Goal: Task Accomplishment & Management: Use online tool/utility

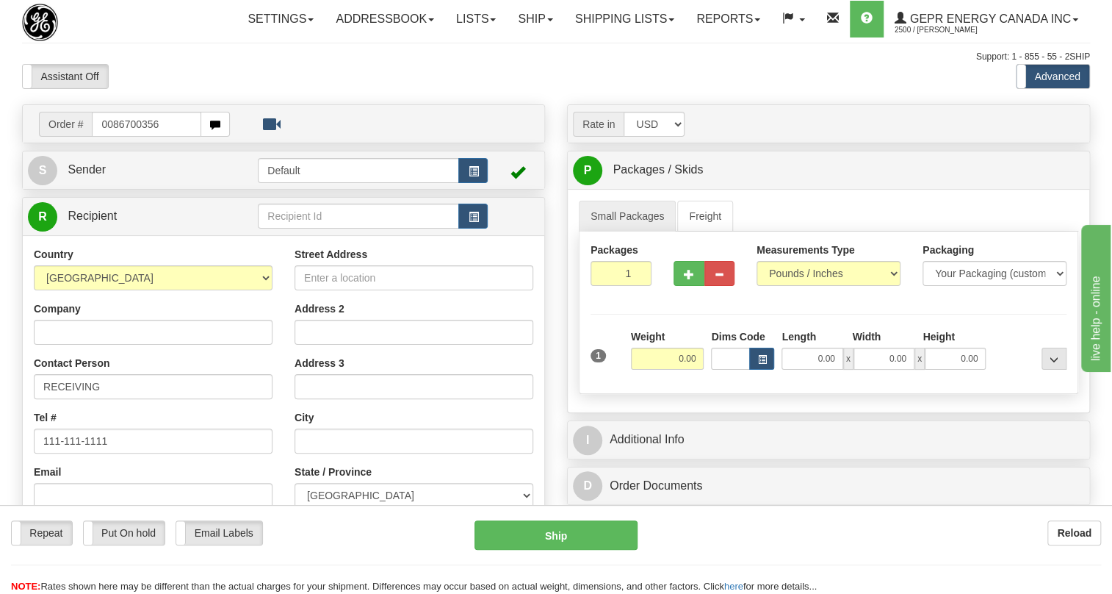
click at [115, 137] on input "0086700356" at bounding box center [146, 124] width 109 height 25
type input "86700356"
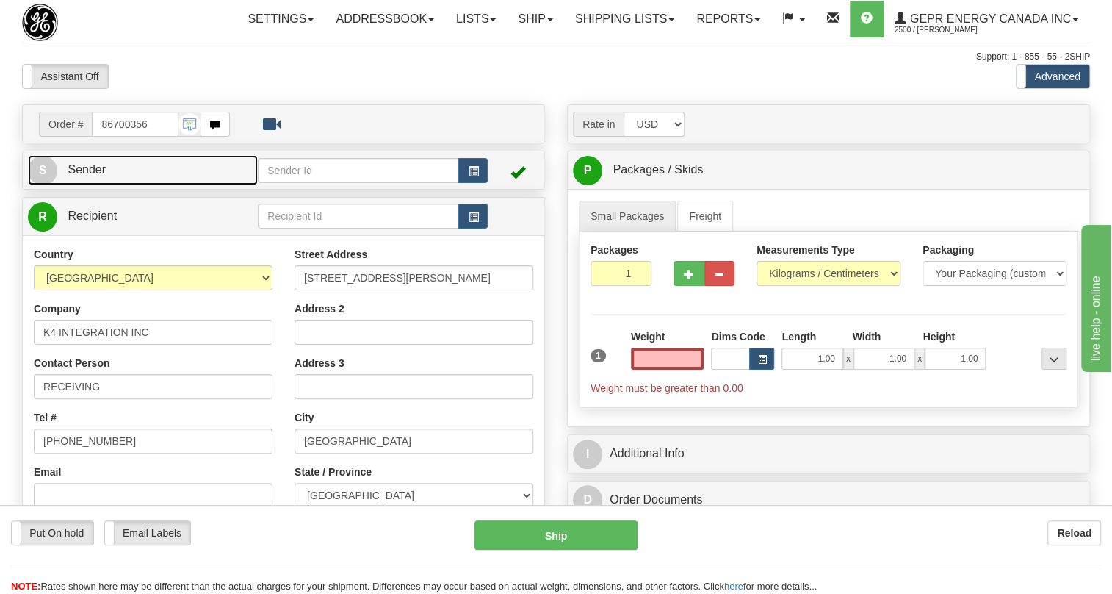
type input "0.00"
click at [96, 176] on span "Sender" at bounding box center [87, 169] width 38 height 12
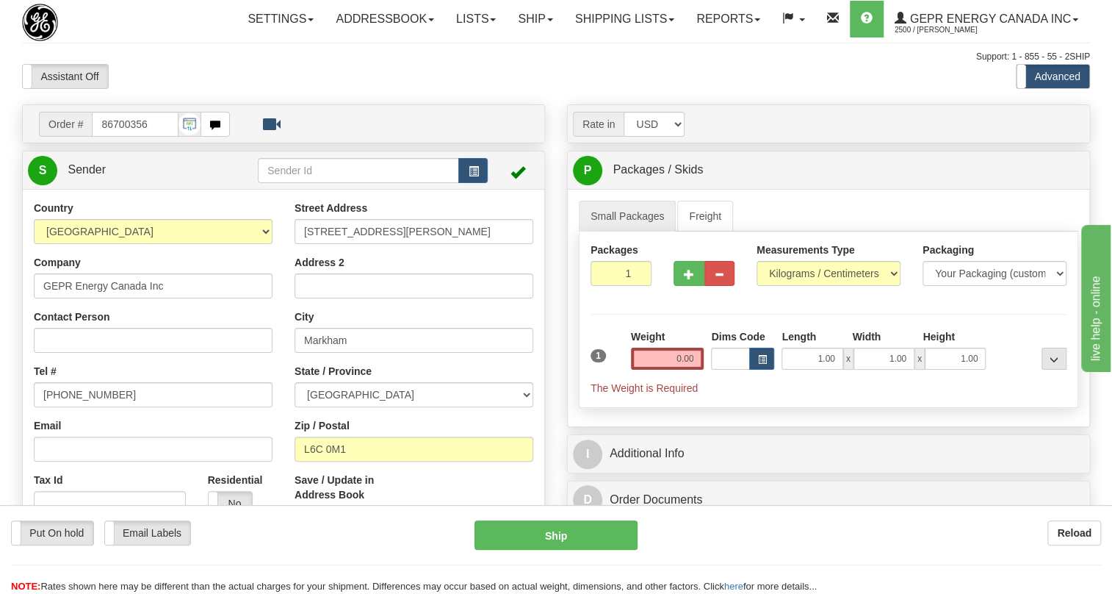
type input "MARKHAM"
click at [78, 407] on input "[PHONE_NUMBER]" at bounding box center [153, 394] width 239 height 25
paste input "905-927-5013"
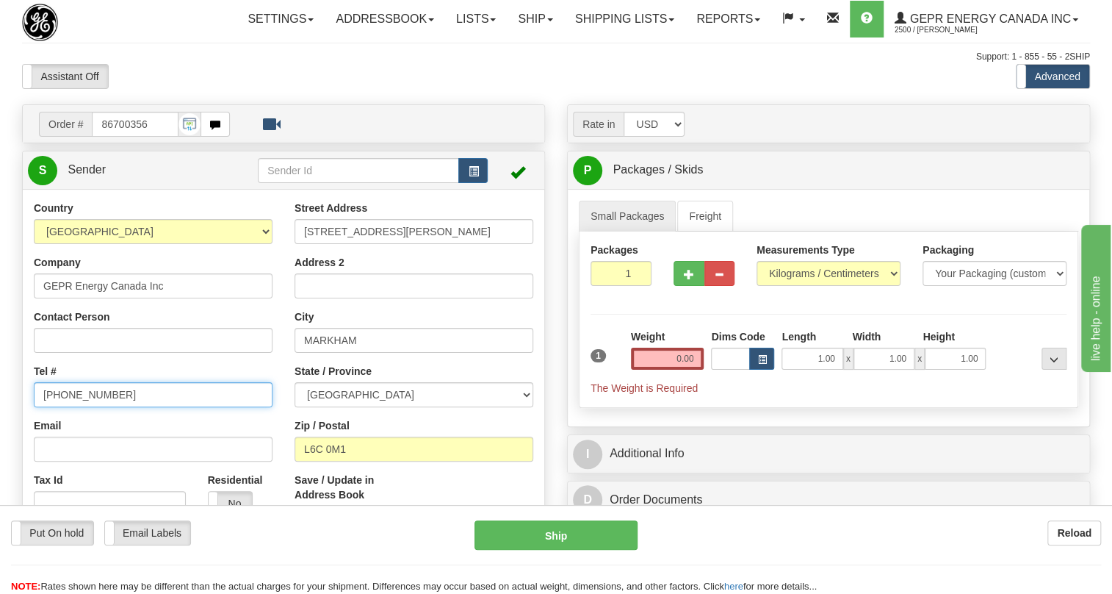
type input "905-927-5013"
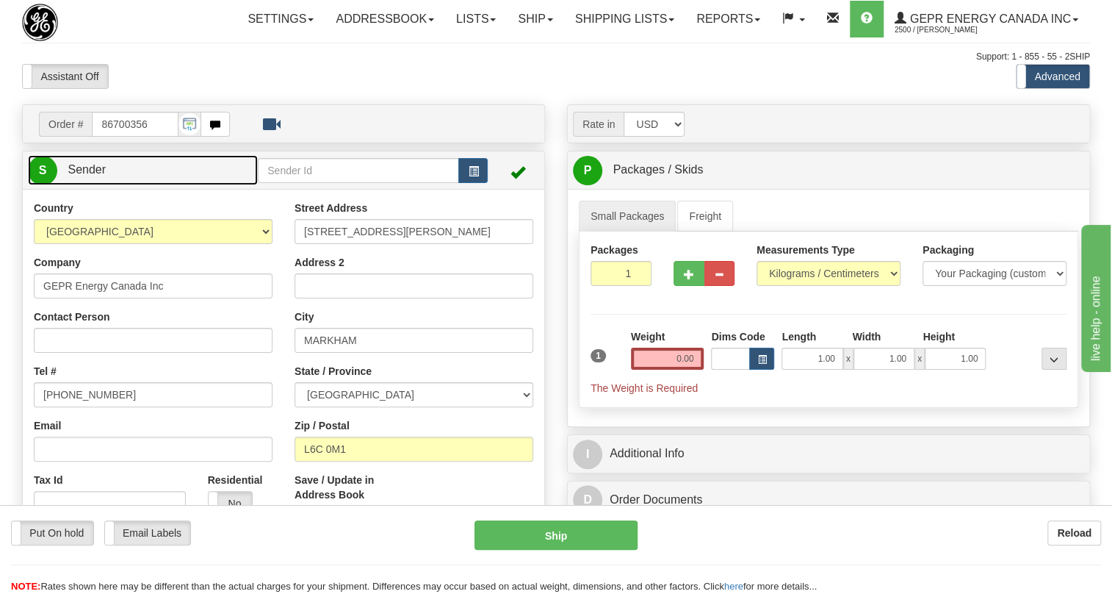
click at [90, 176] on span "Sender" at bounding box center [87, 169] width 38 height 12
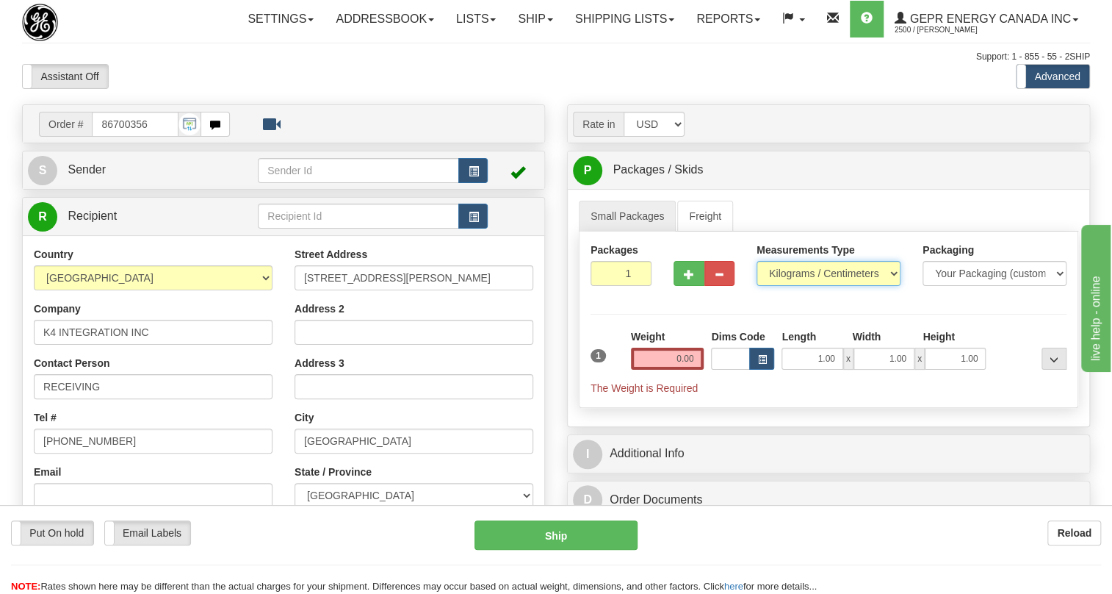
click at [791, 286] on select "Pounds / Inches Kilograms / Centimeters" at bounding box center [829, 273] width 144 height 25
select select "0"
click at [757, 286] on select "Pounds / Inches Kilograms / Centimeters" at bounding box center [829, 273] width 144 height 25
click at [674, 370] on input "0.00" at bounding box center [667, 358] width 73 height 22
type input "0.00"
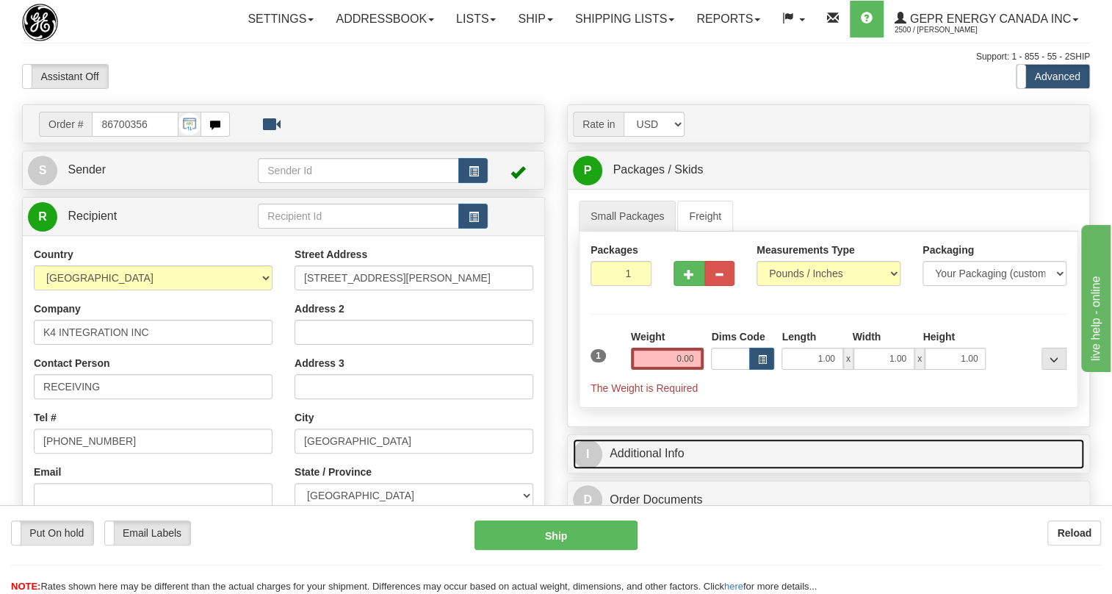
click at [719, 469] on link "I Additional Info" at bounding box center [828, 454] width 511 height 30
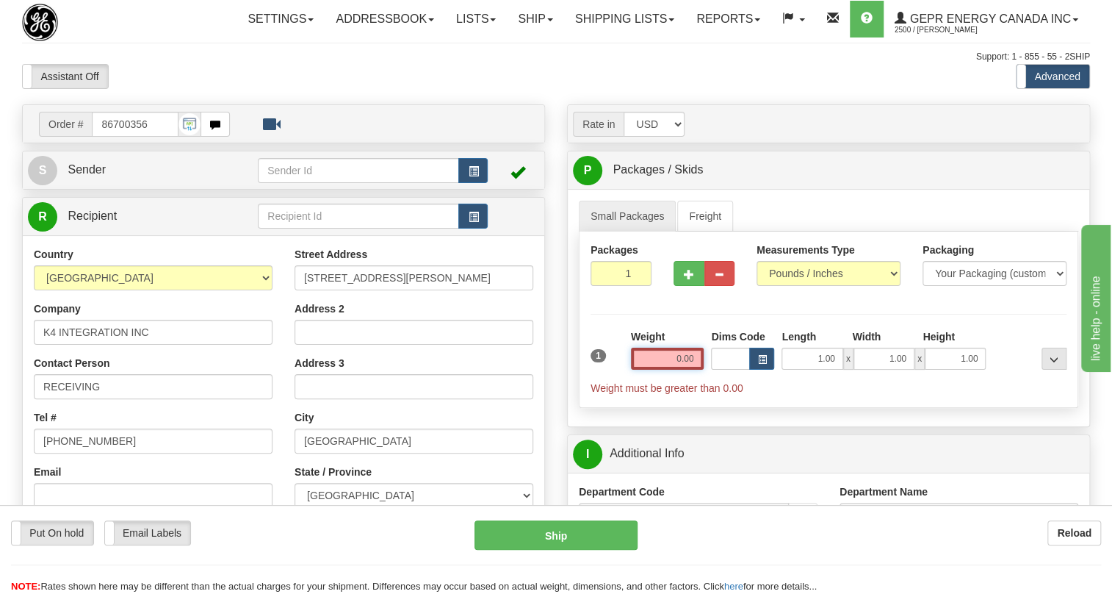
click at [668, 370] on input "0.00" at bounding box center [667, 358] width 73 height 22
type input "0.00"
click at [691, 370] on input "0.00" at bounding box center [667, 358] width 73 height 22
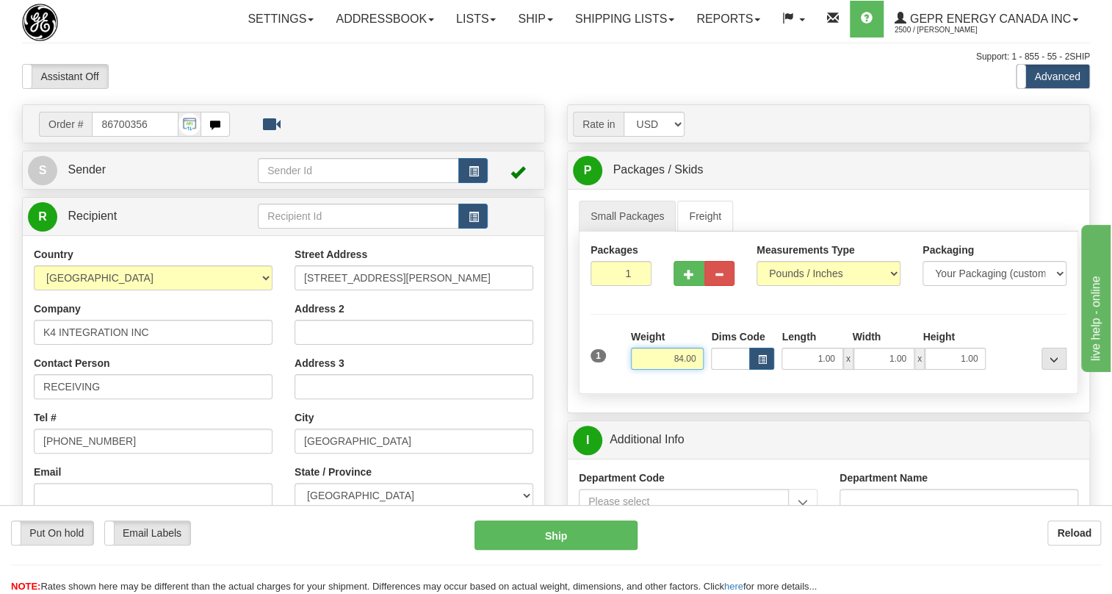
type input "84.00"
click at [603, 286] on input "1" at bounding box center [621, 273] width 61 height 25
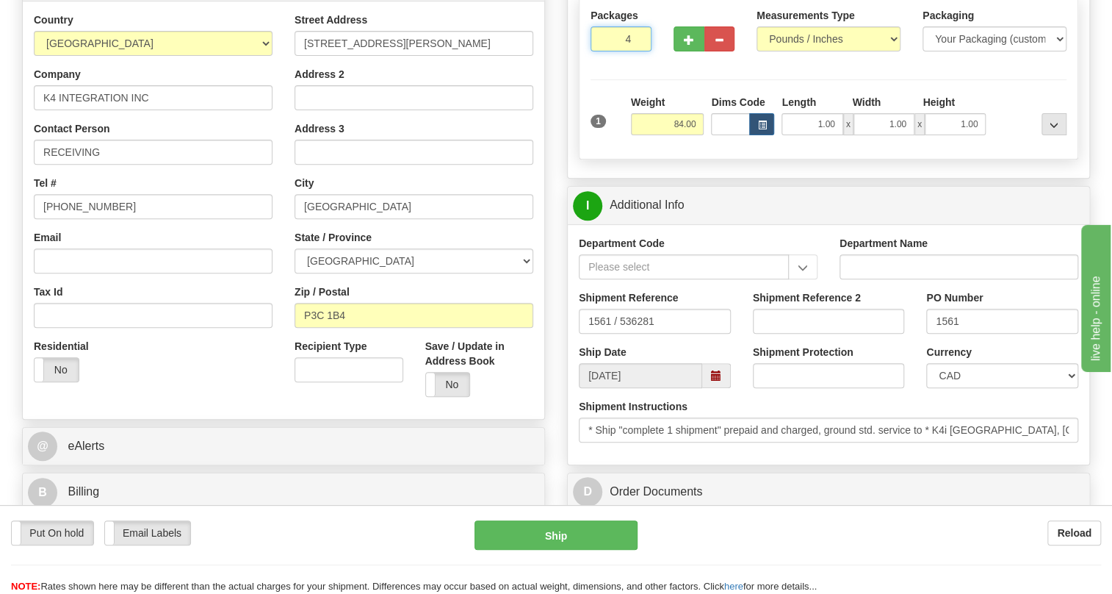
scroll to position [267, 0]
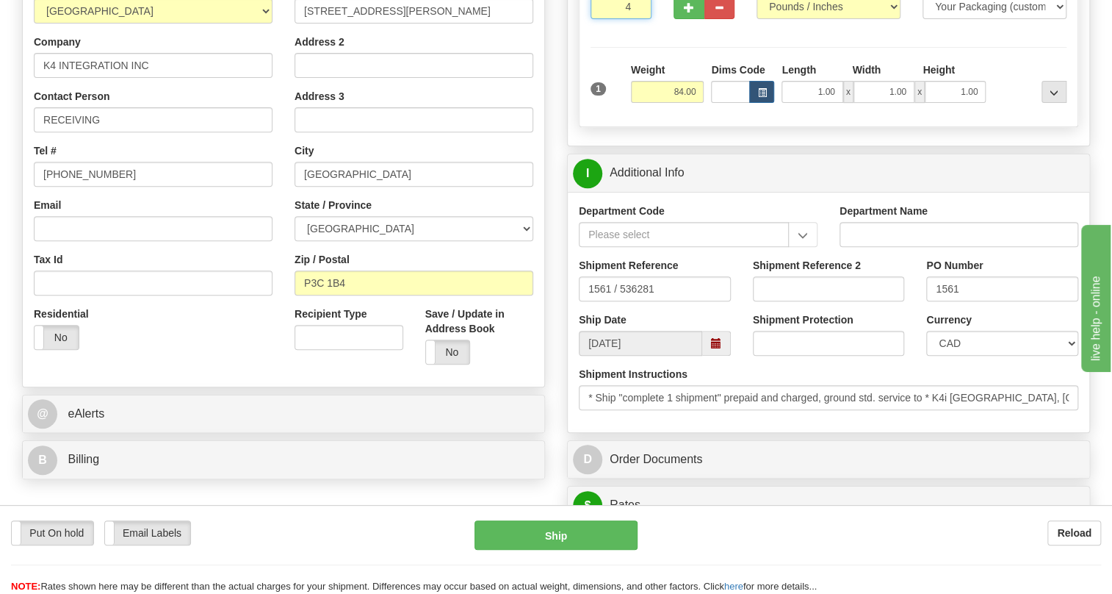
type input "4"
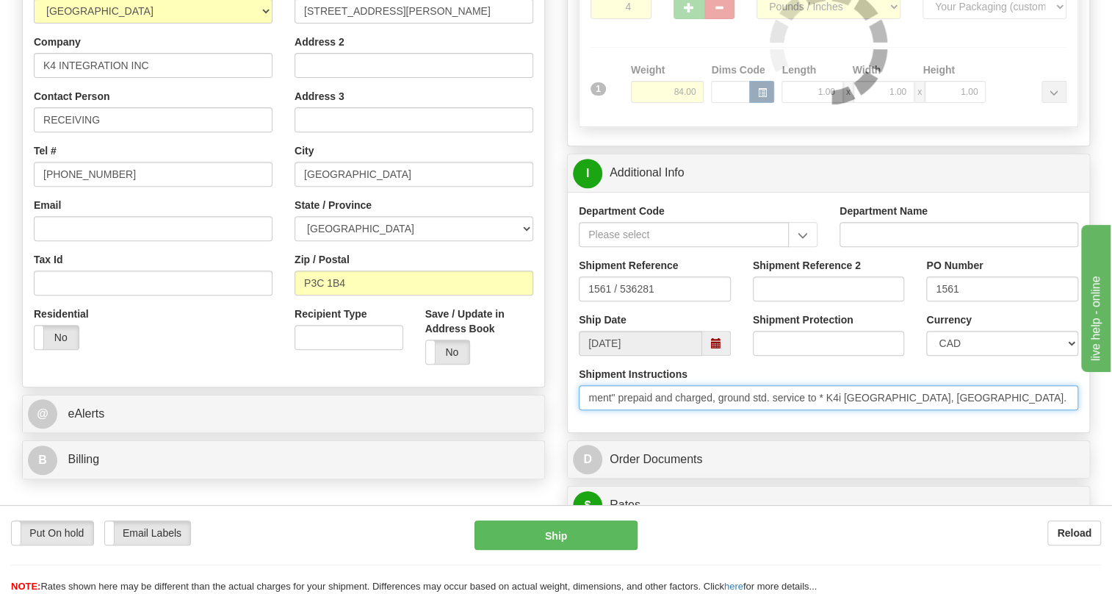
scroll to position [0, 300]
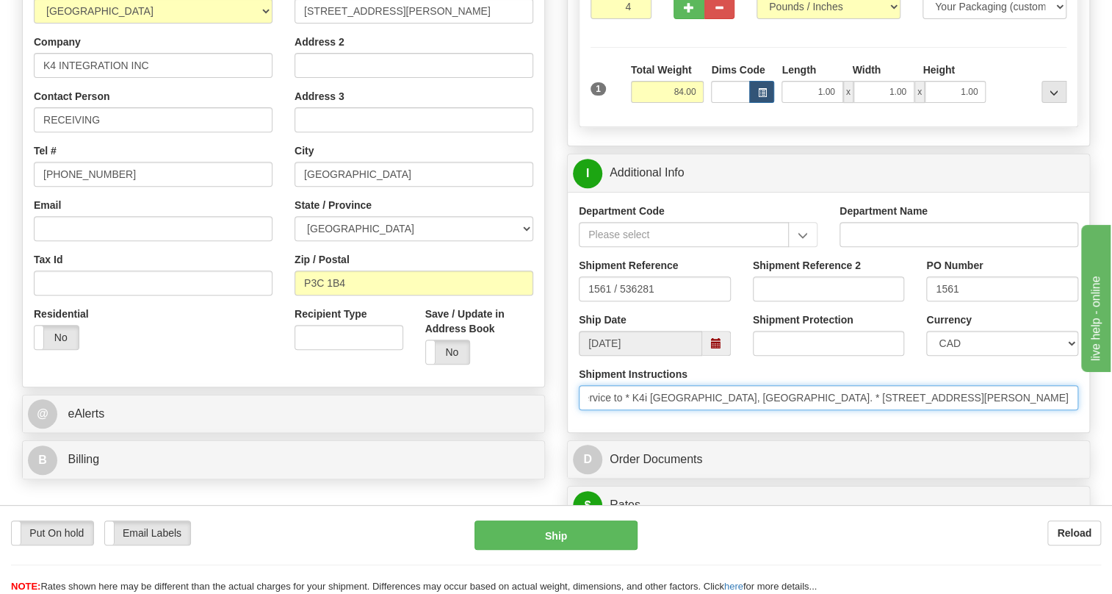
drag, startPoint x: 1012, startPoint y: 433, endPoint x: 1081, endPoint y: 433, distance: 69.1
click at [1081, 421] on div "Shipment Instructions * Ship "complete 1 shipment" prepaid and charged, ground …" at bounding box center [829, 394] width 522 height 54
click at [1068, 410] on input "* Ship "complete 1 shipment" prepaid and charged, ground std. service to * K4i …" at bounding box center [829, 397] width 500 height 25
drag, startPoint x: 1068, startPoint y: 428, endPoint x: 1001, endPoint y: 431, distance: 66.9
click at [1001, 410] on input "* Ship "complete 1 shipment" prepaid and charged, ground std. service to * K4i …" at bounding box center [829, 397] width 500 height 25
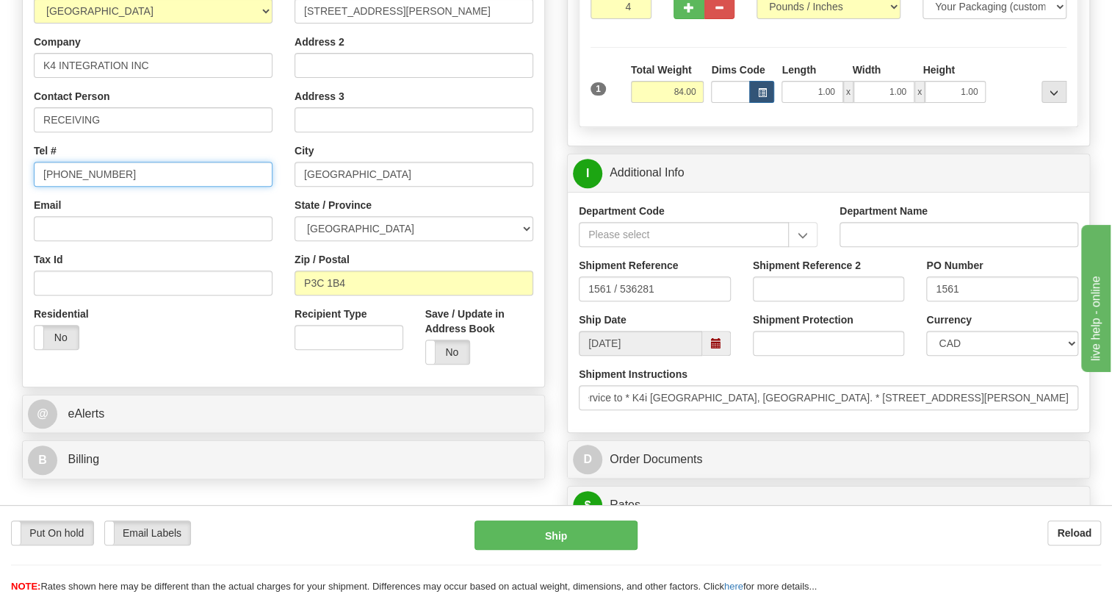
click at [87, 187] on input "[PHONE_NUMBER]" at bounding box center [153, 174] width 239 height 25
paste input "05)682-3200"
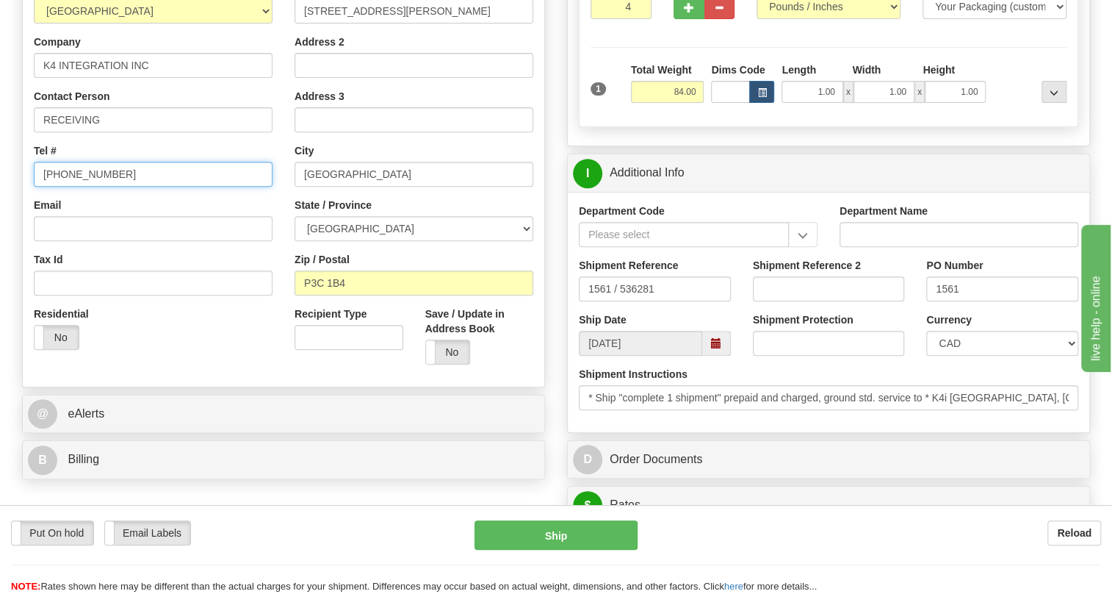
scroll to position [334, 0]
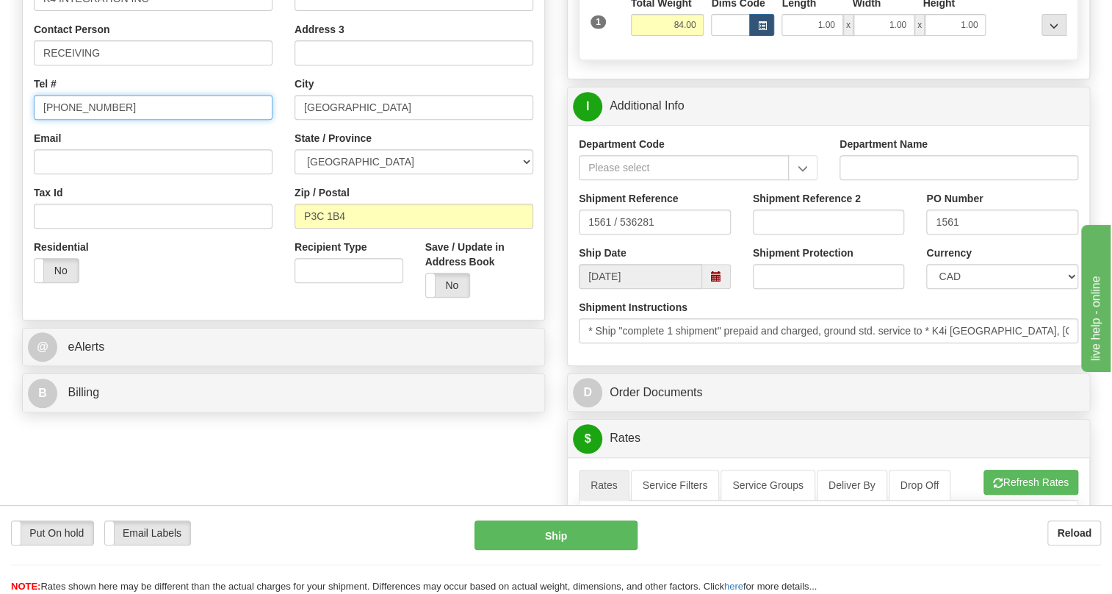
type input "(705)682-3200"
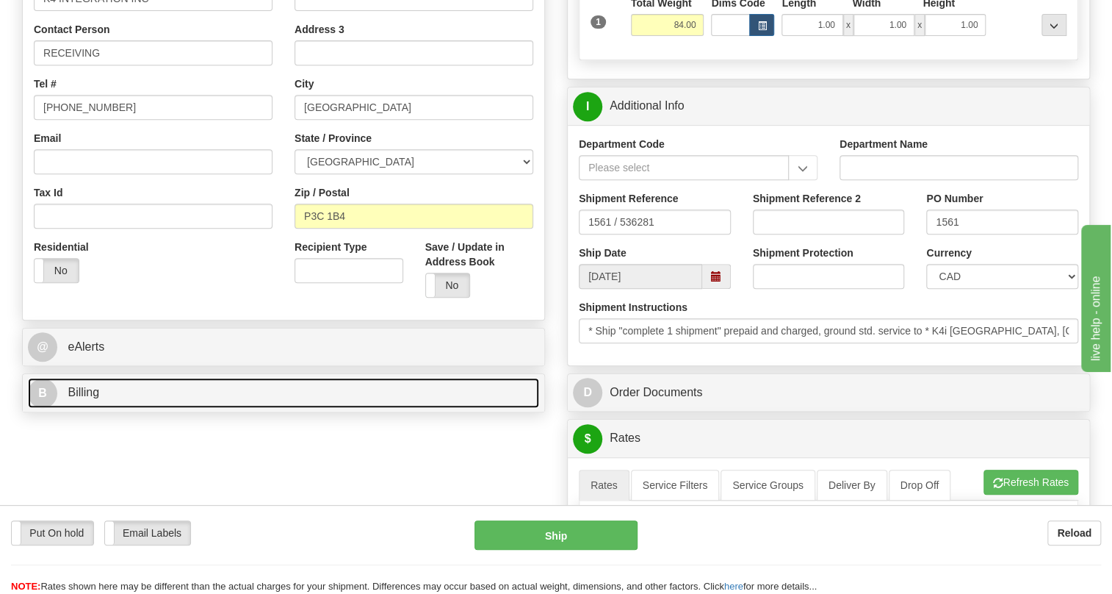
click at [87, 398] on span "Billing" at bounding box center [84, 392] width 32 height 12
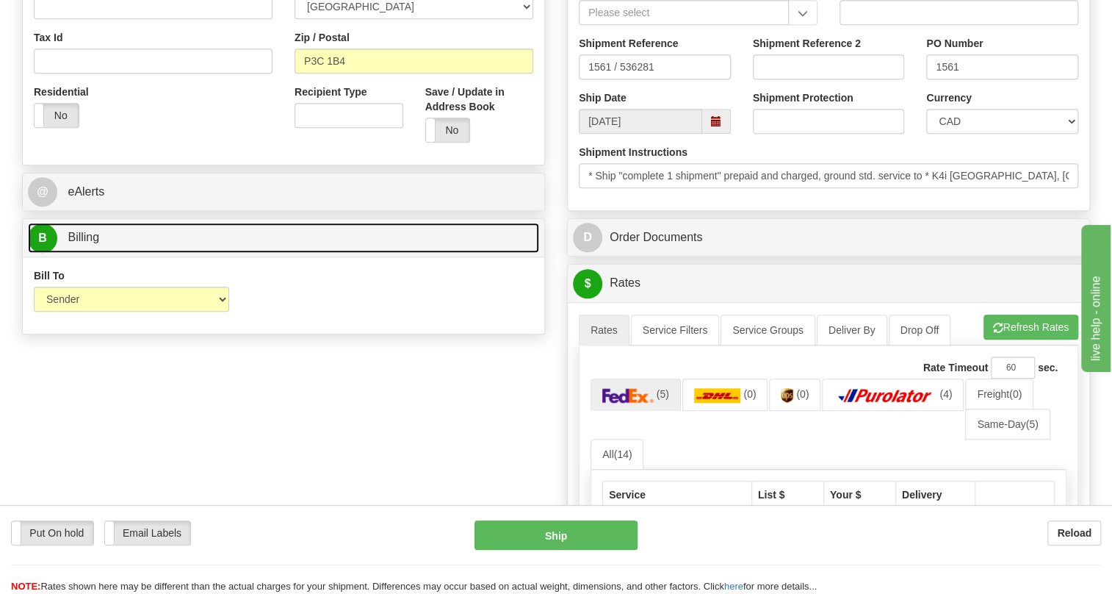
scroll to position [534, 0]
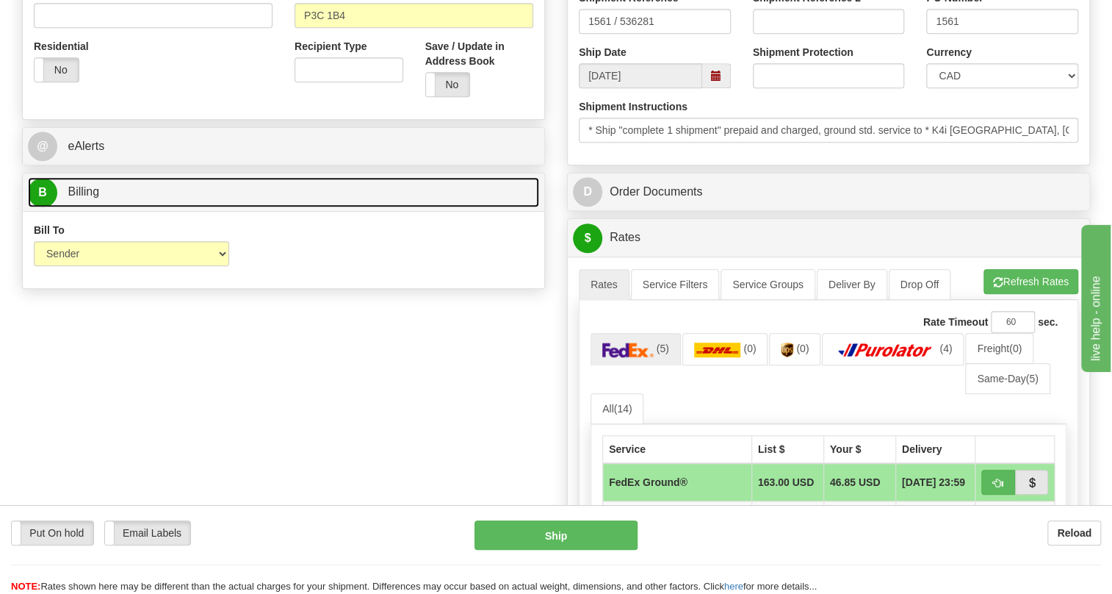
click at [97, 198] on span "Billing" at bounding box center [84, 191] width 32 height 12
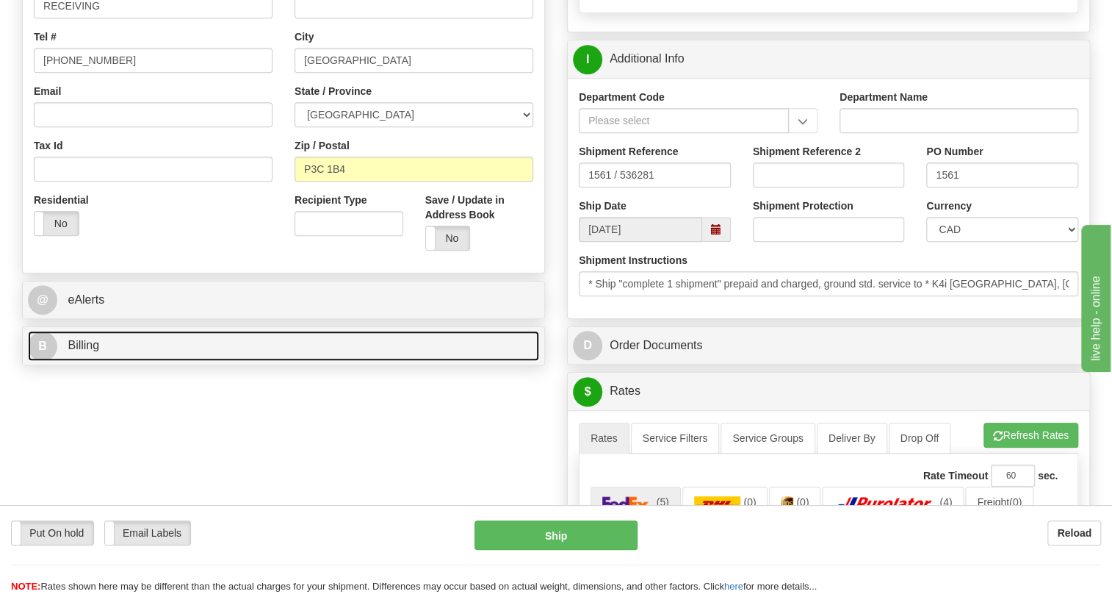
scroll to position [334, 0]
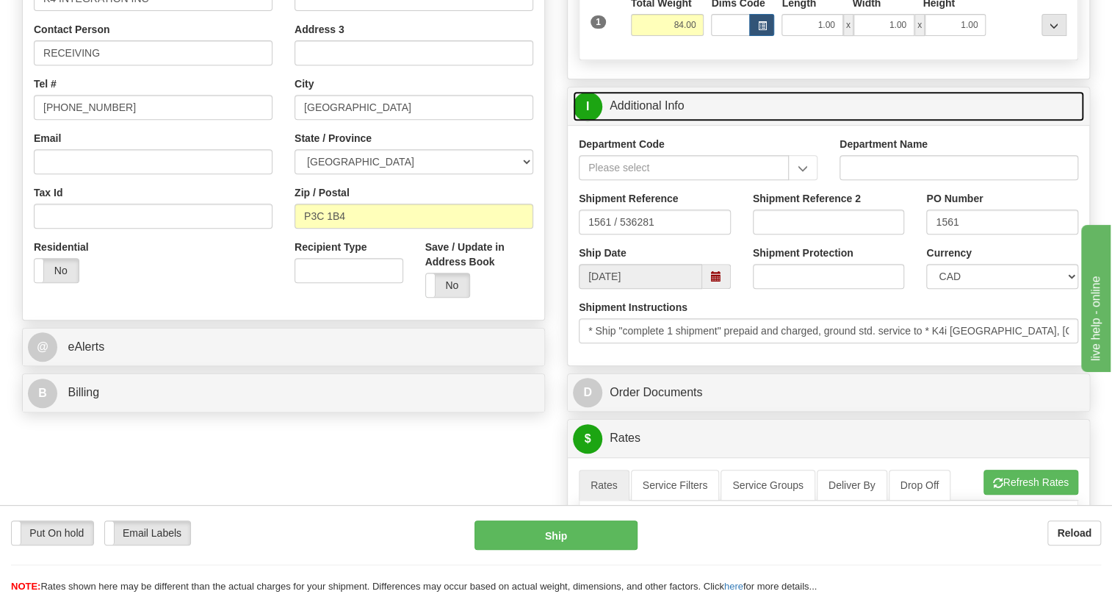
click at [664, 121] on link "I Additional Info" at bounding box center [828, 106] width 511 height 30
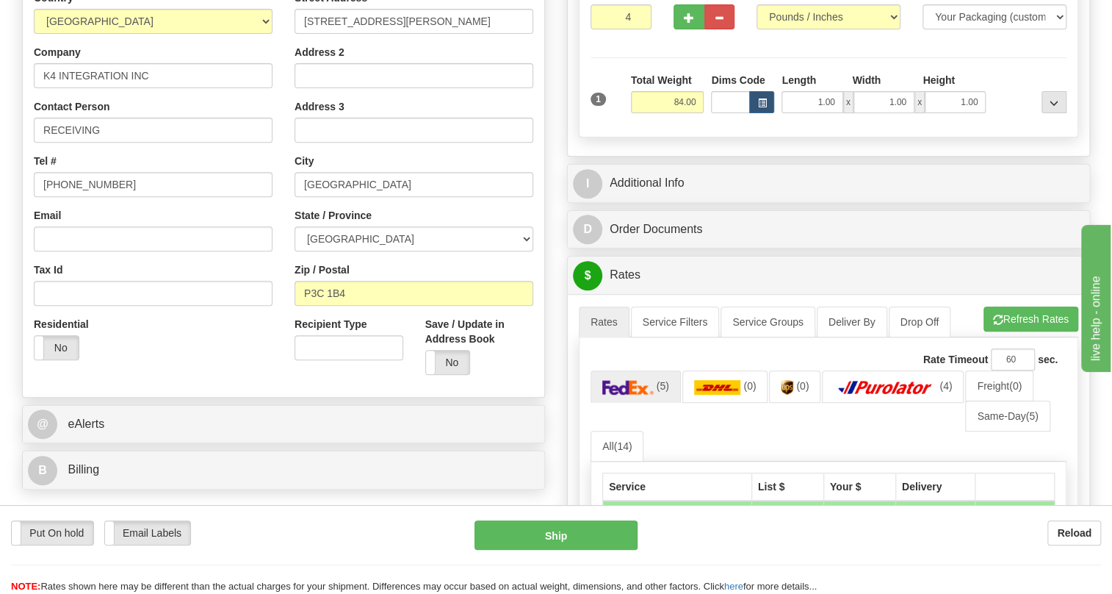
scroll to position [133, 0]
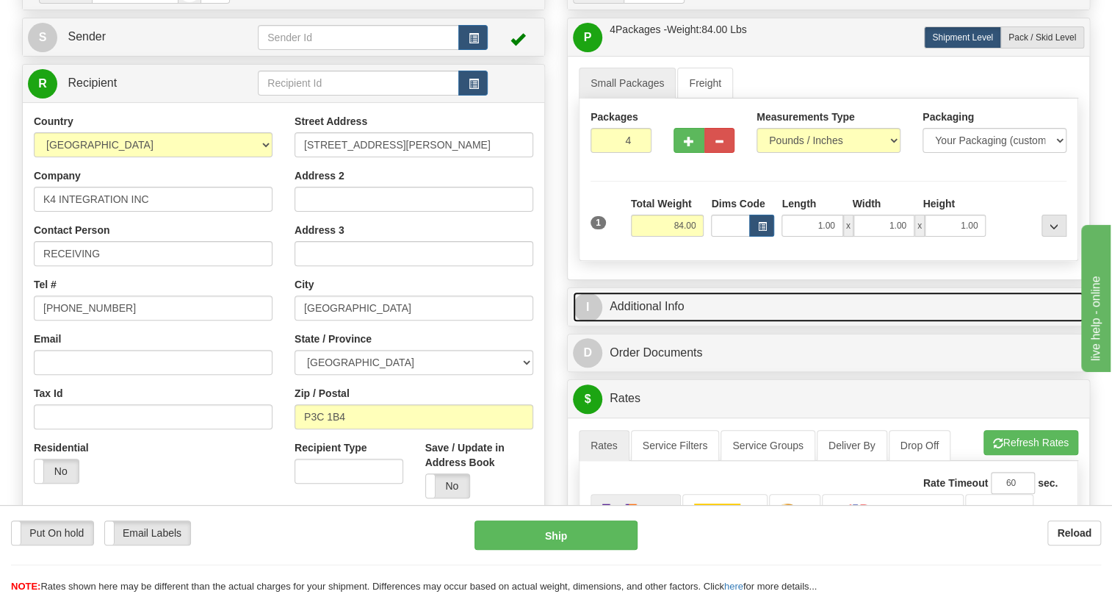
click at [652, 322] on link "I Additional Info" at bounding box center [828, 307] width 511 height 30
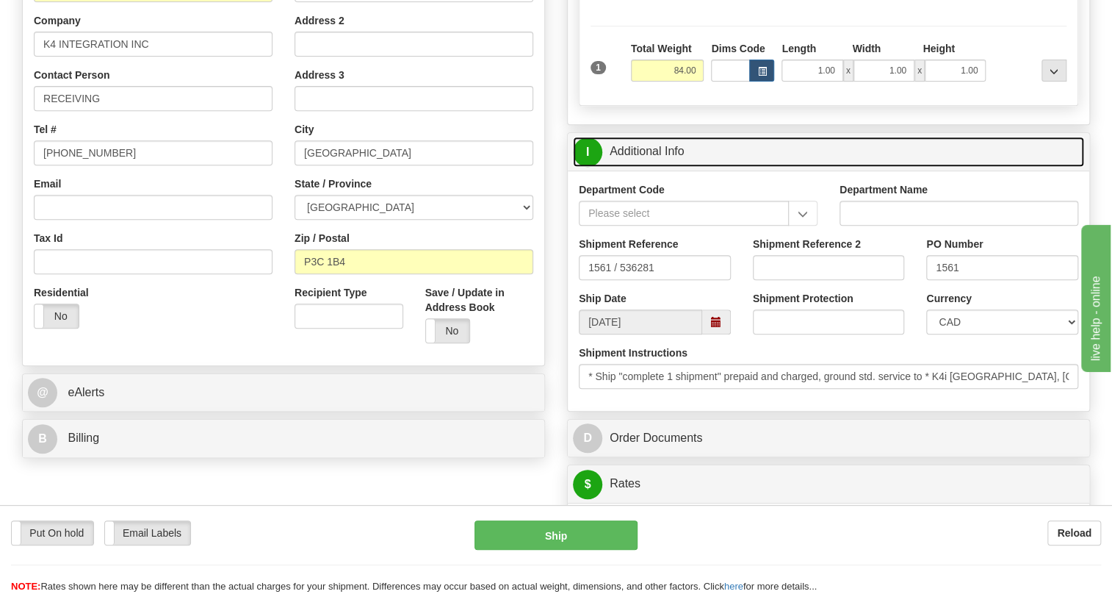
scroll to position [334, 0]
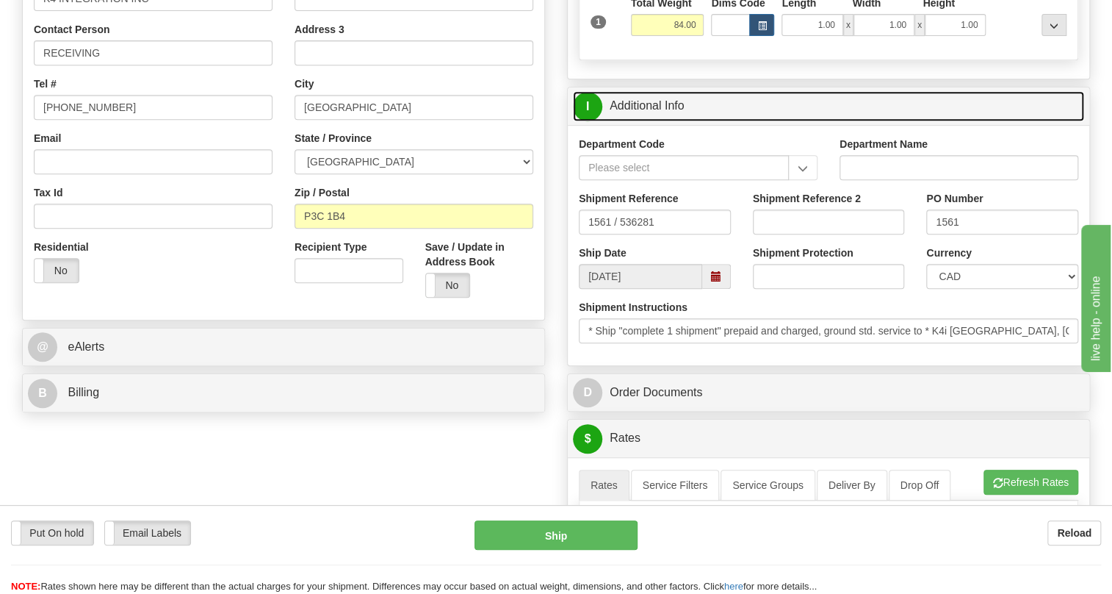
click at [669, 121] on link "I Additional Info" at bounding box center [828, 106] width 511 height 30
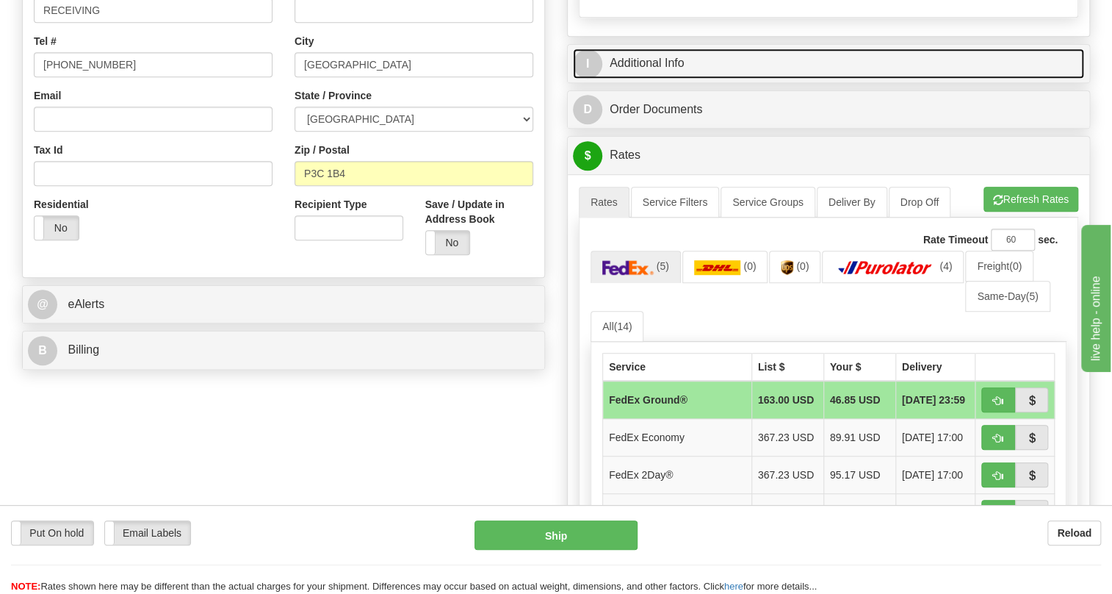
scroll to position [400, 0]
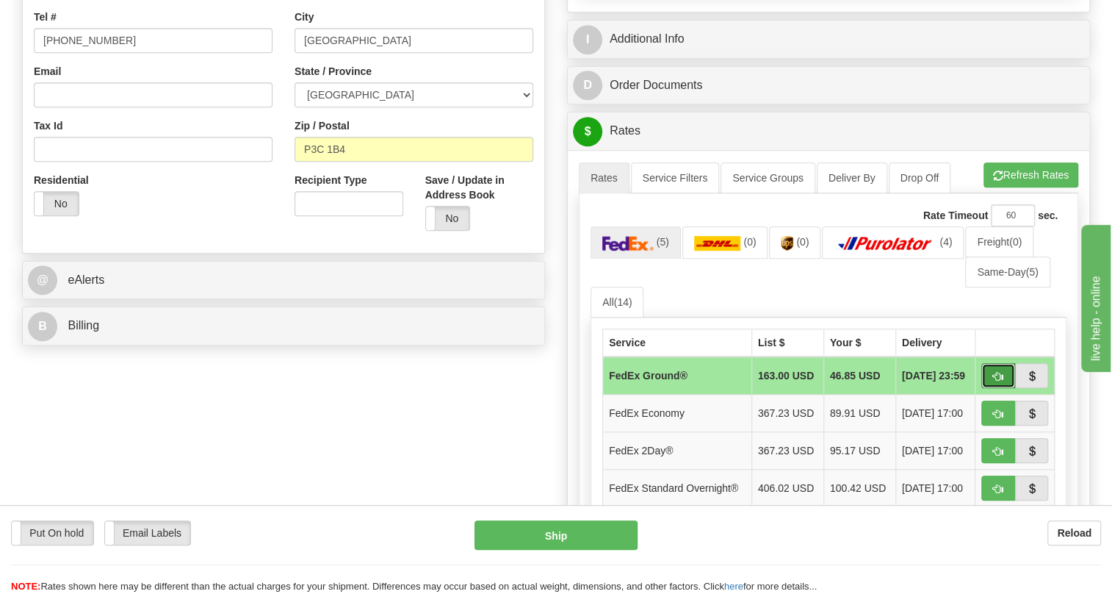
click at [999, 381] on span "button" at bounding box center [998, 377] width 10 height 10
type input "92"
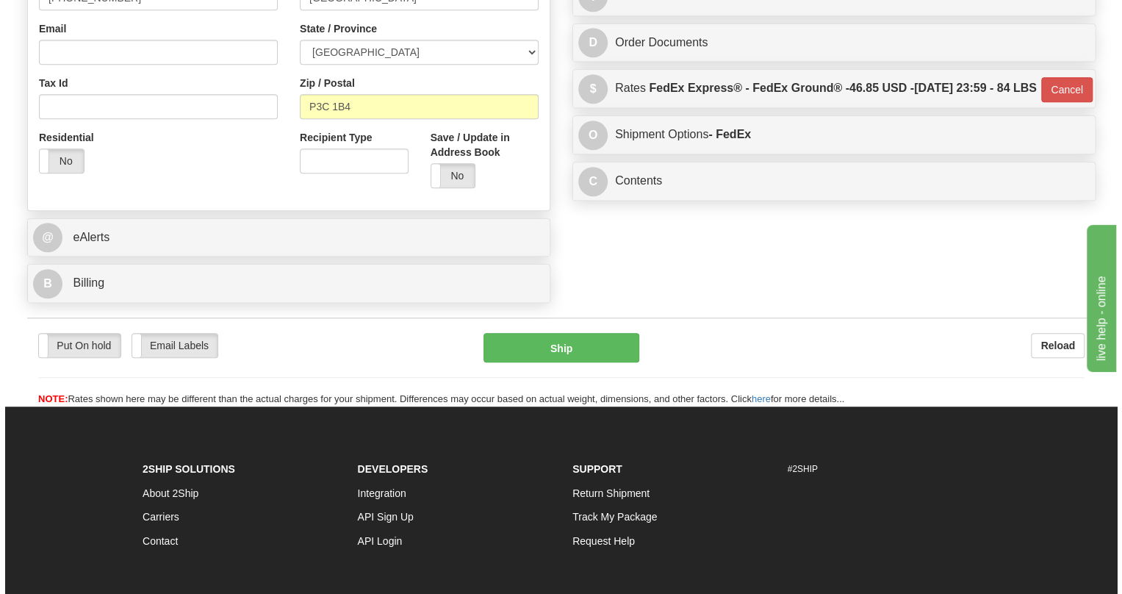
scroll to position [467, 0]
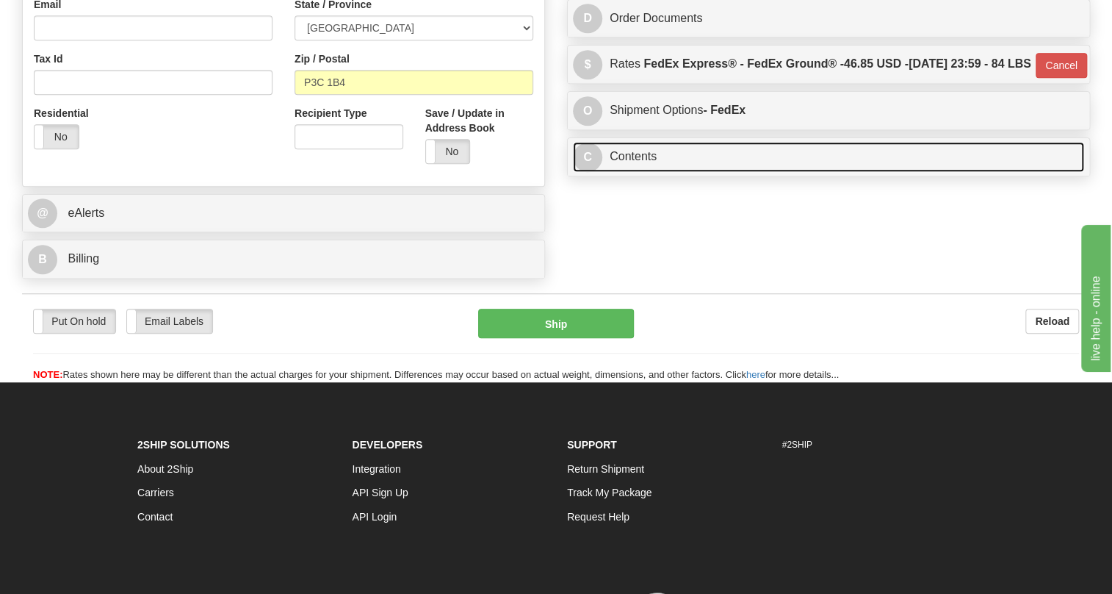
click at [641, 172] on link "C Contents" at bounding box center [828, 157] width 511 height 30
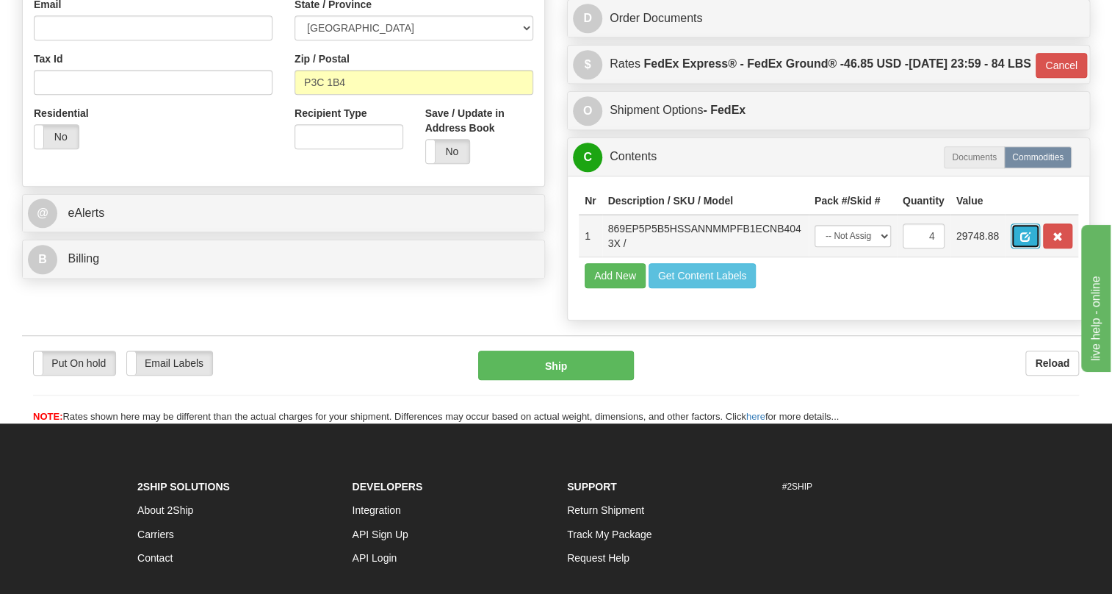
click at [1025, 242] on span "button" at bounding box center [1025, 237] width 10 height 10
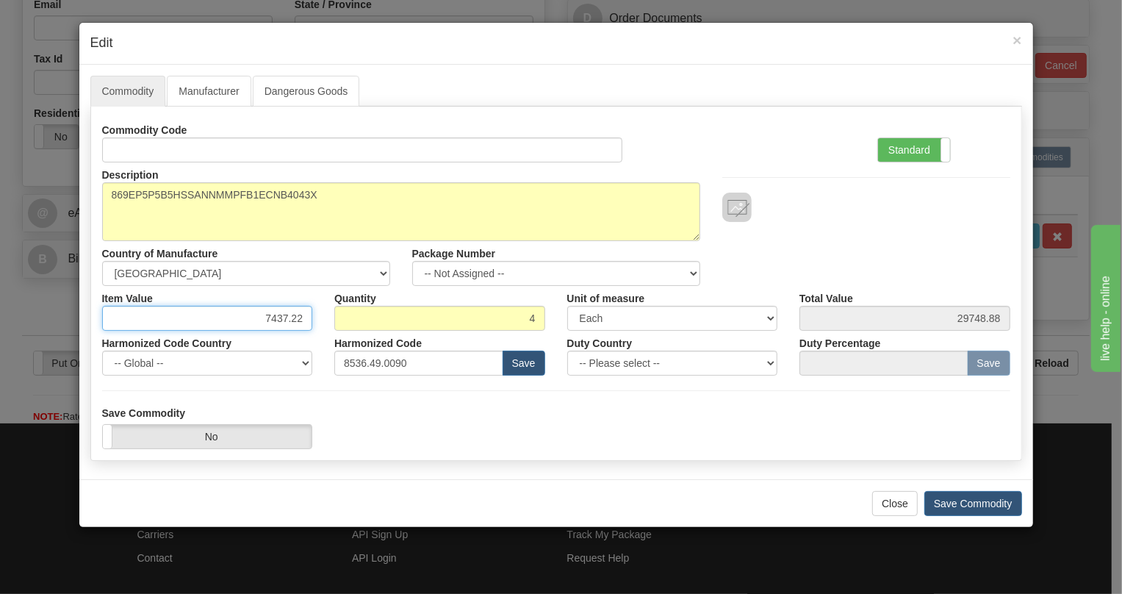
click at [290, 317] on input "7437.22" at bounding box center [207, 318] width 211 height 25
paste input "5.743,89"
click at [270, 318] on input "5.743,89" at bounding box center [207, 318] width 211 height 25
click at [287, 325] on input "5743,89" at bounding box center [207, 318] width 211 height 25
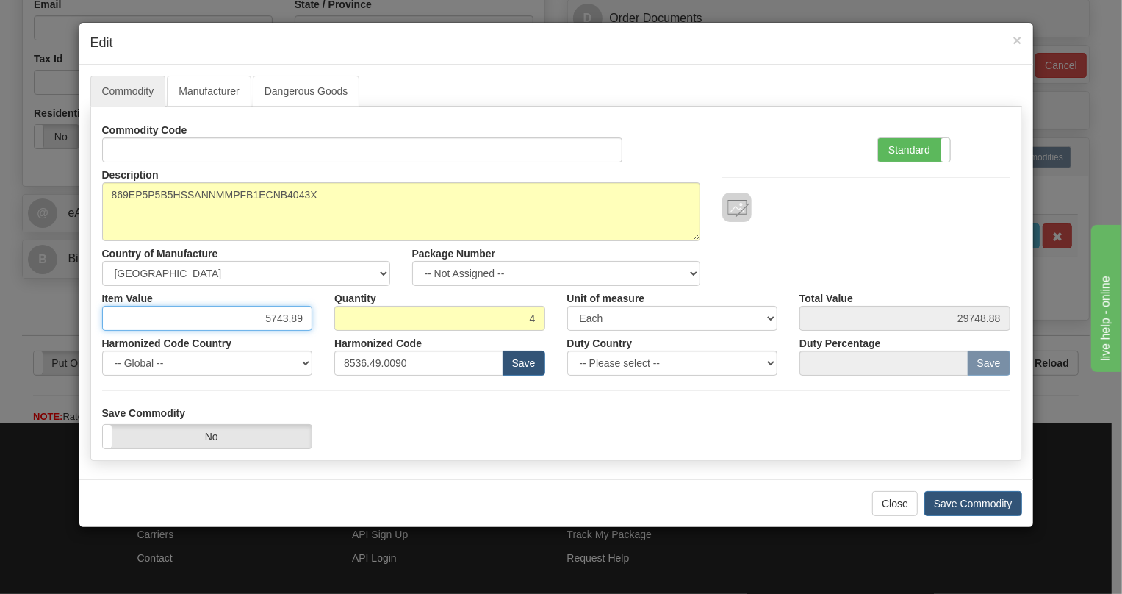
click at [289, 320] on input "5743,89" at bounding box center [207, 318] width 211 height 25
type input "5743.89"
type input "22975.56"
click at [323, 343] on div "Harmonized Code 8536.49.0090 Save" at bounding box center [439, 353] width 233 height 45
click at [910, 149] on label "Standard" at bounding box center [914, 150] width 72 height 24
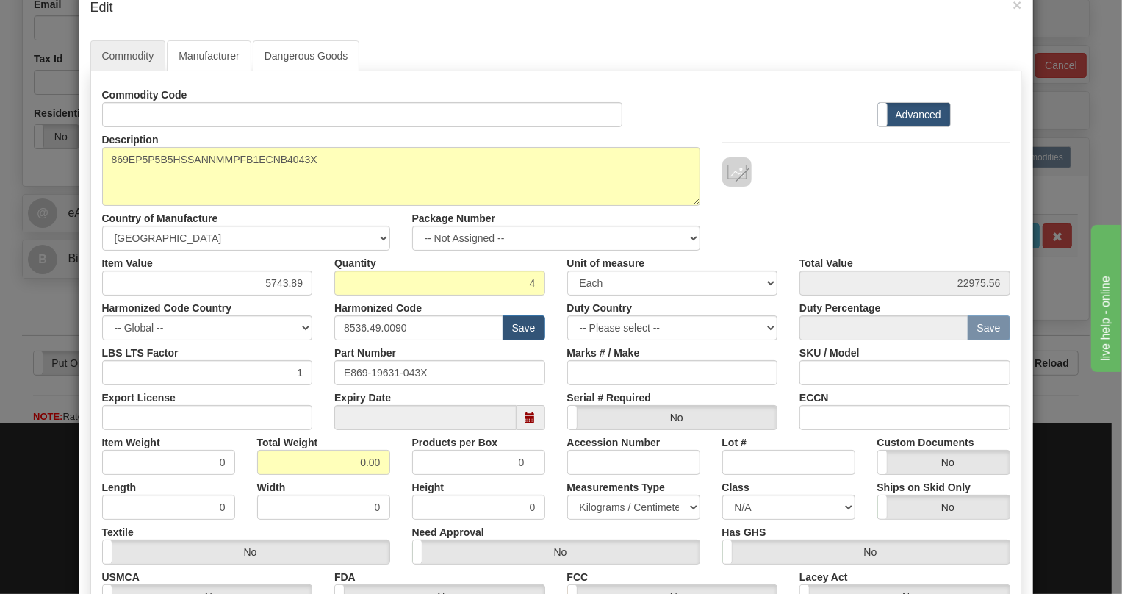
scroll to position [66, 0]
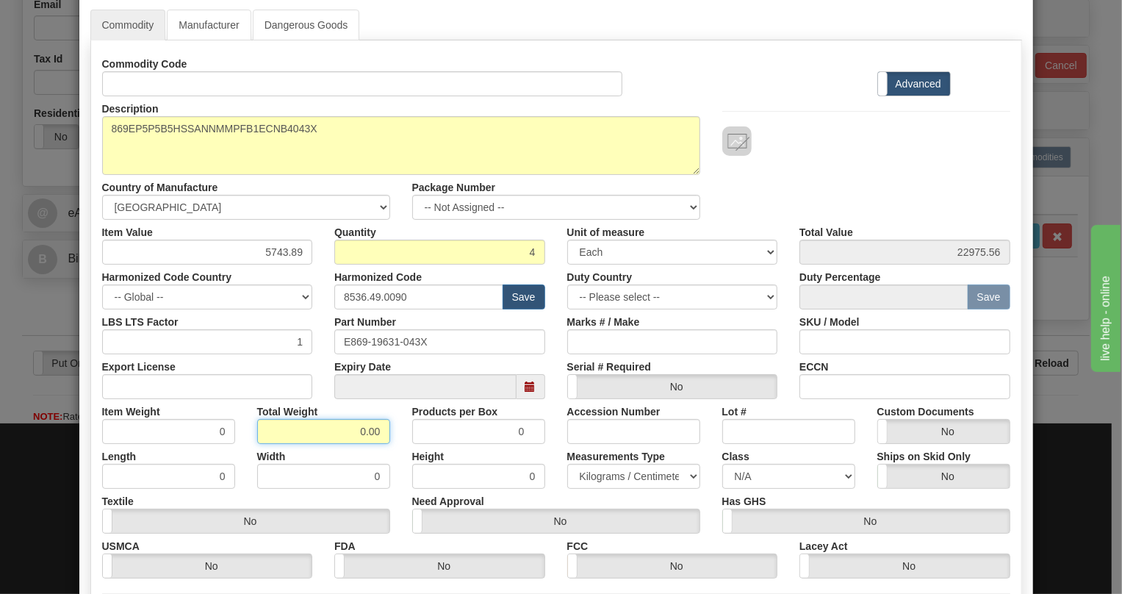
click at [348, 439] on input "0.00" at bounding box center [323, 431] width 133 height 25
type input "1.00"
type input "0.2500"
click at [592, 470] on select "Pounds / Inches Kilograms / Centimeters" at bounding box center [633, 476] width 133 height 25
select select "0"
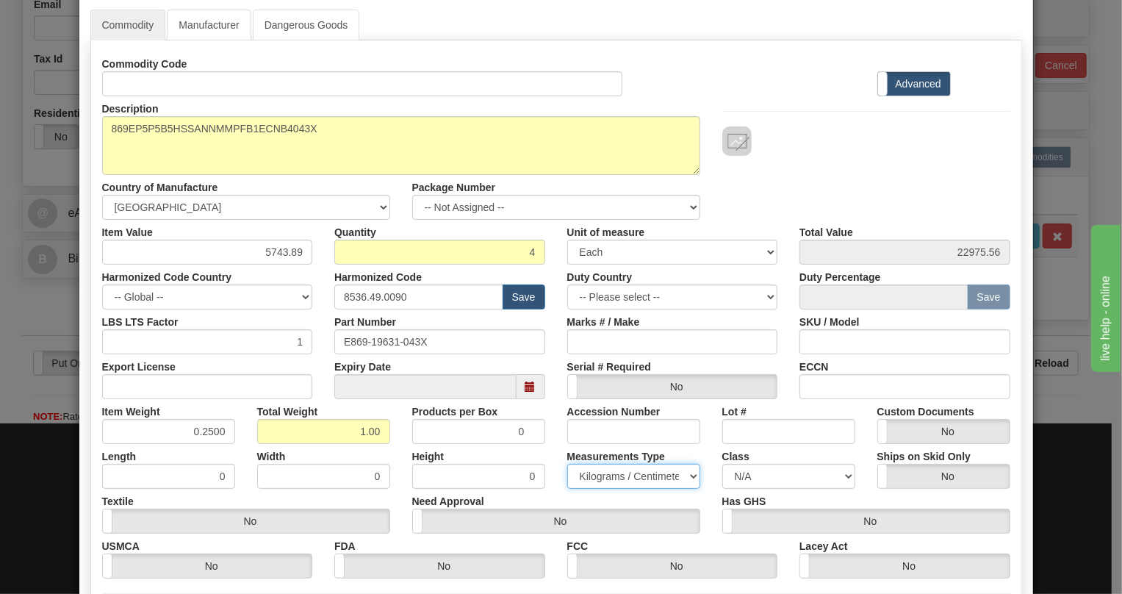
click at [567, 464] on select "Pounds / Inches Kilograms / Centimeters" at bounding box center [633, 476] width 133 height 25
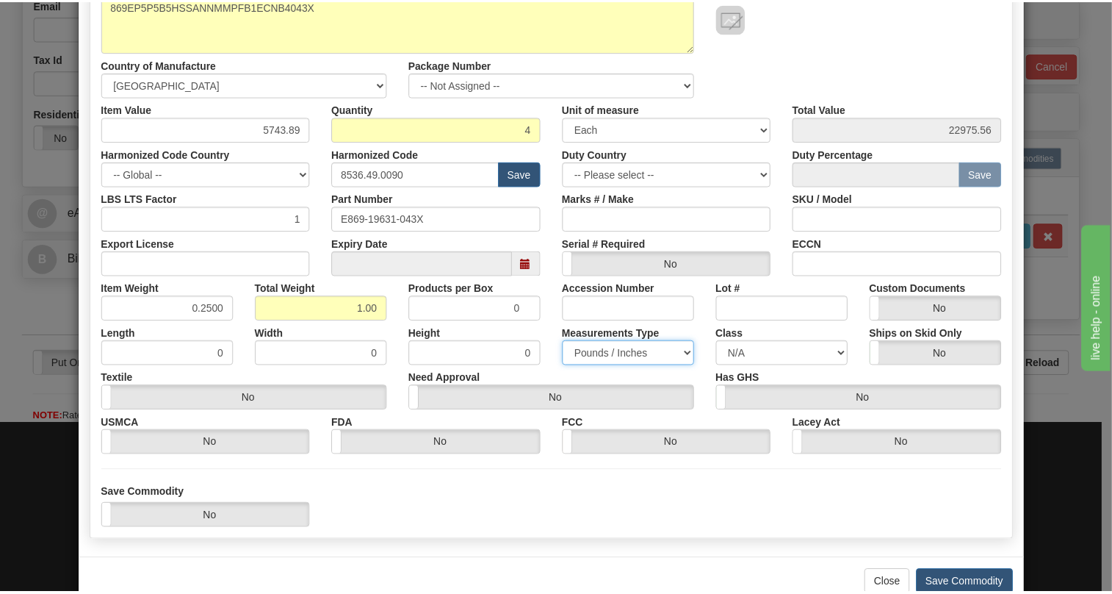
scroll to position [223, 0]
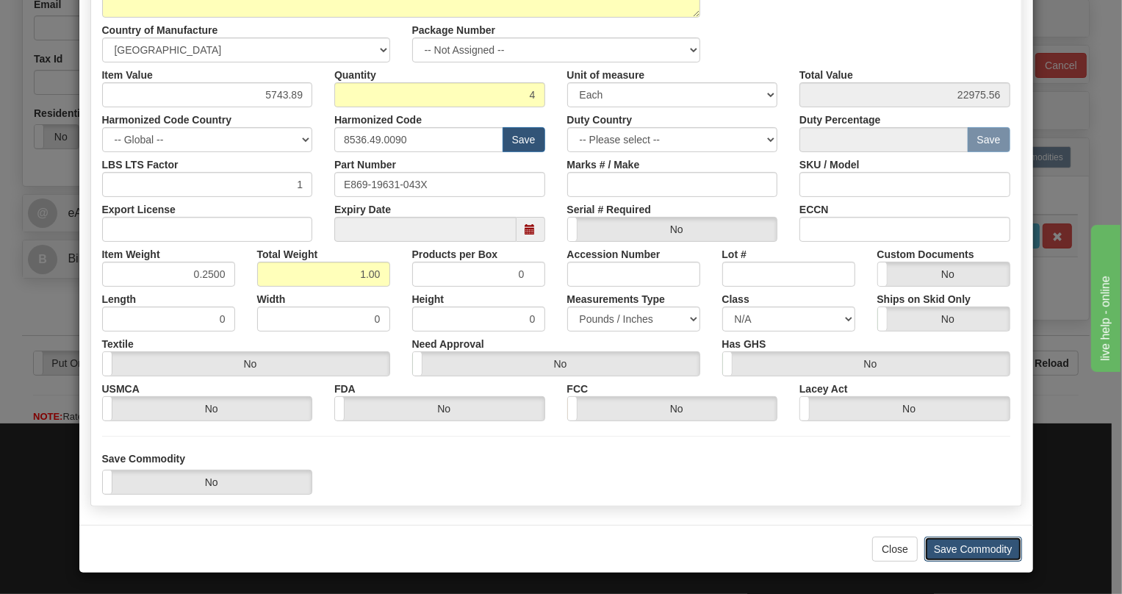
click at [973, 547] on button "Save Commodity" at bounding box center [973, 548] width 98 height 25
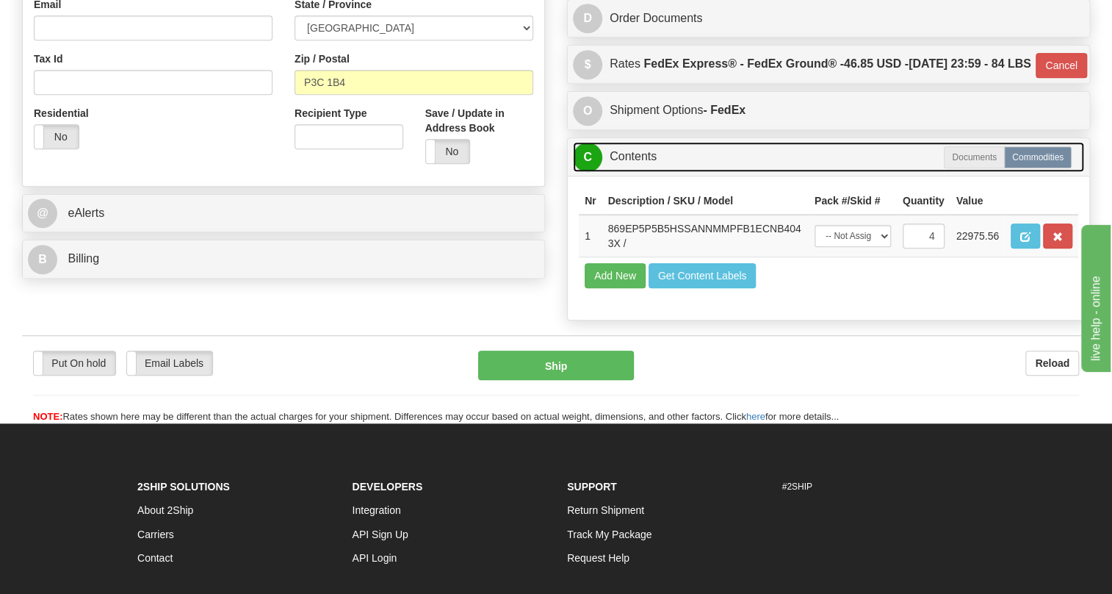
click at [638, 172] on link "C Contents" at bounding box center [828, 157] width 511 height 30
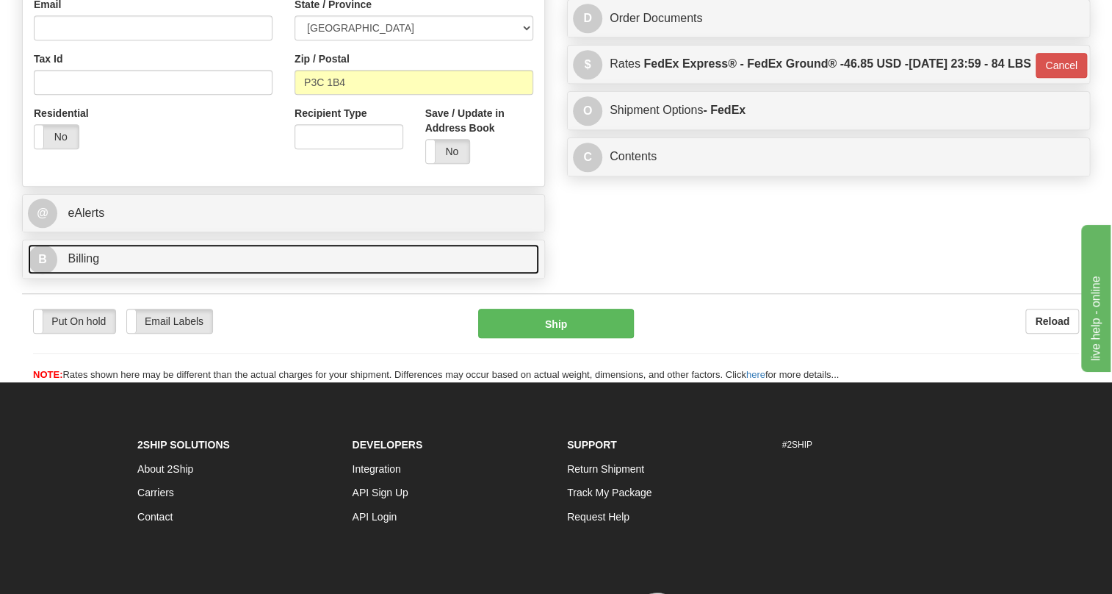
click at [85, 264] on span "Billing" at bounding box center [84, 258] width 32 height 12
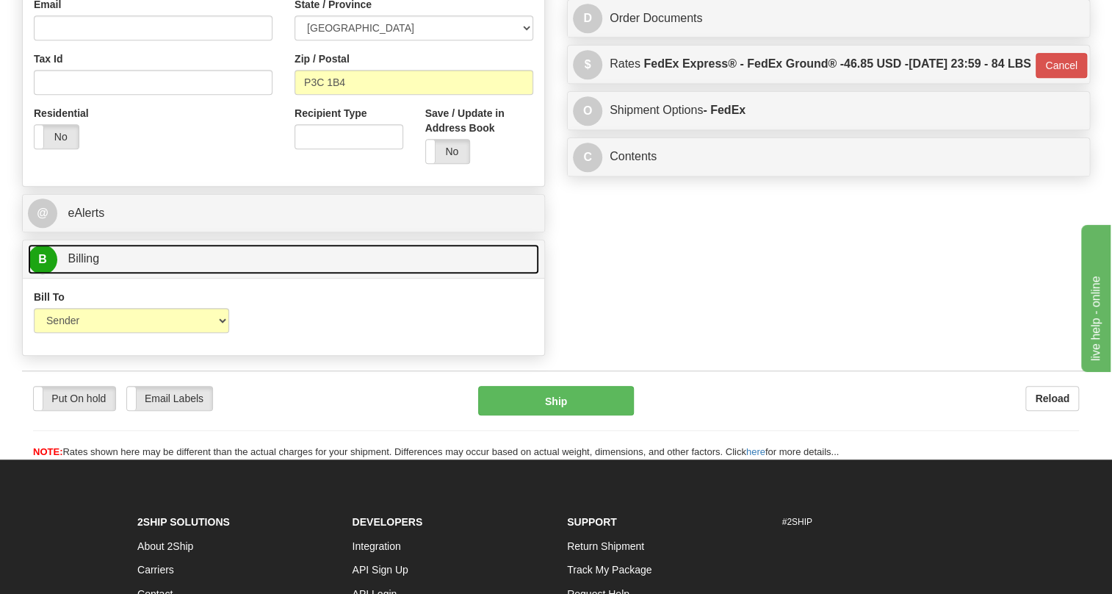
click at [85, 264] on span "Billing" at bounding box center [84, 258] width 32 height 12
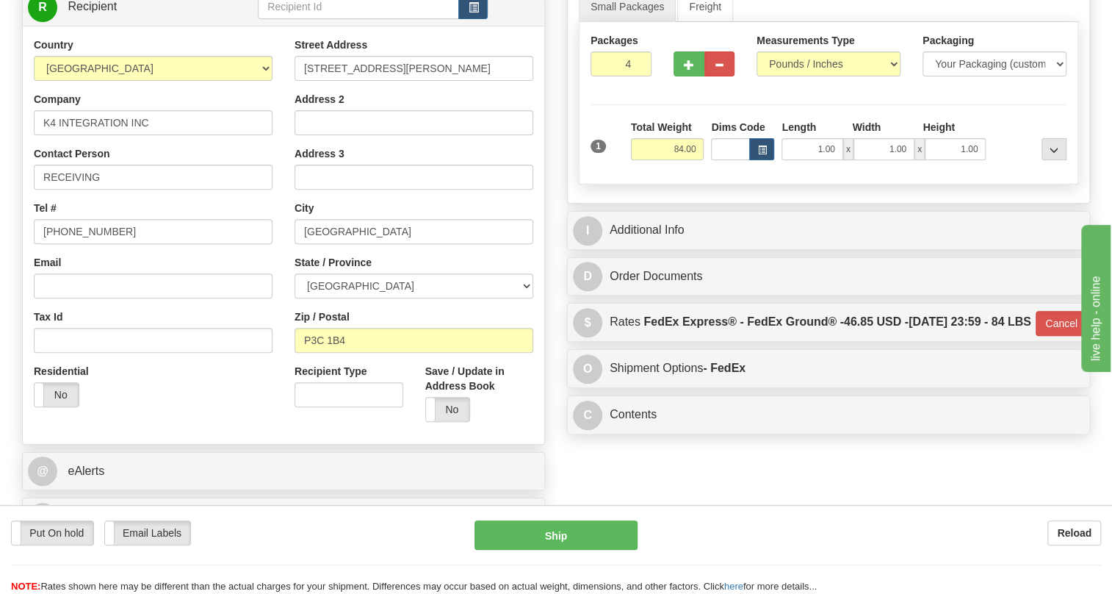
scroll to position [200, 0]
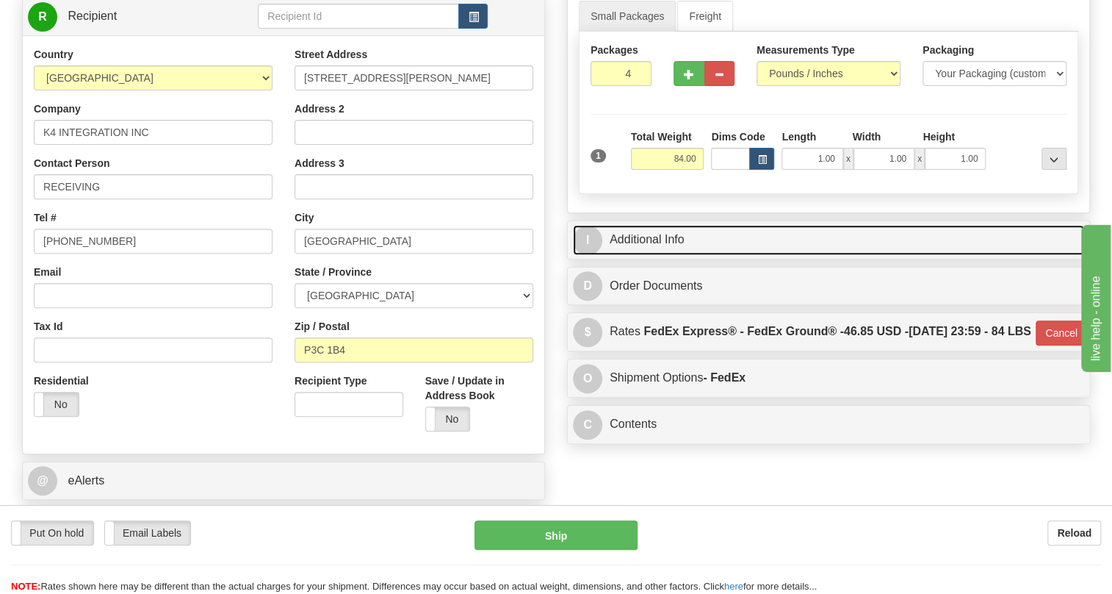
drag, startPoint x: 638, startPoint y: 263, endPoint x: 646, endPoint y: 267, distance: 8.2
click at [638, 255] on link "I Additional Info" at bounding box center [828, 240] width 511 height 30
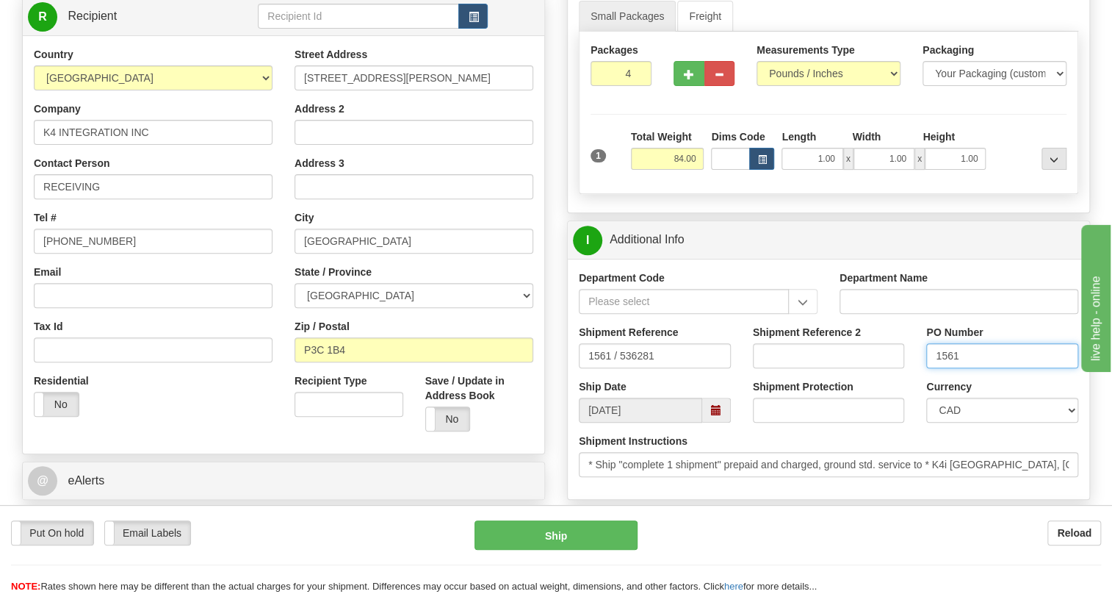
click at [948, 368] on input "1561" at bounding box center [1002, 355] width 152 height 25
click at [162, 199] on input "RECEIVING" at bounding box center [153, 186] width 239 height 25
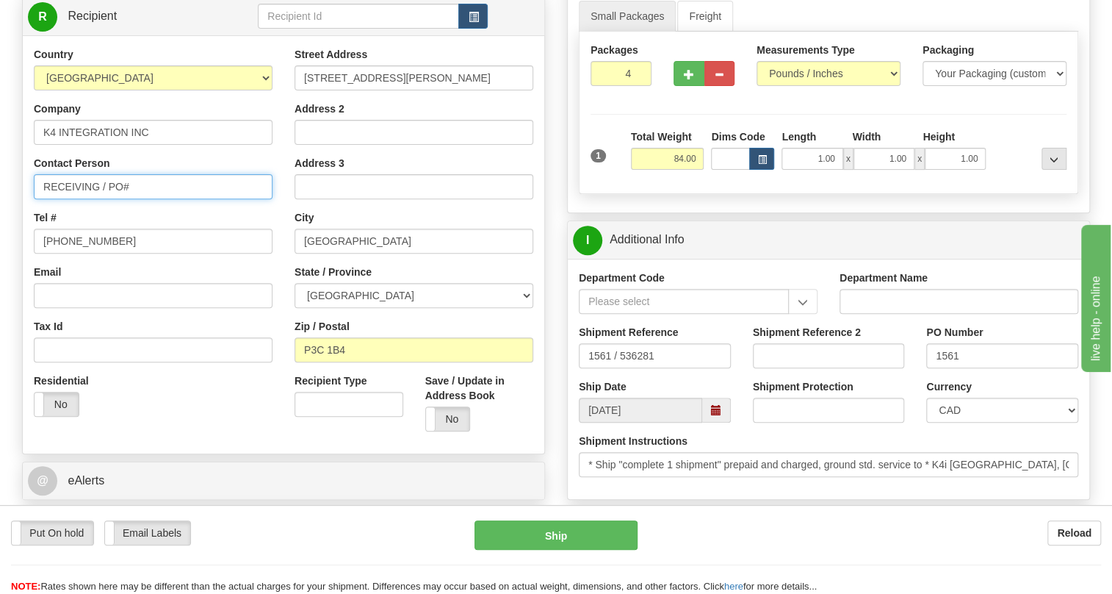
paste input "1561"
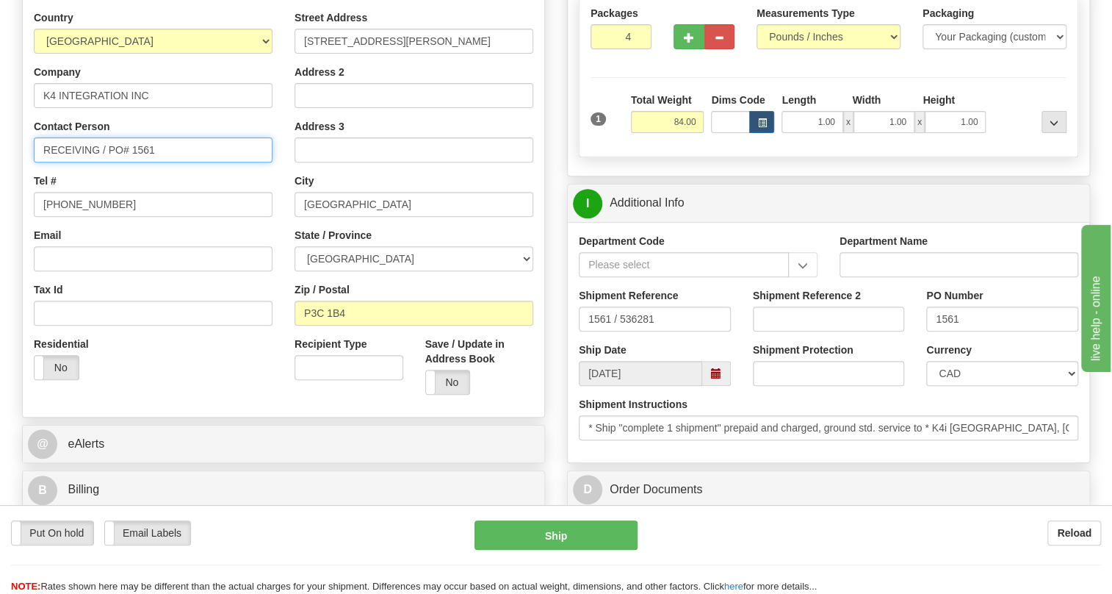
scroll to position [267, 0]
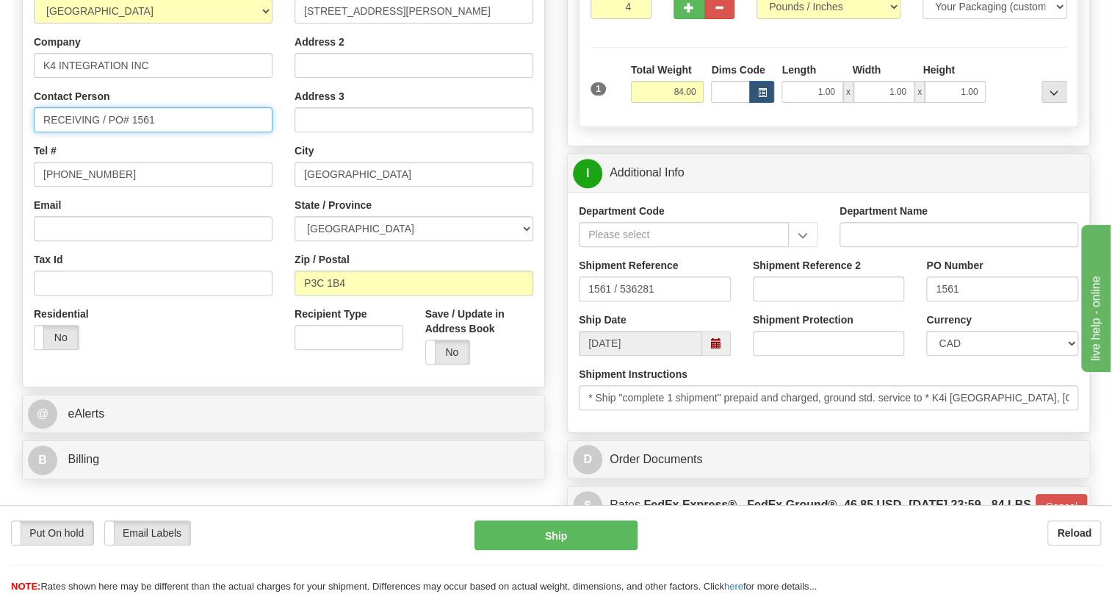
type input "RECEIVING / PO# 1561"
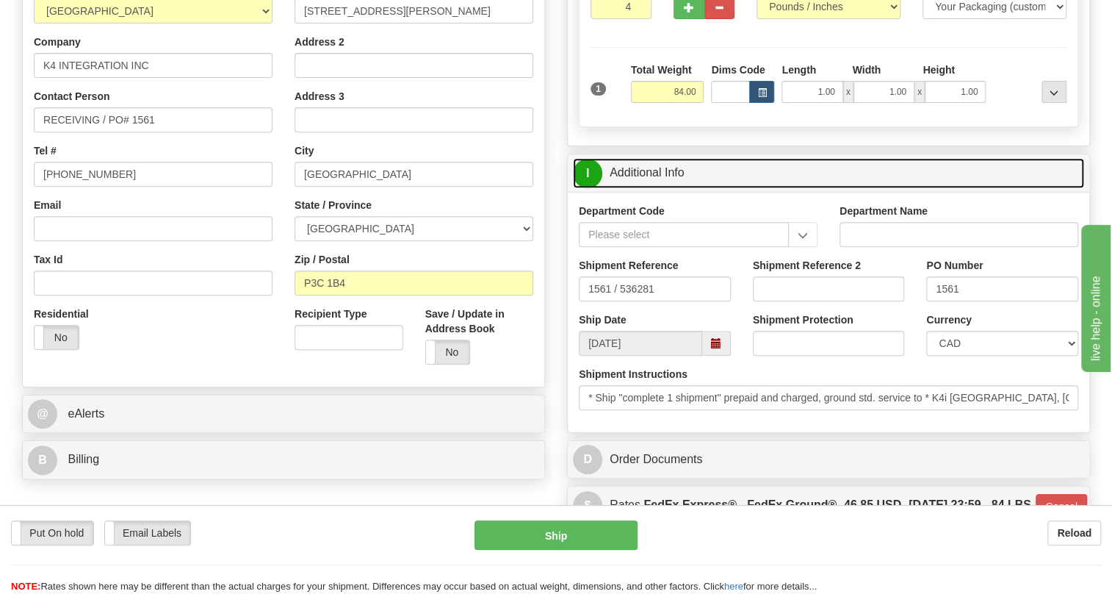
click at [663, 188] on link "I Additional Info" at bounding box center [828, 173] width 511 height 30
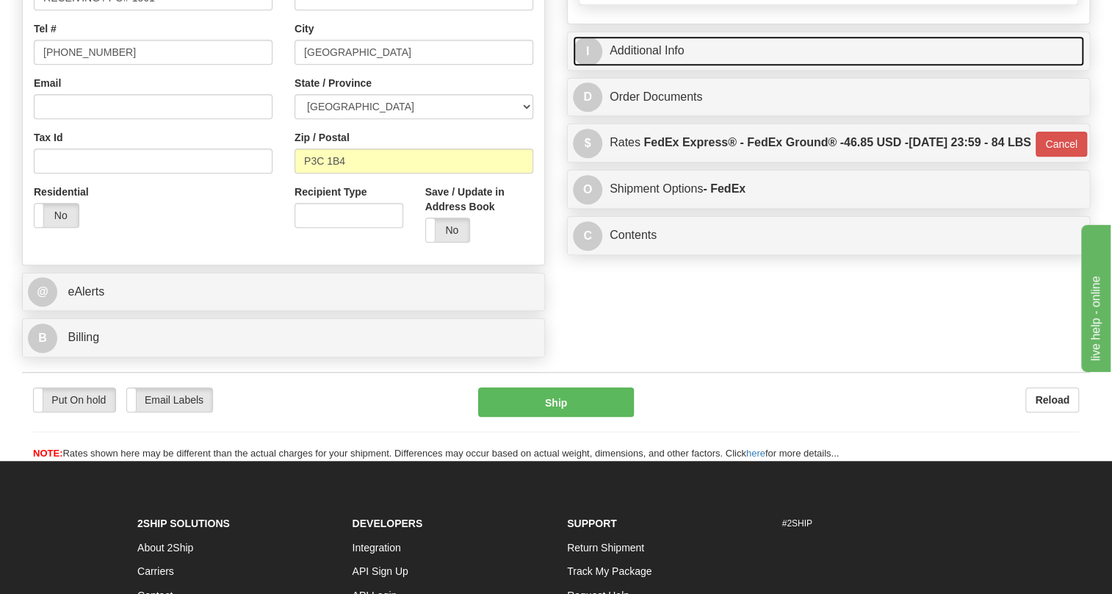
scroll to position [400, 0]
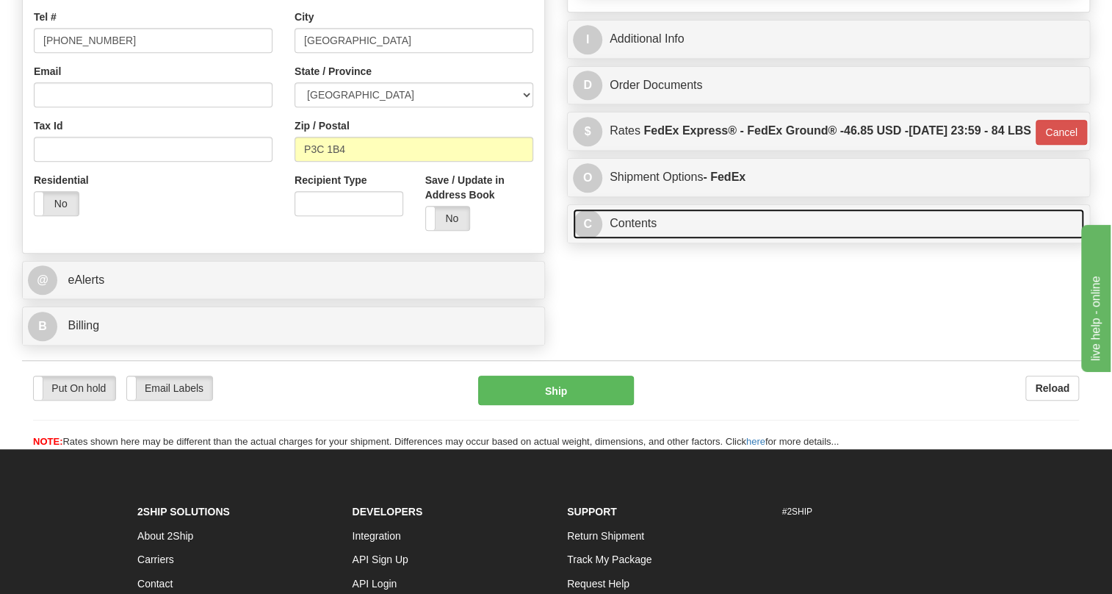
click at [640, 239] on link "C Contents" at bounding box center [828, 224] width 511 height 30
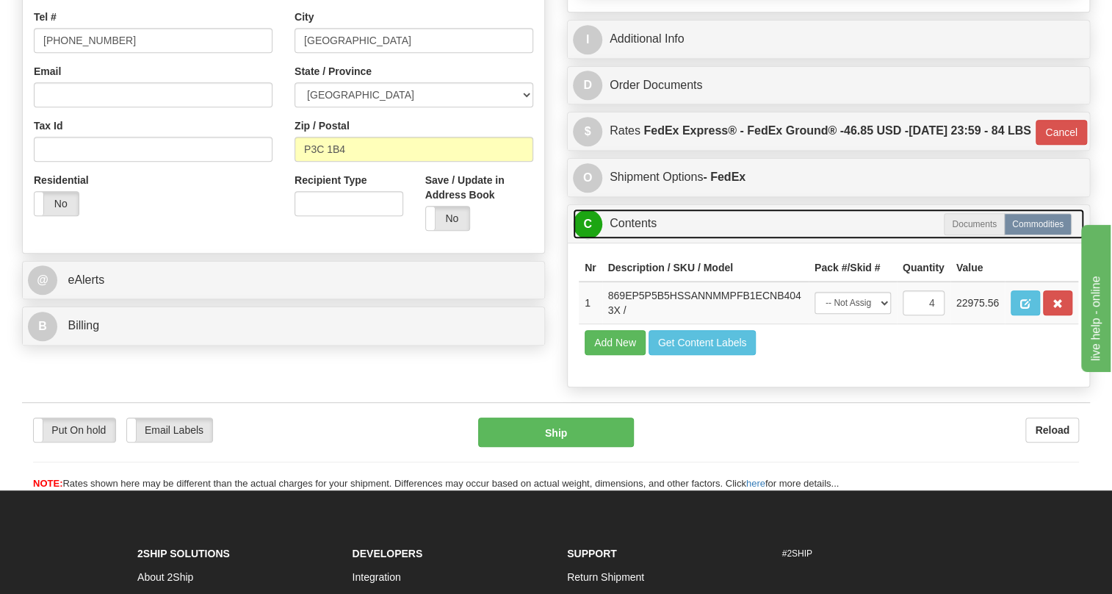
click at [640, 239] on link "C Contents" at bounding box center [828, 224] width 511 height 30
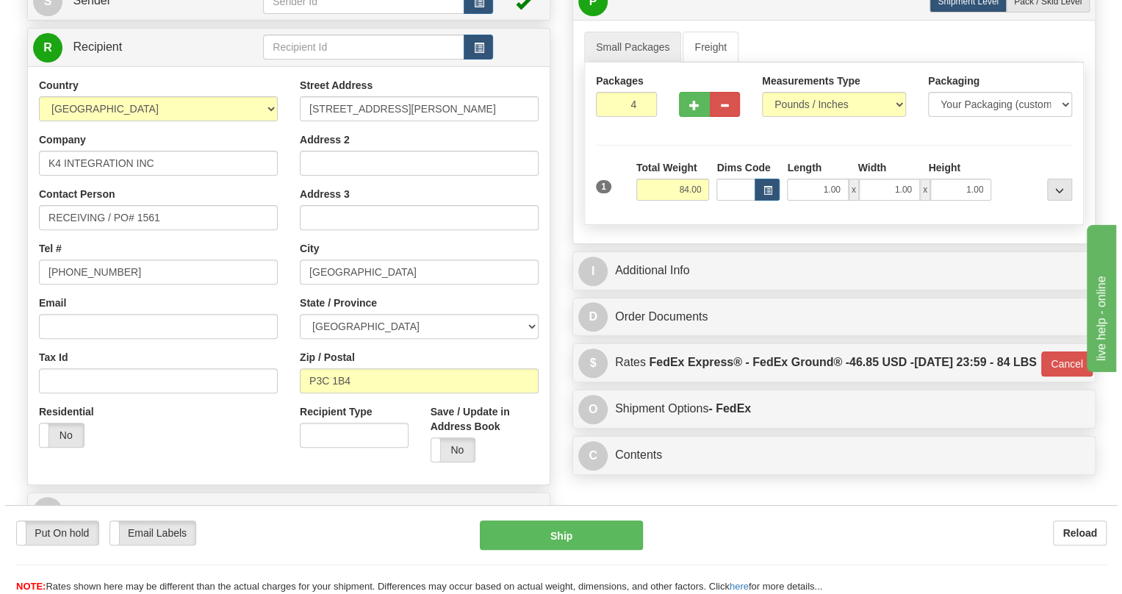
scroll to position [133, 0]
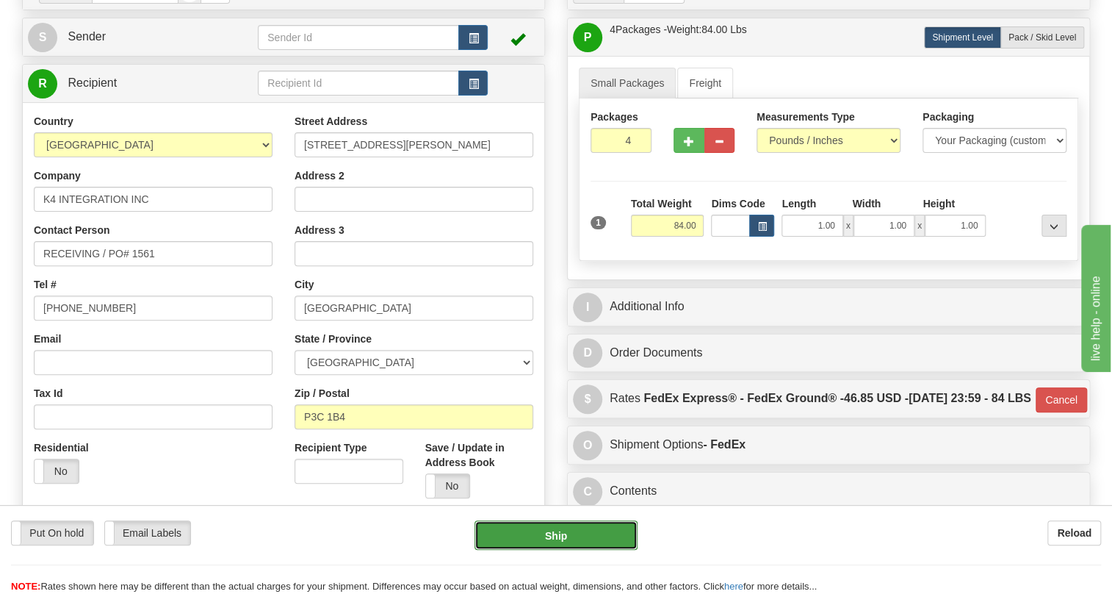
click at [565, 534] on button "Ship" at bounding box center [556, 534] width 163 height 29
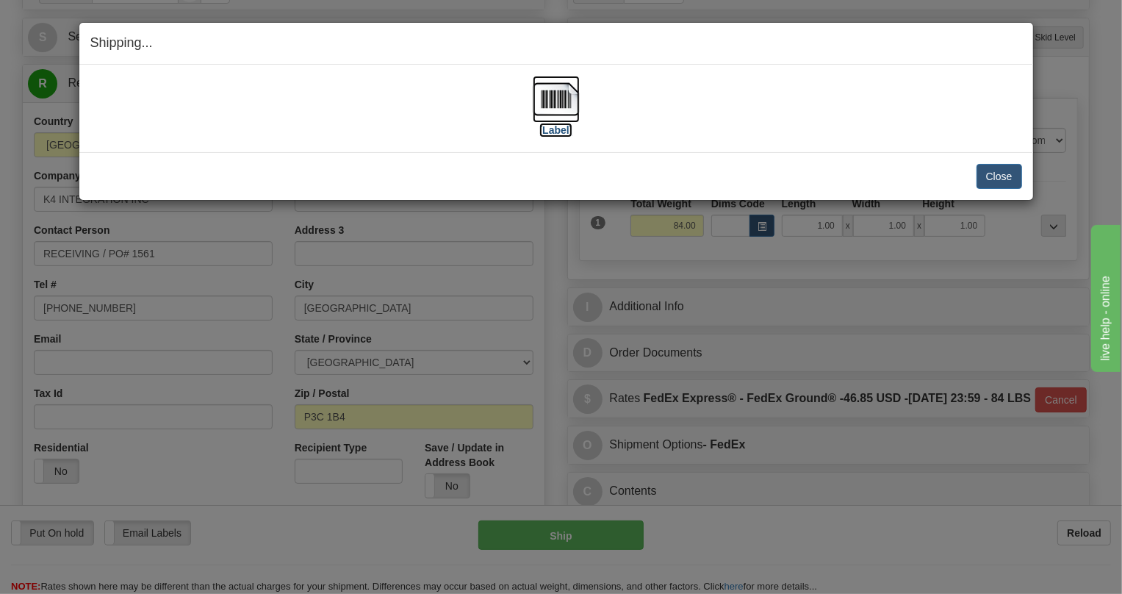
click at [550, 96] on img at bounding box center [556, 99] width 47 height 47
click at [999, 179] on button "Close" at bounding box center [999, 176] width 46 height 25
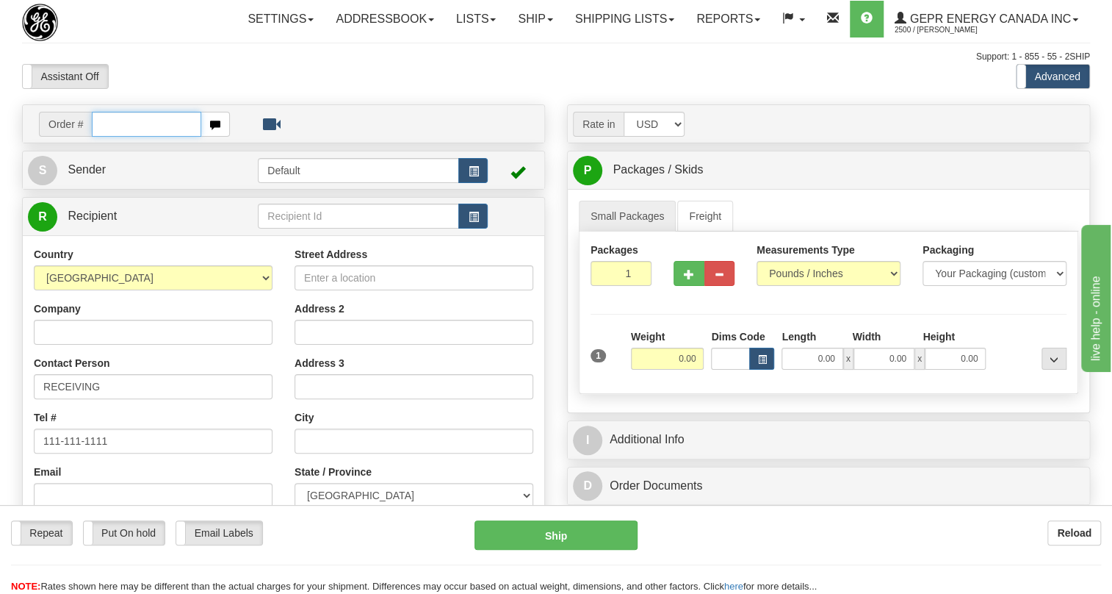
paste input "0086700703"
click at [112, 137] on input "0086700703" at bounding box center [146, 124] width 109 height 25
type input "86700703"
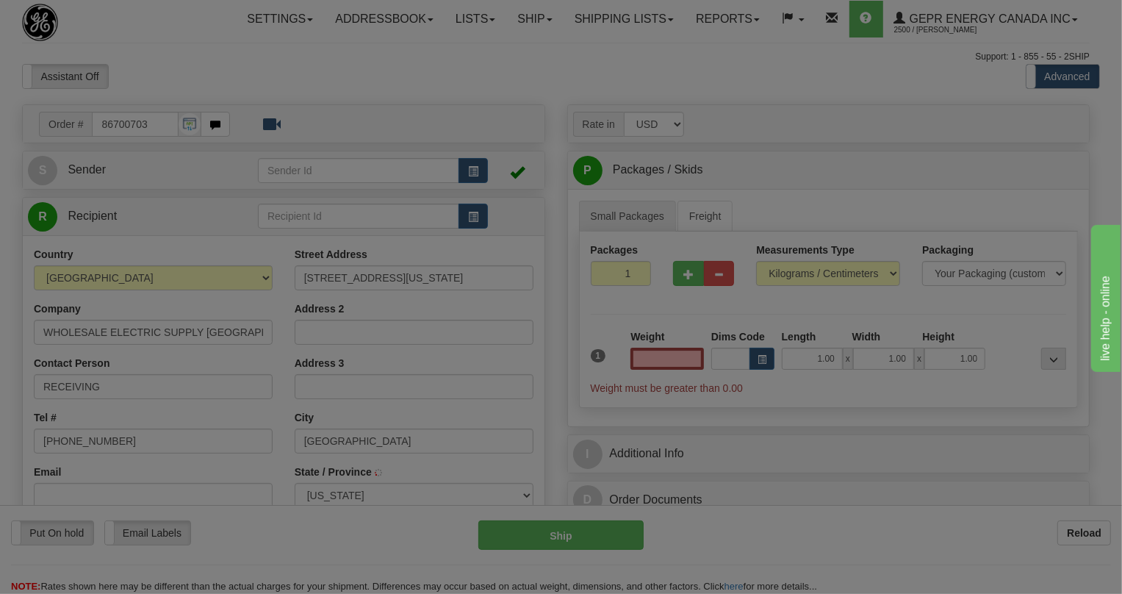
type input "[GEOGRAPHIC_DATA]"
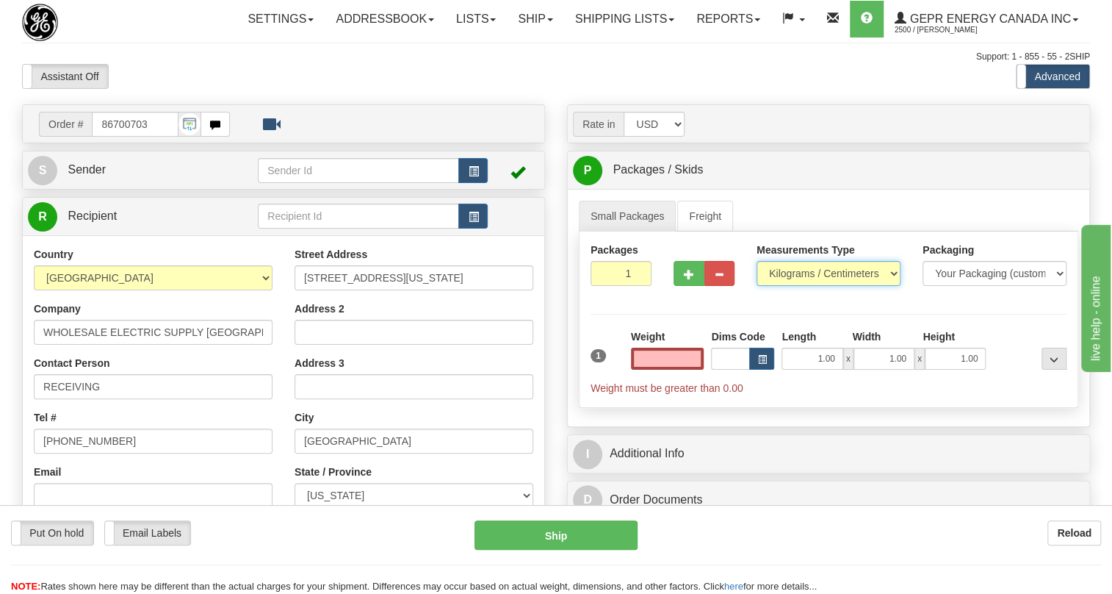
type input "0.00"
click at [802, 286] on select "Pounds / Inches Kilograms / Centimeters" at bounding box center [829, 273] width 144 height 25
select select "0"
click at [757, 286] on select "Pounds / Inches Kilograms / Centimeters" at bounding box center [829, 273] width 144 height 25
click at [679, 370] on input "0.00" at bounding box center [667, 358] width 73 height 22
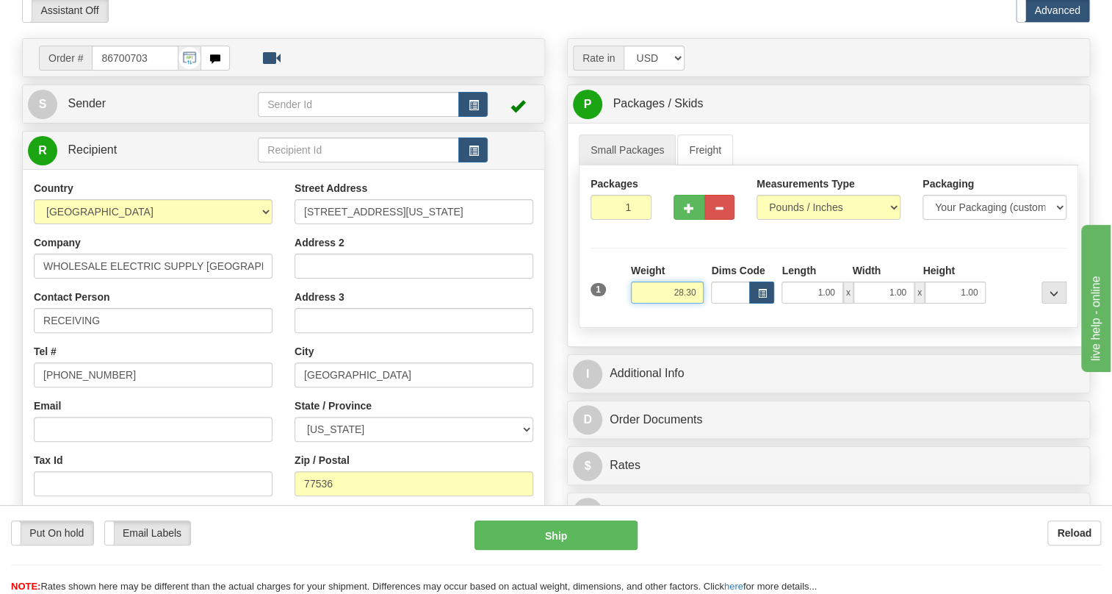
scroll to position [133, 0]
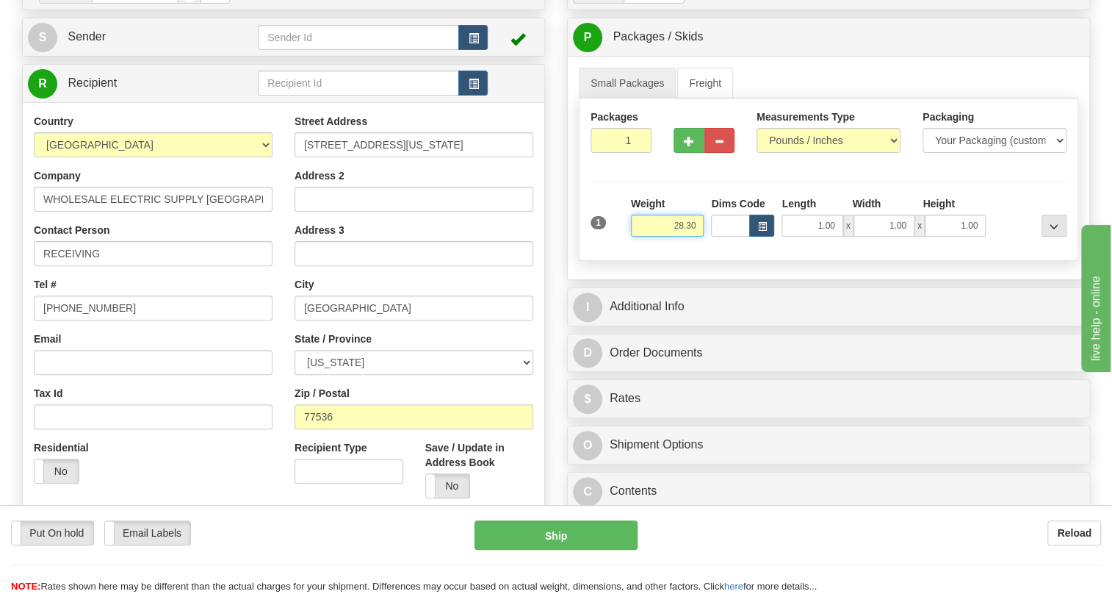
type input "28.30"
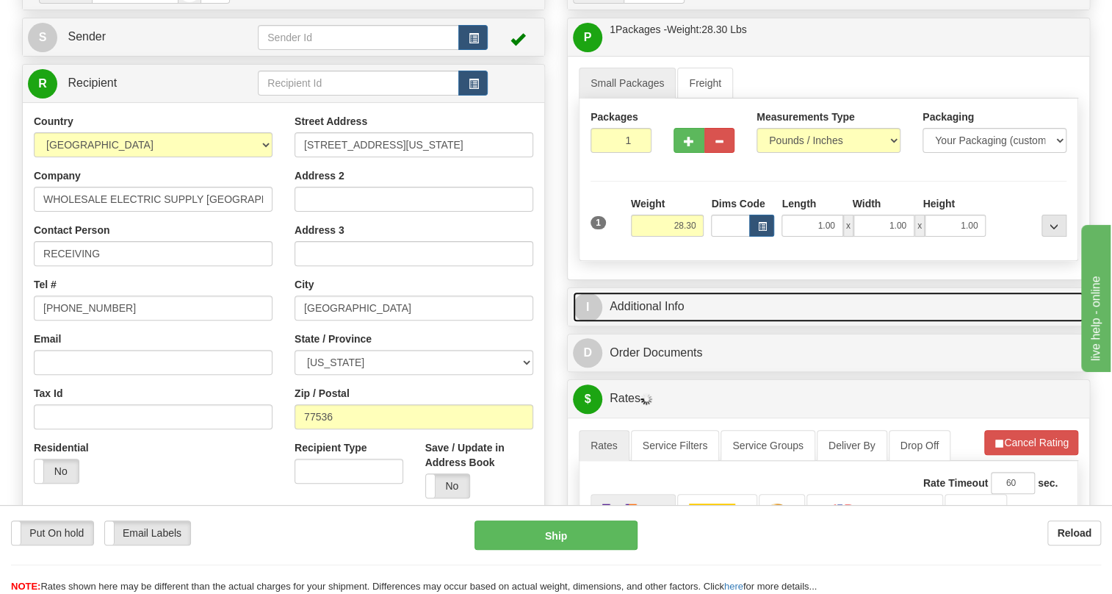
click at [655, 322] on link "I Additional Info" at bounding box center [828, 307] width 511 height 30
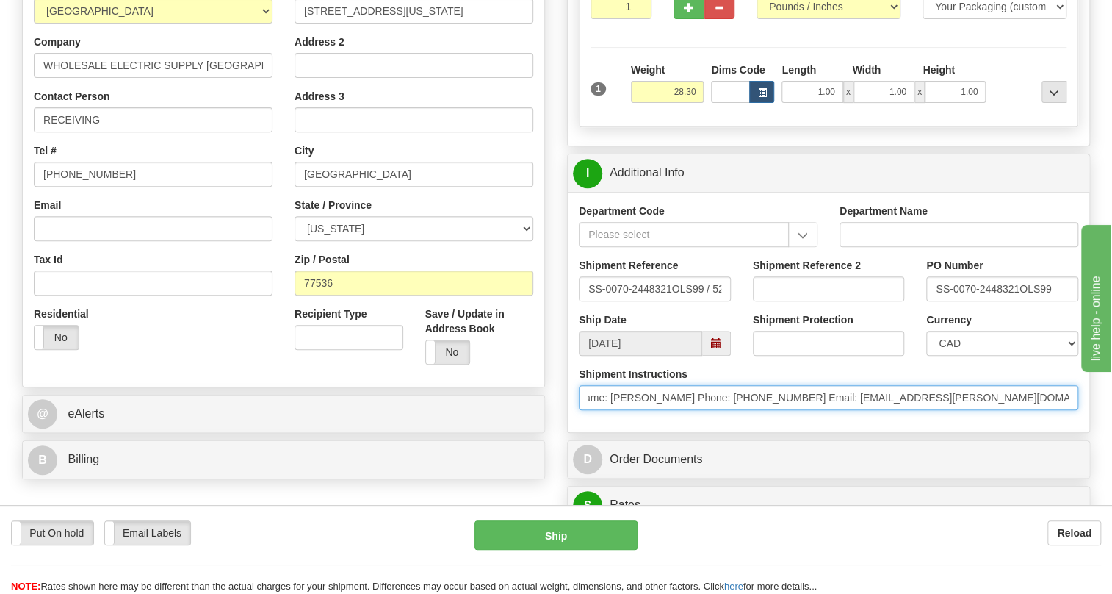
scroll to position [0, 636]
drag, startPoint x: 933, startPoint y: 431, endPoint x: 628, endPoint y: 437, distance: 304.9
click at [628, 410] on input "* Certificate of Origin documents to be sent with the order * * Freight Terms:S…" at bounding box center [829, 397] width 500 height 25
click at [795, 410] on input "* Certificate of Origin documents to be sent with the order * * Freight Terms:S…" at bounding box center [829, 397] width 500 height 25
drag, startPoint x: 795, startPoint y: 428, endPoint x: 630, endPoint y: 429, distance: 165.3
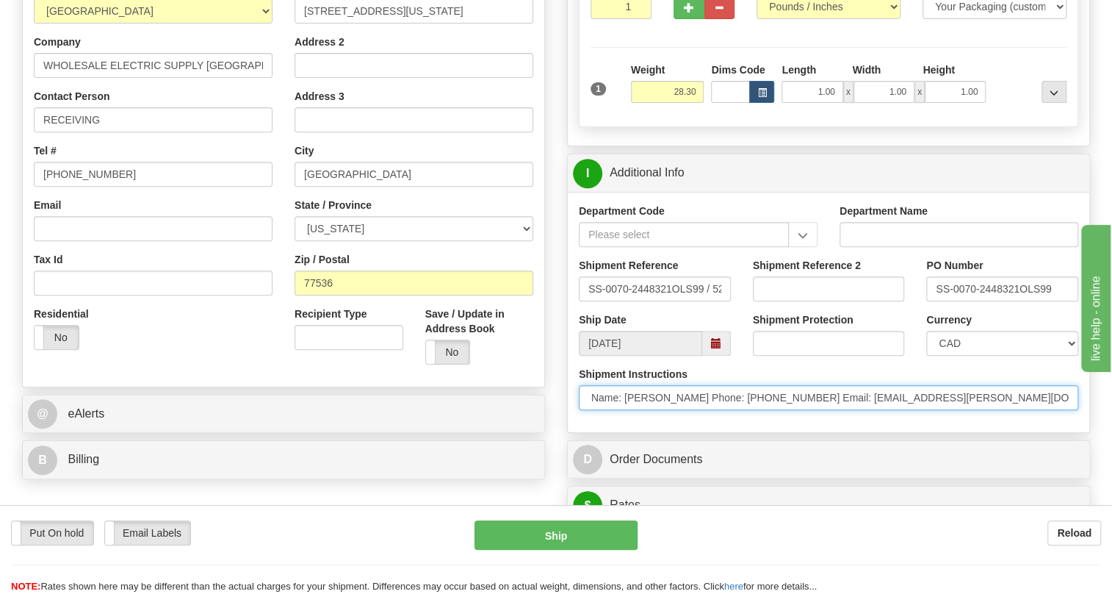
click at [630, 410] on input "* Certificate of Origin documents to be sent with the order * * Freight Terms:S…" at bounding box center [829, 397] width 500 height 25
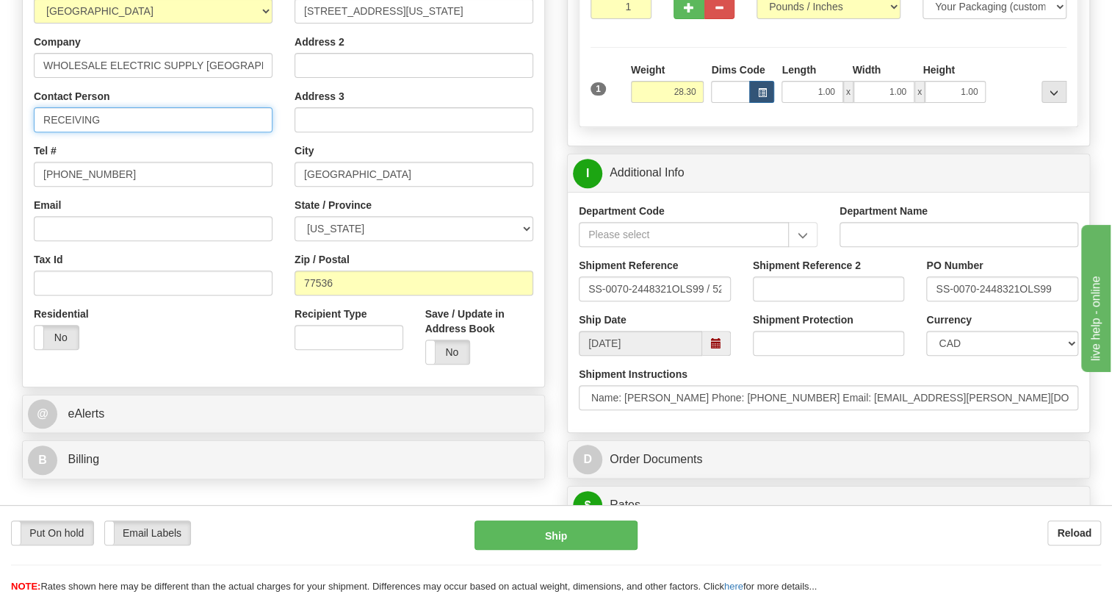
scroll to position [0, 0]
click at [132, 132] on input "RECEIVING" at bounding box center [153, 119] width 239 height 25
paste input "Michael Torres Phone: 832.324.7014"
drag, startPoint x: 268, startPoint y: 152, endPoint x: 202, endPoint y: 152, distance: 66.1
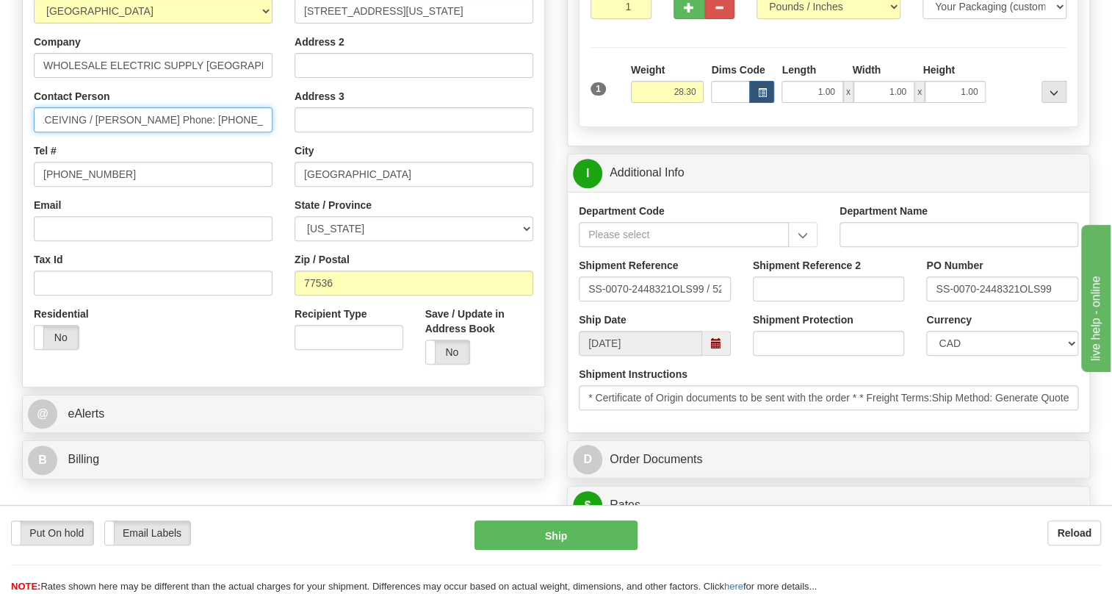
click at [202, 132] on input "RECEIVING / Michael Torres Phone: 832.324.7014" at bounding box center [153, 119] width 239 height 25
type input "RECEIVING / Michael Torres Phone:"
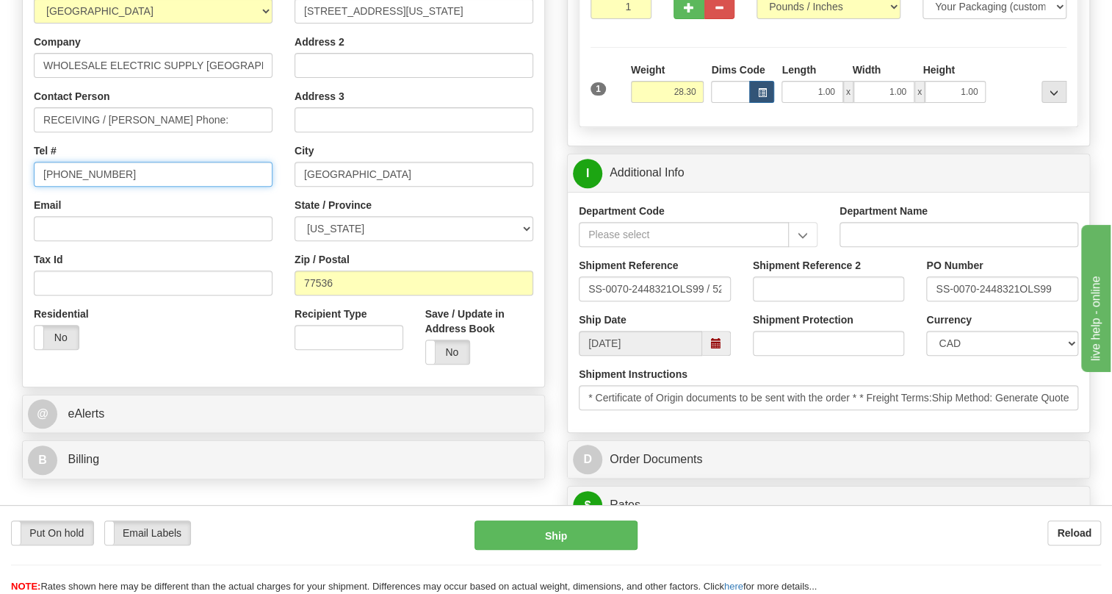
click at [85, 187] on input "(779)7960565" at bounding box center [153, 174] width 239 height 25
paste input "832.324.7014"
type input "832.324.7014"
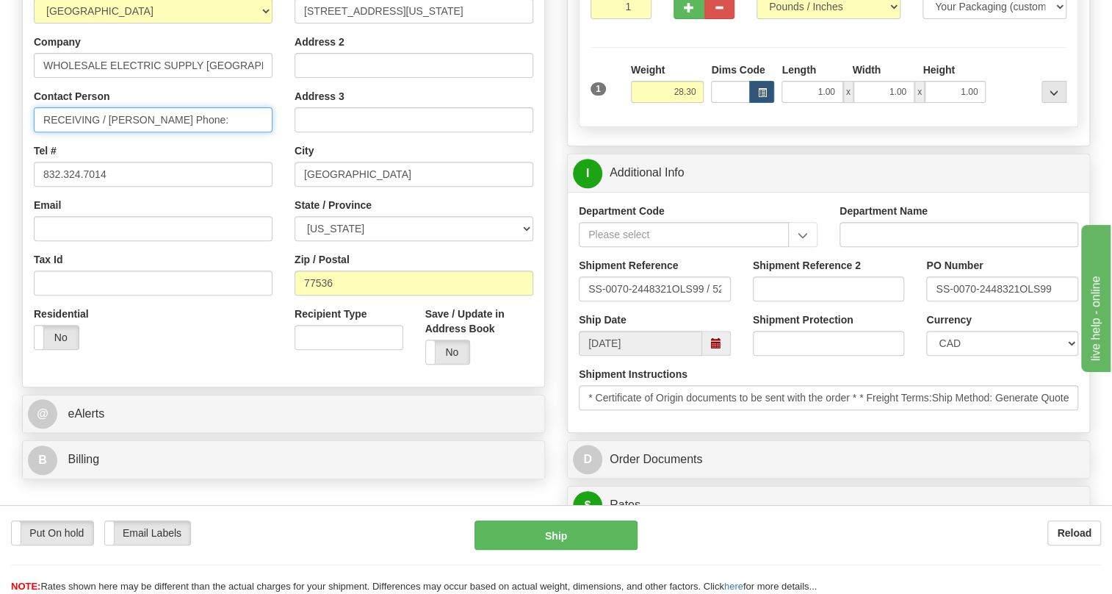
click at [215, 132] on input "RECEIVING / Michael Torres Phone:" at bounding box center [153, 119] width 239 height 25
type input "RECEIVING / Michael Torres"
drag, startPoint x: 991, startPoint y: 377, endPoint x: 992, endPoint y: 363, distance: 14.0
click at [991, 356] on select "CAD USD EUR ZAR RON ANG ARN AUD AUS AWG BBD BFR BGN BHD BMD BND BRC BRL CHP CKZ…" at bounding box center [1002, 343] width 152 height 25
select select "1"
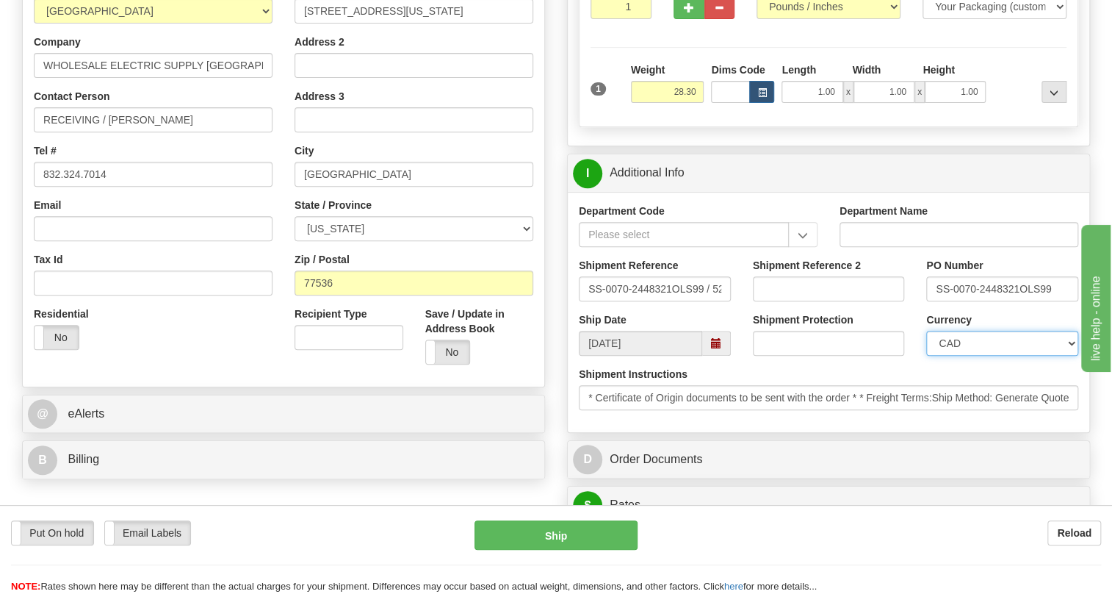
click at [926, 356] on select "CAD USD EUR ZAR RON ANG ARN AUD AUS AWG BBD BFR BGN BHD BMD BND BRC BRL CHP CKZ…" at bounding box center [1002, 343] width 152 height 25
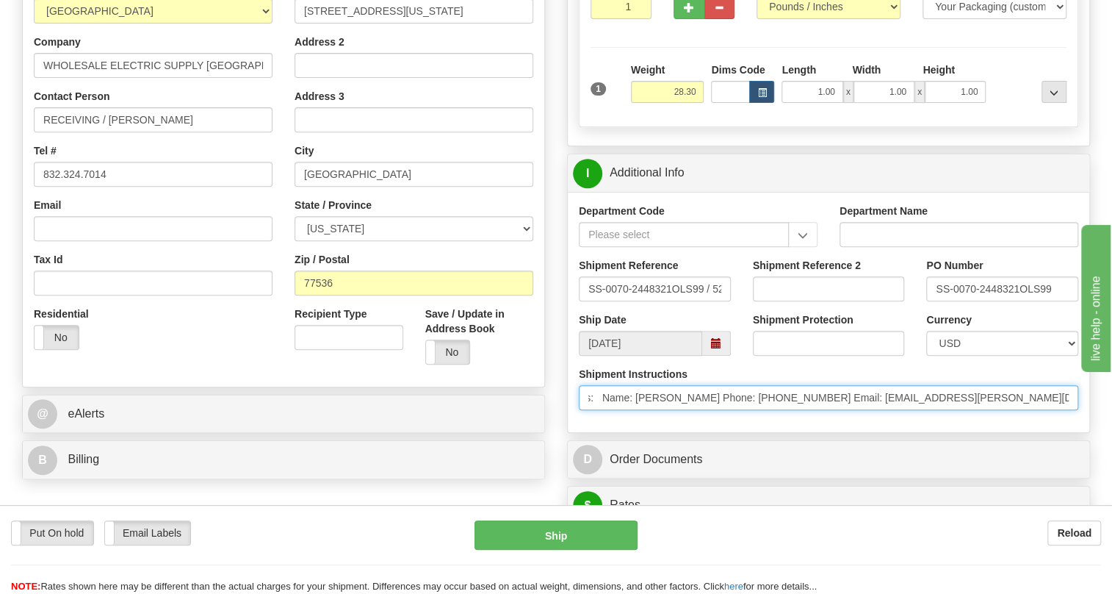
scroll to position [0, 737]
drag, startPoint x: 937, startPoint y: 433, endPoint x: 1091, endPoint y: 437, distance: 154.3
click at [1091, 437] on div "Rate in Account Currency ARN AWG AUD AUS BHD BBD BFR BMD BRC BRL GBP UKL BND BG…" at bounding box center [828, 549] width 545 height 1423
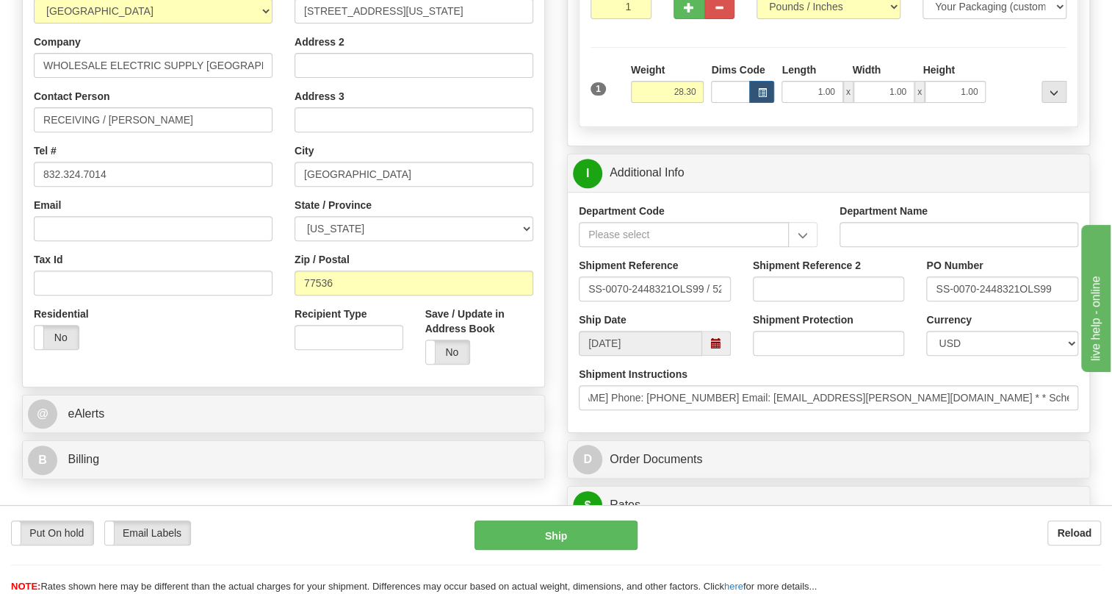
drag, startPoint x: 961, startPoint y: 452, endPoint x: 843, endPoint y: 452, distance: 117.5
click at [958, 421] on div "Shipment Instructions * Certificate of Origin documents to be sent with the ord…" at bounding box center [829, 394] width 522 height 54
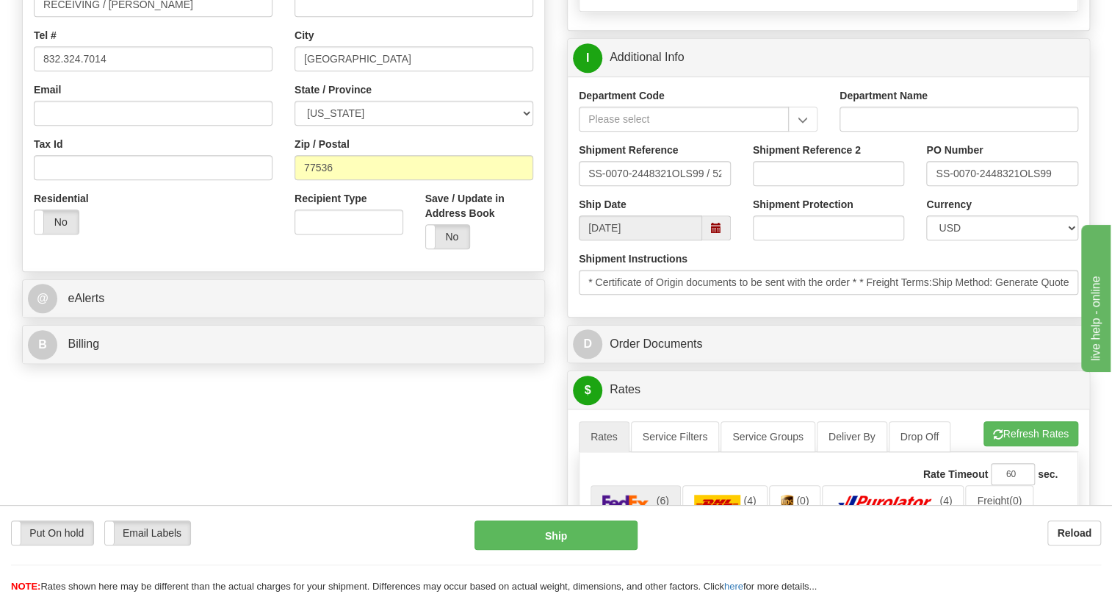
scroll to position [400, 0]
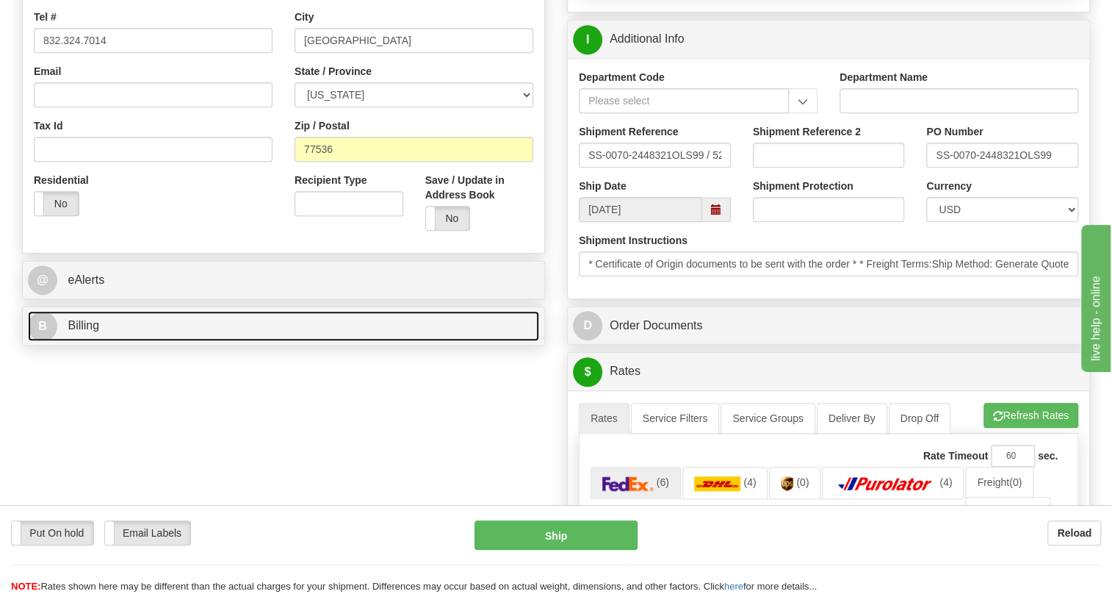
click at [82, 331] on span "Billing" at bounding box center [84, 325] width 32 height 12
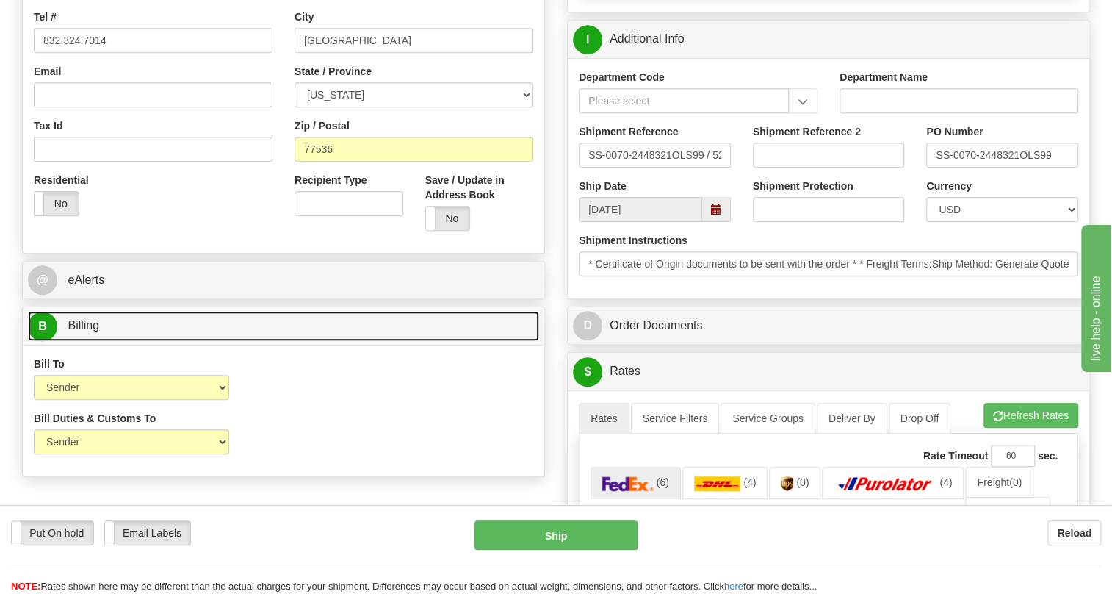
click at [90, 341] on link "B Billing" at bounding box center [283, 326] width 511 height 30
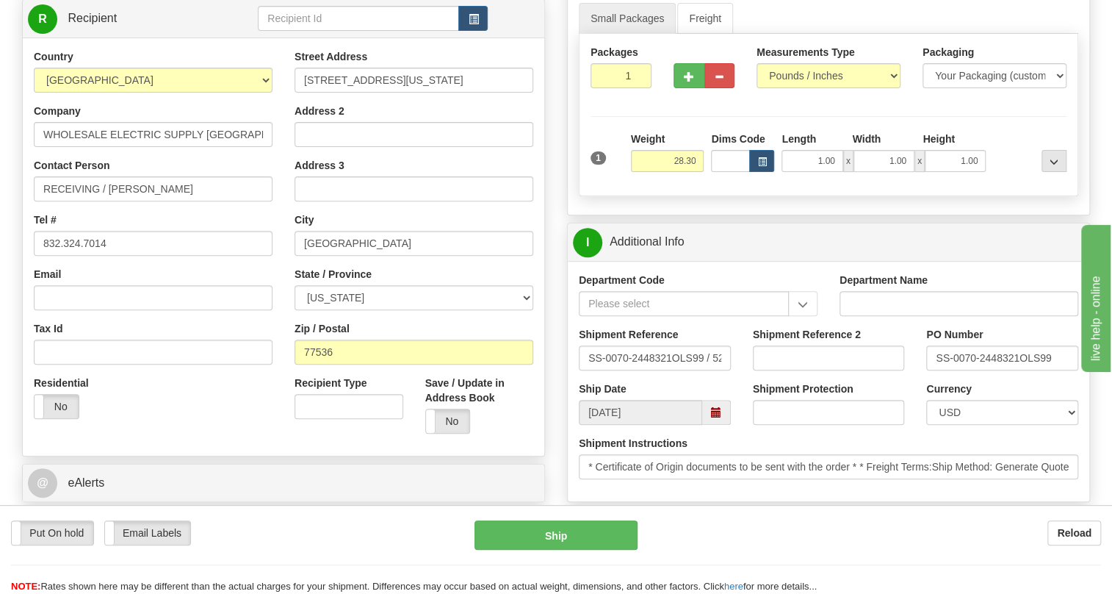
scroll to position [200, 0]
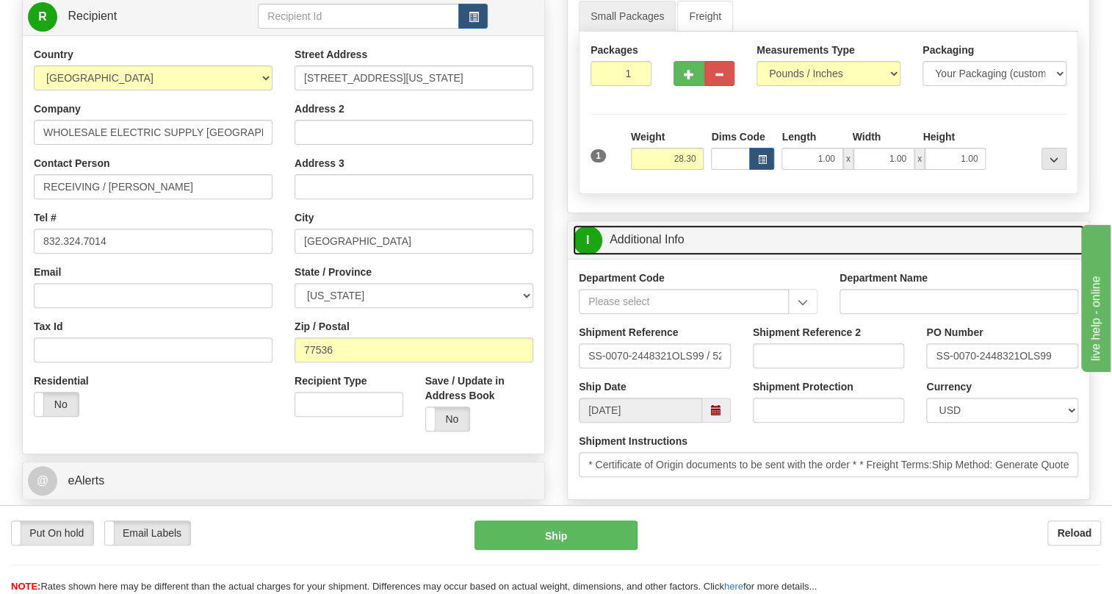
click at [660, 255] on link "I Additional Info" at bounding box center [828, 240] width 511 height 30
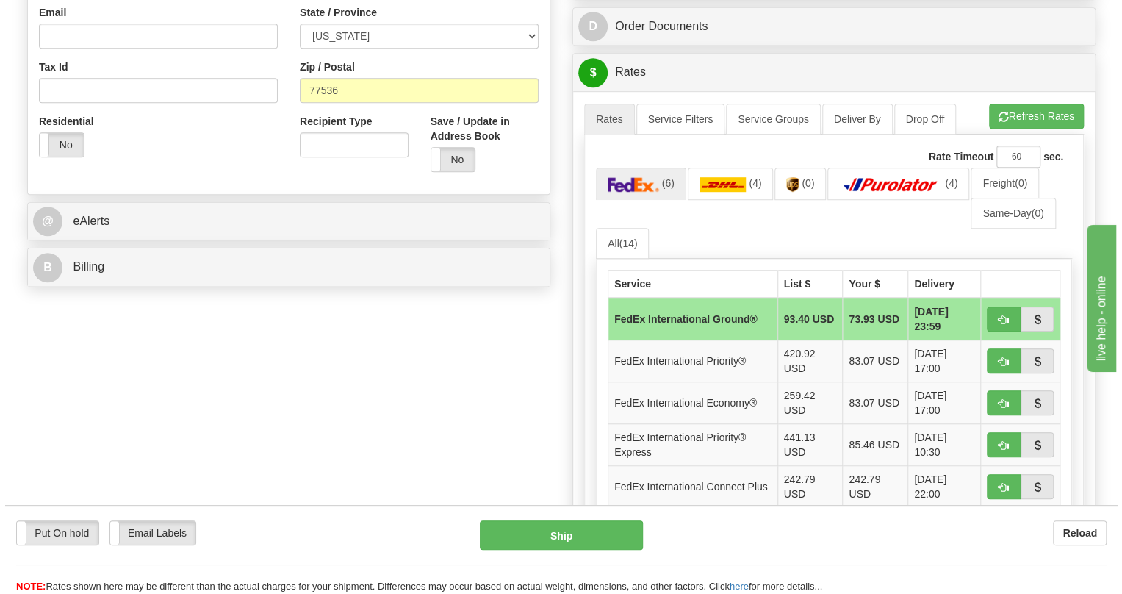
scroll to position [467, 0]
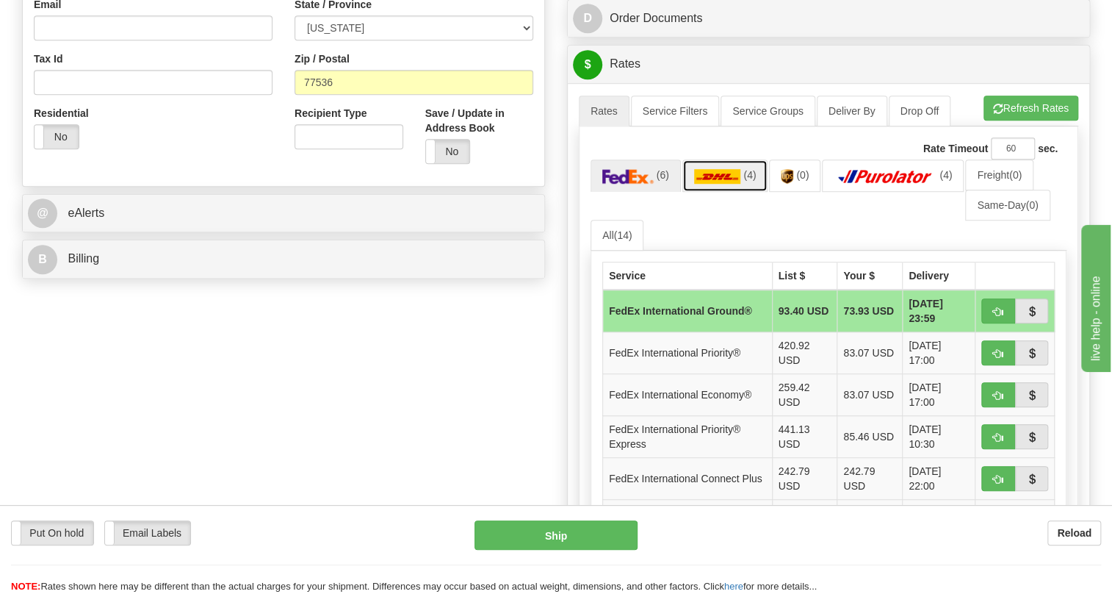
click at [716, 184] on img at bounding box center [717, 176] width 47 height 15
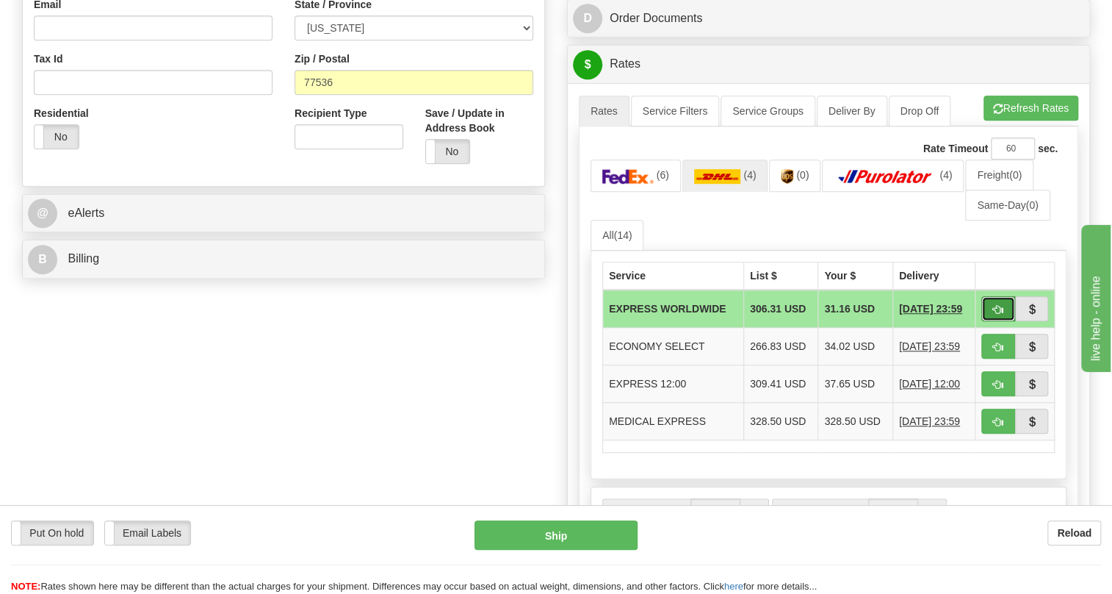
click at [998, 314] on span "button" at bounding box center [998, 310] width 10 height 10
type input "P"
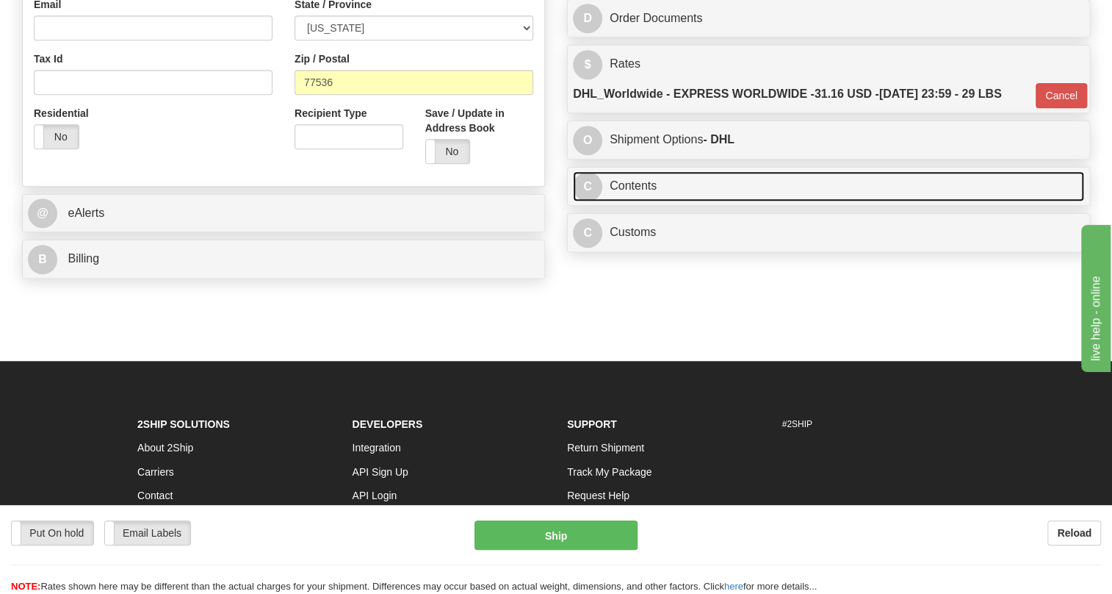
click at [633, 201] on link "C Contents" at bounding box center [828, 186] width 511 height 30
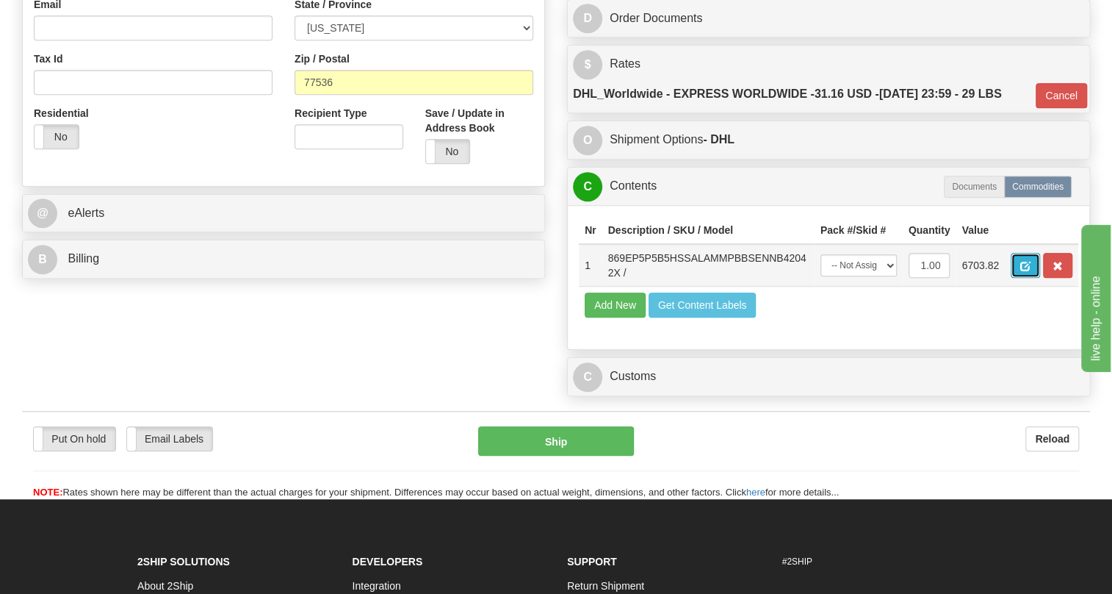
click at [1027, 271] on span "button" at bounding box center [1025, 267] width 10 height 10
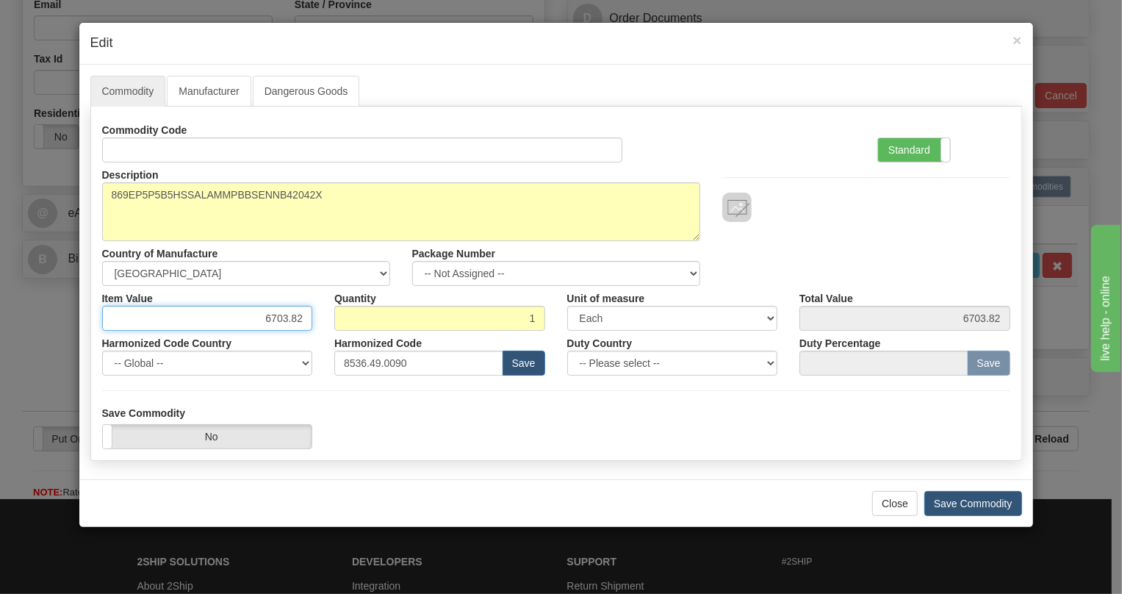
click at [299, 323] on input "6703.82" at bounding box center [207, 318] width 211 height 25
paste input "5.498,18"
click at [274, 317] on input "5.498,18" at bounding box center [207, 318] width 211 height 25
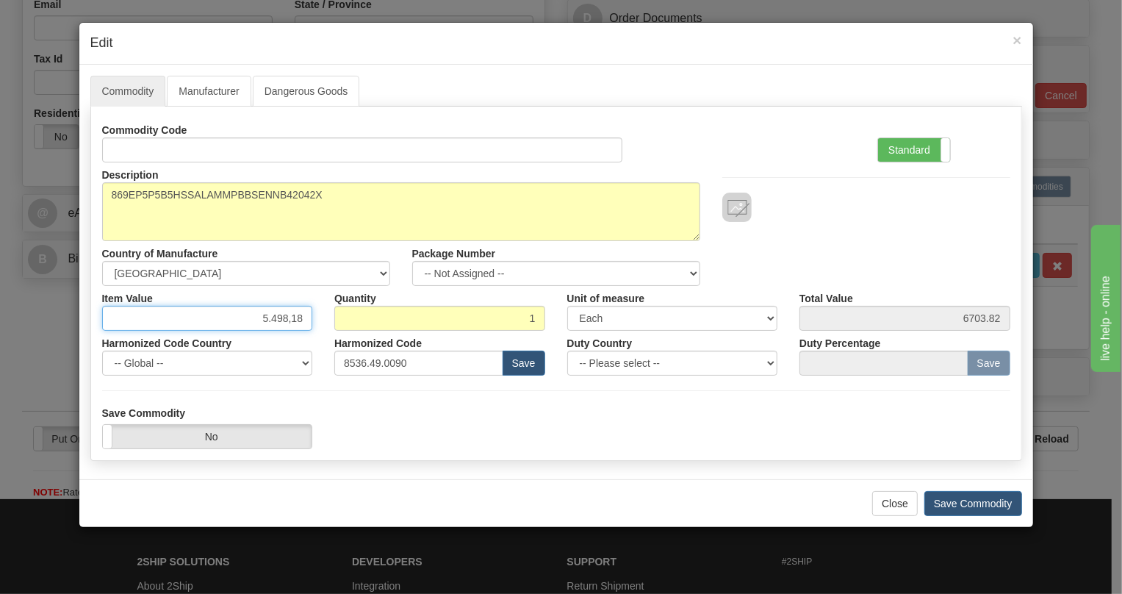
click at [271, 318] on input "5.498,18" at bounding box center [207, 318] width 211 height 25
click at [292, 323] on input "5498,18" at bounding box center [207, 318] width 211 height 25
type input "5498.18"
click at [907, 148] on label "Standard" at bounding box center [914, 150] width 72 height 24
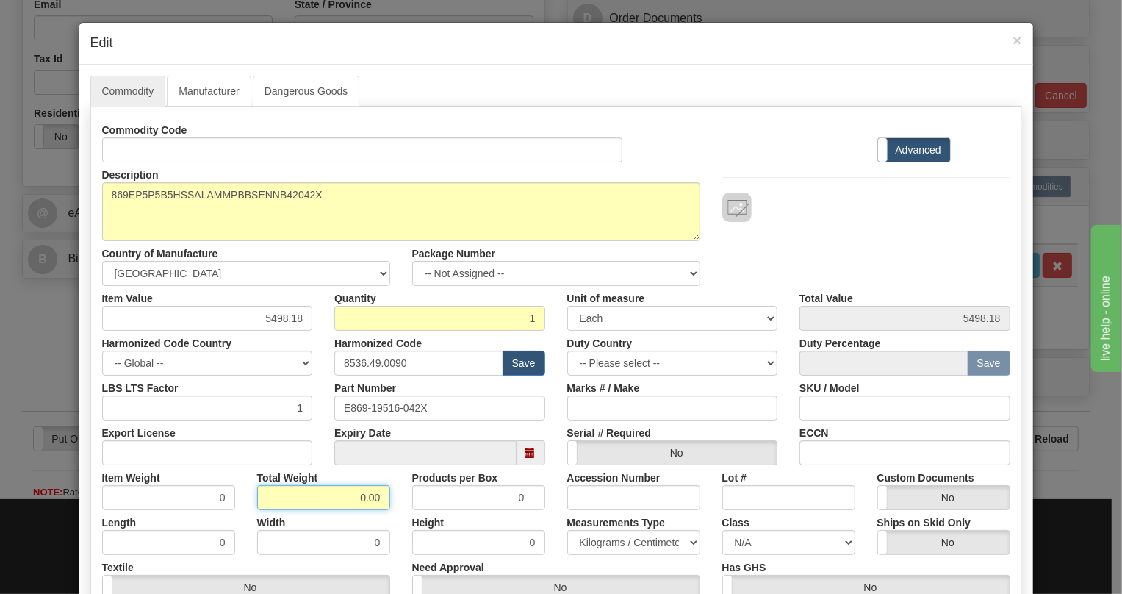
click at [351, 500] on input "0.00" at bounding box center [323, 497] width 133 height 25
type input "1.00"
type input "1.0000"
click at [624, 547] on select "Pounds / Inches Kilograms / Centimeters" at bounding box center [633, 542] width 133 height 25
select select "0"
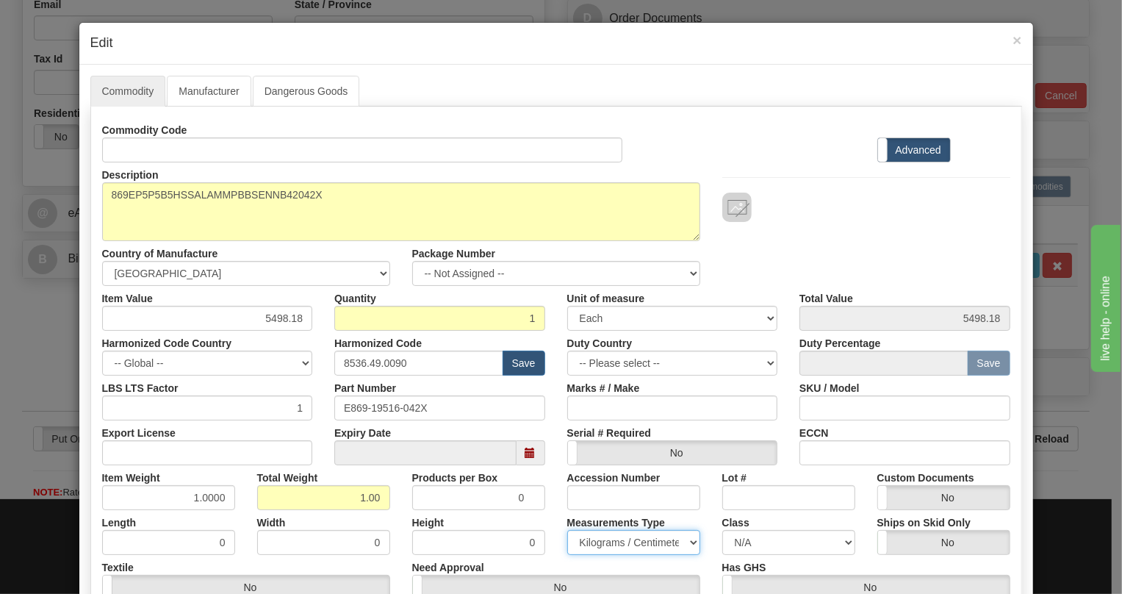
click at [567, 530] on select "Pounds / Inches Kilograms / Centimeters" at bounding box center [633, 542] width 133 height 25
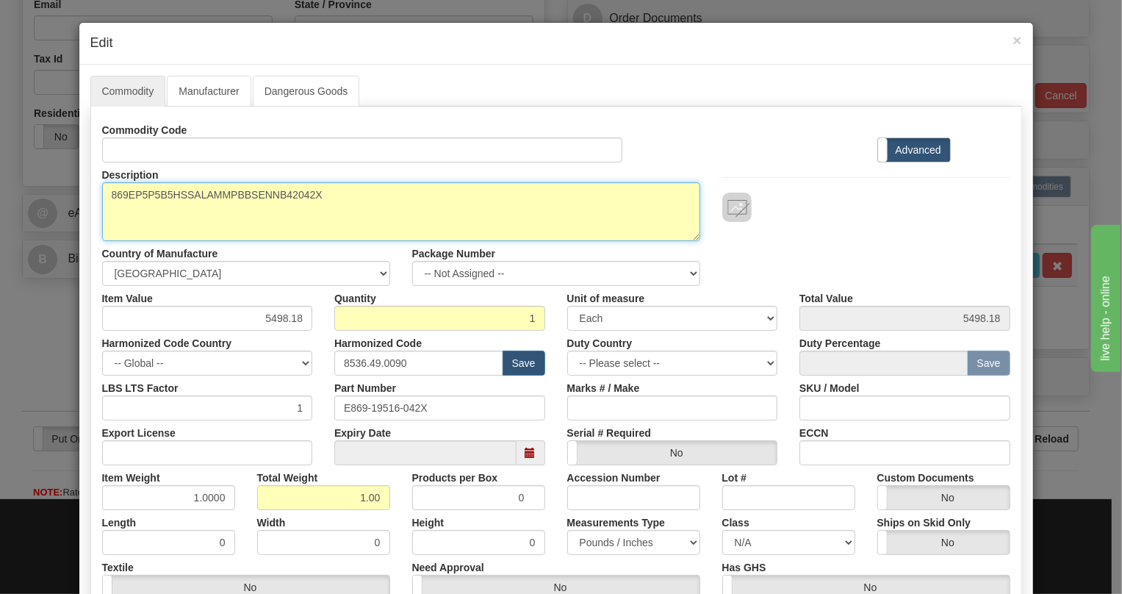
click at [259, 198] on textarea "869EP5P5B5HSSALAMMPBBSENNB42042X" at bounding box center [401, 211] width 598 height 59
paste textarea
type textarea "869EP5P5B5HSSALAMMPBBSENNB42"
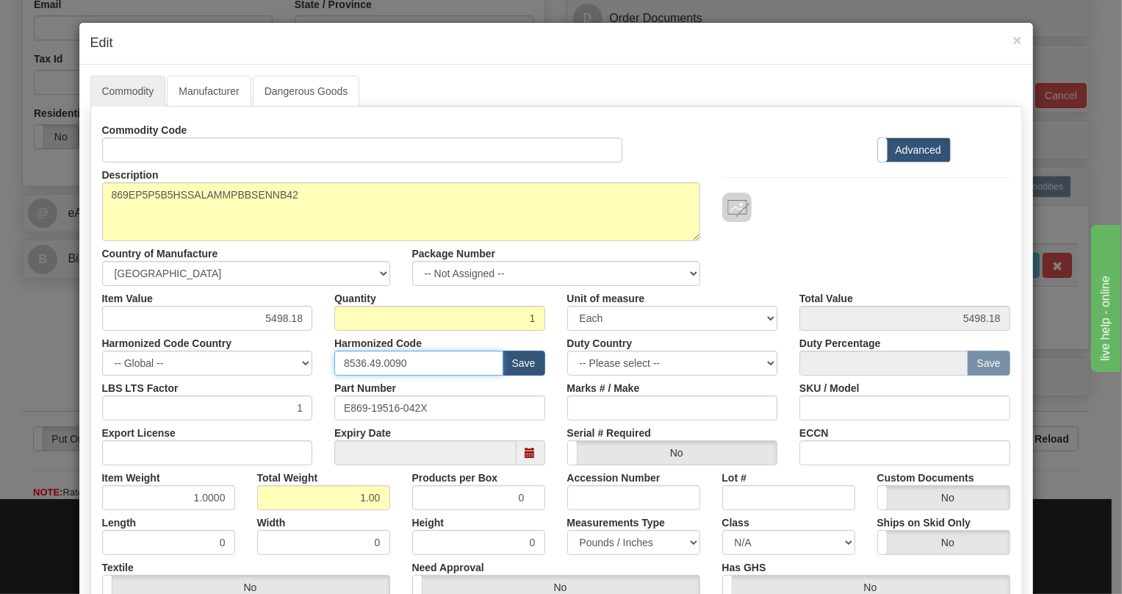
click at [374, 361] on input "8536.49.0090" at bounding box center [418, 362] width 169 height 25
paste input "7.10.916"
type input "8537.10.9160"
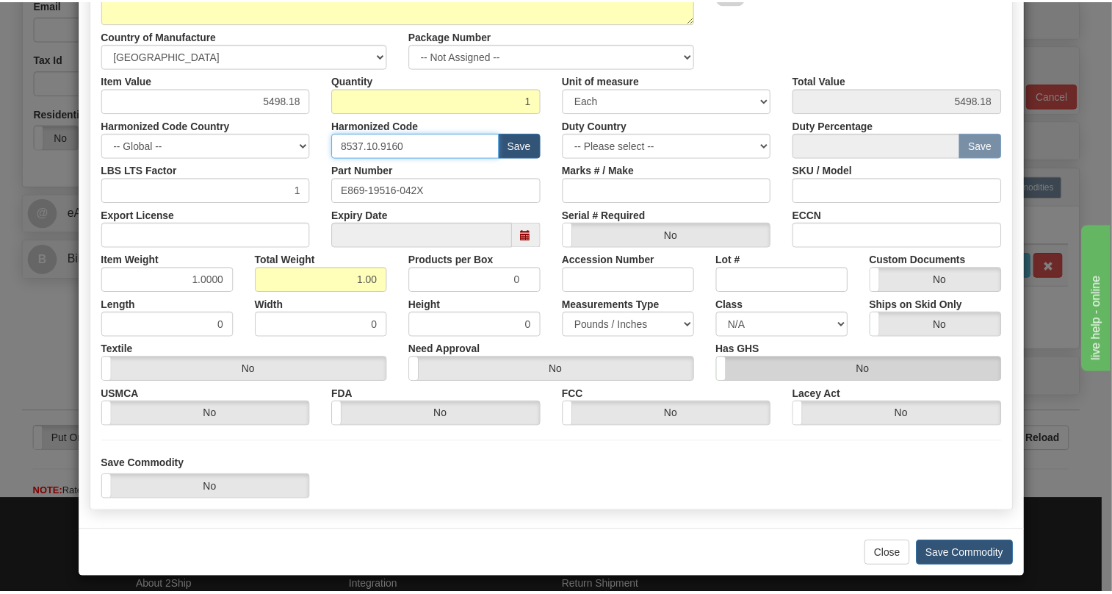
scroll to position [223, 0]
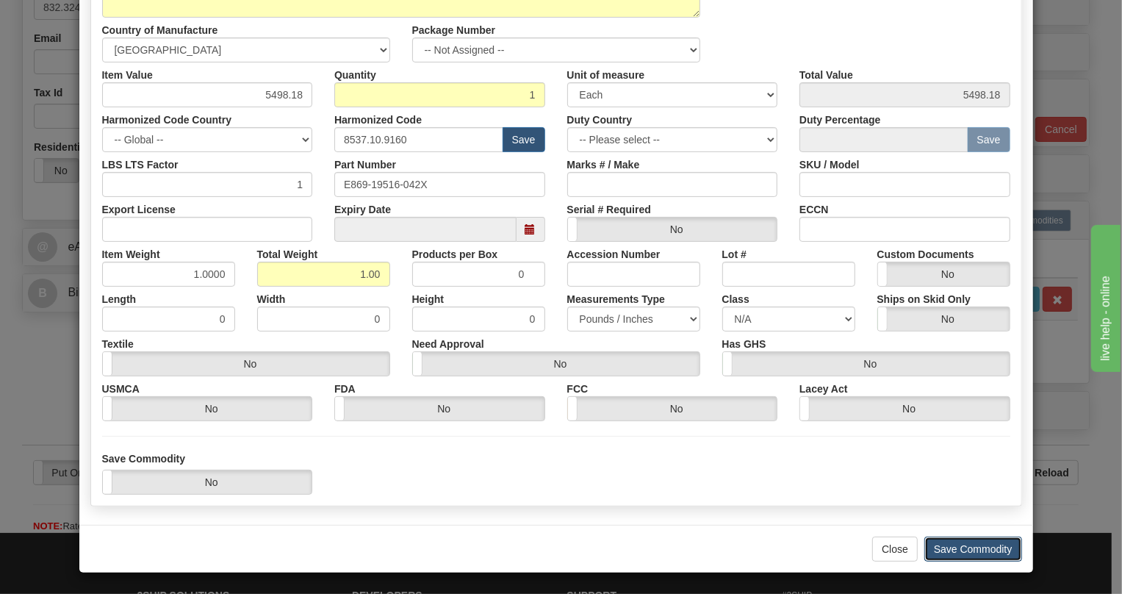
click at [966, 550] on button "Save Commodity" at bounding box center [973, 548] width 98 height 25
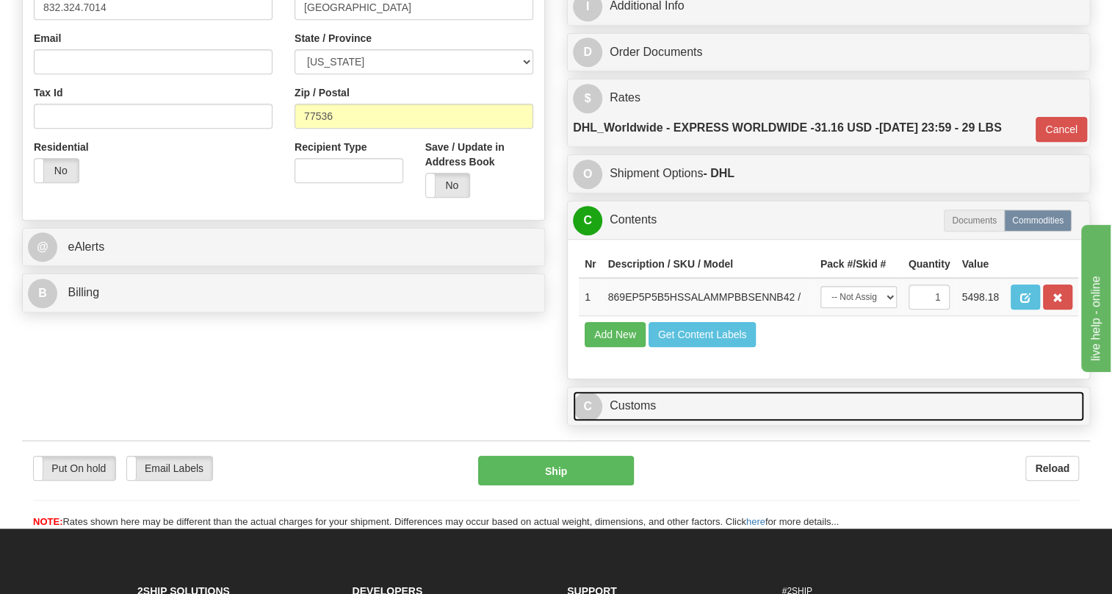
click at [635, 404] on link "C Customs" at bounding box center [828, 406] width 511 height 30
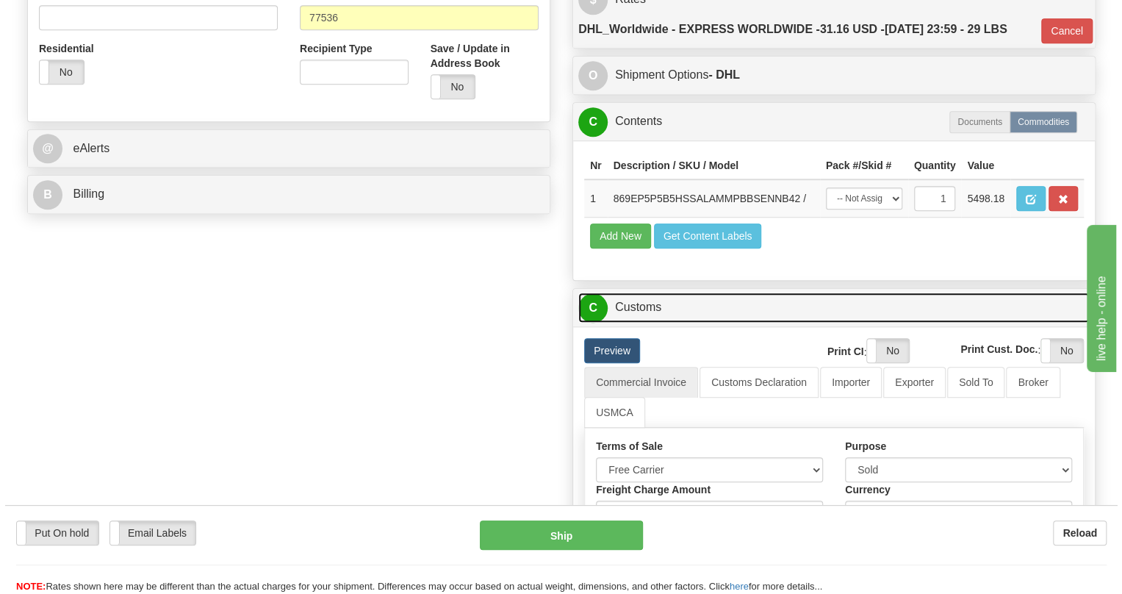
scroll to position [601, 0]
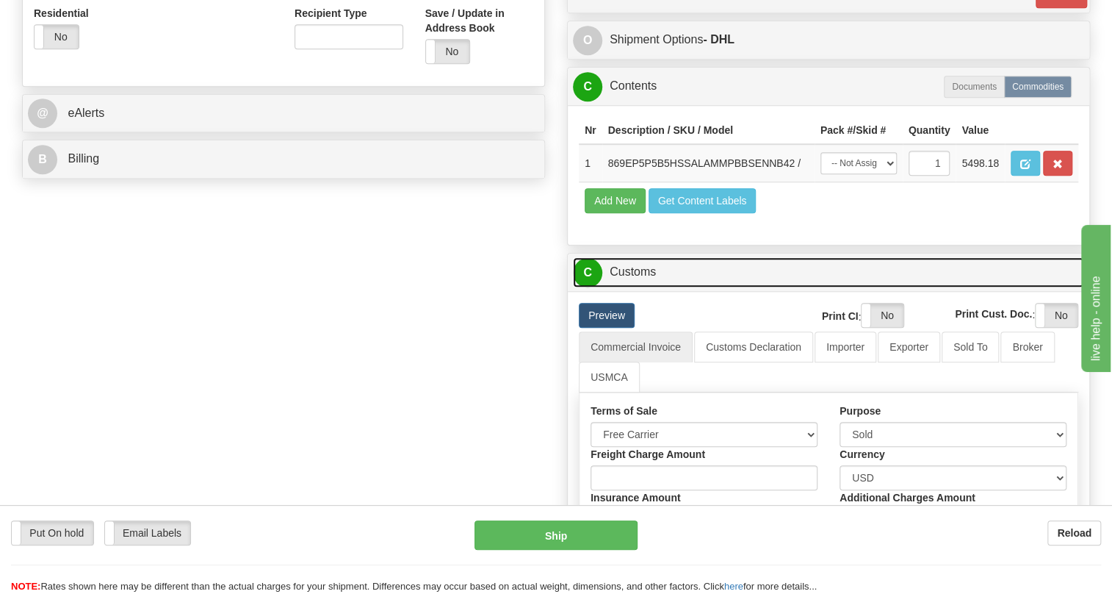
click at [644, 264] on link "C Customs" at bounding box center [828, 272] width 511 height 30
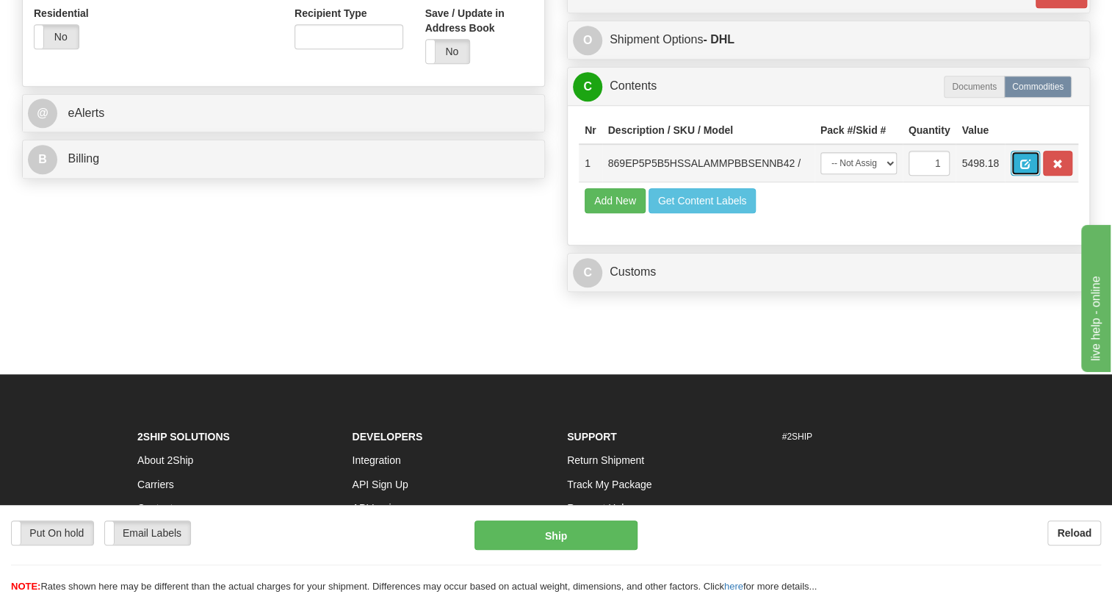
click at [1027, 165] on span "button" at bounding box center [1025, 164] width 10 height 10
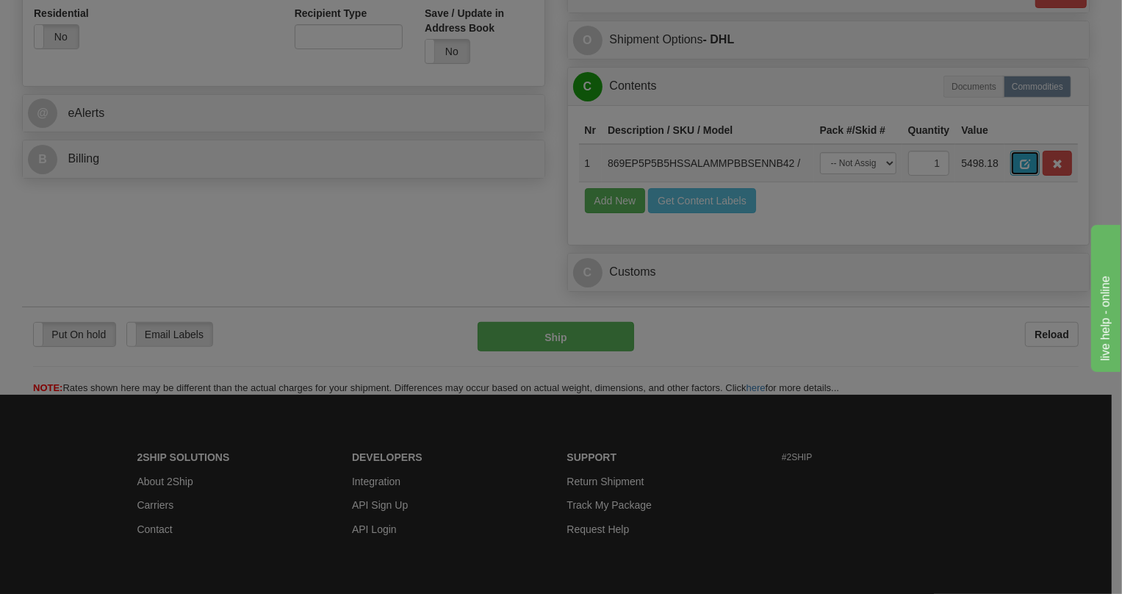
scroll to position [0, 0]
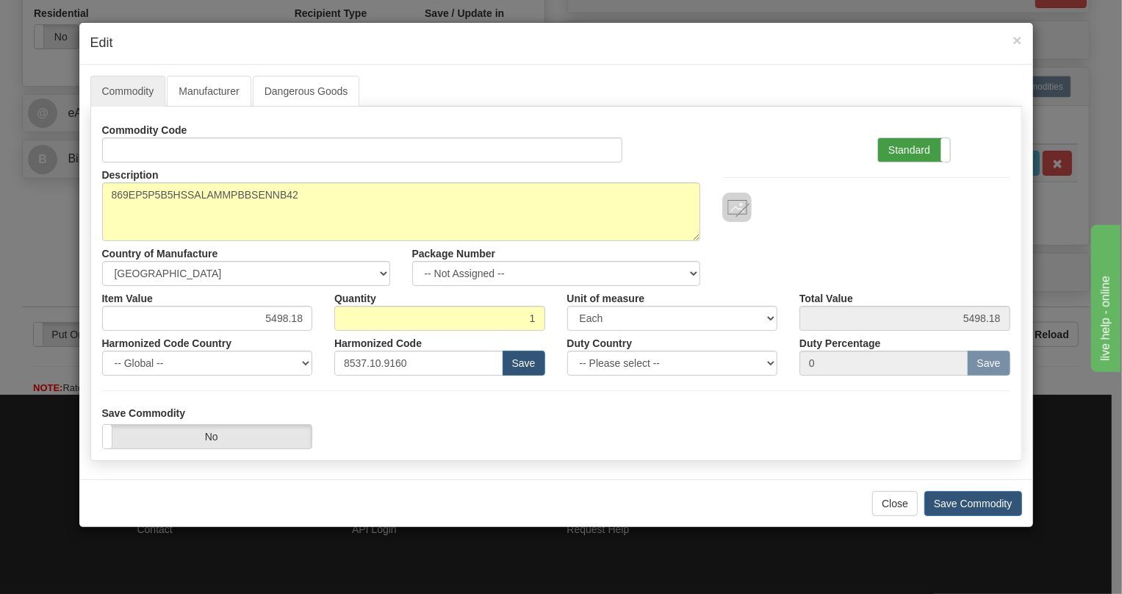
click at [904, 140] on label "Standard" at bounding box center [914, 150] width 72 height 24
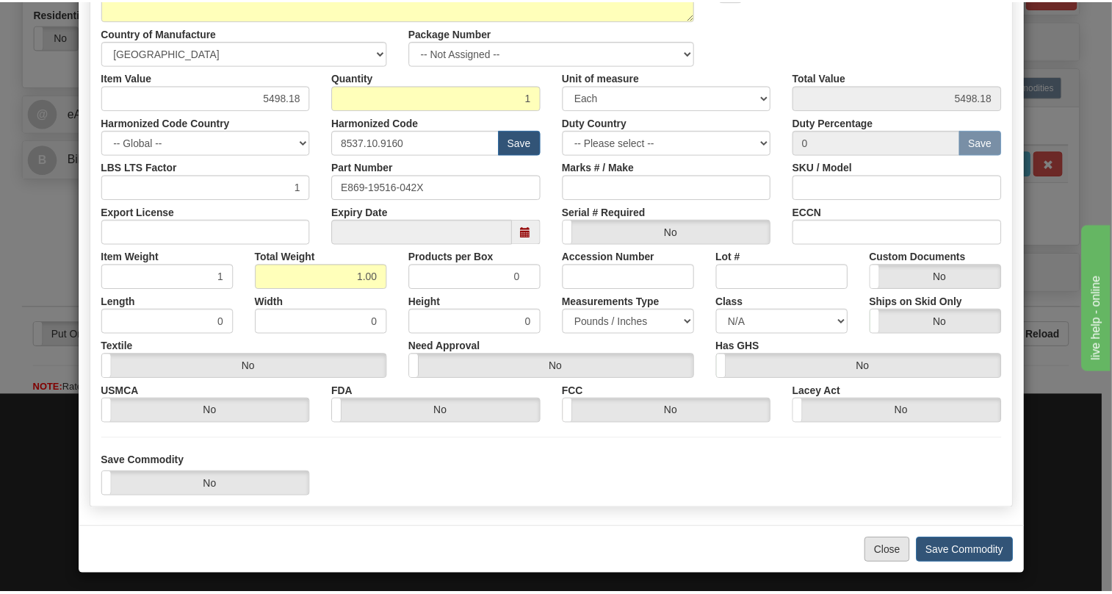
scroll to position [223, 0]
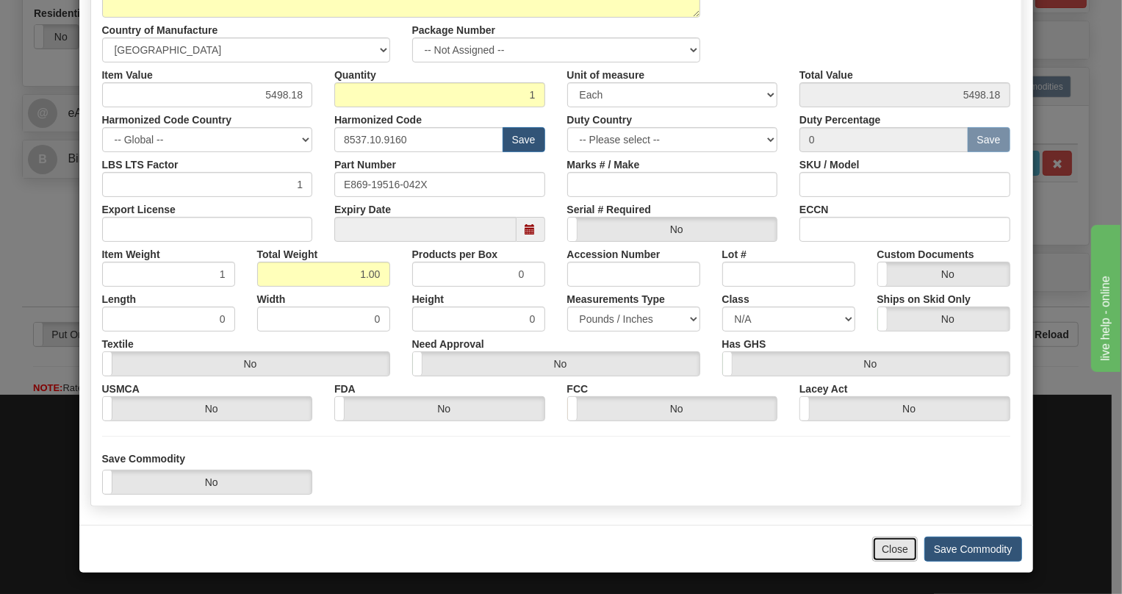
click at [890, 551] on button "Close" at bounding box center [895, 548] width 46 height 25
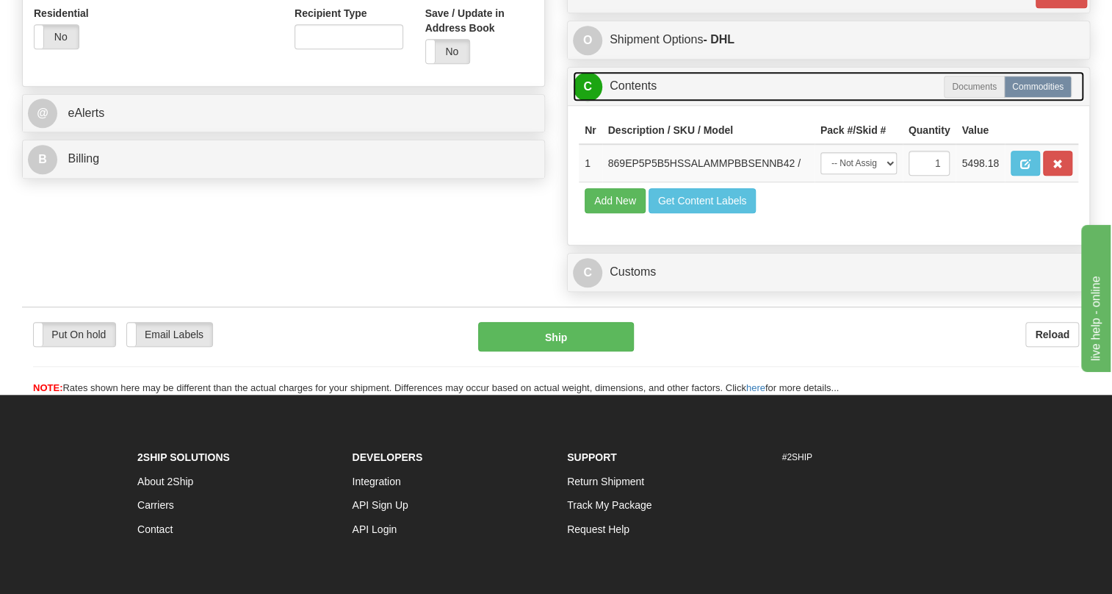
click at [642, 87] on link "C Contents" at bounding box center [828, 86] width 511 height 30
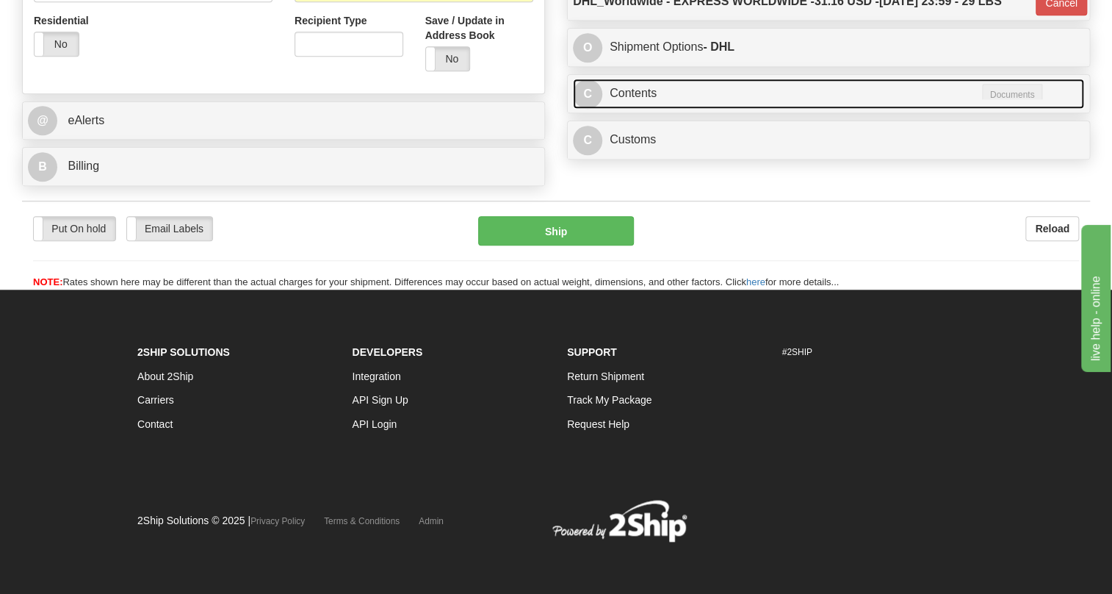
scroll to position [594, 0]
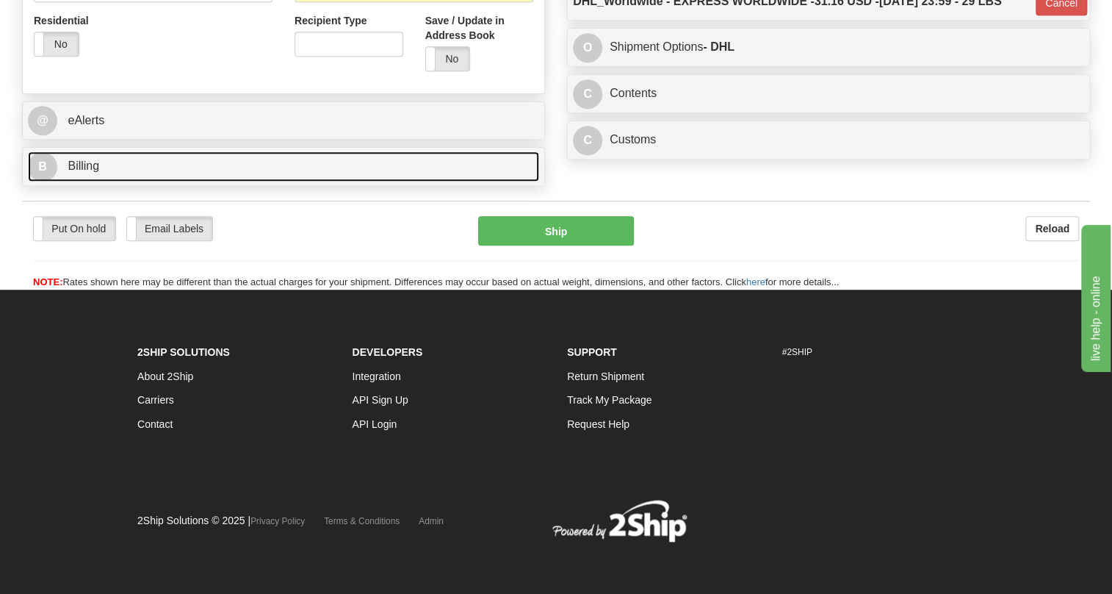
click at [91, 165] on span "Billing" at bounding box center [84, 165] width 32 height 12
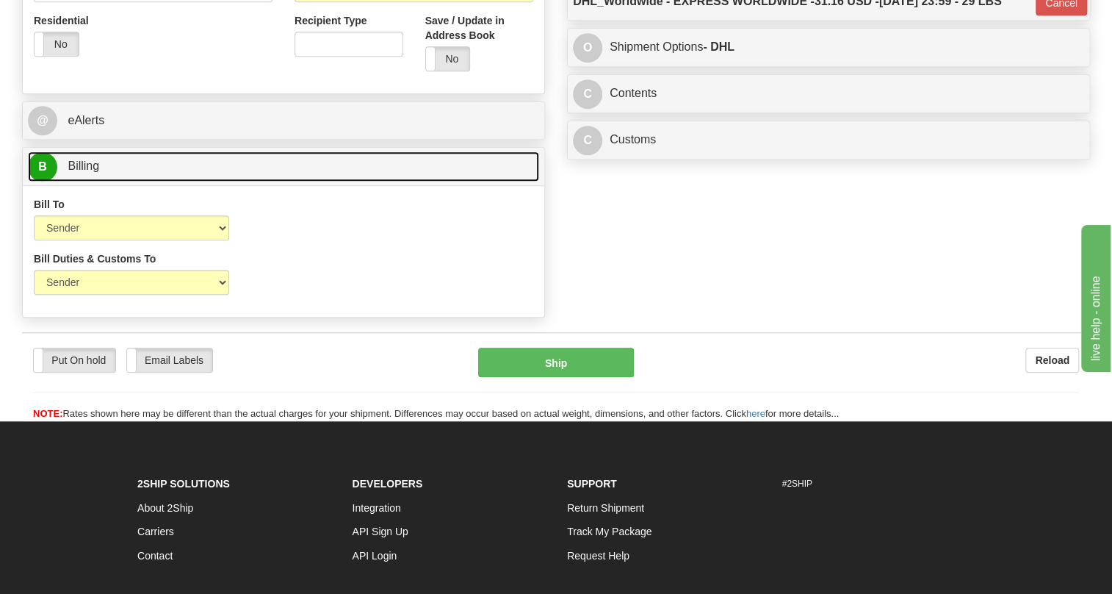
click at [91, 165] on span "Billing" at bounding box center [84, 165] width 32 height 12
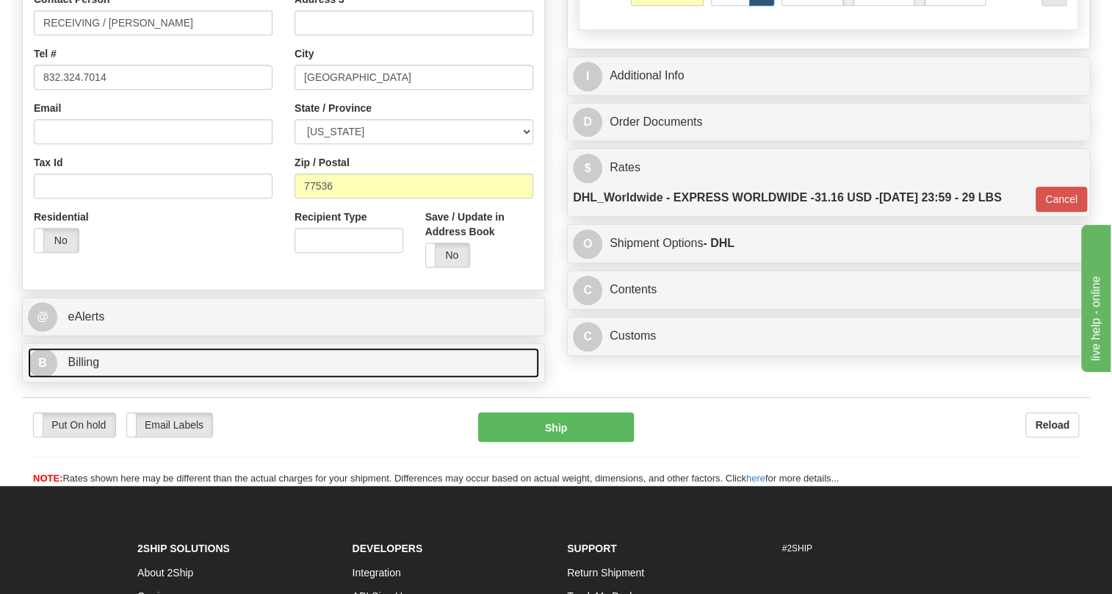
scroll to position [393, 0]
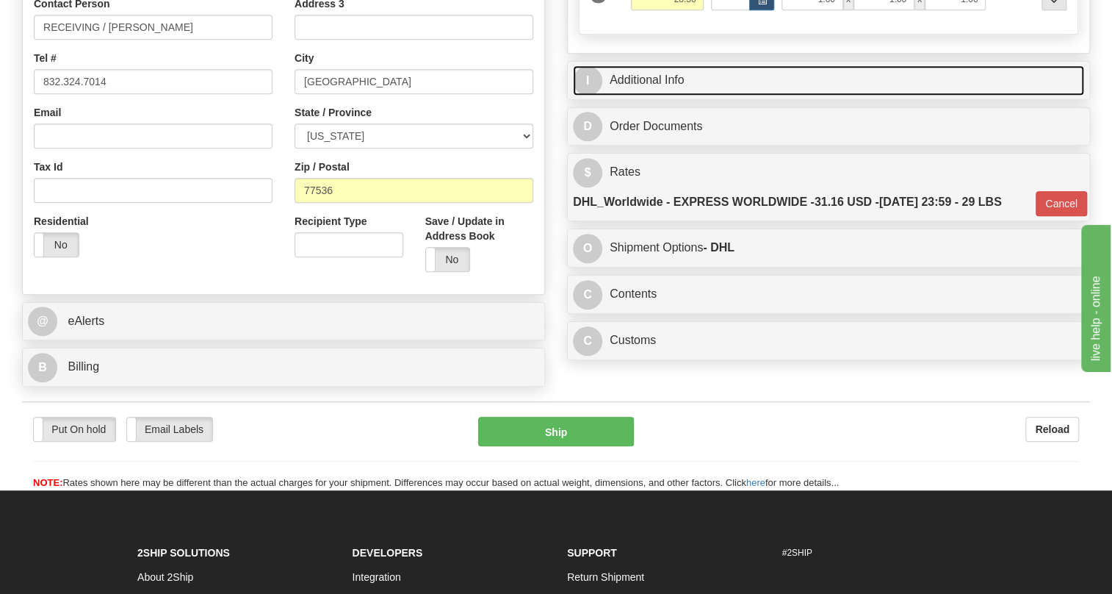
click at [660, 76] on link "I Additional Info" at bounding box center [828, 80] width 511 height 30
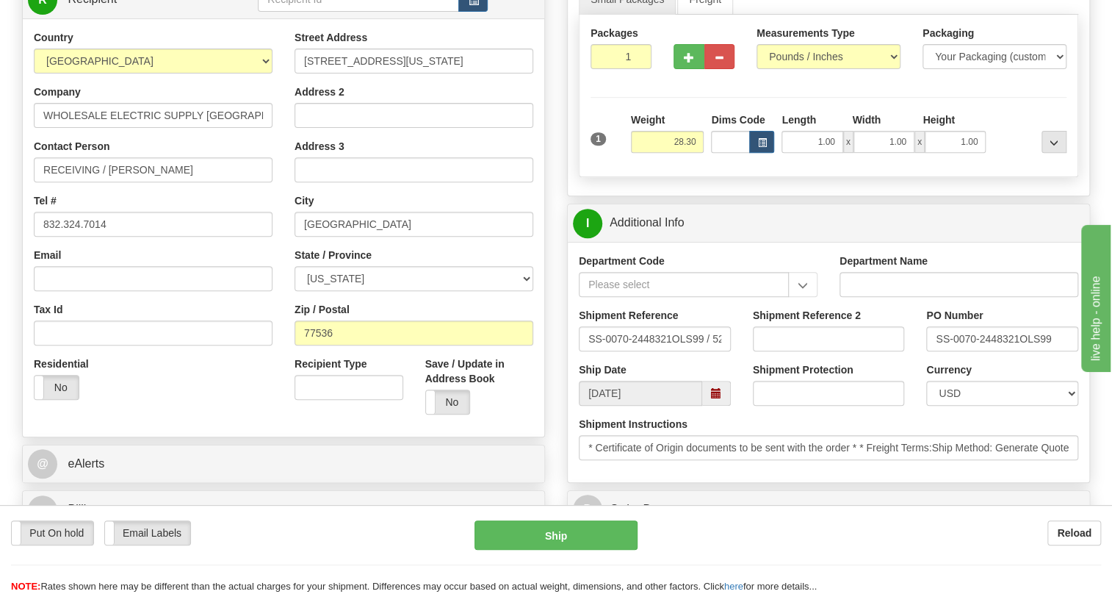
scroll to position [192, 0]
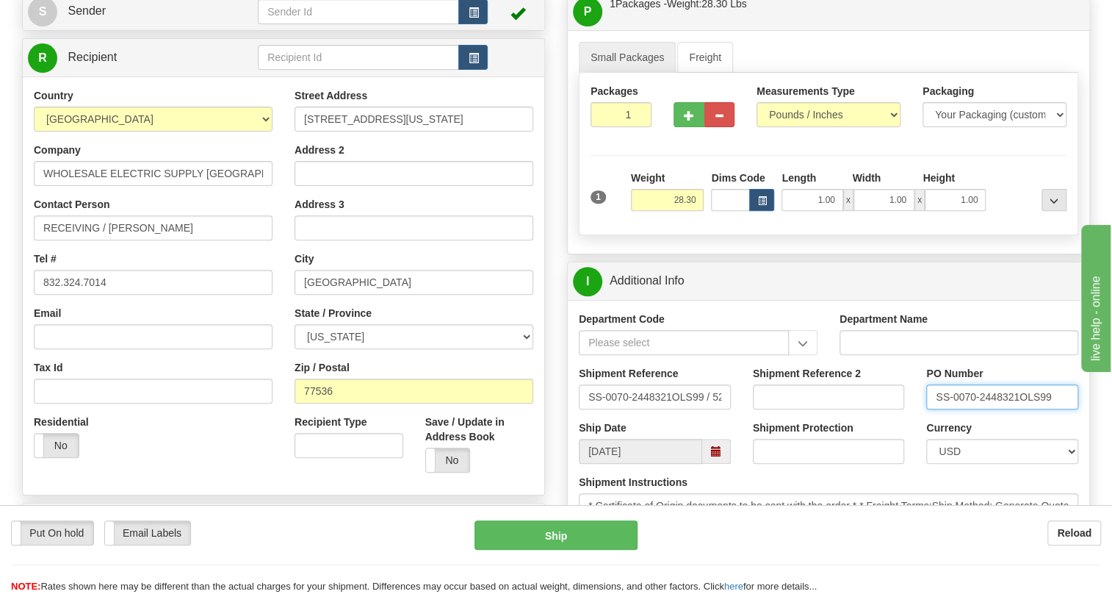
drag, startPoint x: 1018, startPoint y: 394, endPoint x: 929, endPoint y: 396, distance: 88.9
click at [929, 396] on input "SS-0070-2448321OLS99" at bounding box center [1002, 396] width 152 height 25
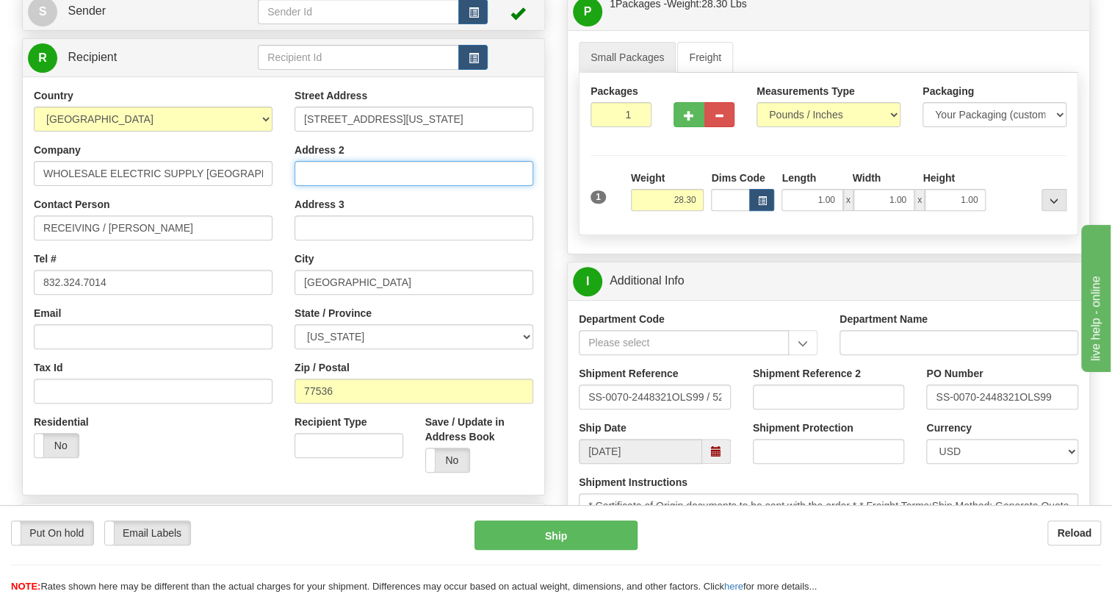
click at [317, 172] on input "Address 2" at bounding box center [414, 173] width 239 height 25
paste input "SS-0070-2448321"
drag, startPoint x: 423, startPoint y: 173, endPoint x: 284, endPoint y: 176, distance: 139.6
click at [284, 176] on div "Street Address 718 GEORGIA AVE Address 2 PO# SS-0070-2448321 Address 3 City DEE…" at bounding box center [414, 285] width 261 height 395
type input "PO# SS-0070-2448321"
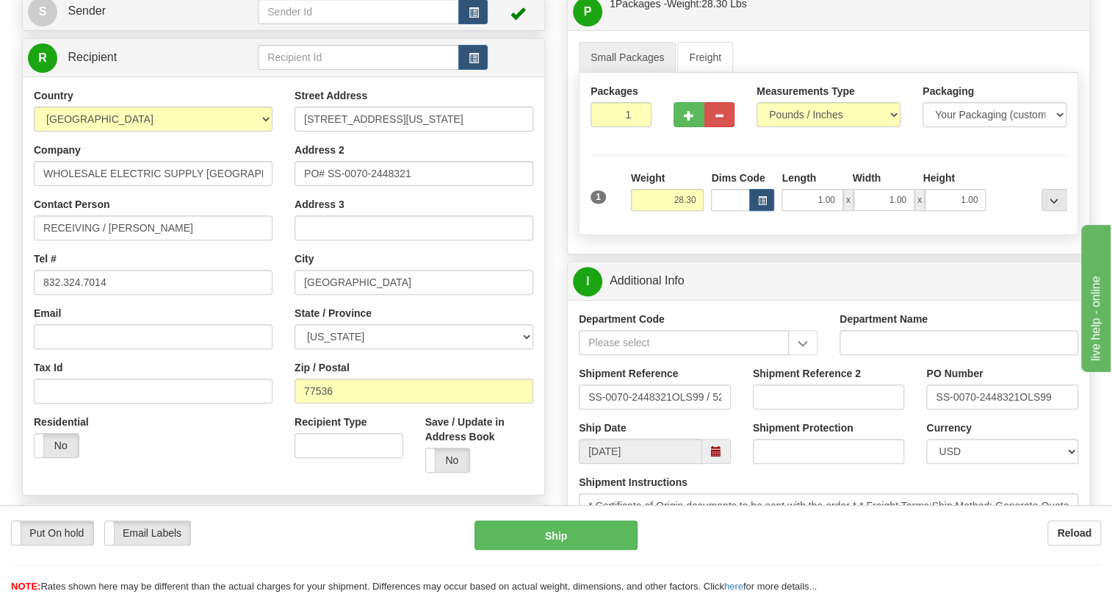
click at [279, 208] on div "Country AFGHANISTAN ALAND ISLANDS ALBANIA ALGERIA AMERICAN SAMOA ANDORRA ANGOLA…" at bounding box center [153, 278] width 261 height 381
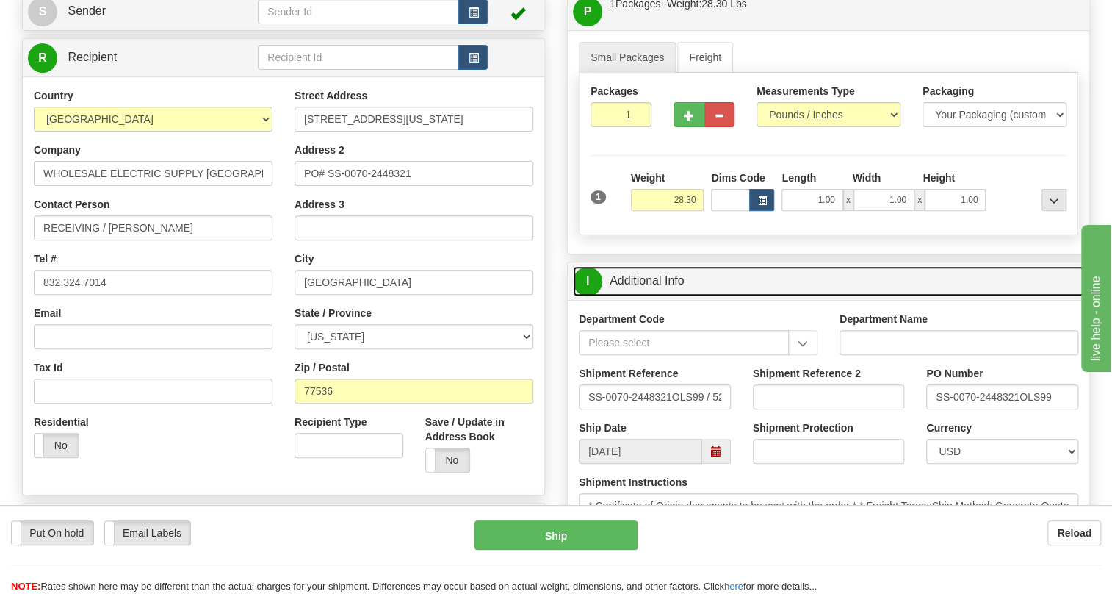
click at [658, 280] on link "I Additional Info" at bounding box center [828, 281] width 511 height 30
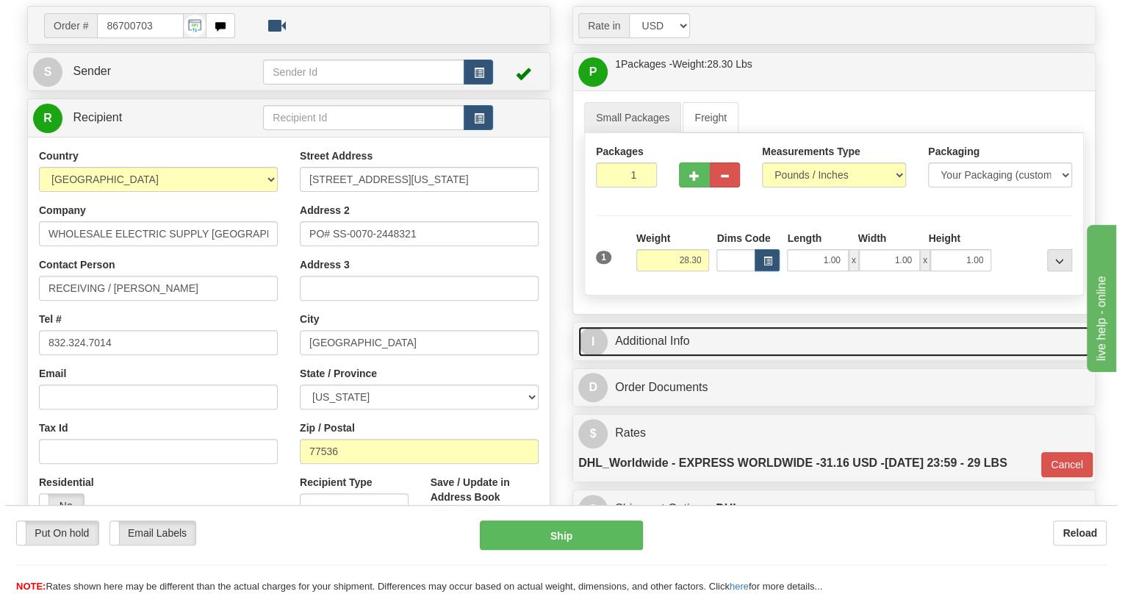
scroll to position [126, 0]
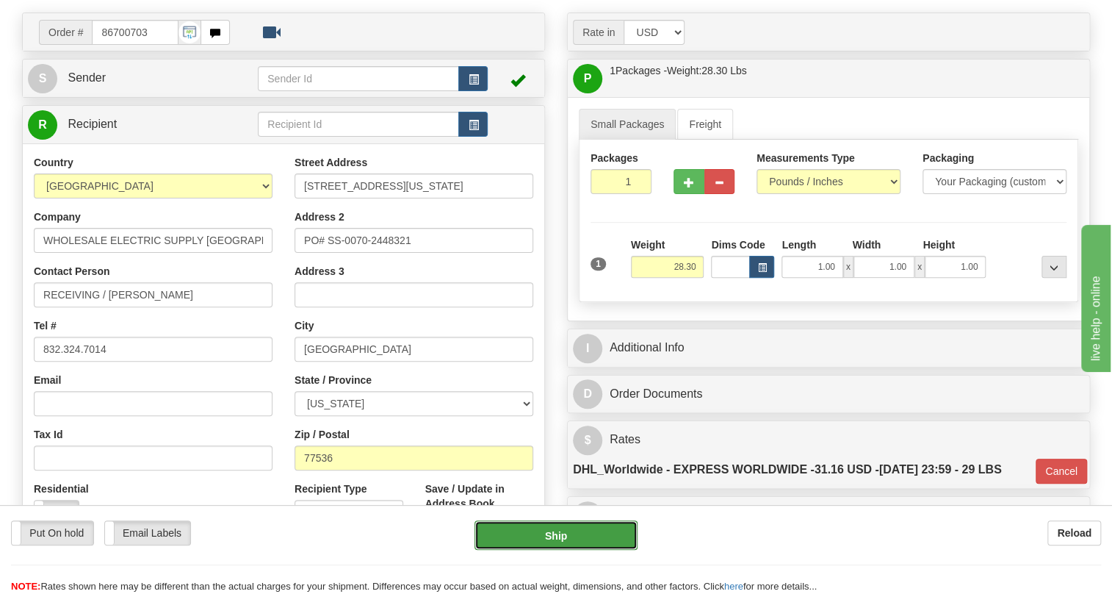
click at [557, 535] on button "Ship" at bounding box center [556, 534] width 163 height 29
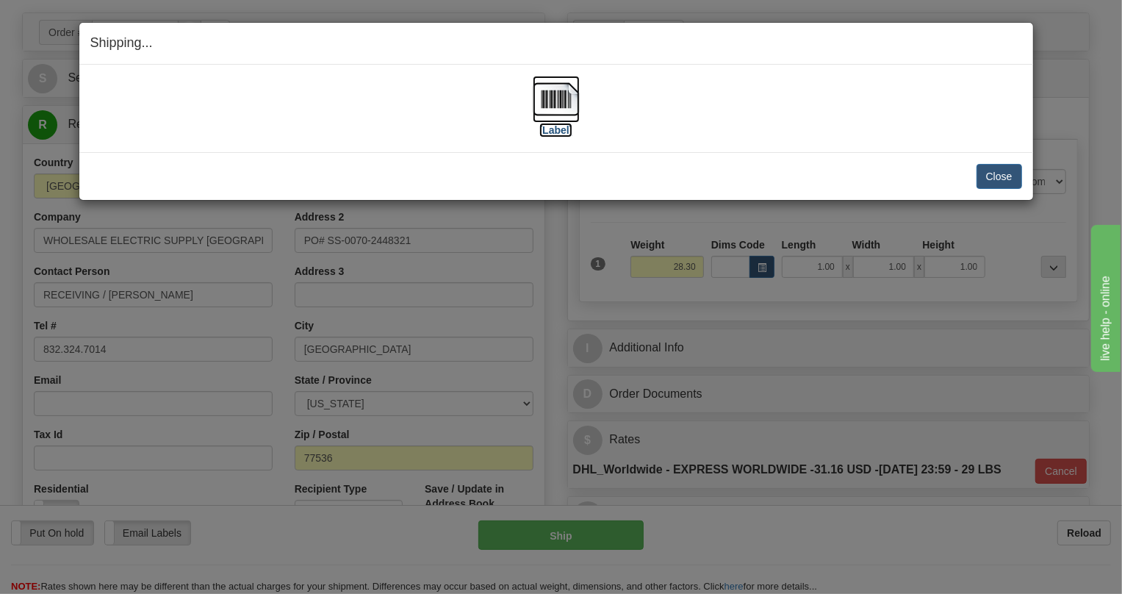
click at [561, 101] on img at bounding box center [556, 99] width 47 height 47
click at [997, 175] on button "Close" at bounding box center [999, 176] width 46 height 25
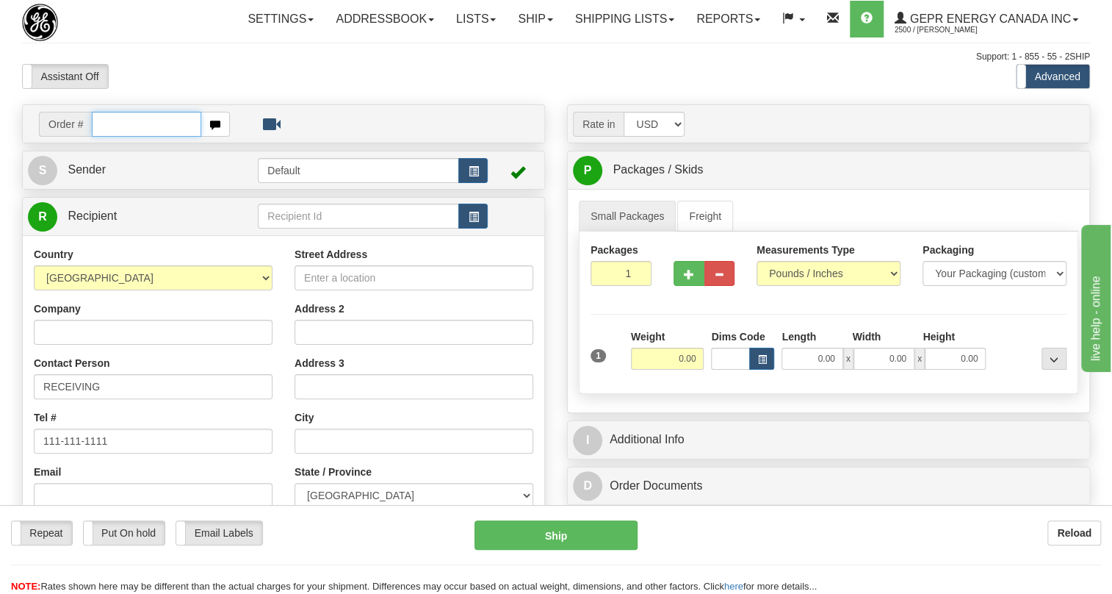
click at [126, 137] on input "text" at bounding box center [146, 124] width 109 height 25
paste input "0086700700"
click at [112, 137] on input "0086700700" at bounding box center [146, 124] width 109 height 25
type input "86700700"
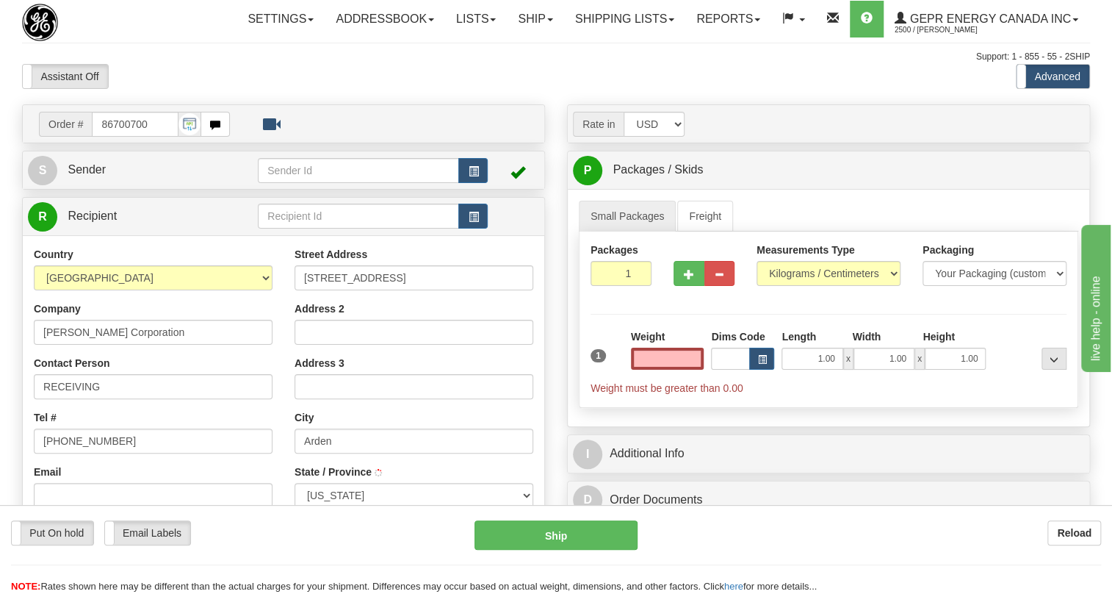
type input "ARDEN"
type input "0.00"
click at [85, 176] on span "Sender" at bounding box center [87, 169] width 38 height 12
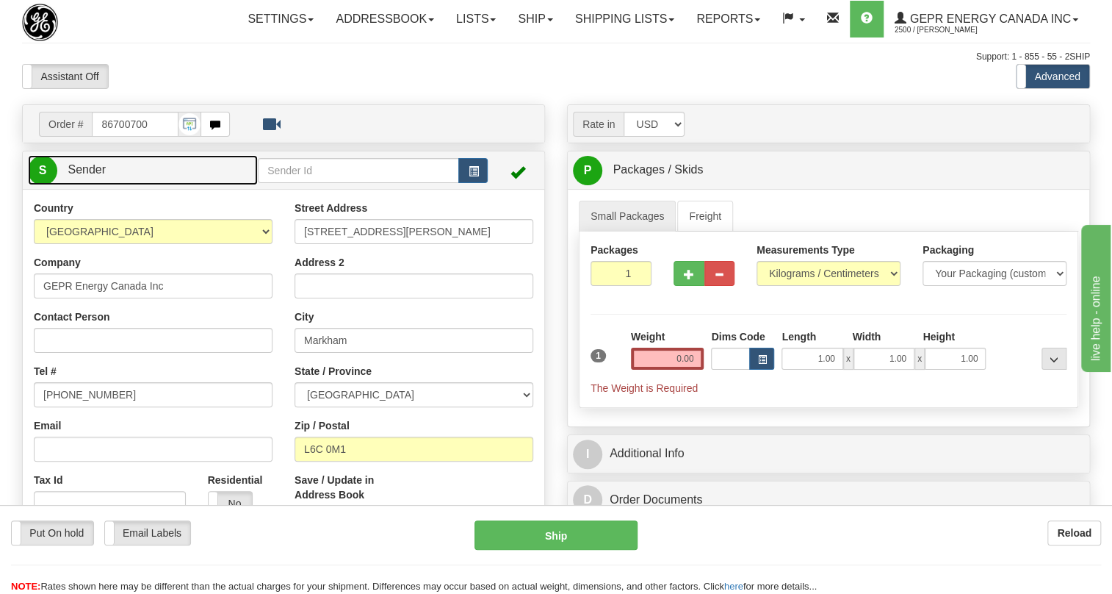
type input "MARKHAM"
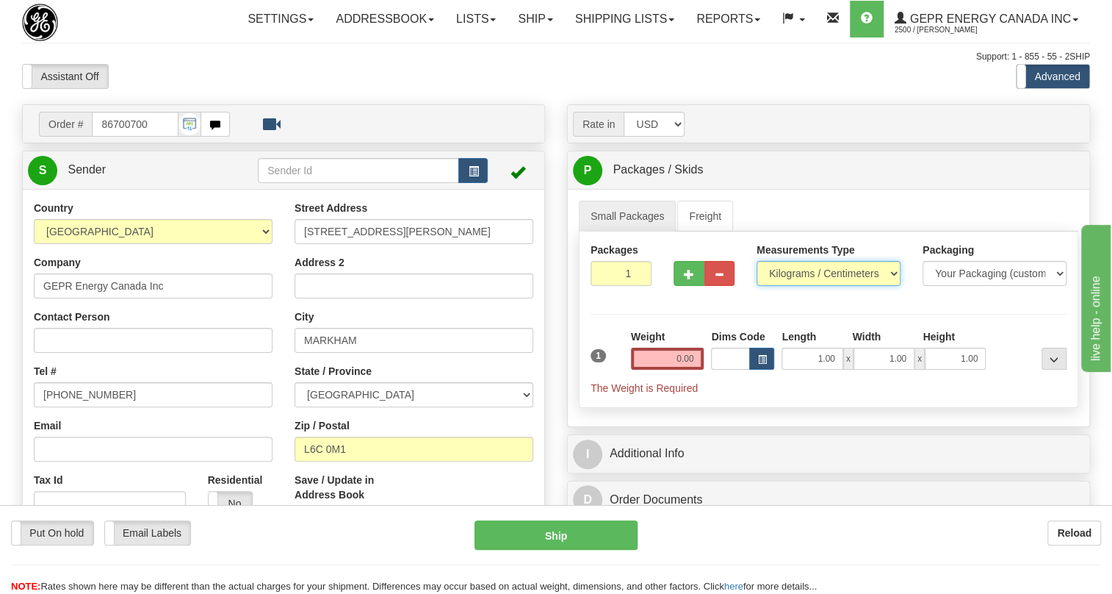
click at [817, 286] on select "Pounds / Inches Kilograms / Centimeters" at bounding box center [829, 273] width 144 height 25
select select "0"
click at [757, 286] on select "Pounds / Inches Kilograms / Centimeters" at bounding box center [829, 273] width 144 height 25
click at [652, 370] on input "0.00" at bounding box center [667, 358] width 73 height 22
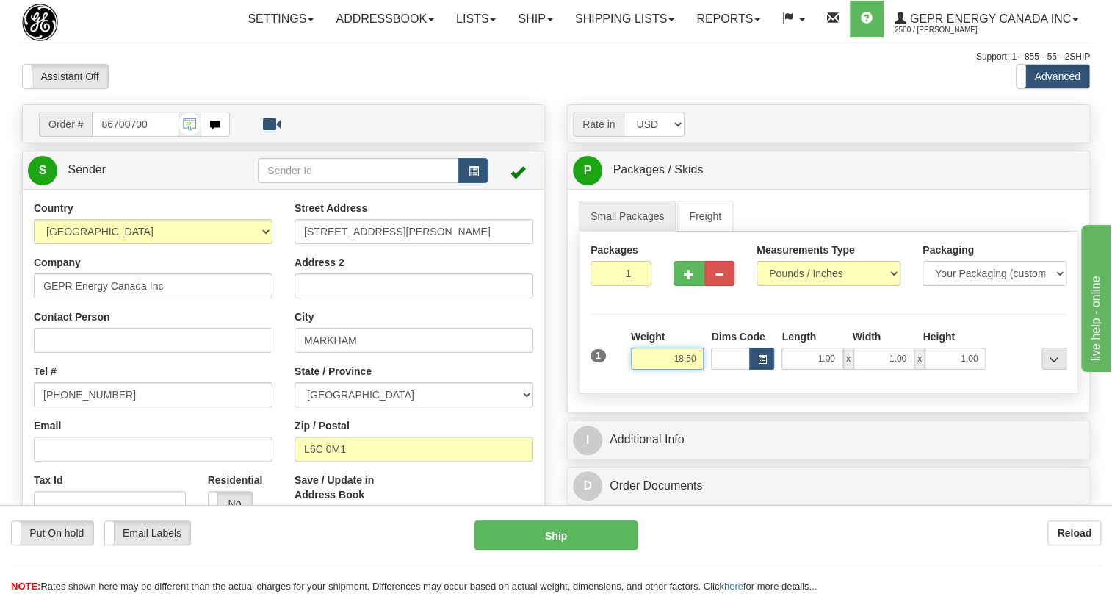
type input "18.50"
click at [90, 176] on span "Sender" at bounding box center [87, 169] width 38 height 12
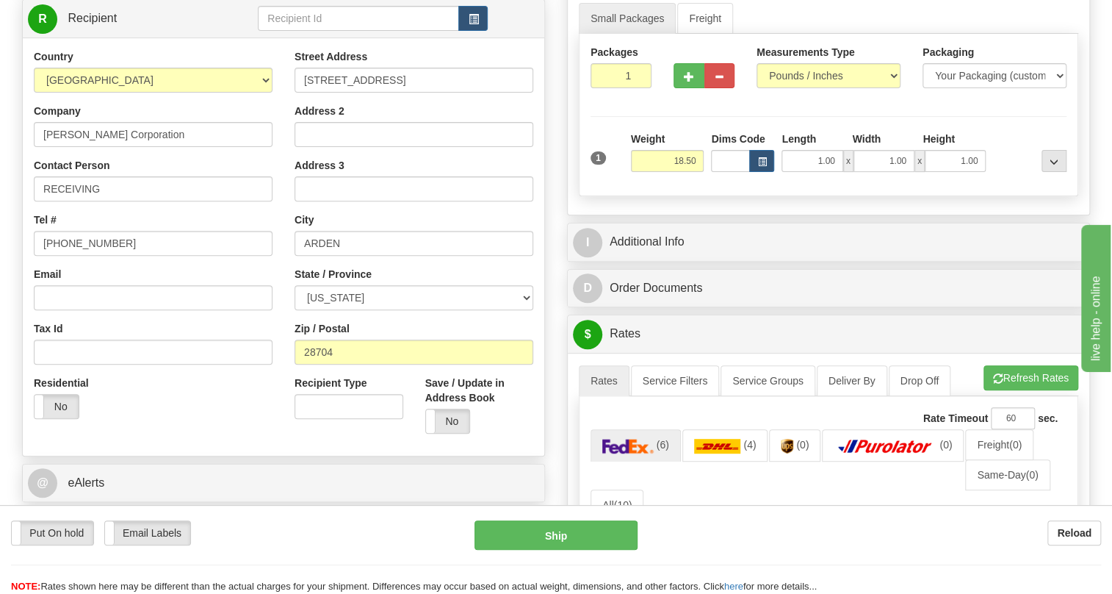
scroll to position [200, 0]
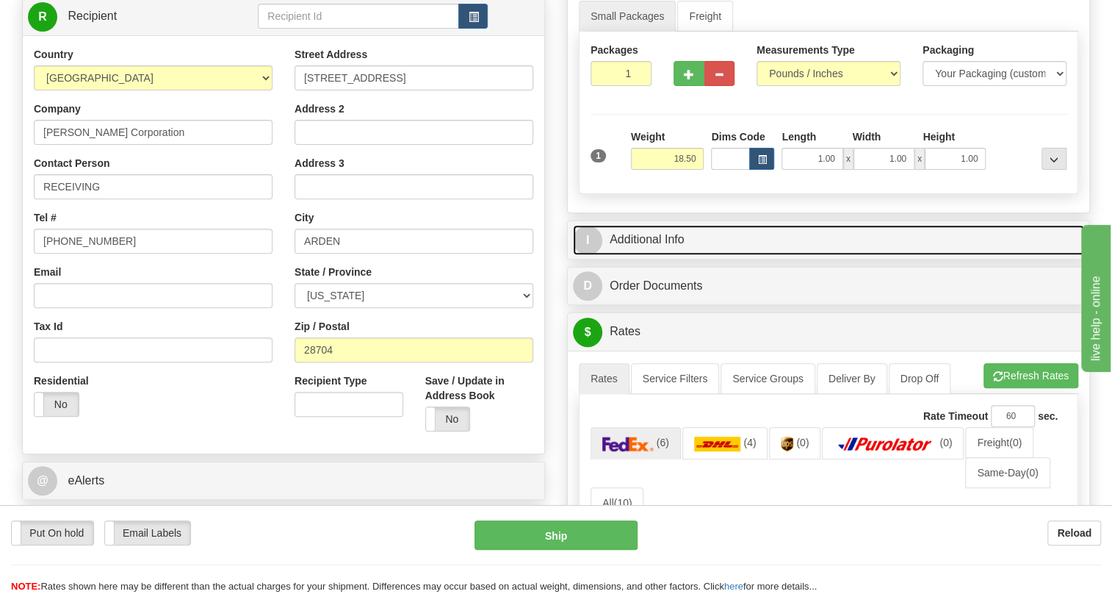
click at [683, 255] on link "I Additional Info" at bounding box center [828, 240] width 511 height 30
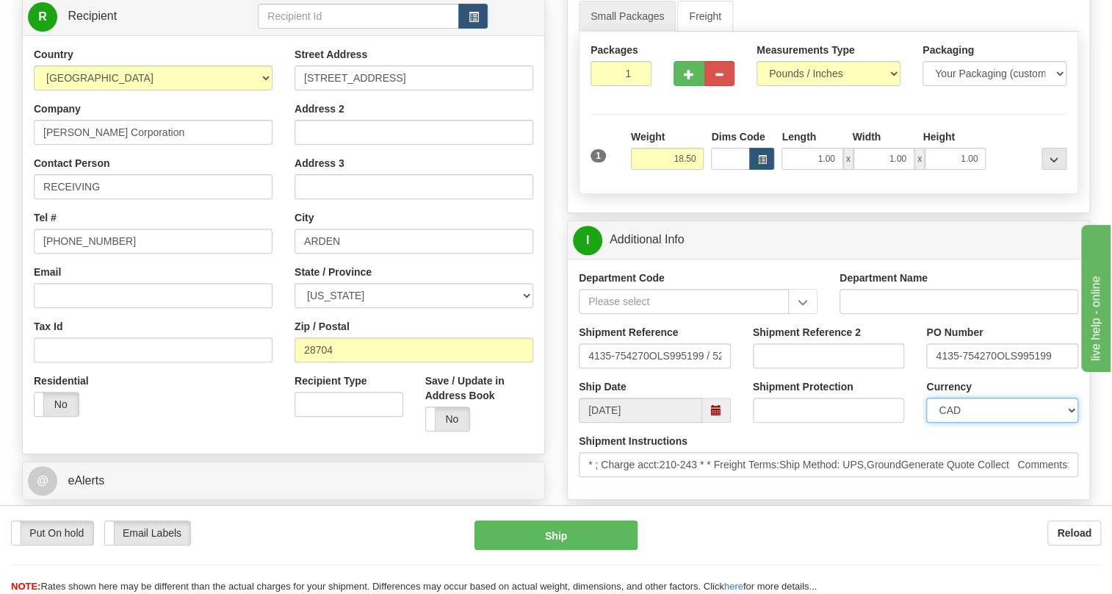
click at [984, 422] on select "CAD USD EUR ZAR [PERSON_NAME] ARN AUD AUS AWG BBD BFR BGN BHD BMD BND BRC BRL C…" at bounding box center [1002, 409] width 152 height 25
select select "1"
click at [926, 422] on select "CAD USD EUR ZAR [PERSON_NAME] ARN AUD AUS AWG BBD BFR BGN BHD BMD BND BRC BRL C…" at bounding box center [1002, 409] width 152 height 25
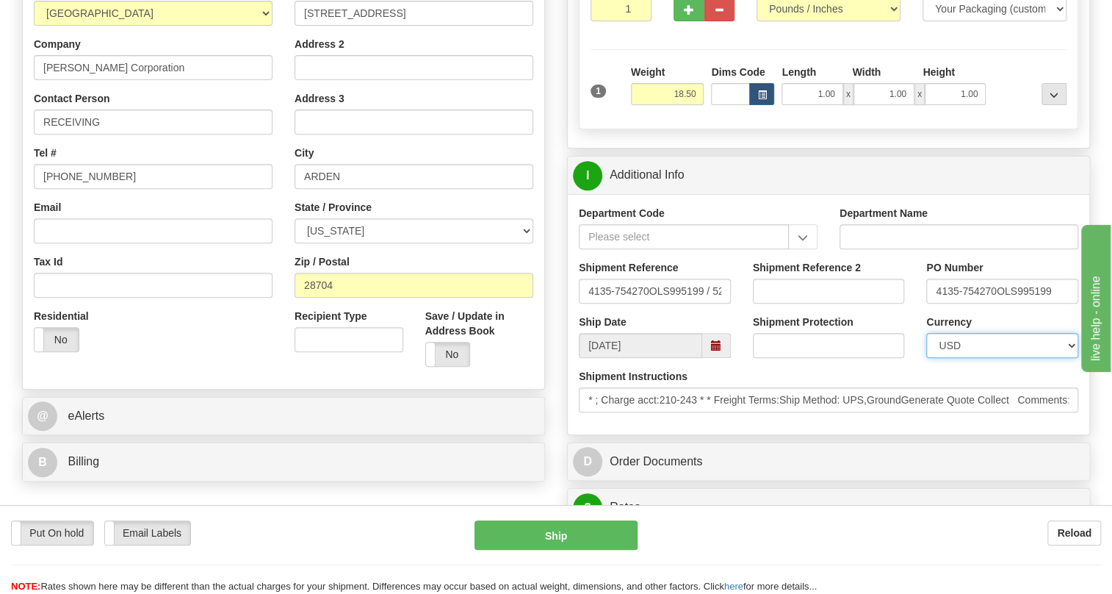
scroll to position [267, 0]
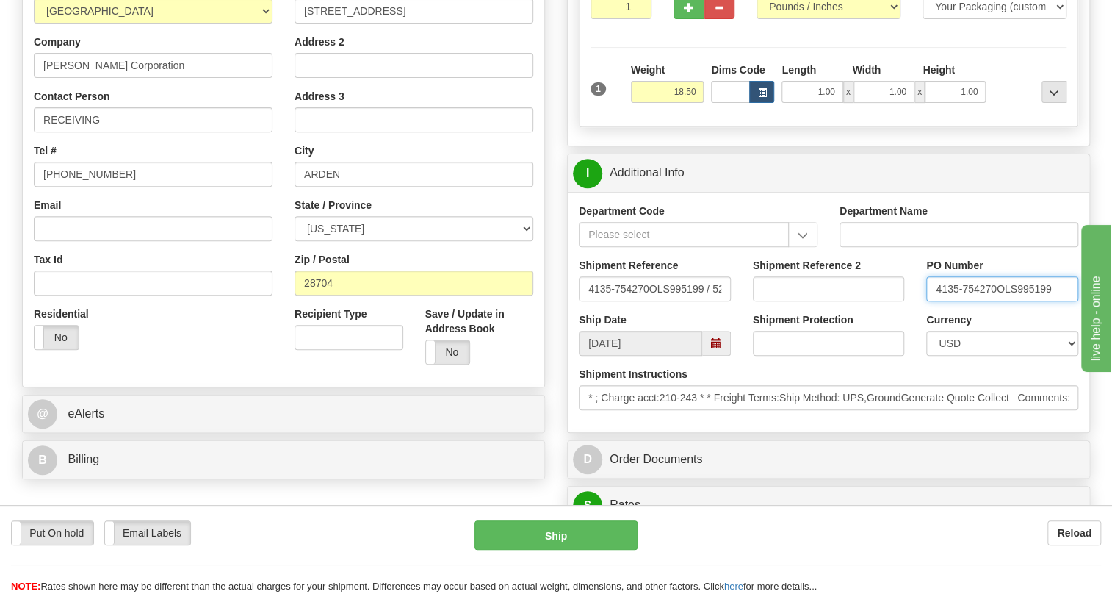
click at [997, 301] on input "4135-754270OLS995199" at bounding box center [1002, 288] width 152 height 25
drag, startPoint x: 996, startPoint y: 319, endPoint x: 928, endPoint y: 322, distance: 68.4
click at [928, 301] on input "4135-754270OLS995199" at bounding box center [1002, 288] width 152 height 25
click at [117, 132] on input "RECEIVING" at bounding box center [153, 119] width 239 height 25
paste input "4135-754270"
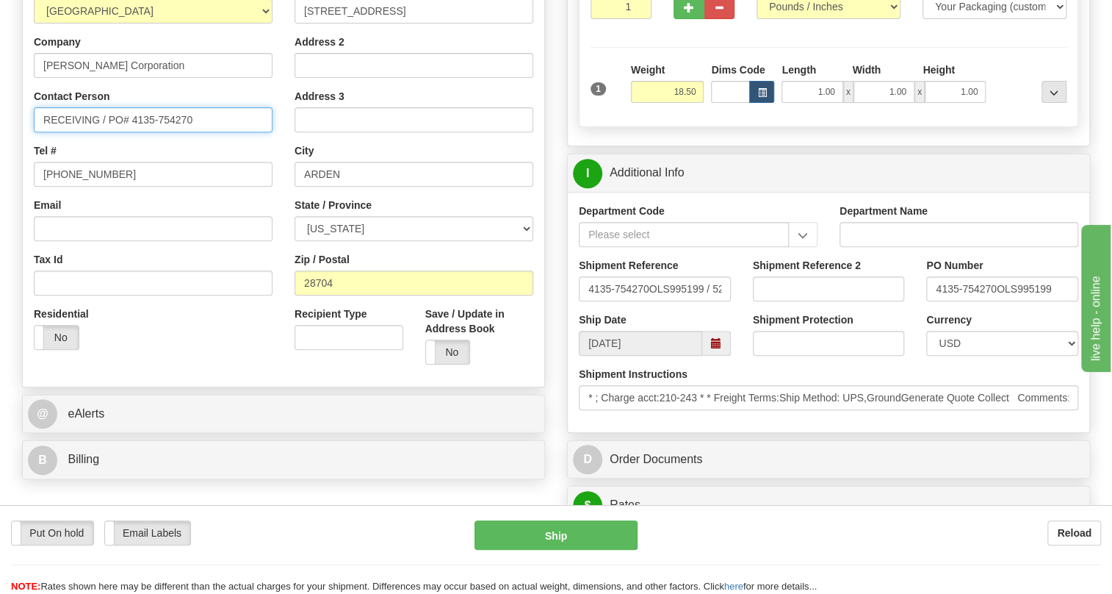
type input "RECEIVING / PO# 4135-754270"
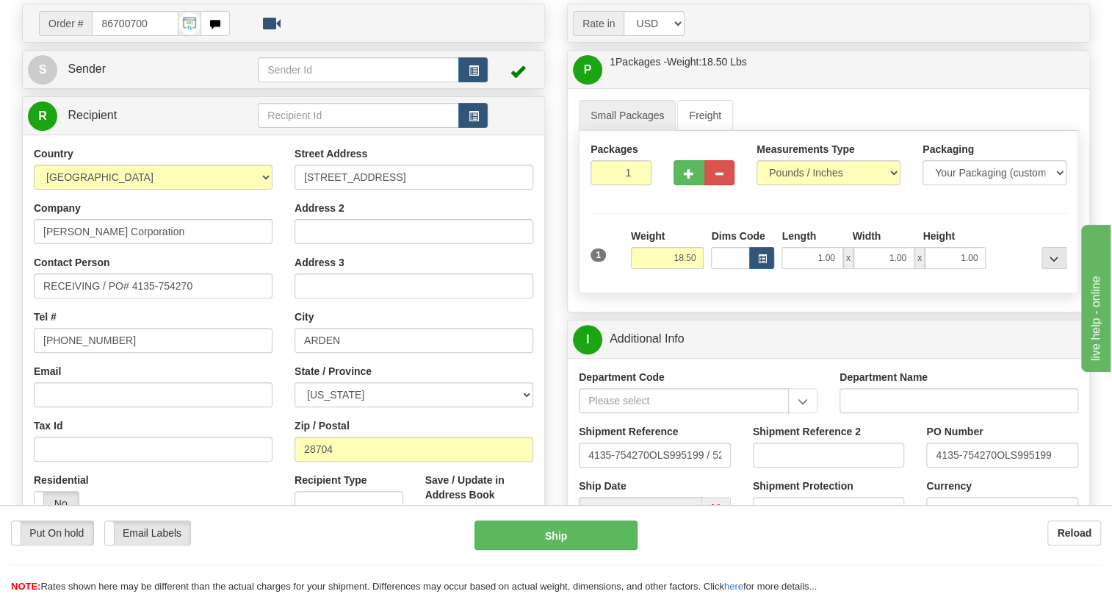
scroll to position [133, 0]
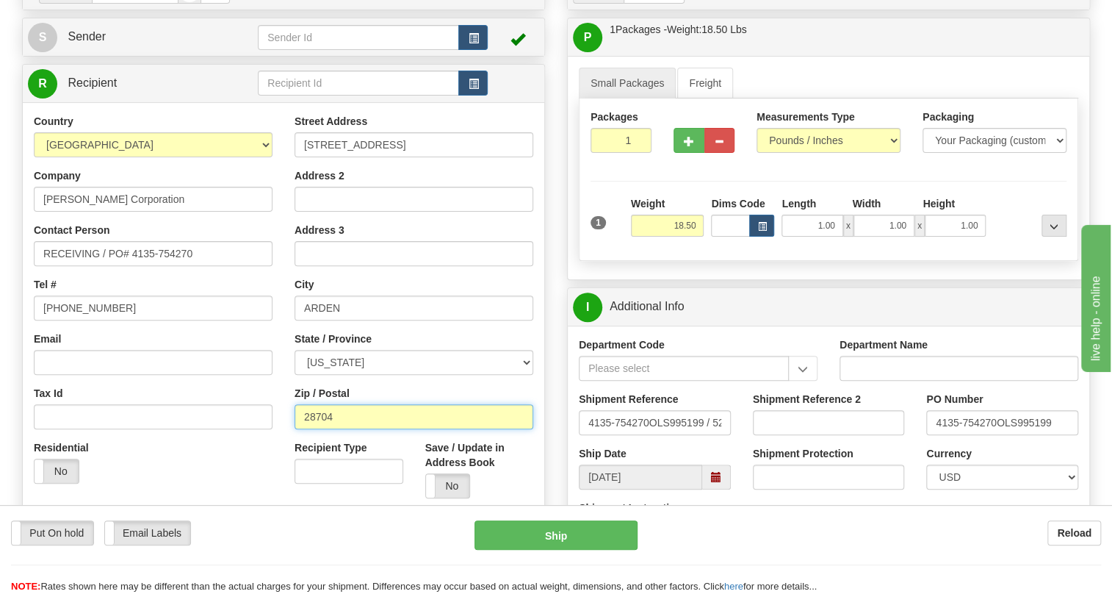
drag, startPoint x: 334, startPoint y: 449, endPoint x: 305, endPoint y: 447, distance: 28.7
click at [305, 429] on input "28704" at bounding box center [414, 416] width 239 height 25
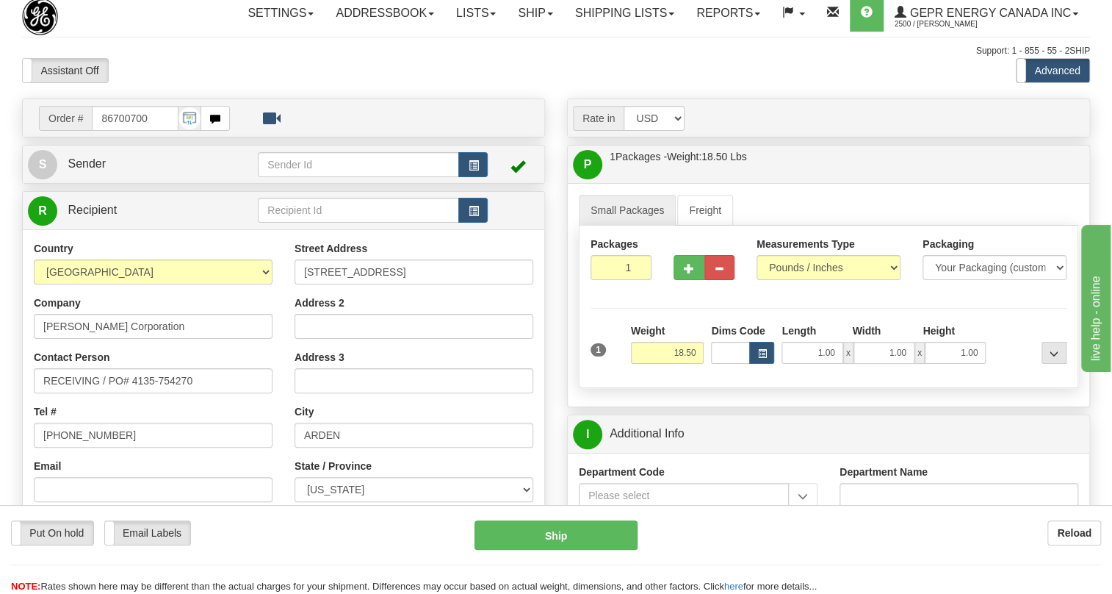
scroll to position [0, 0]
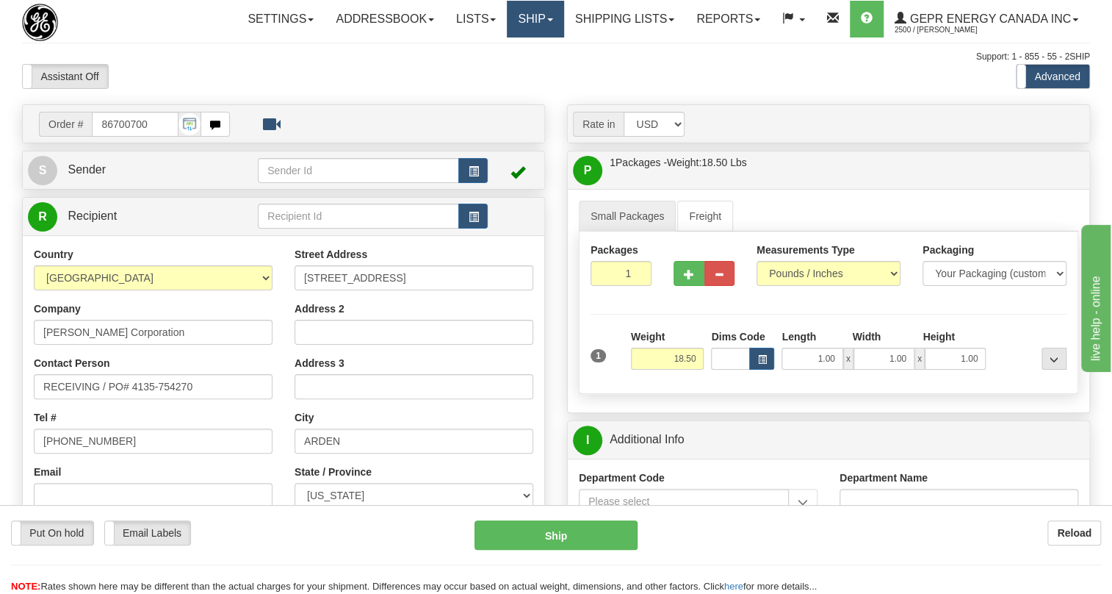
click at [550, 15] on link "Ship" at bounding box center [535, 19] width 57 height 37
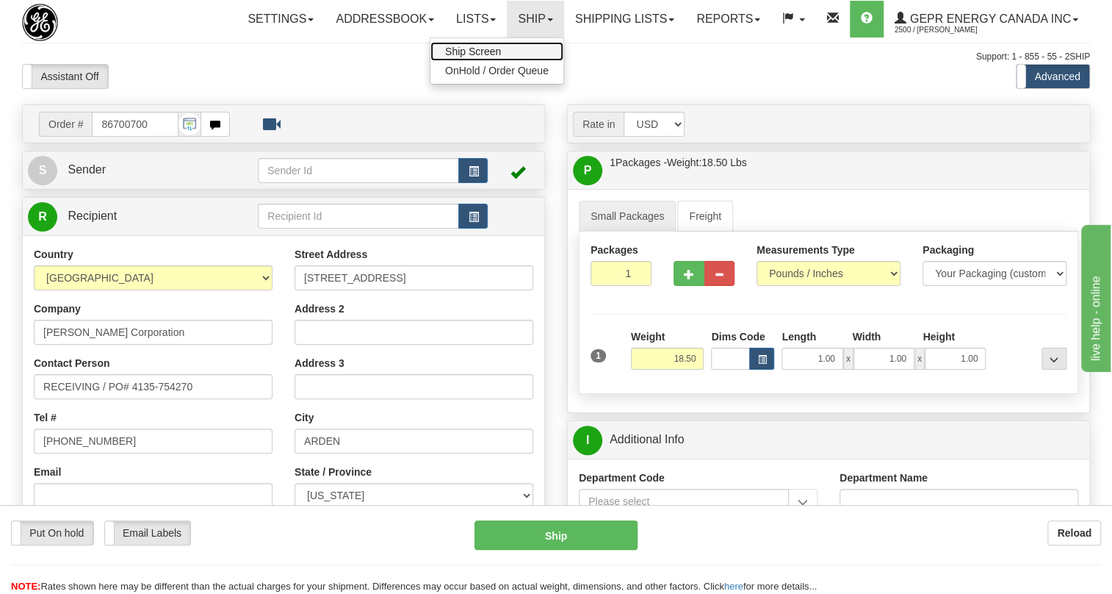
click at [472, 52] on span "Ship Screen" at bounding box center [473, 52] width 56 height 12
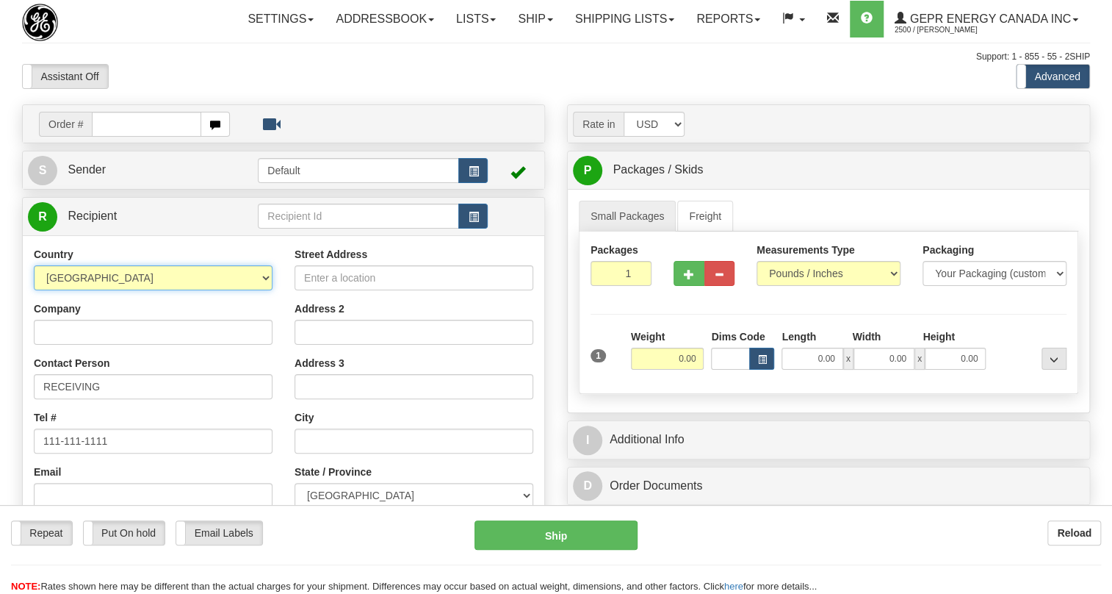
click at [261, 290] on select "AFGHANISTAN ALAND ISLANDS ALBANIA ALGERIA AMERICAN SAMOA ANDORRA ANGOLA ANGUILL…" at bounding box center [153, 277] width 239 height 25
click at [264, 290] on select "AFGHANISTAN ALAND ISLANDS ALBANIA ALGERIA AMERICAN SAMOA ANDORRA ANGOLA ANGUILL…" at bounding box center [153, 277] width 239 height 25
select select "US"
click at [34, 290] on select "AFGHANISTAN ALAND ISLANDS ALBANIA ALGERIA AMERICAN SAMOA ANDORRA ANGOLA ANGUILL…" at bounding box center [153, 277] width 239 height 25
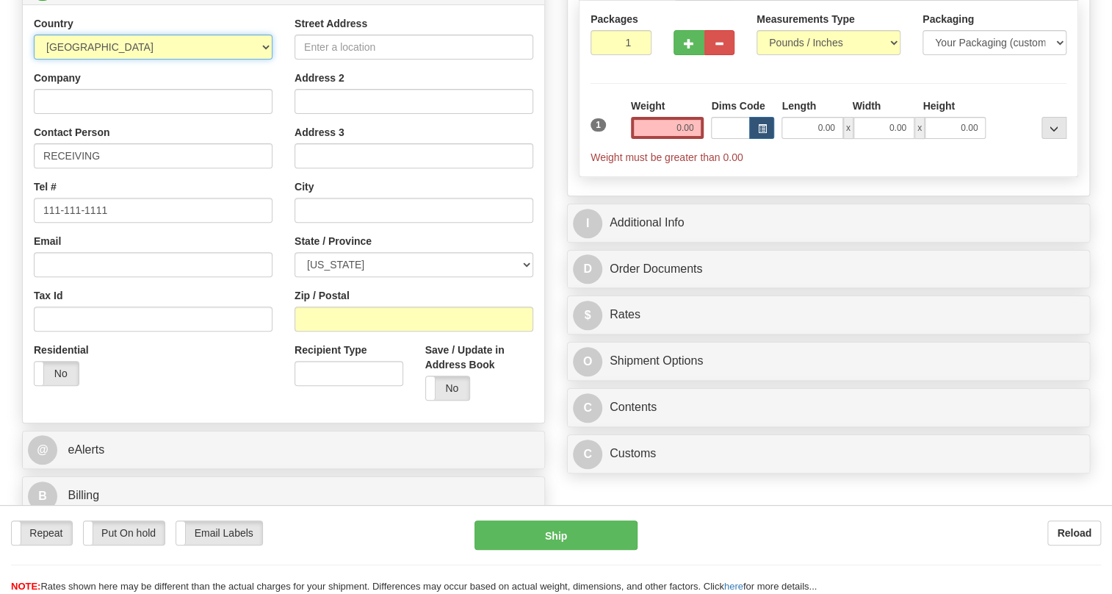
scroll to position [267, 0]
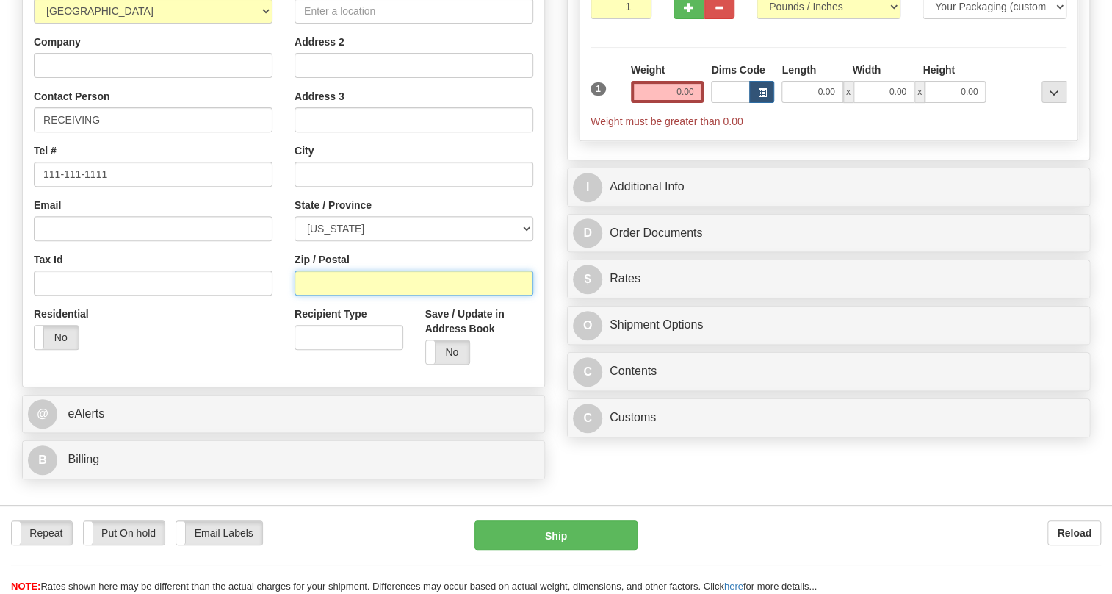
click at [303, 295] on input "Zip / Postal" at bounding box center [414, 282] width 239 height 25
paste input "28704"
type input "28704"
click at [228, 361] on div "Residential Yes No" at bounding box center [153, 333] width 261 height 54
type input "ARDEN"
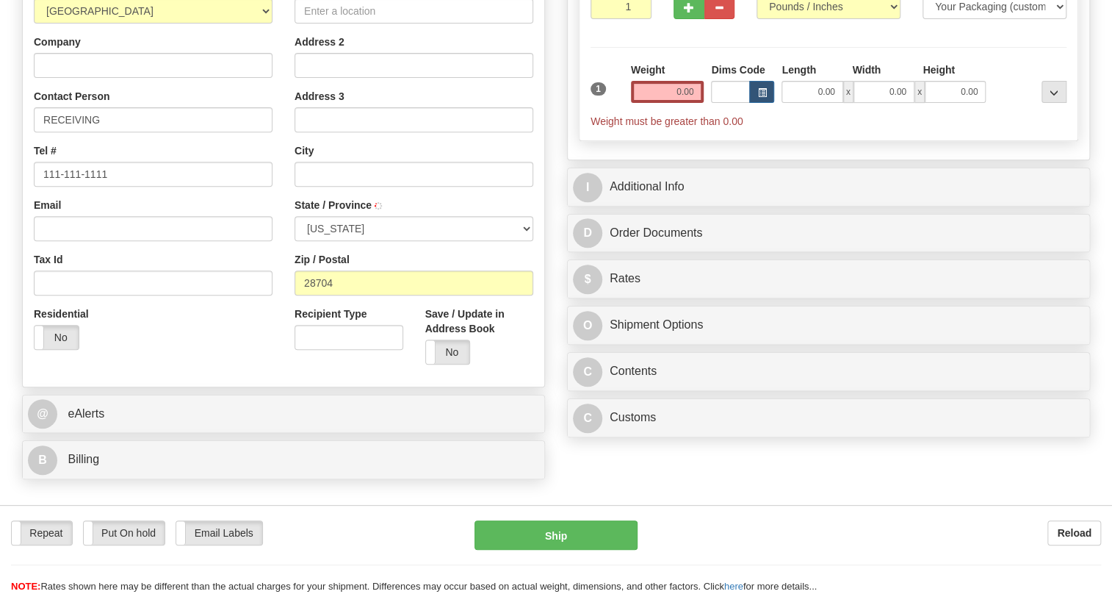
select select "NC"
click at [47, 78] on input "Company" at bounding box center [153, 65] width 239 height 25
paste input "Eaton Corporation"
type input "Eaton Corporation"
click at [323, 24] on input "Street Address" at bounding box center [414, 11] width 239 height 25
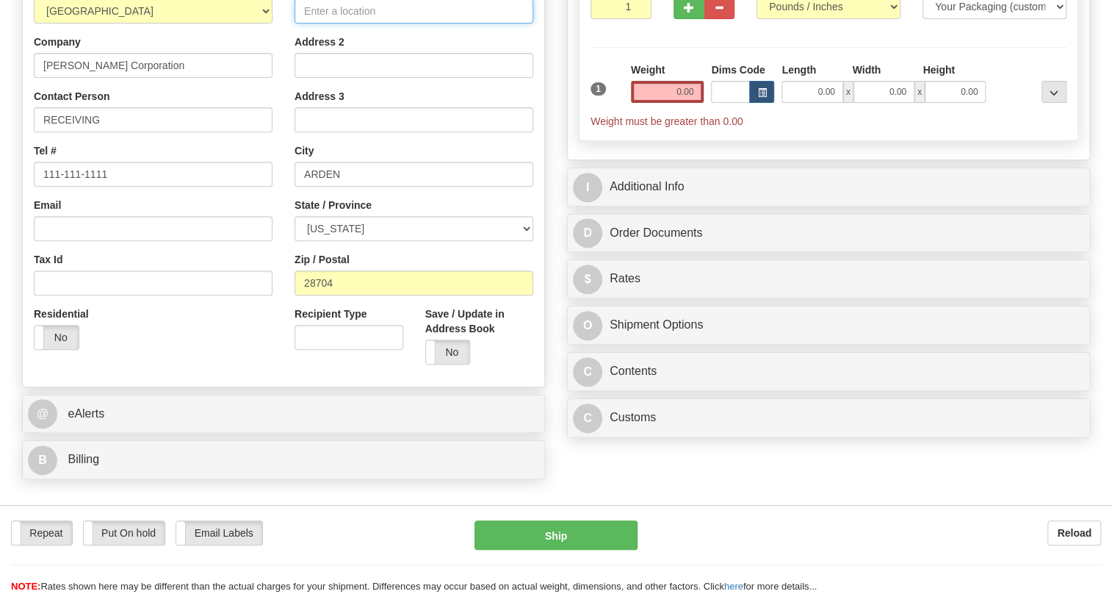
paste input "221 Heywood Road"
type input "221 HEYWOOD ROAD"
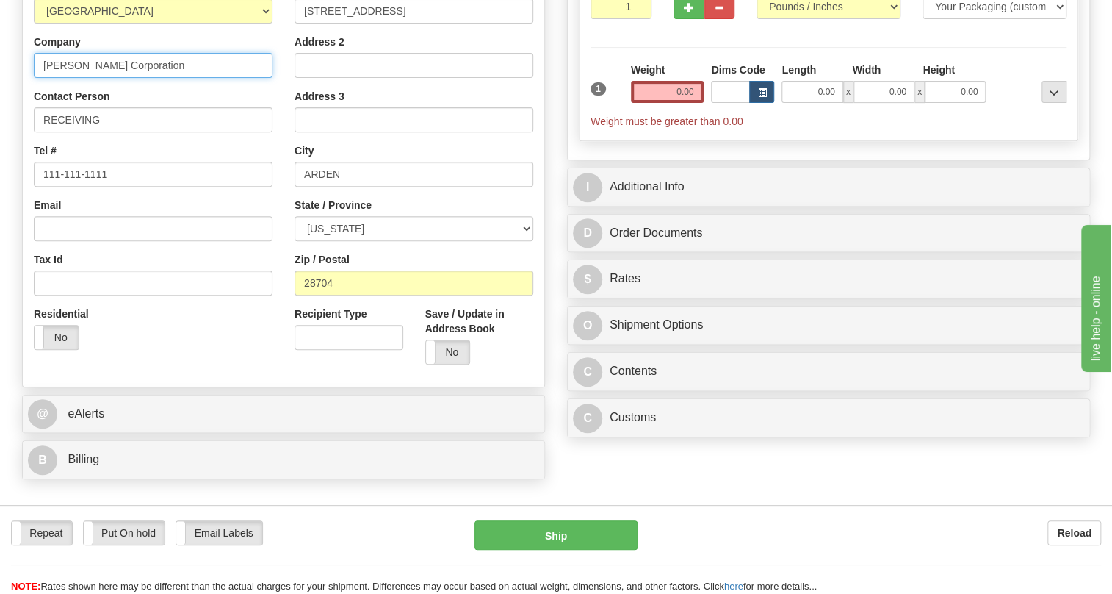
click at [103, 78] on input "Eaton Corporation" at bounding box center [153, 65] width 239 height 25
click at [251, 125] on div "Contact Person RECEIVING" at bounding box center [153, 110] width 239 height 43
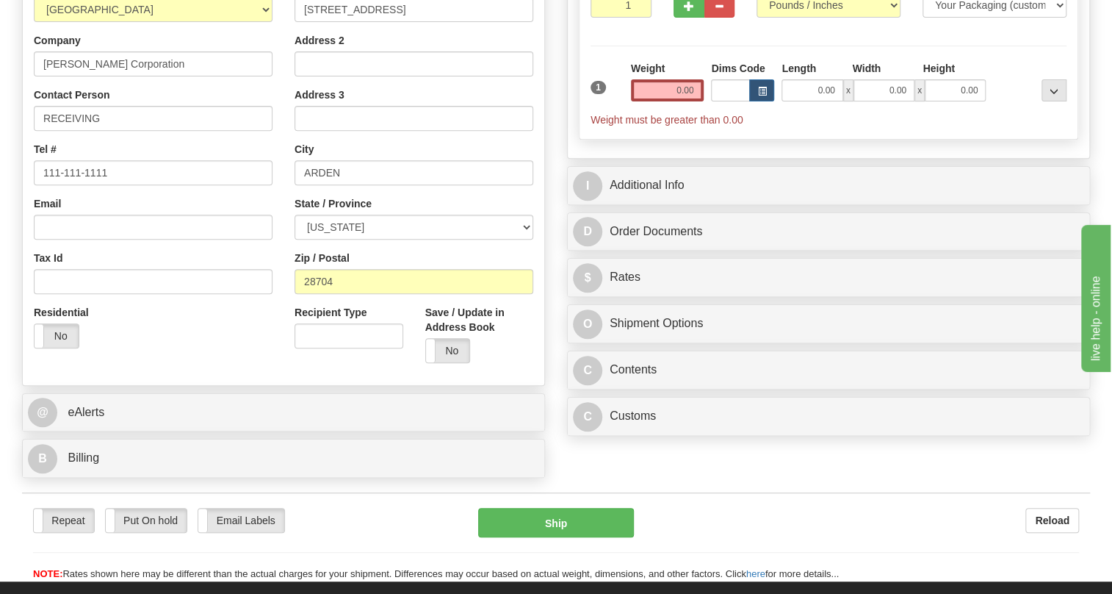
scroll to position [267, 0]
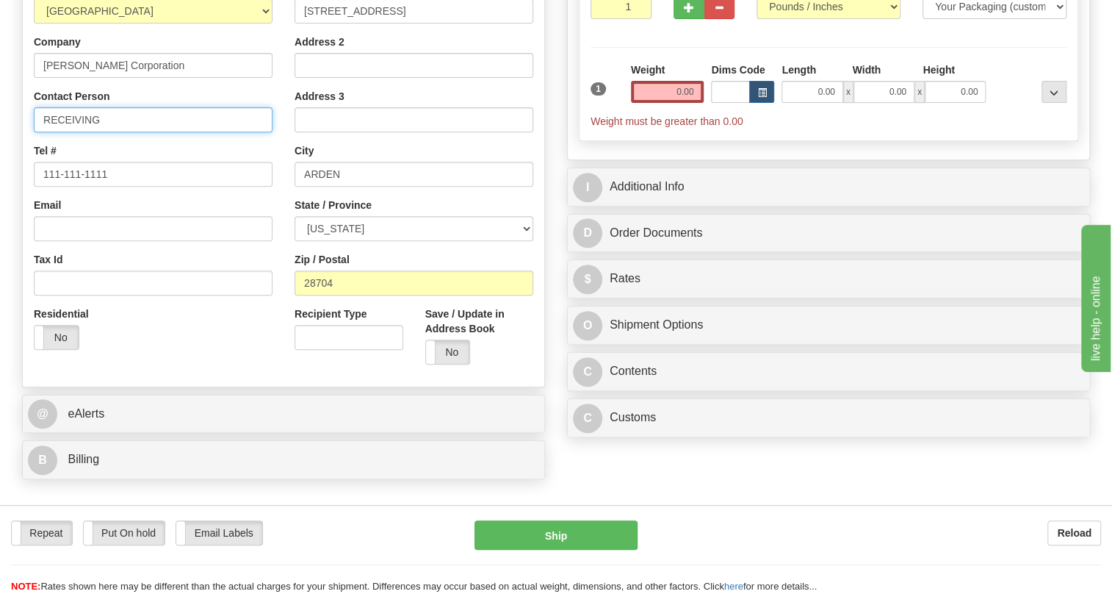
click at [118, 132] on input "RECEIVING" at bounding box center [153, 119] width 239 height 25
paste input "Bryson Redmon"
type input "RECEIVING / Bryson Redmon"
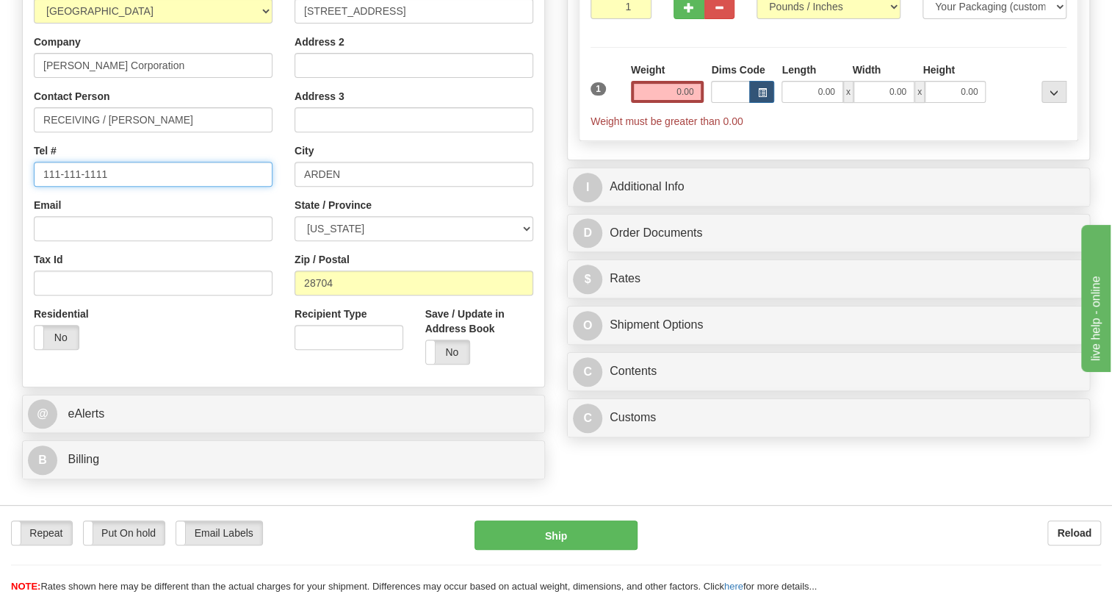
click at [95, 187] on input "111-111-1111" at bounding box center [153, 174] width 239 height 25
paste input "828-275-9895"
type input "828-275-9895"
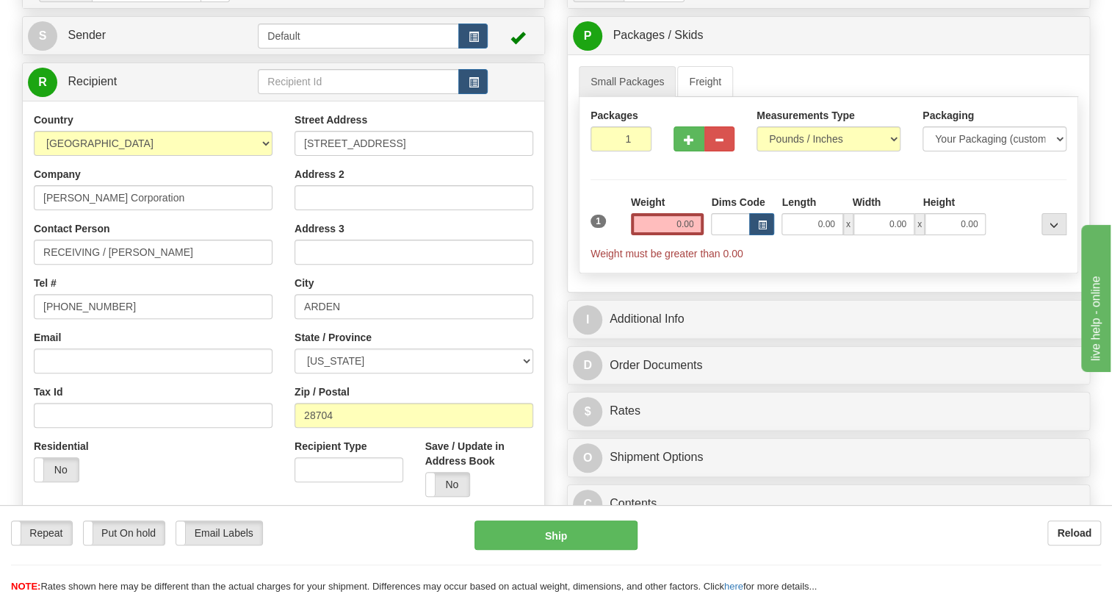
scroll to position [133, 0]
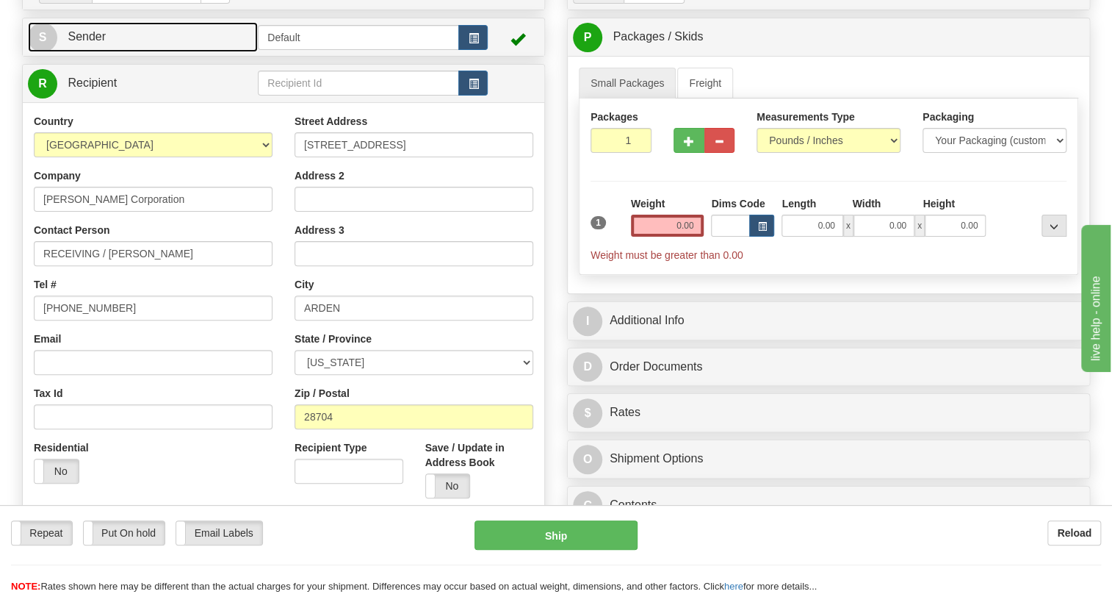
click at [86, 43] on span "Sender" at bounding box center [87, 36] width 38 height 12
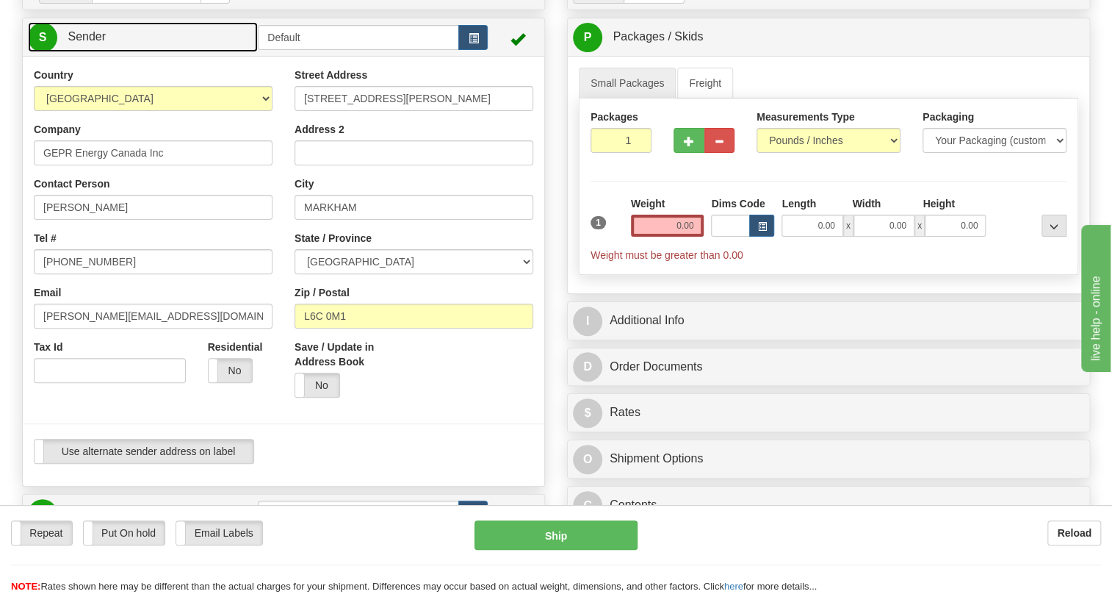
click at [78, 43] on span "Sender" at bounding box center [87, 36] width 38 height 12
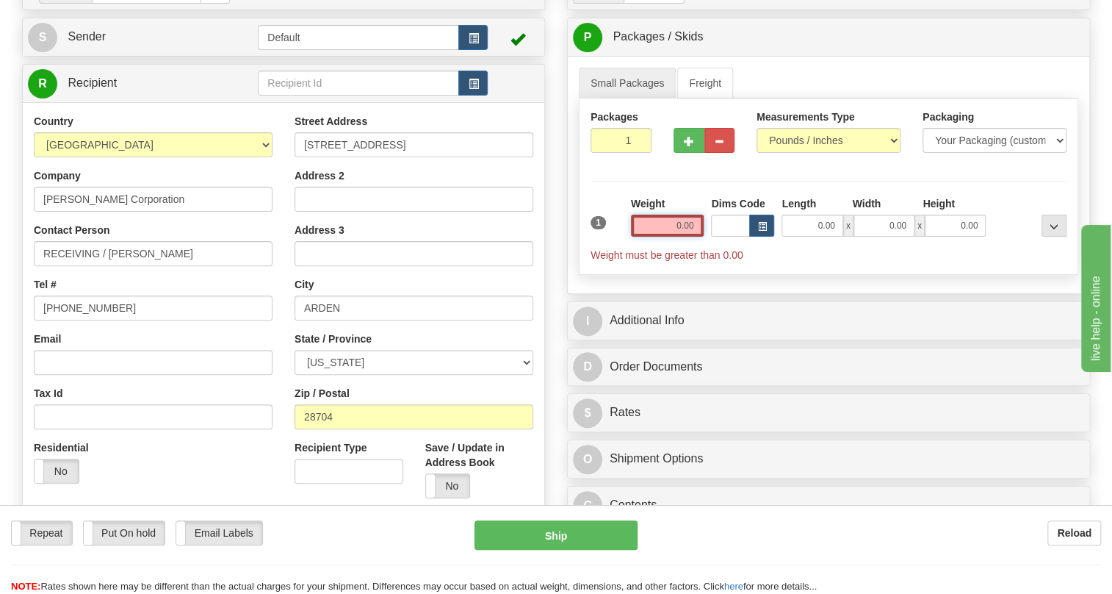
click at [675, 237] on input "0.00" at bounding box center [667, 226] width 73 height 22
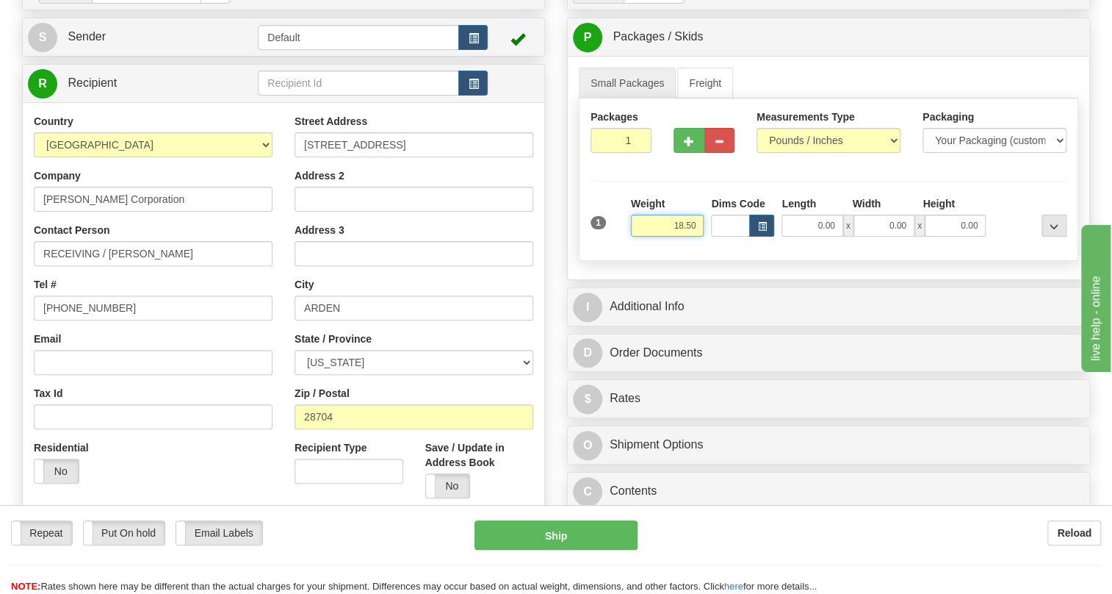
type input "18.50"
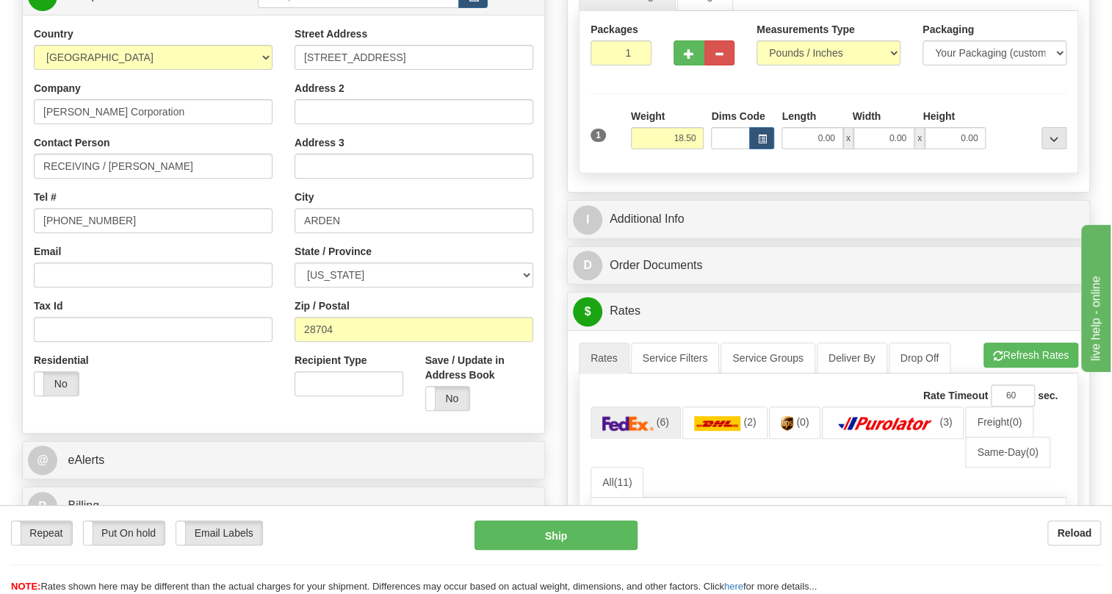
scroll to position [267, 0]
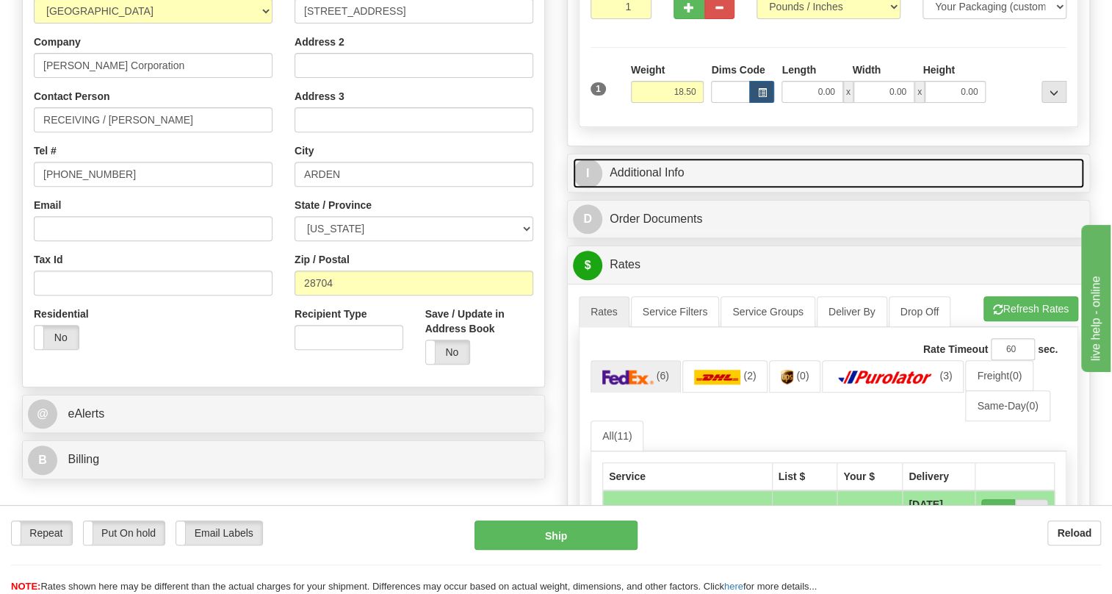
click at [660, 188] on link "I Additional Info" at bounding box center [828, 173] width 511 height 30
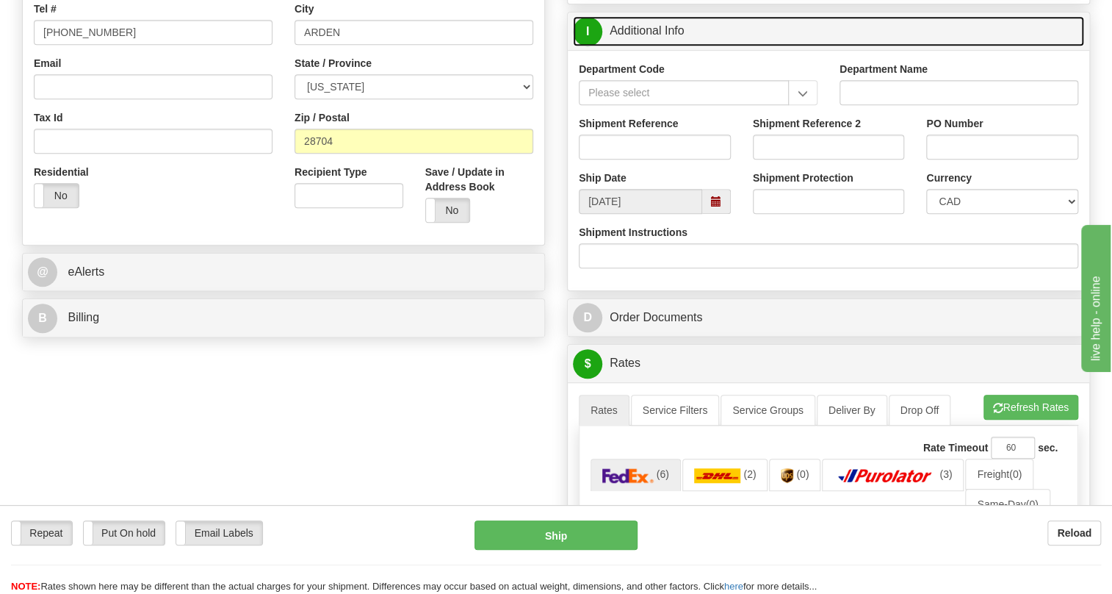
scroll to position [400, 0]
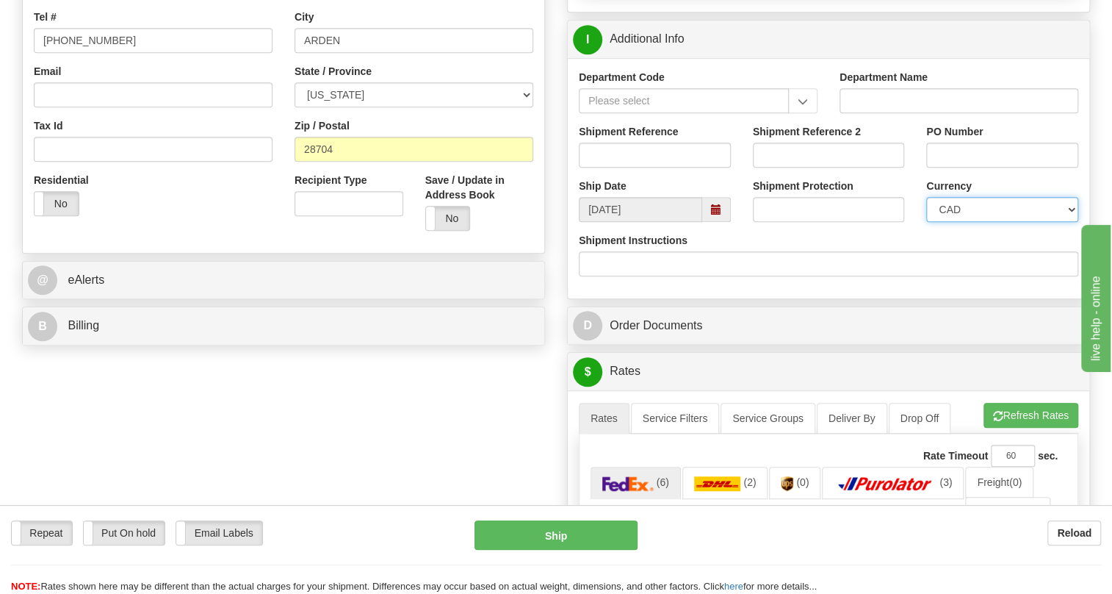
click at [1001, 222] on select "CAD USD EUR ZAR RON ANG ARN AUD AUS AWG BBD BFR BGN BHD BMD BND BRC BRL CHP CKZ…" at bounding box center [1002, 209] width 152 height 25
select select "1"
click at [926, 222] on select "CAD USD EUR ZAR RON ANG ARN AUD AUS AWG BBD BFR BGN BHD BMD BND BRC BRL CHP CKZ…" at bounding box center [1002, 209] width 152 height 25
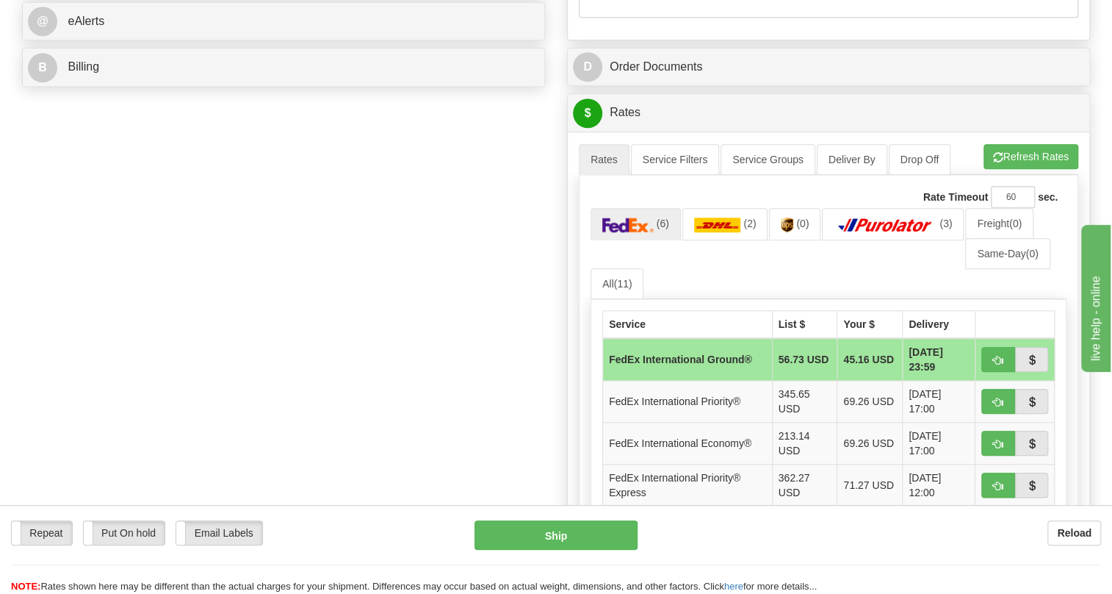
scroll to position [668, 0]
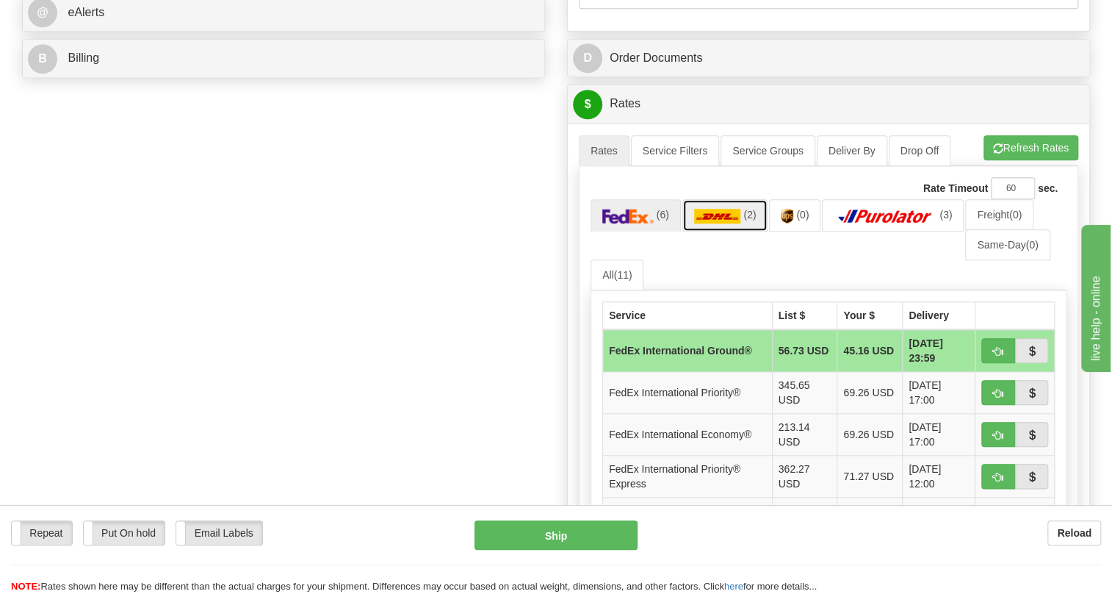
click at [719, 223] on img at bounding box center [717, 216] width 47 height 15
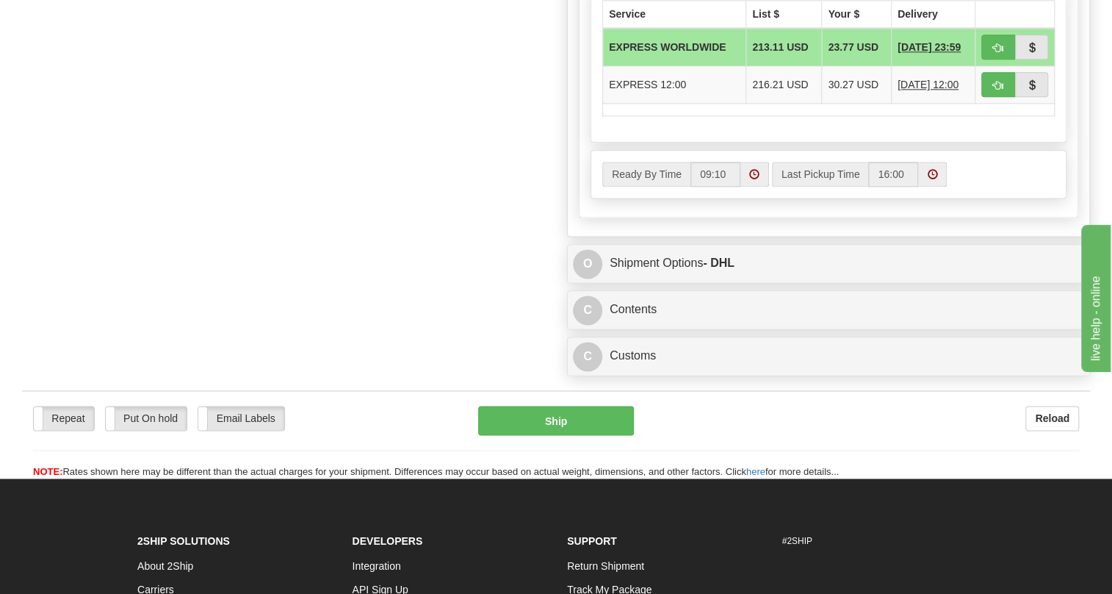
scroll to position [1001, 0]
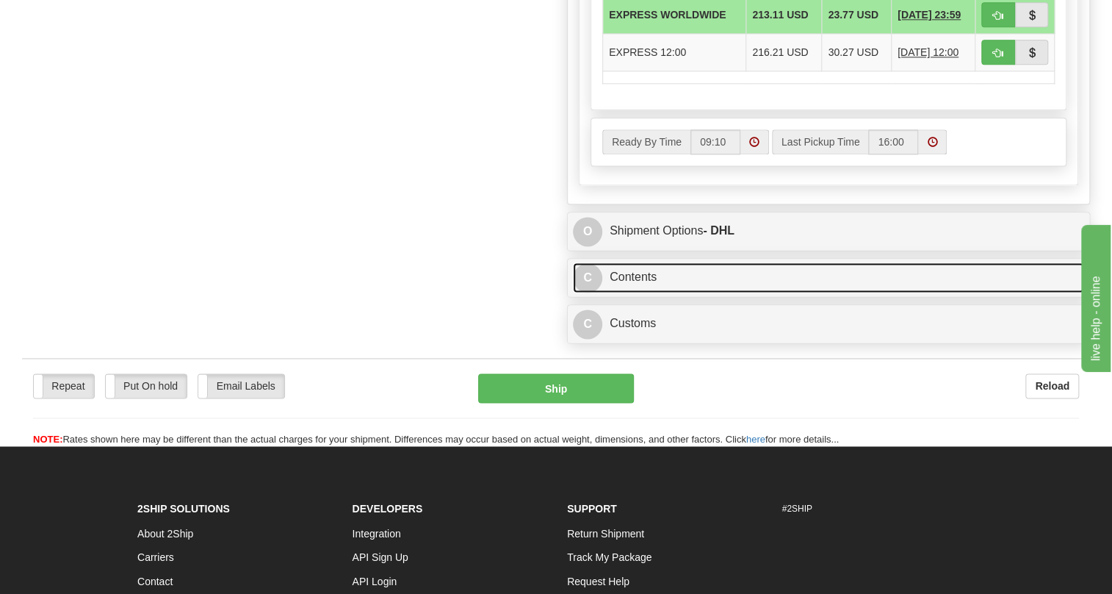
click at [648, 292] on link "C Contents" at bounding box center [828, 277] width 511 height 30
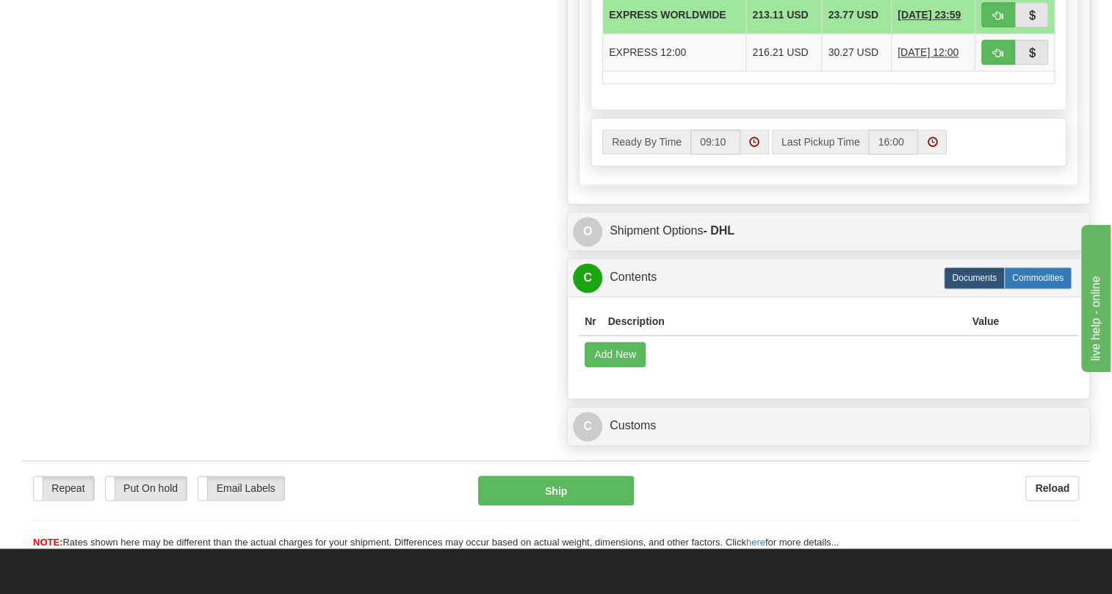
click at [1044, 289] on label "Commodities" at bounding box center [1038, 278] width 68 height 22
radio input "true"
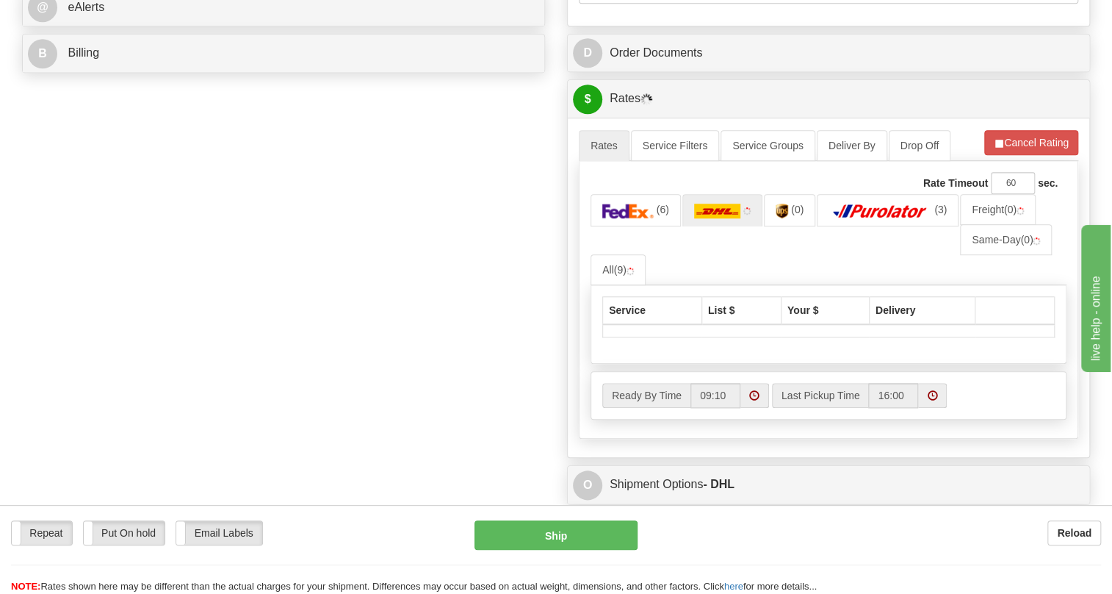
scroll to position [668, 0]
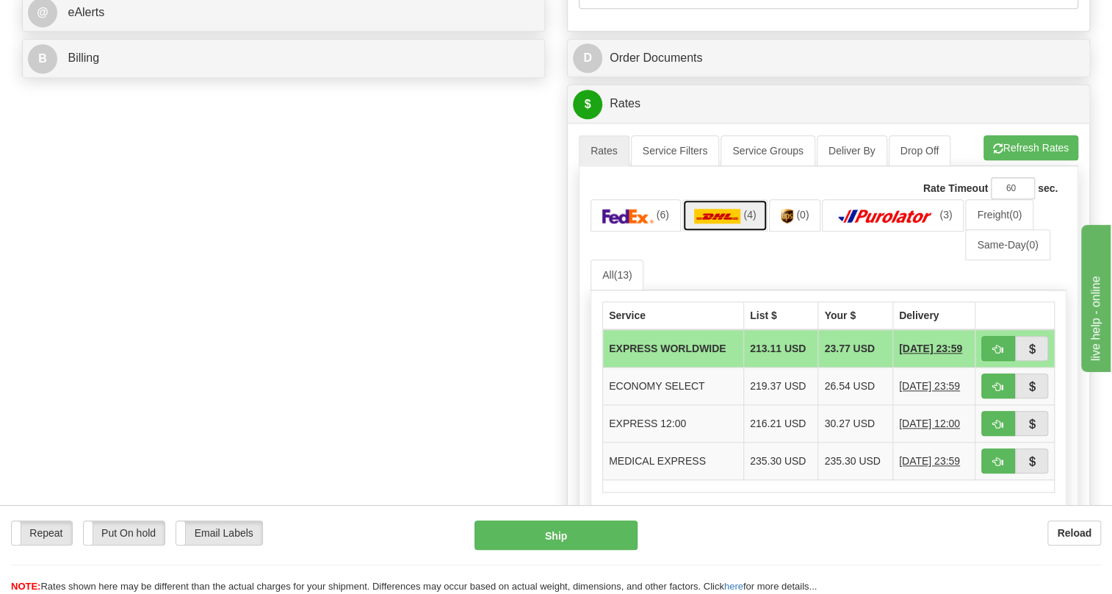
click at [732, 223] on img at bounding box center [717, 216] width 47 height 15
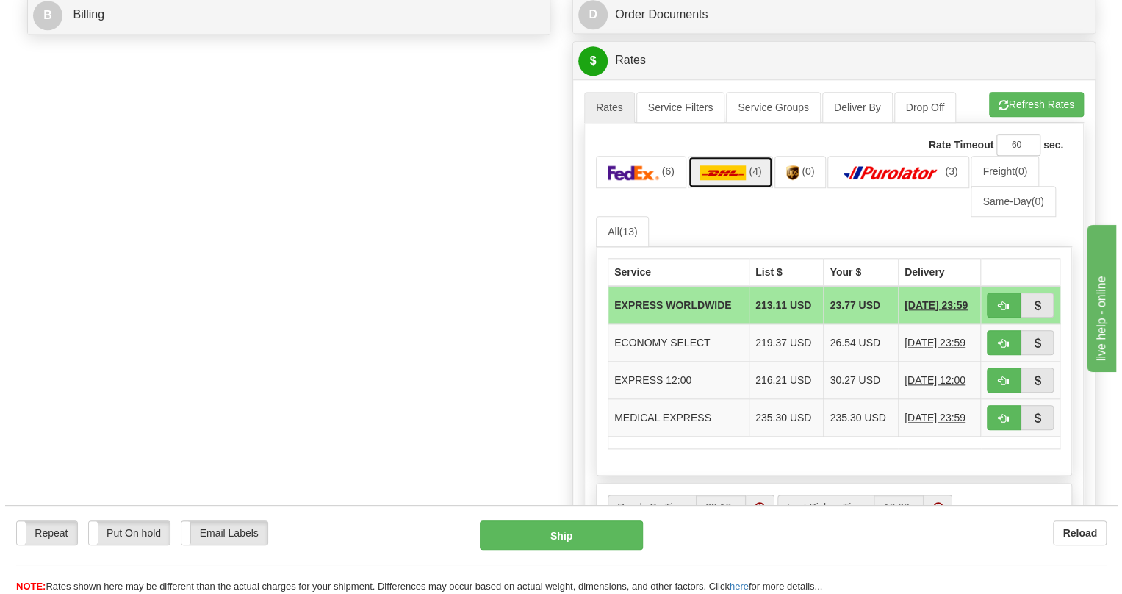
scroll to position [735, 0]
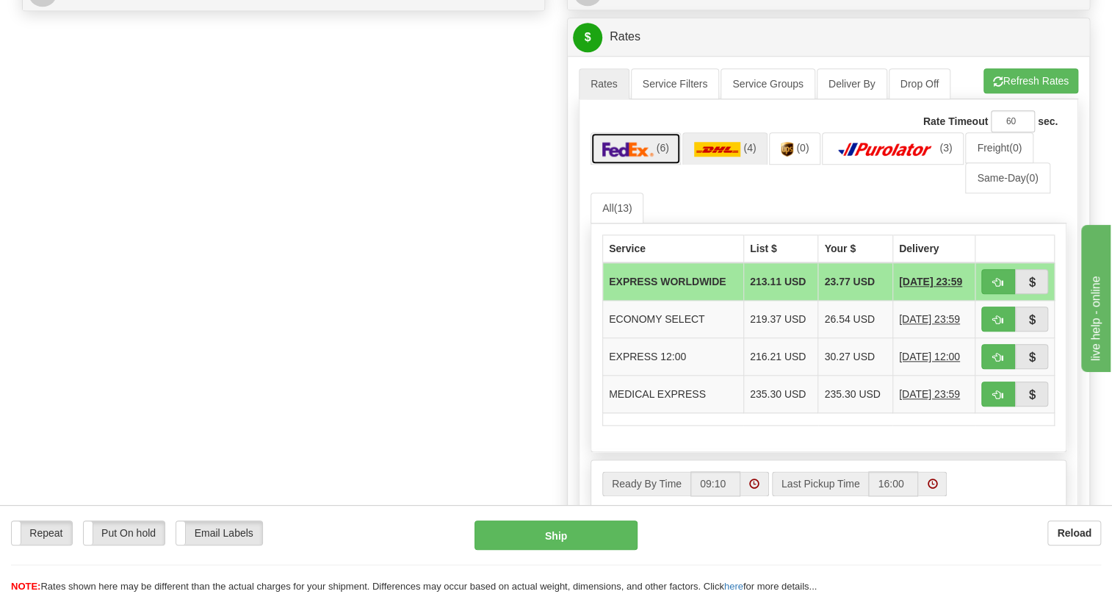
click at [632, 156] on img at bounding box center [627, 149] width 51 height 15
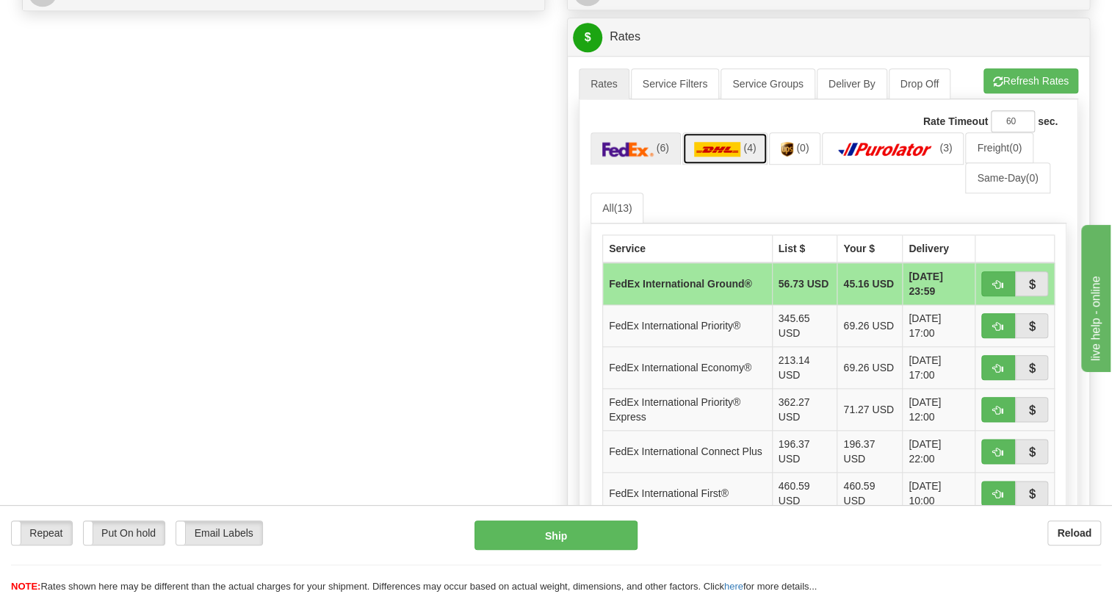
click at [721, 156] on img at bounding box center [717, 149] width 47 height 15
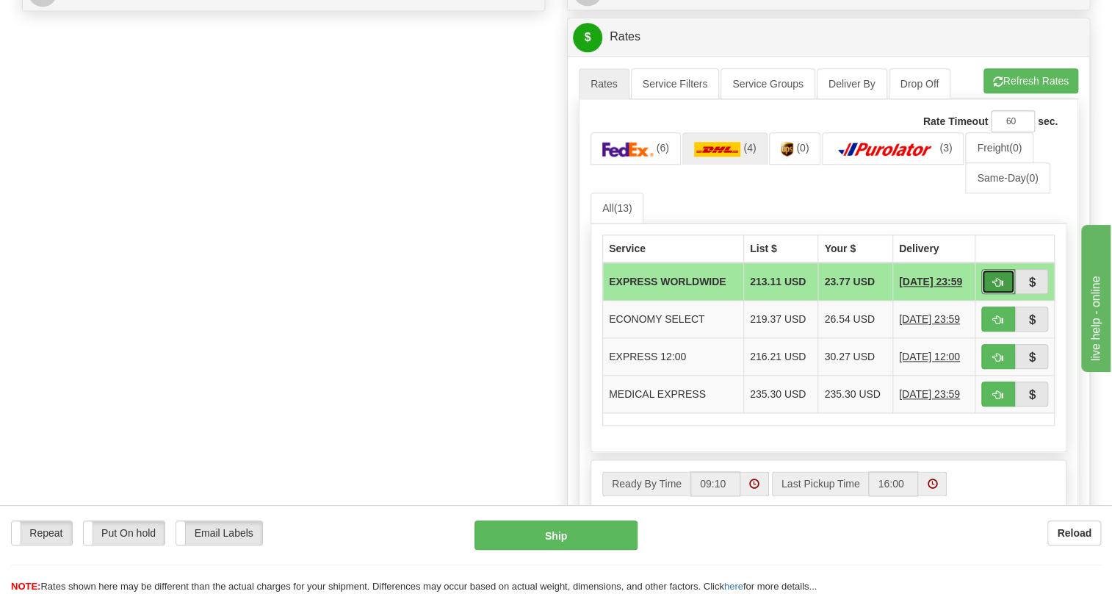
click at [998, 287] on span "button" at bounding box center [998, 283] width 10 height 10
type input "P"
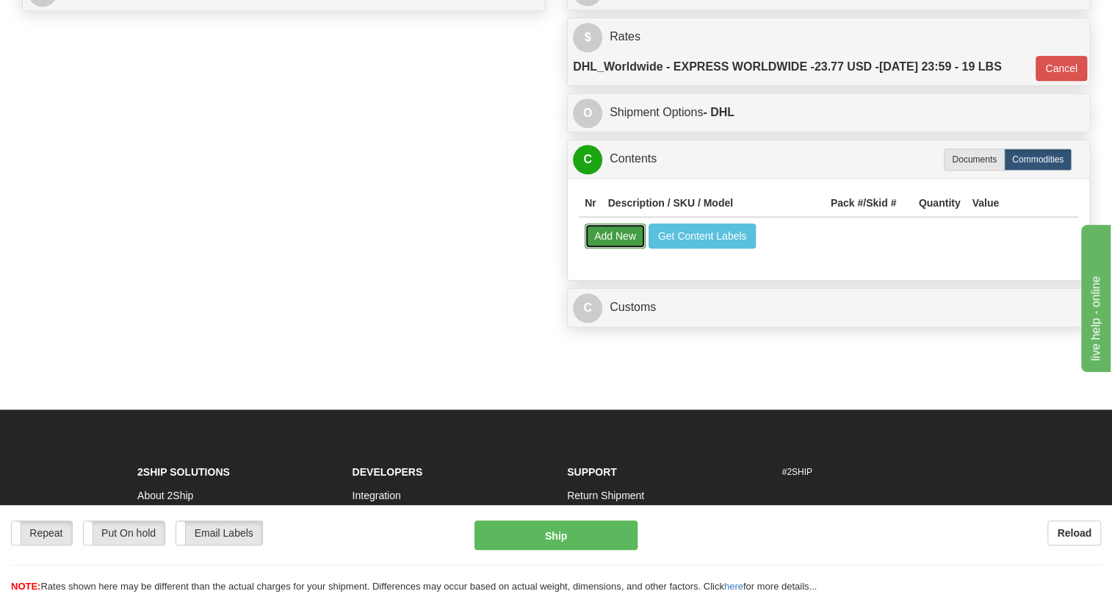
click at [613, 248] on button "Add New" at bounding box center [615, 235] width 61 height 25
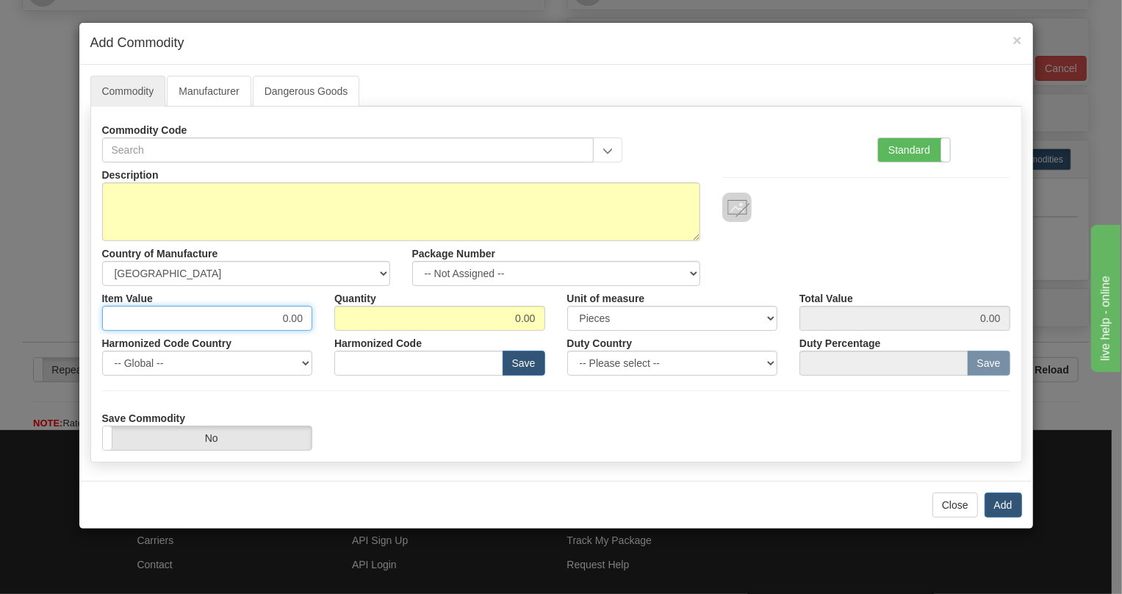
click at [300, 318] on input "0.00" at bounding box center [207, 318] width 211 height 25
paste input "3.289,2"
click at [270, 323] on input "3.289,20" at bounding box center [207, 318] width 211 height 25
click at [293, 320] on input "3289,20" at bounding box center [207, 318] width 211 height 25
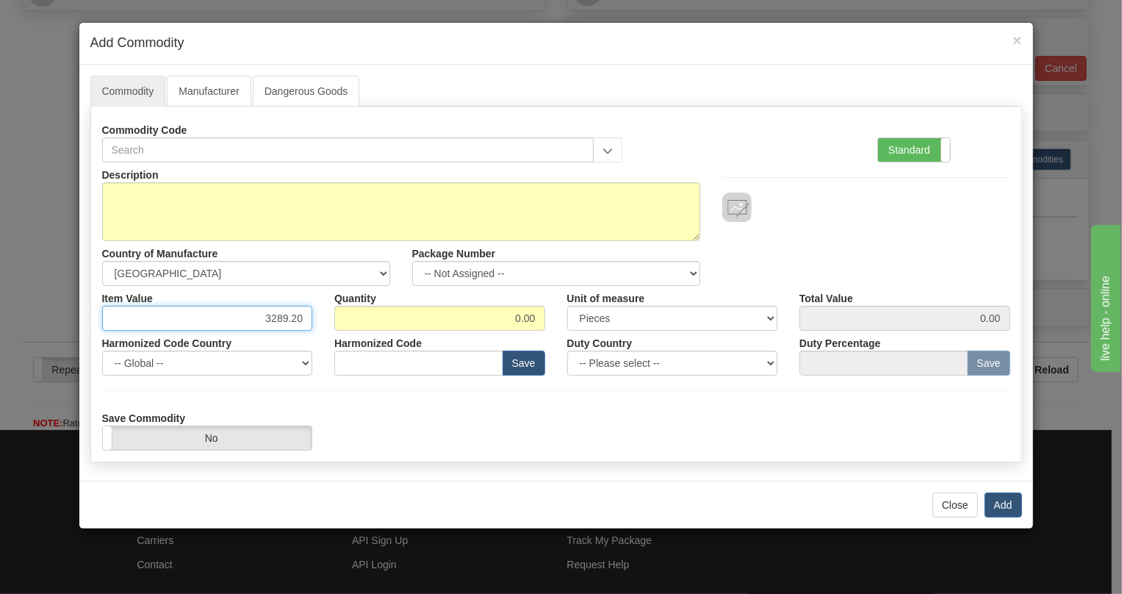
type input "3289.20"
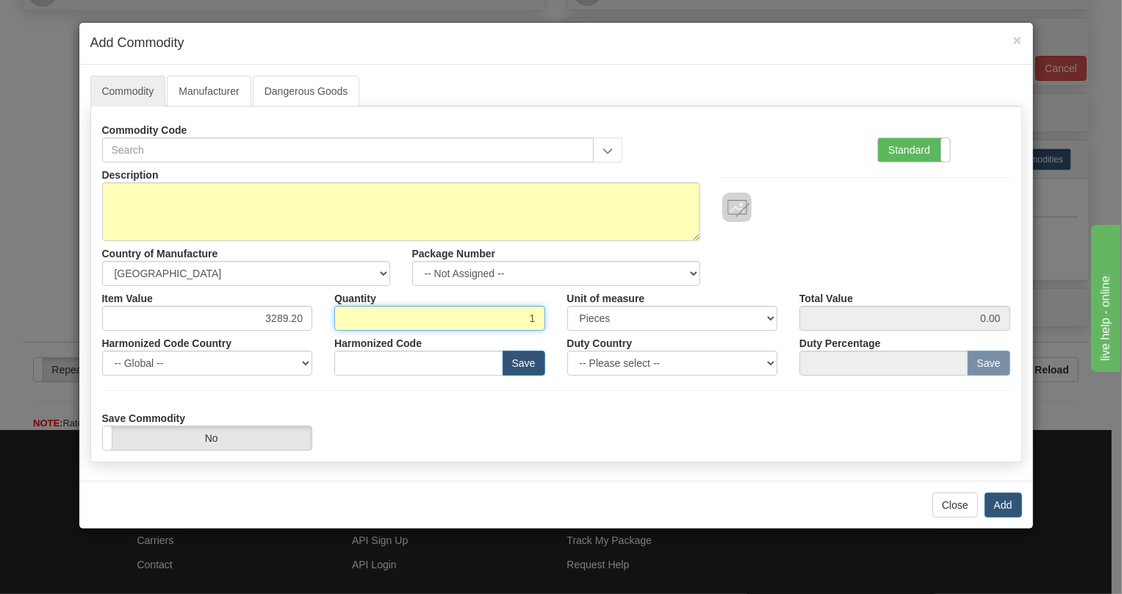
type input "1"
type input "3289.20"
click at [889, 147] on label "Standard" at bounding box center [914, 150] width 72 height 24
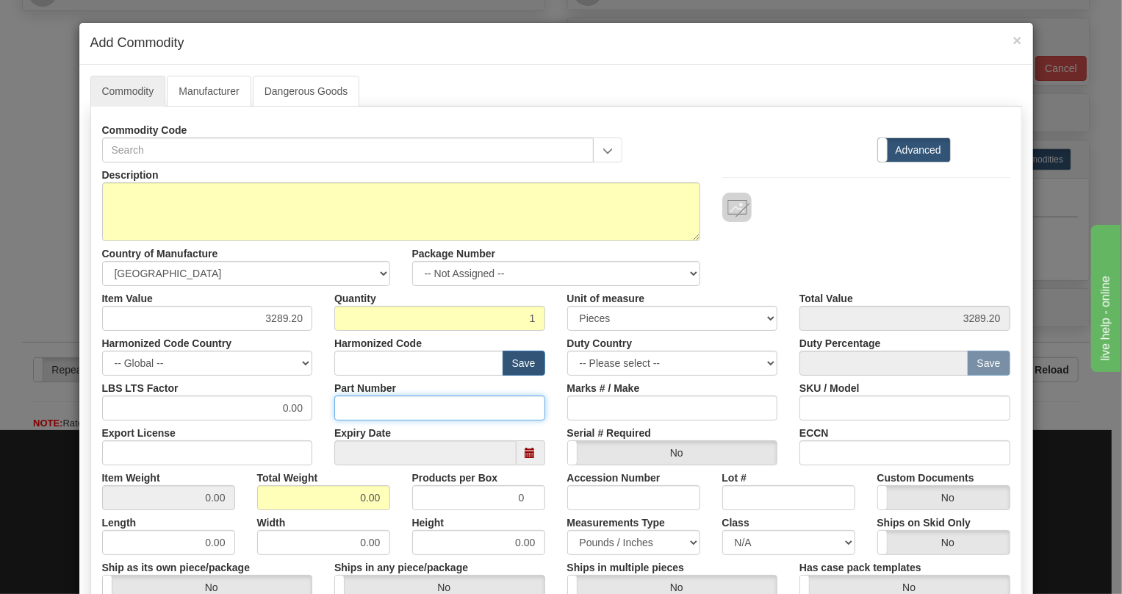
click at [359, 408] on input "Part Number" at bounding box center [439, 407] width 211 height 25
paste input "E850-24467-042X"
type input "E850-24467-042X"
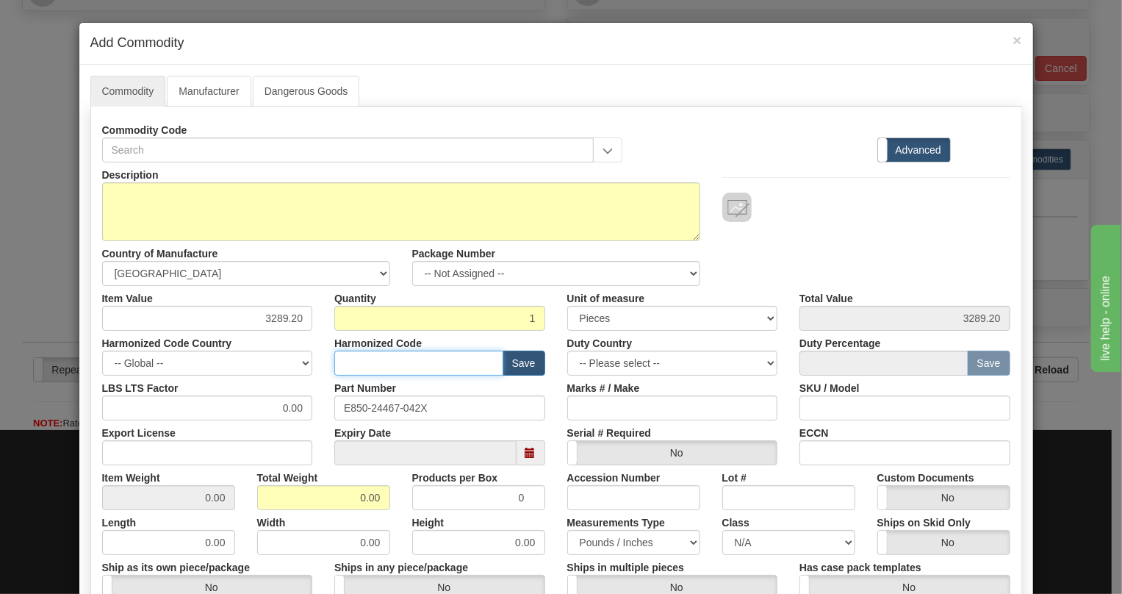
click at [347, 362] on input "text" at bounding box center [418, 362] width 169 height 25
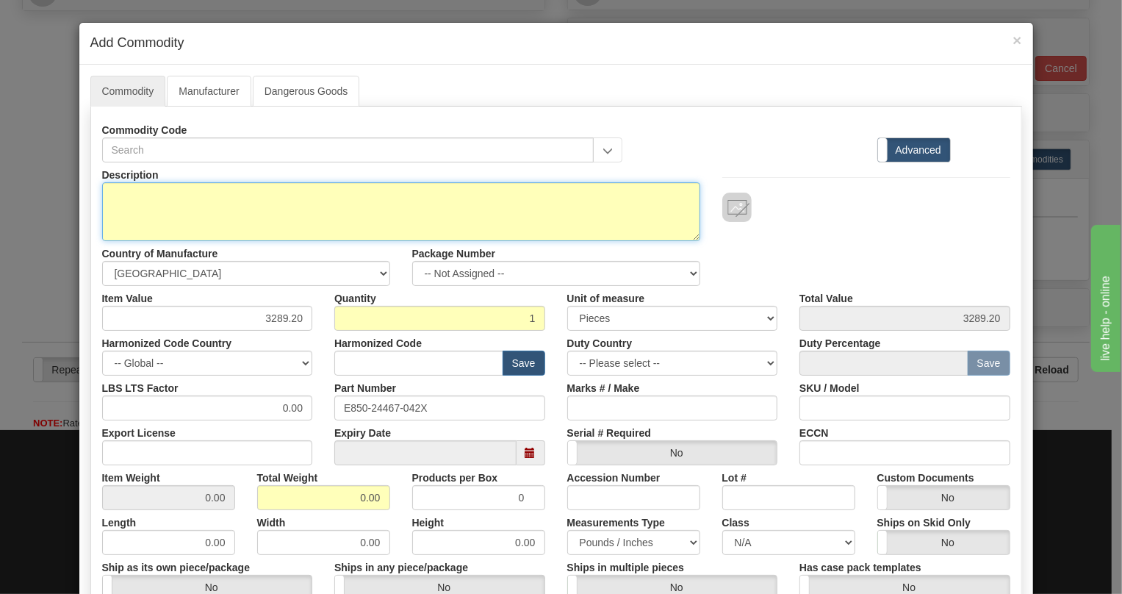
click at [123, 193] on textarea "Description" at bounding box center [401, 211] width 598 height 59
paste textarea "850EP5NNG5HNNANNMAPFB1ECNB4"
type textarea "850EP5NNG5HNNANNMAPFB1ECNB4"
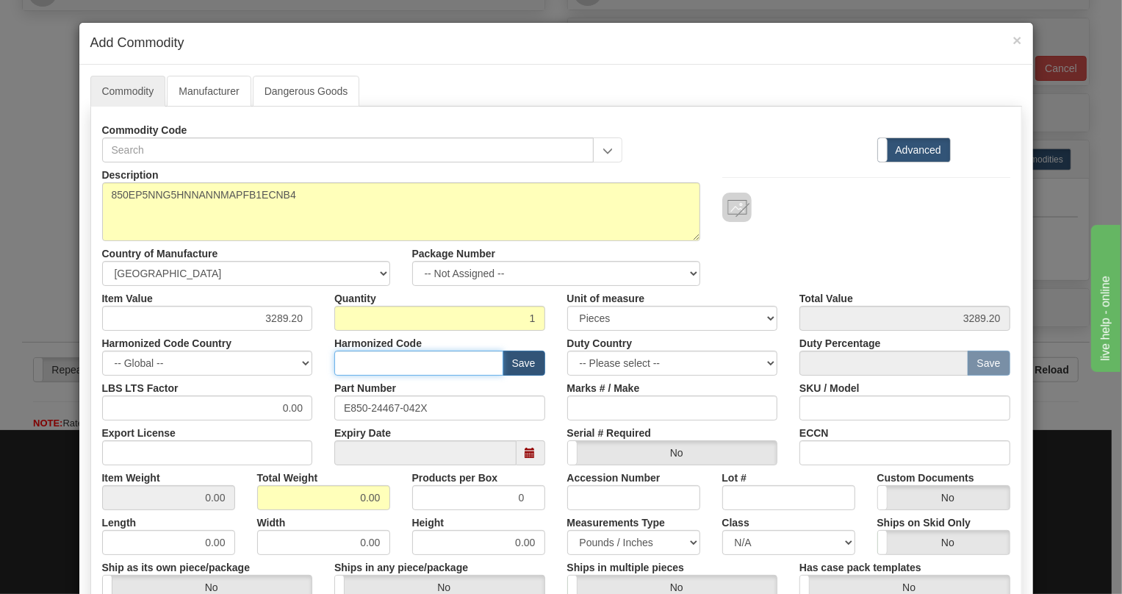
click at [356, 361] on input "text" at bounding box center [418, 362] width 169 height 25
paste input "8537.10.9160"
type input "8537.10.9160"
click at [270, 403] on input "0.00" at bounding box center [207, 407] width 211 height 25
type input "1.00"
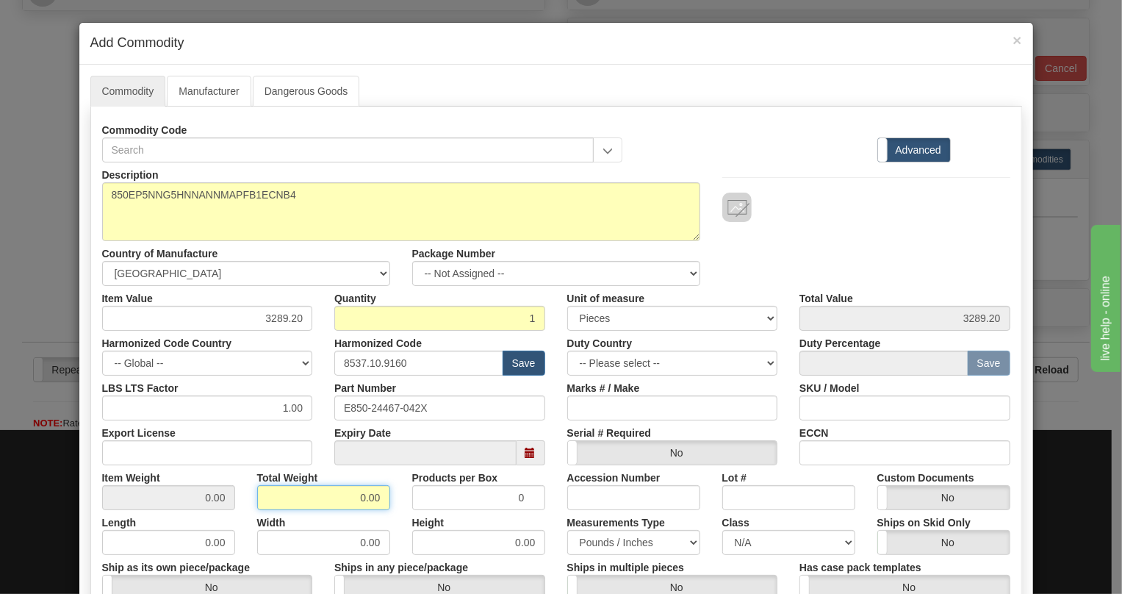
click at [343, 500] on input "0.00" at bounding box center [323, 497] width 133 height 25
type input "1.00"
type input "1.0000"
click at [547, 516] on div "Height 0.00" at bounding box center [478, 532] width 155 height 45
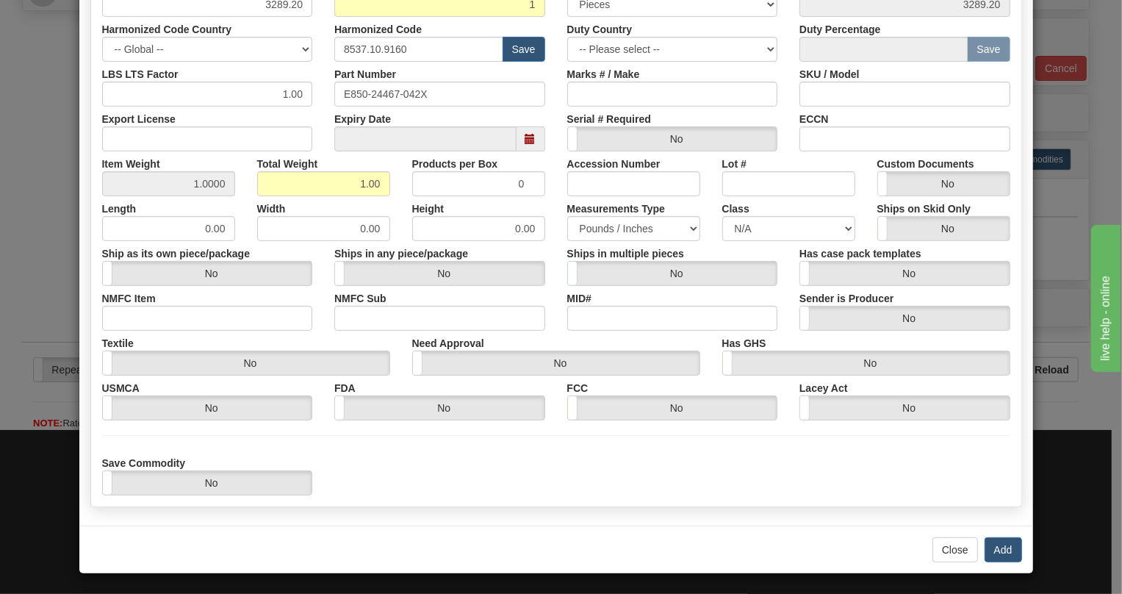
scroll to position [314, 0]
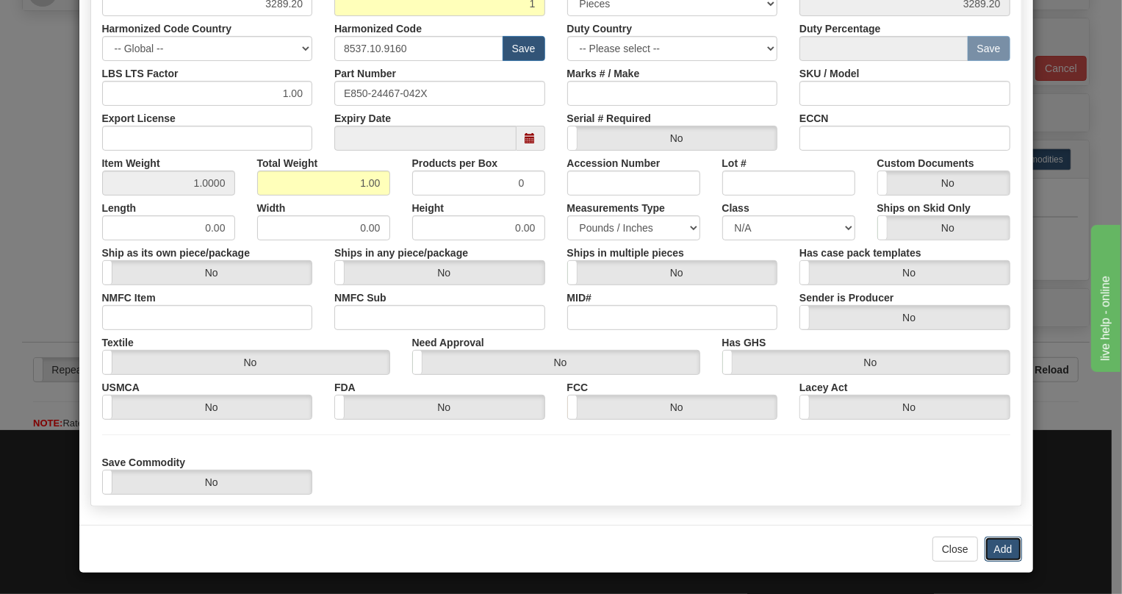
click at [1002, 547] on button "Add" at bounding box center [1002, 548] width 37 height 25
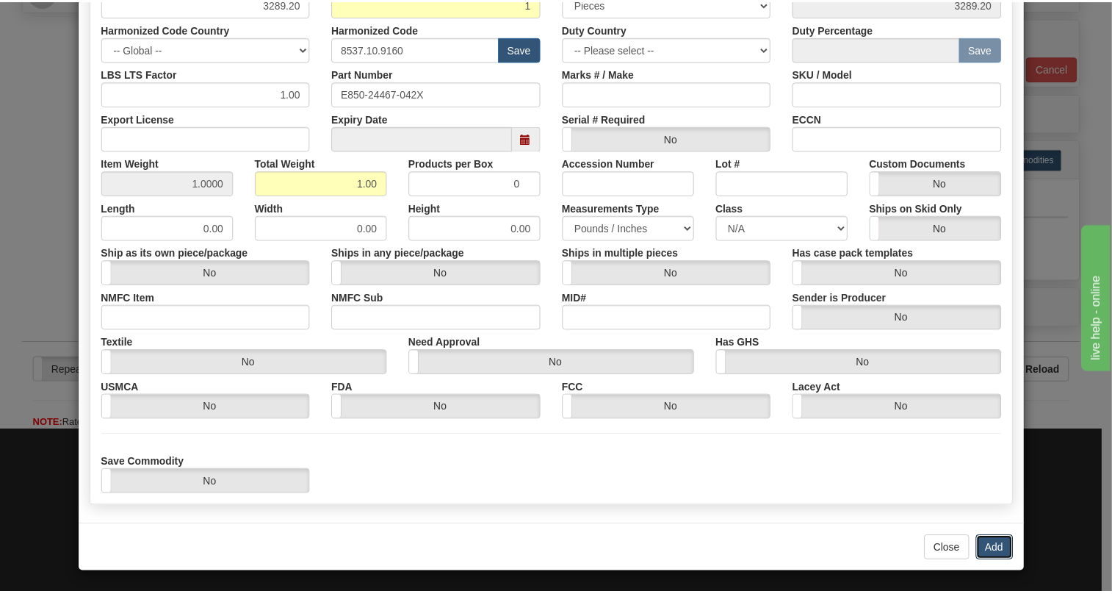
scroll to position [0, 0]
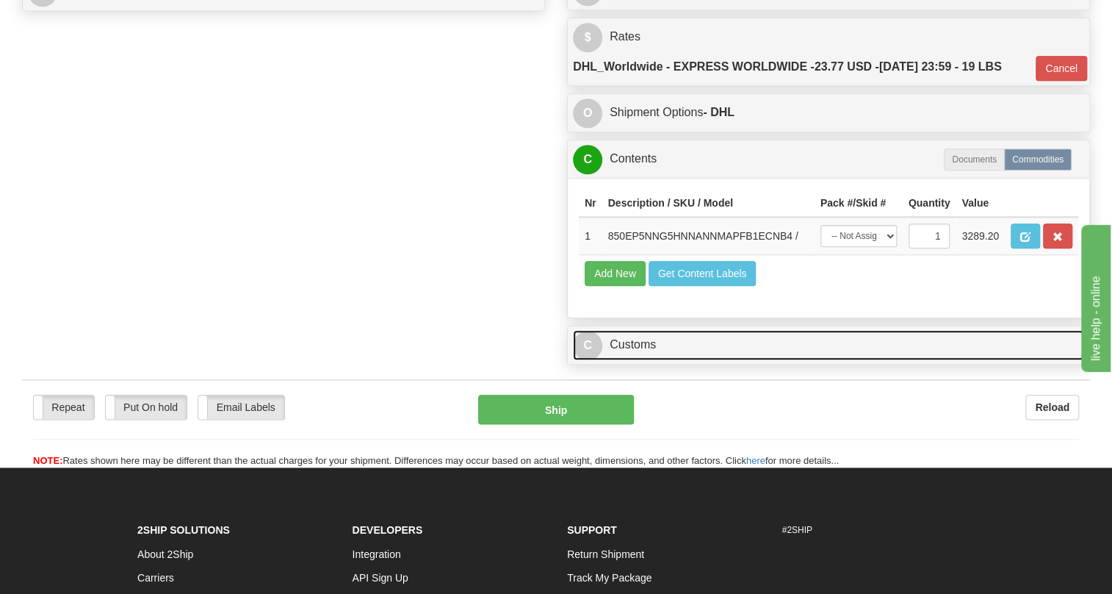
click at [618, 360] on link "C Customs" at bounding box center [828, 345] width 511 height 30
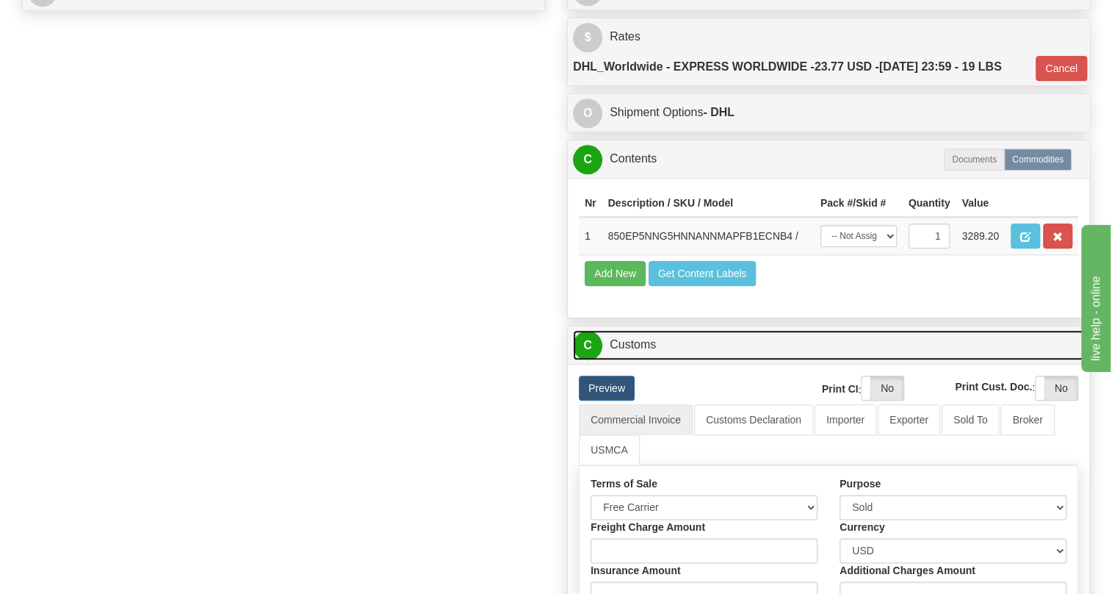
click at [632, 360] on link "C Customs" at bounding box center [828, 345] width 511 height 30
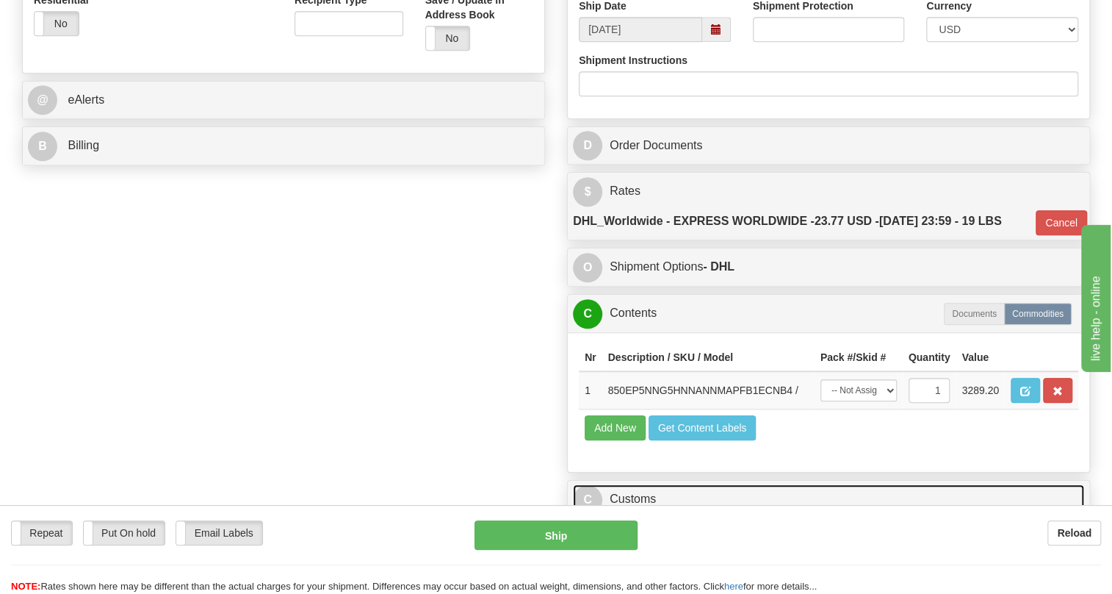
scroll to position [668, 0]
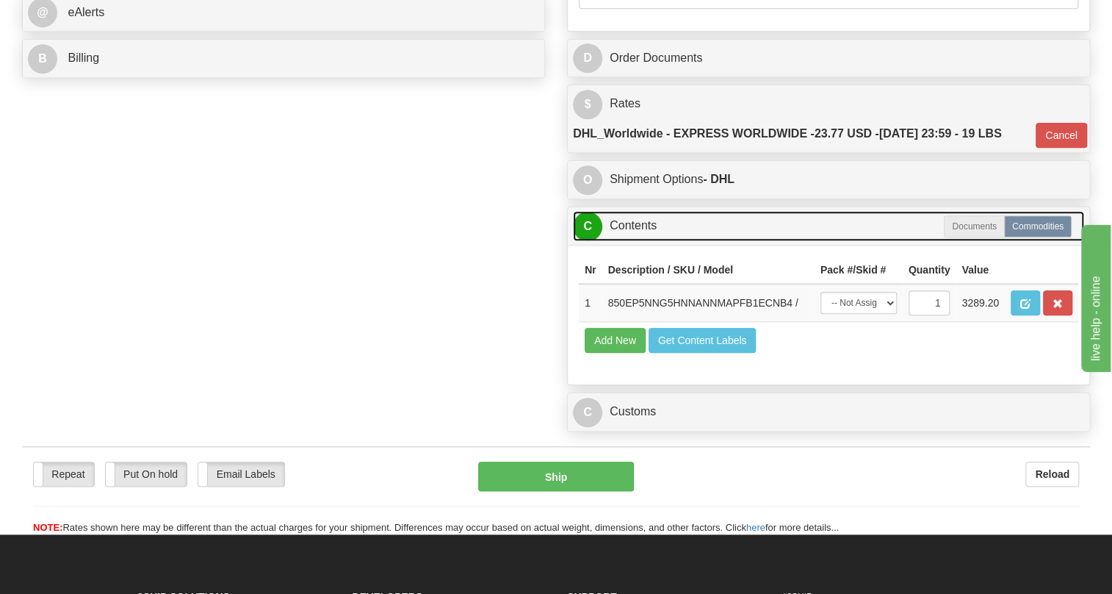
click at [644, 241] on link "C Contents" at bounding box center [828, 226] width 511 height 30
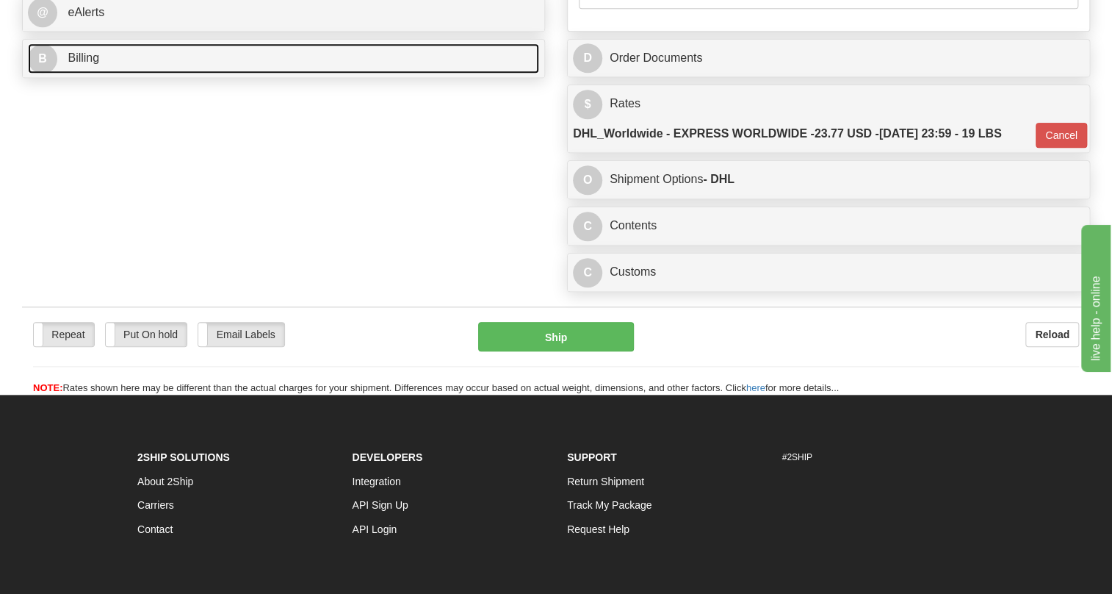
click at [83, 64] on span "Billing" at bounding box center [84, 57] width 32 height 12
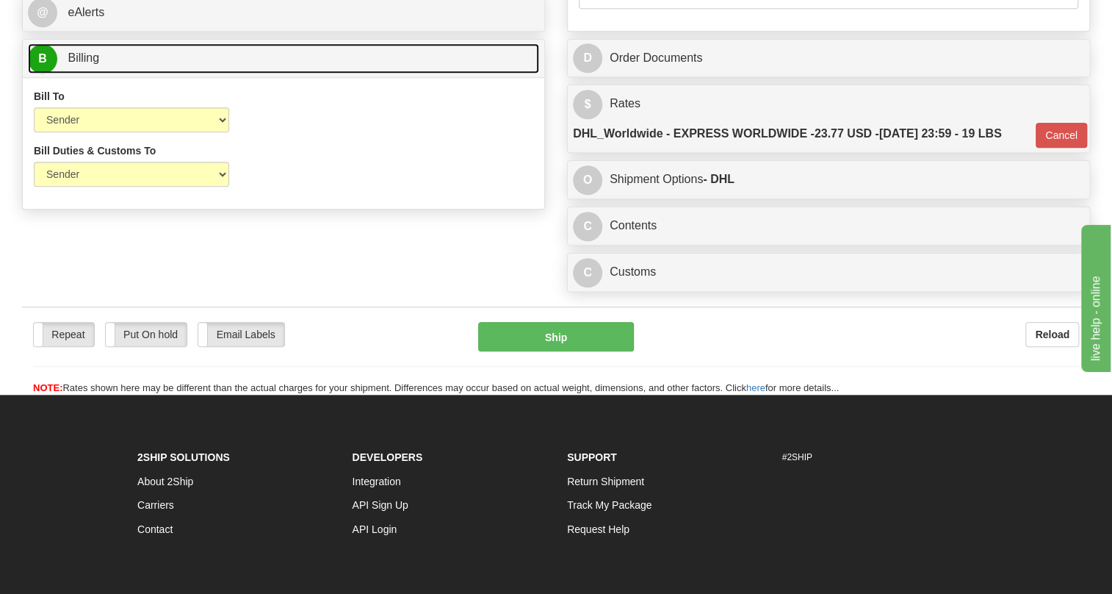
click at [83, 64] on span "Billing" at bounding box center [84, 57] width 32 height 12
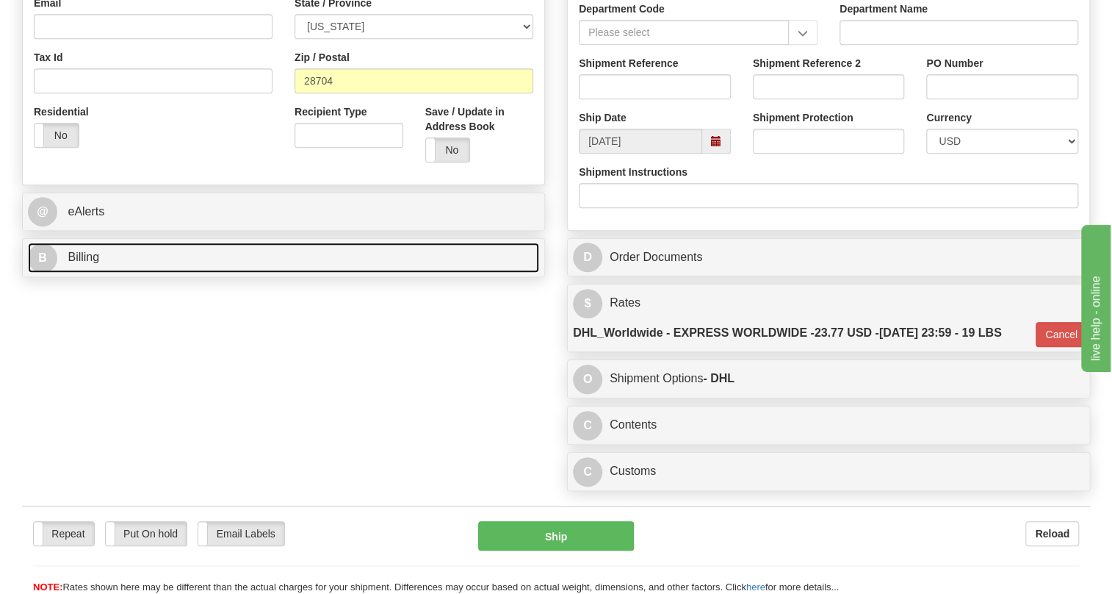
scroll to position [467, 0]
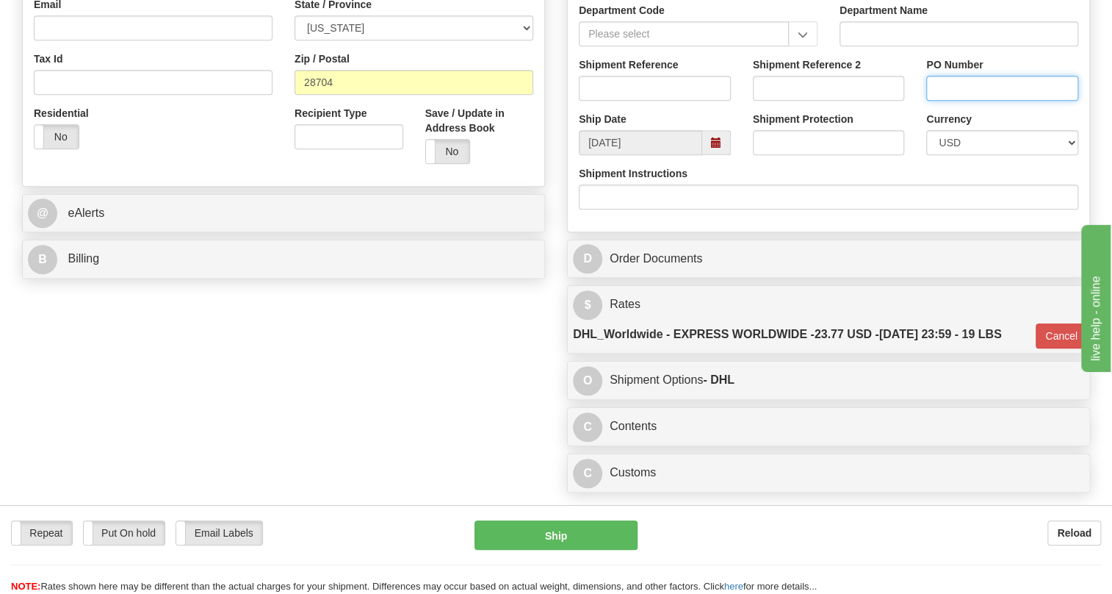
click at [946, 101] on input "PO Number" at bounding box center [1002, 88] width 152 height 25
paste input "4135-754270OLS99519984"
type input "4135-754270OLS99519984"
click at [591, 101] on input "Shipment Reference" at bounding box center [655, 88] width 152 height 25
paste input "522452"
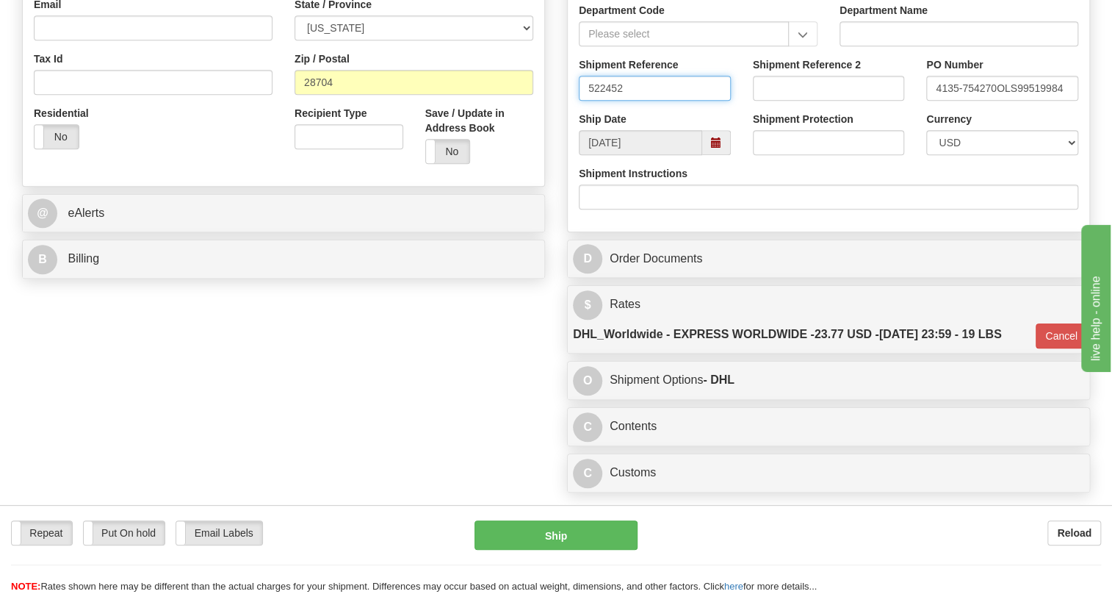
click at [623, 101] on input "522452" at bounding box center [655, 88] width 152 height 25
paste input "5399004383"
type input "522452/5399004383"
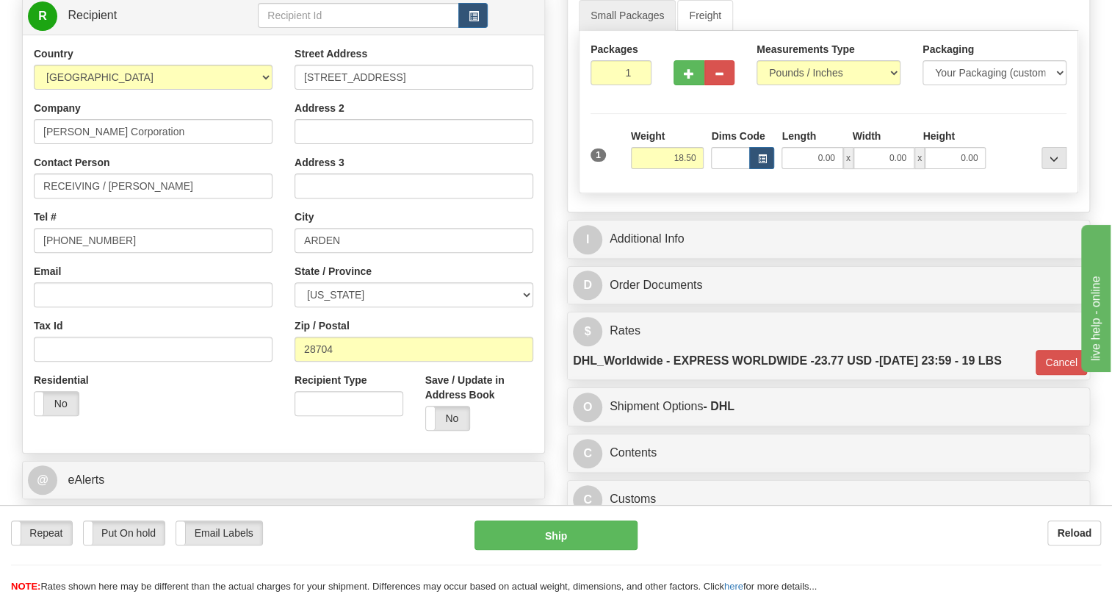
scroll to position [200, 0]
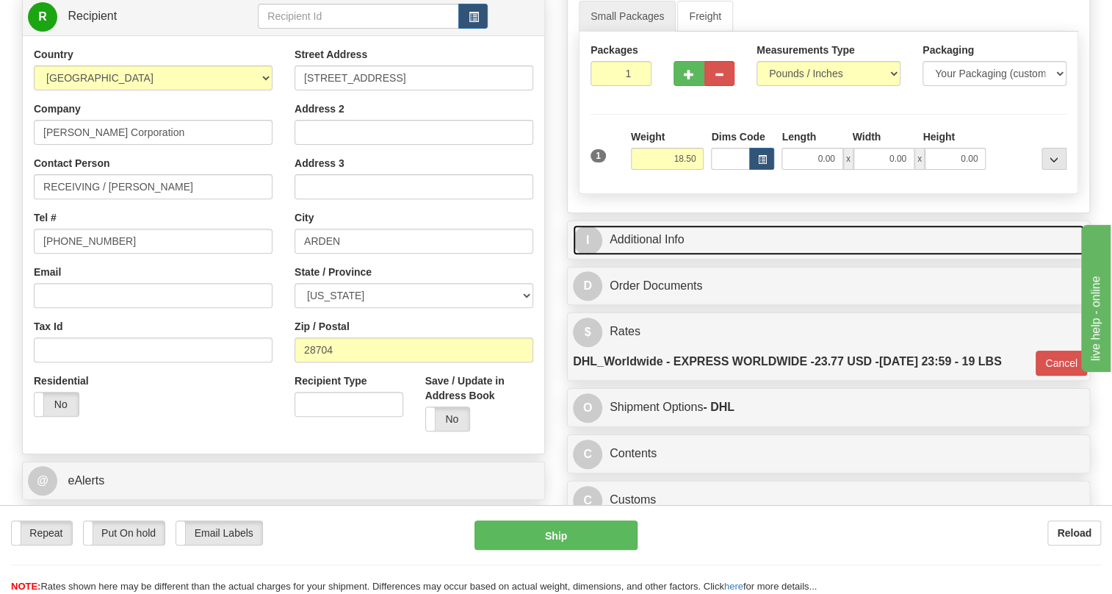
click at [643, 255] on link "I Additional Info" at bounding box center [828, 240] width 511 height 30
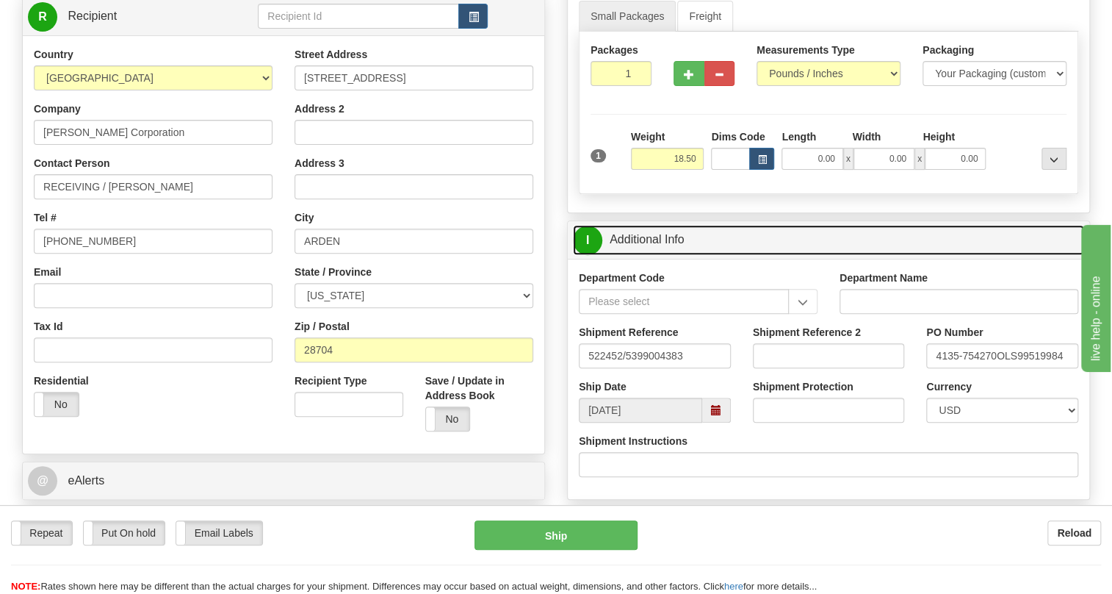
click at [643, 255] on link "I Additional Info" at bounding box center [828, 240] width 511 height 30
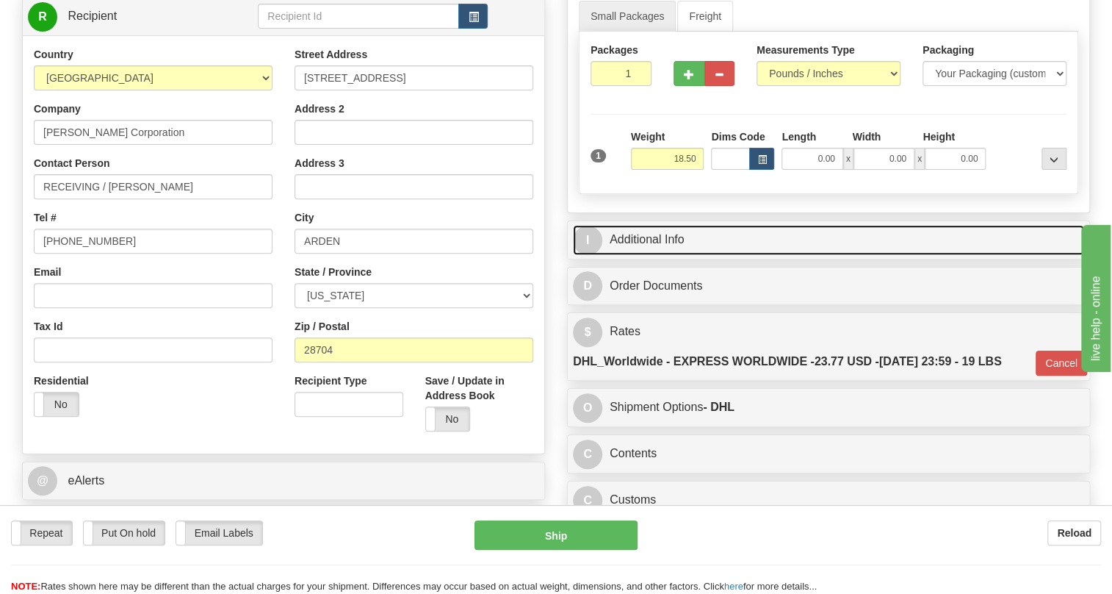
click at [661, 255] on link "I Additional Info" at bounding box center [828, 240] width 511 height 30
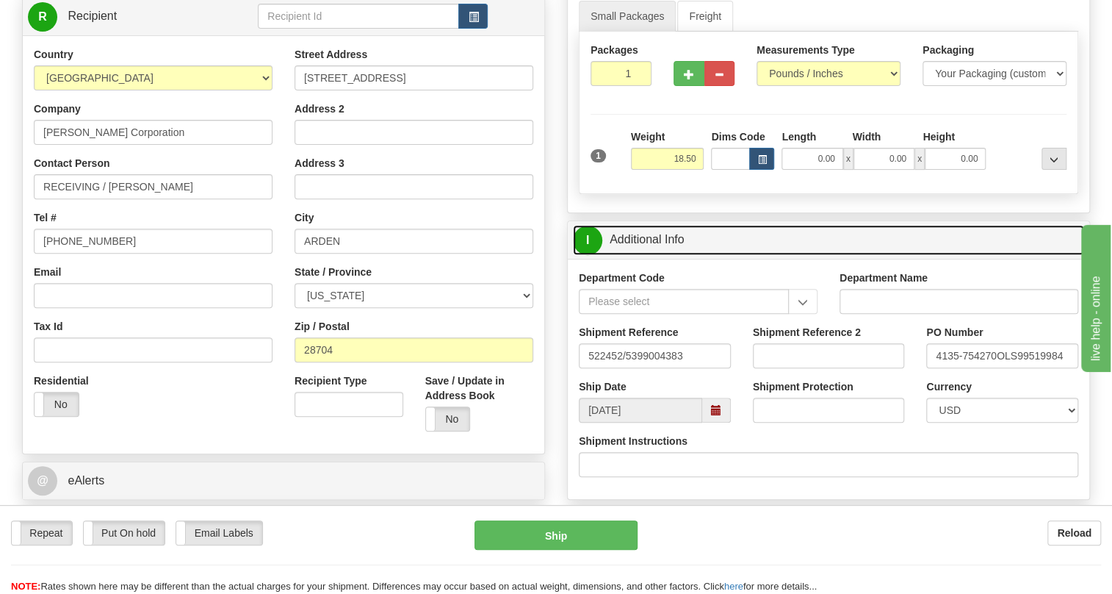
click at [661, 255] on link "I Additional Info" at bounding box center [828, 240] width 511 height 30
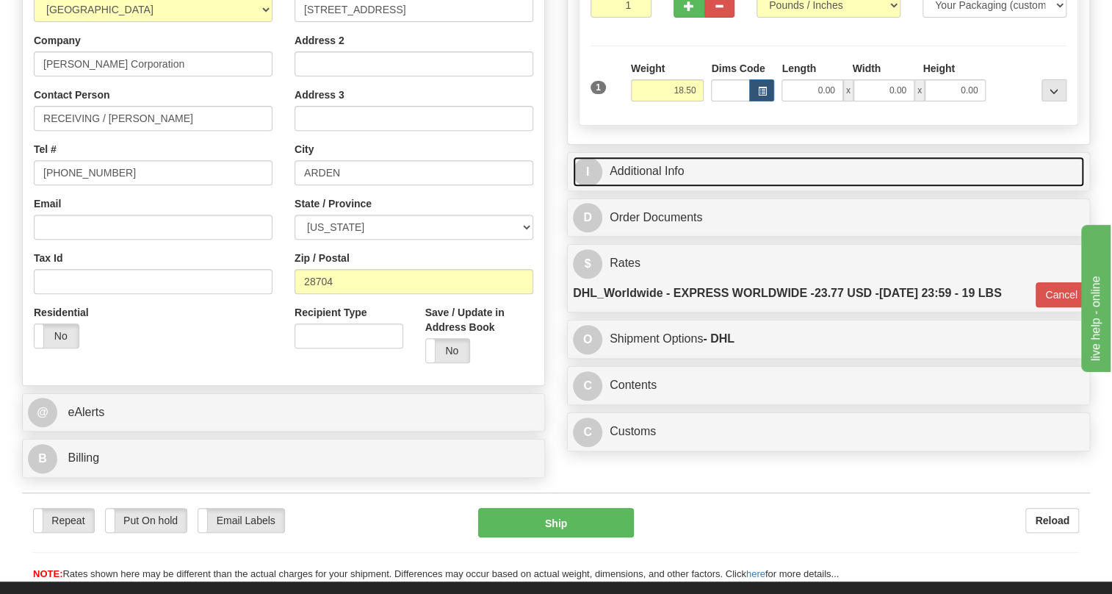
scroll to position [467, 0]
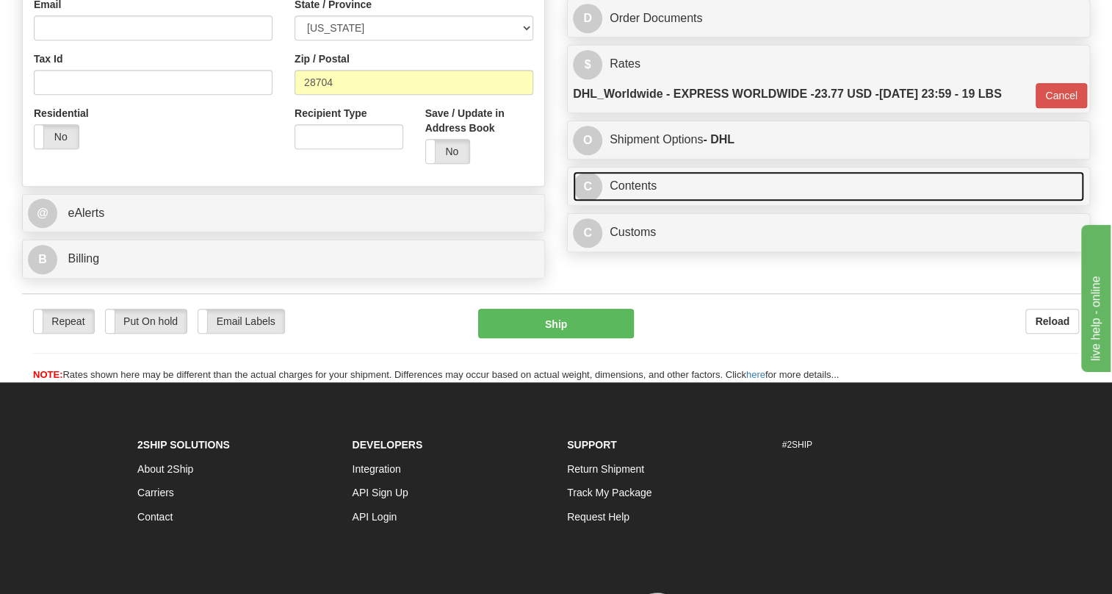
click at [639, 201] on link "C Contents" at bounding box center [828, 186] width 511 height 30
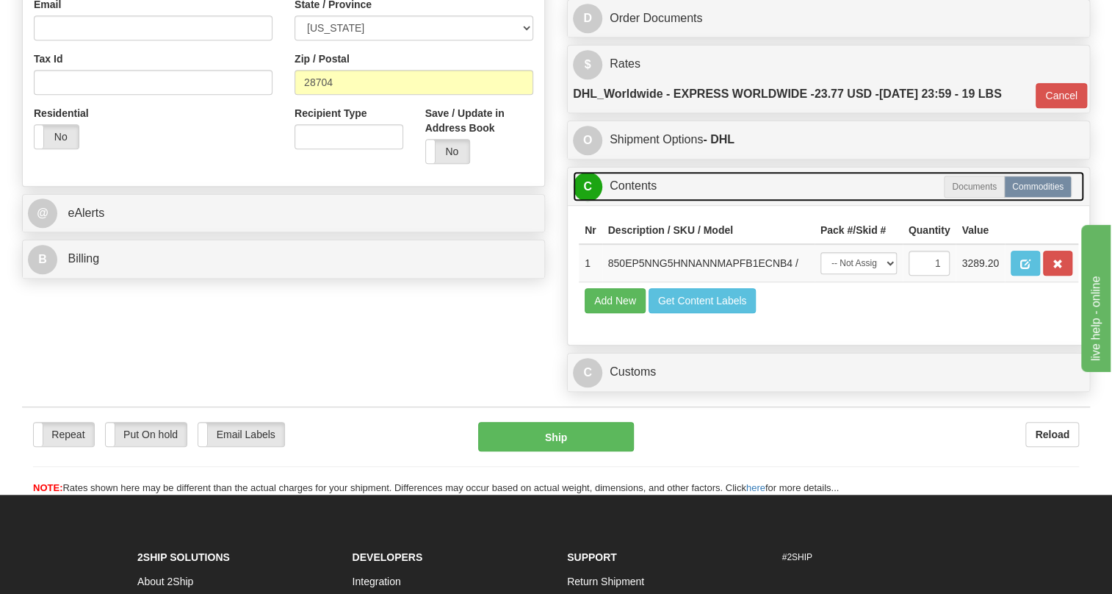
click at [635, 201] on link "C Contents" at bounding box center [828, 186] width 511 height 30
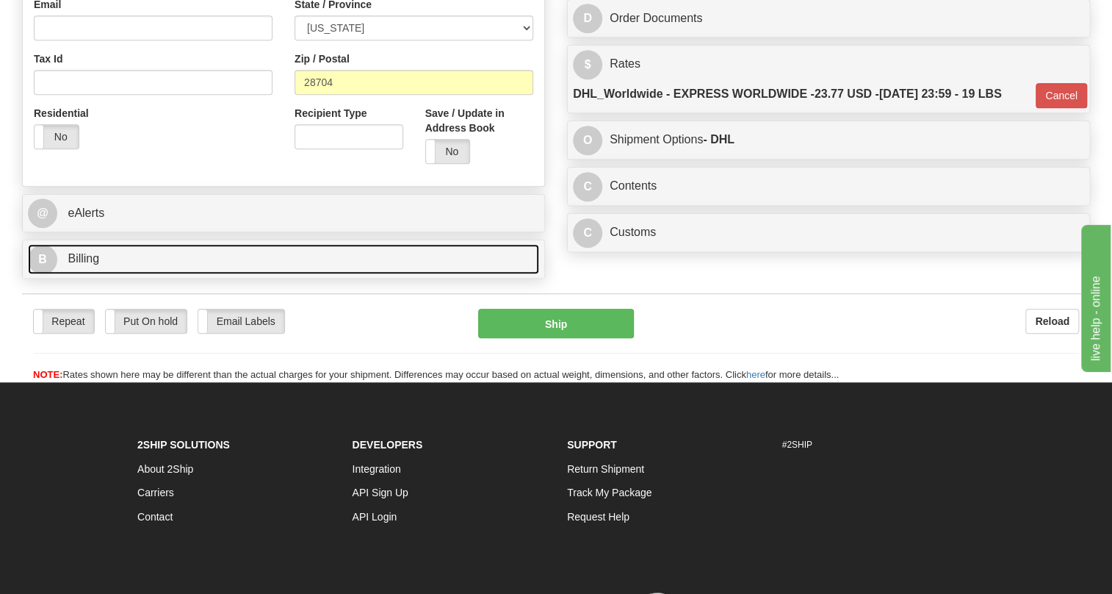
click at [96, 264] on span "Billing" at bounding box center [84, 258] width 32 height 12
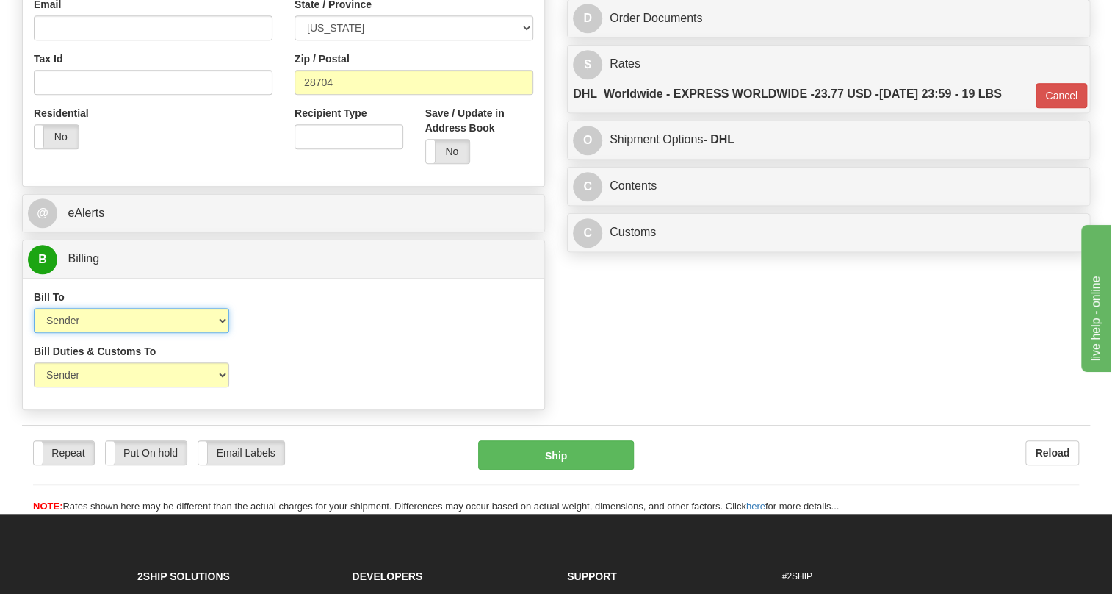
click at [84, 333] on select "Sender Recipient Third Party Collect" at bounding box center [131, 320] width 195 height 25
select select "2"
click at [34, 333] on select "Sender Recipient Third Party Collect" at bounding box center [131, 320] width 195 height 25
type input "P"
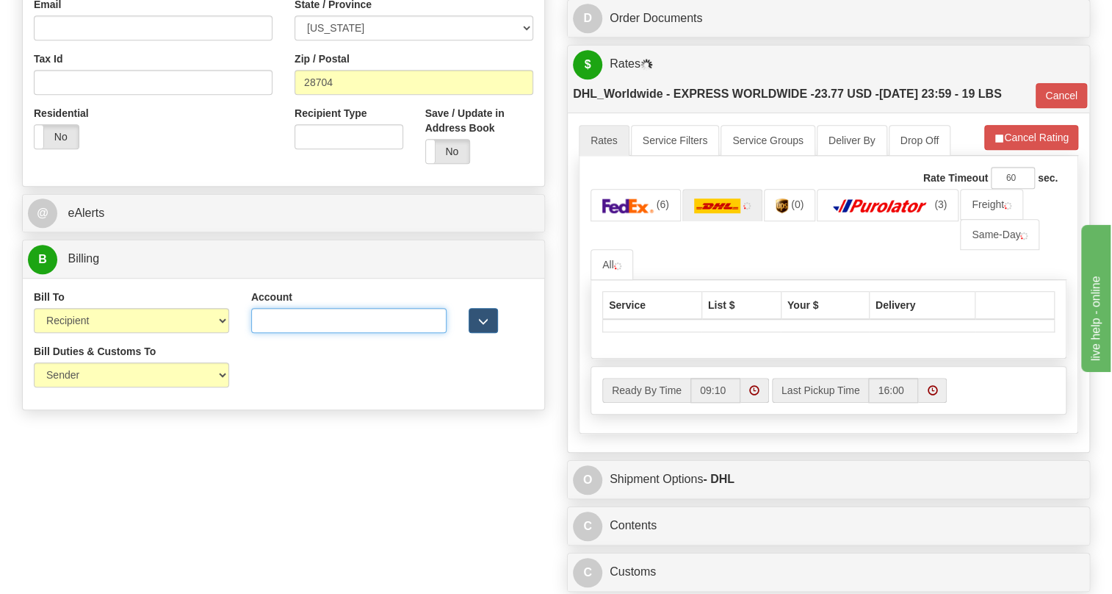
click at [256, 333] on input "Account" at bounding box center [348, 320] width 195 height 25
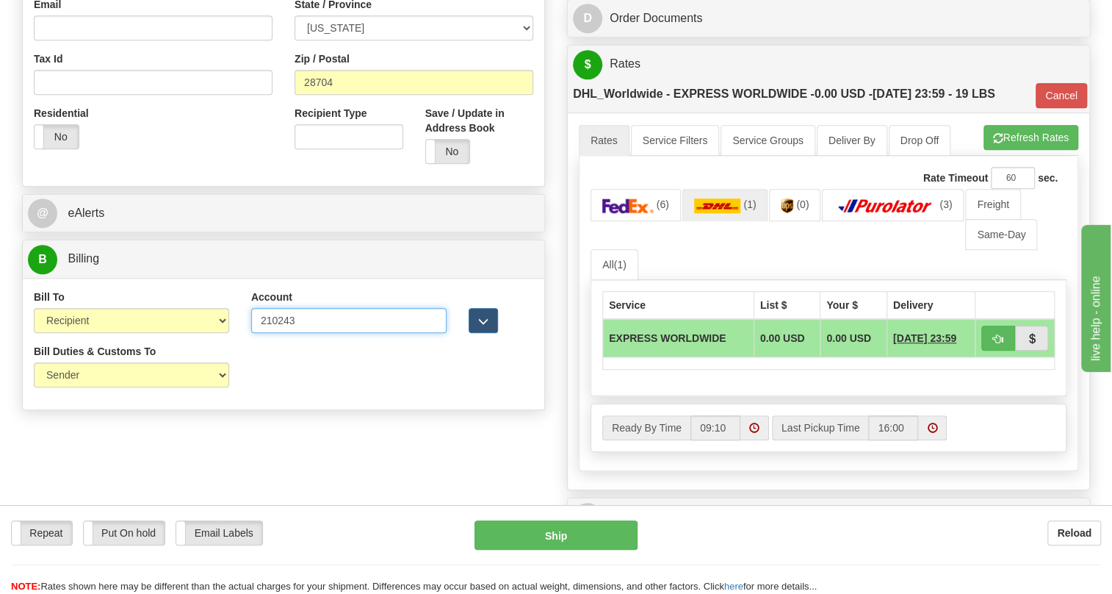
type input "210243"
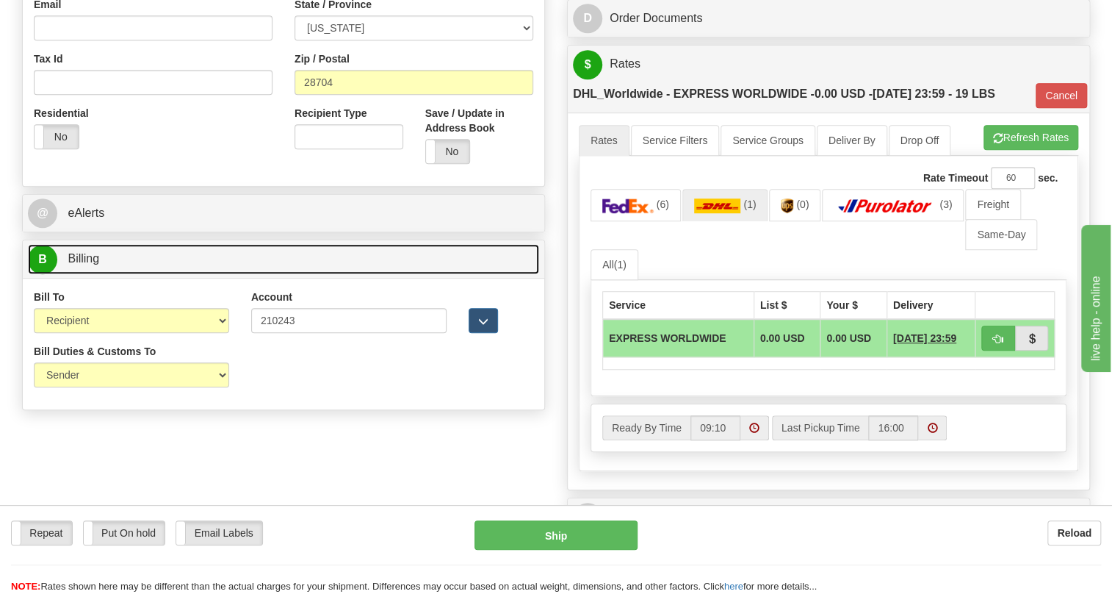
click at [93, 264] on span "Billing" at bounding box center [84, 258] width 32 height 12
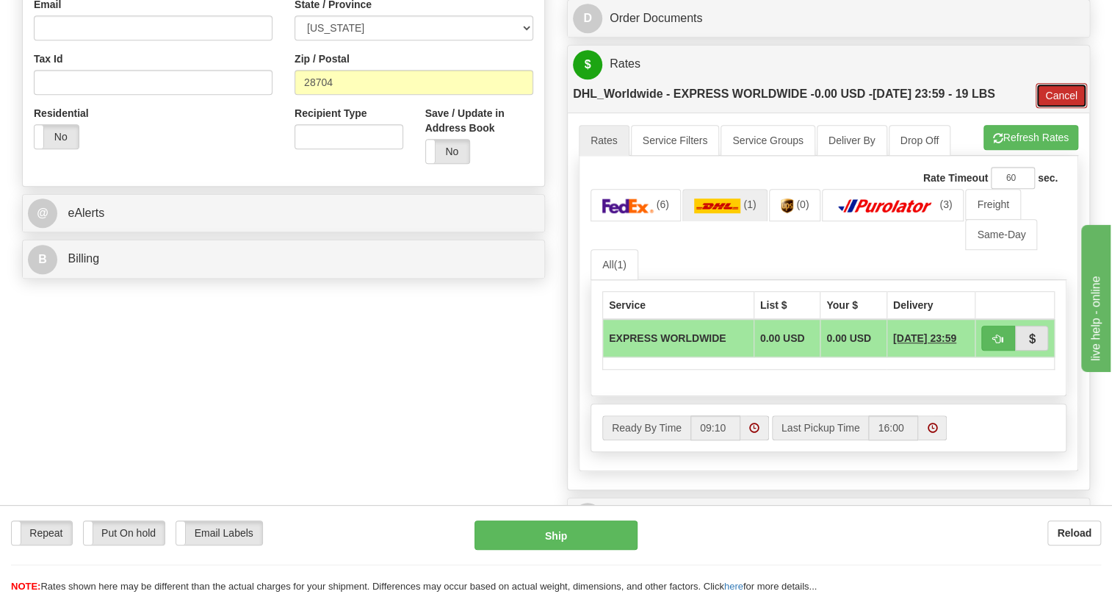
click at [1065, 108] on button "Cancel" at bounding box center [1061, 95] width 51 height 25
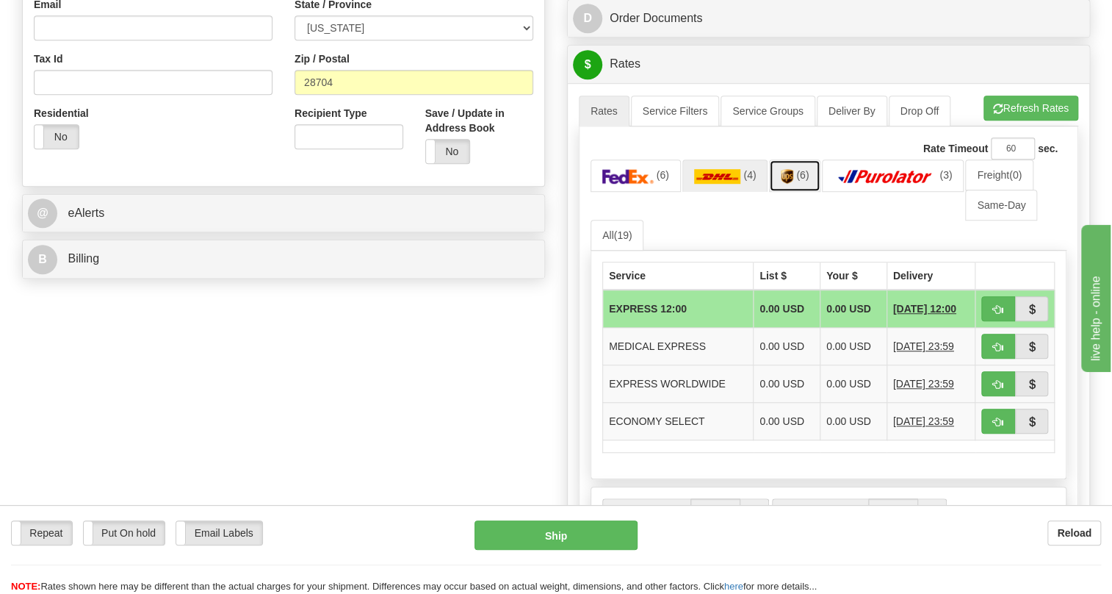
click at [800, 181] on span "(6)" at bounding box center [802, 175] width 12 height 12
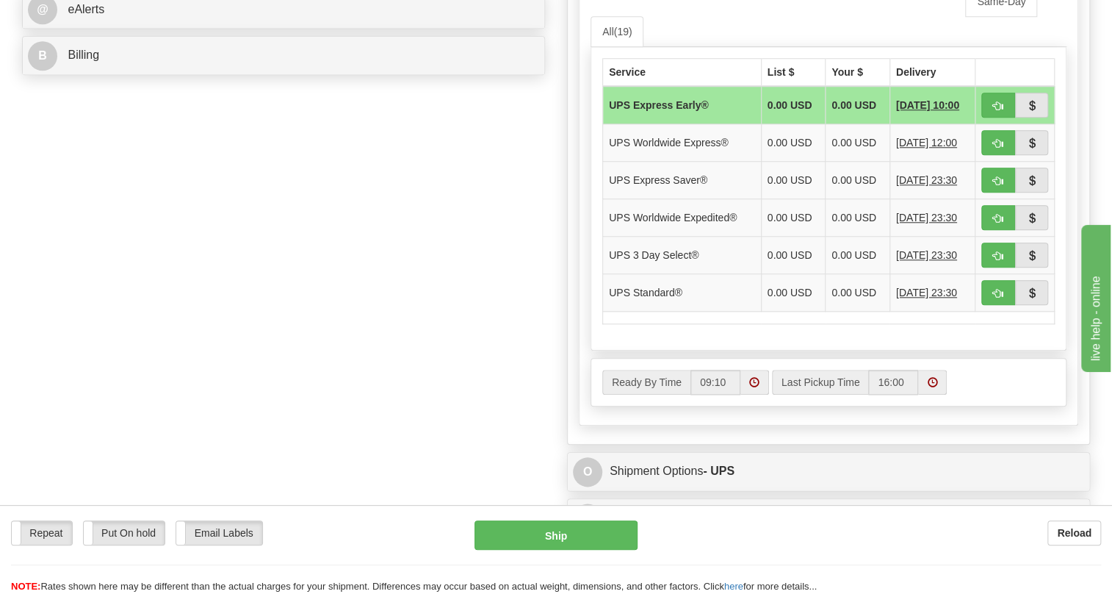
scroll to position [735, 0]
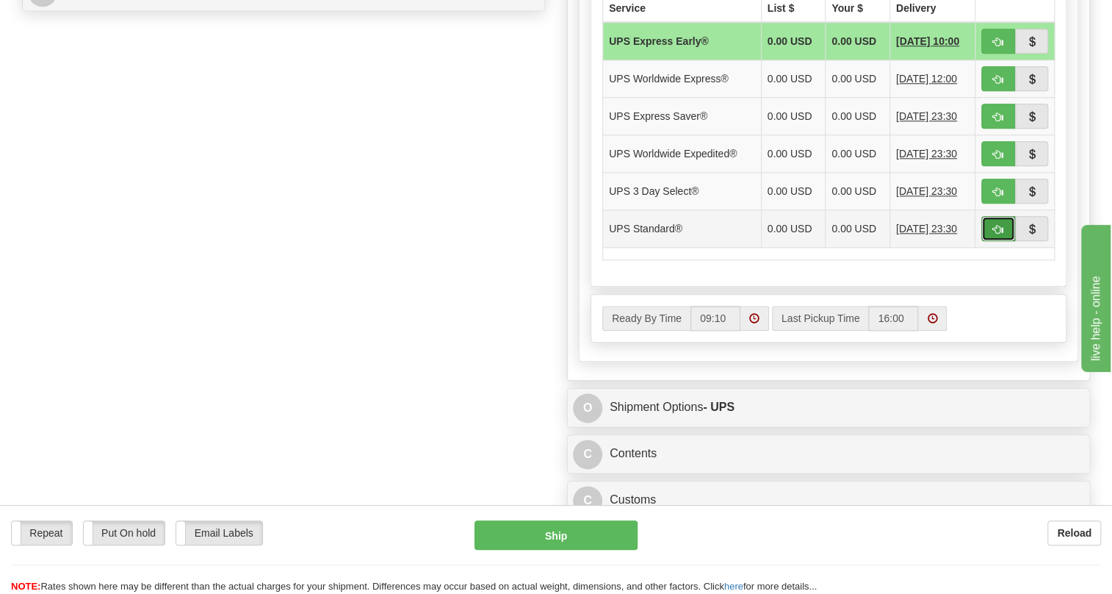
click at [993, 234] on span "button" at bounding box center [998, 230] width 10 height 10
type input "11"
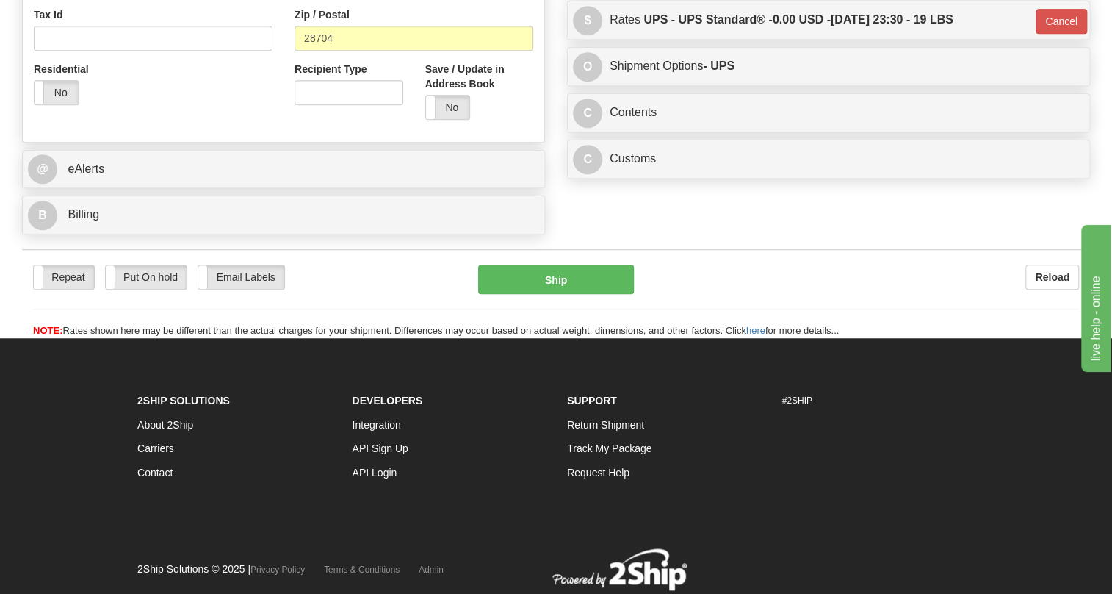
scroll to position [326, 0]
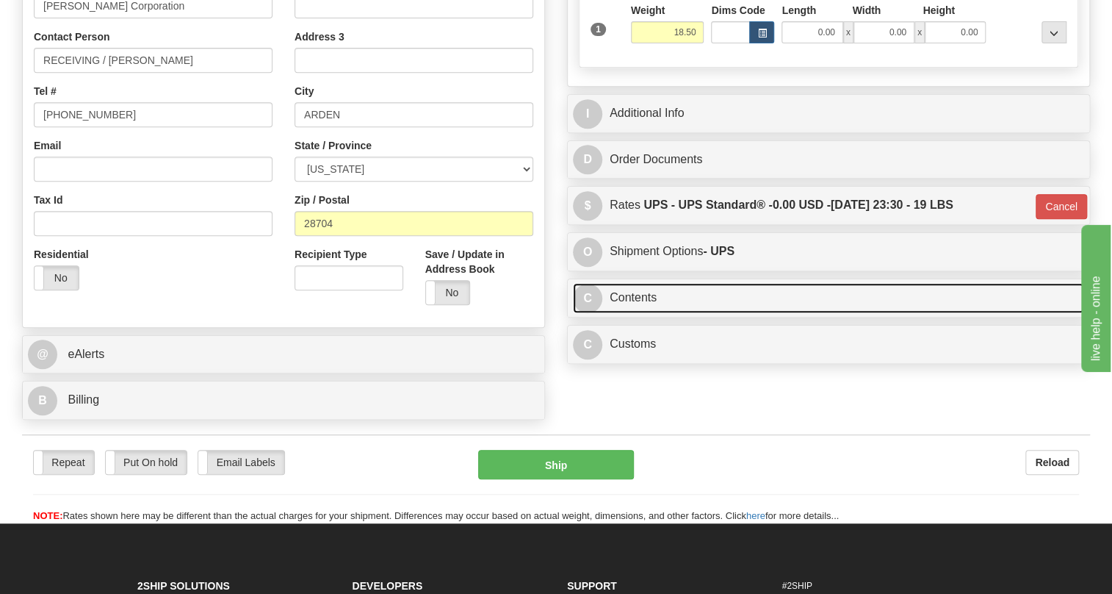
click at [632, 313] on link "C Contents" at bounding box center [828, 298] width 511 height 30
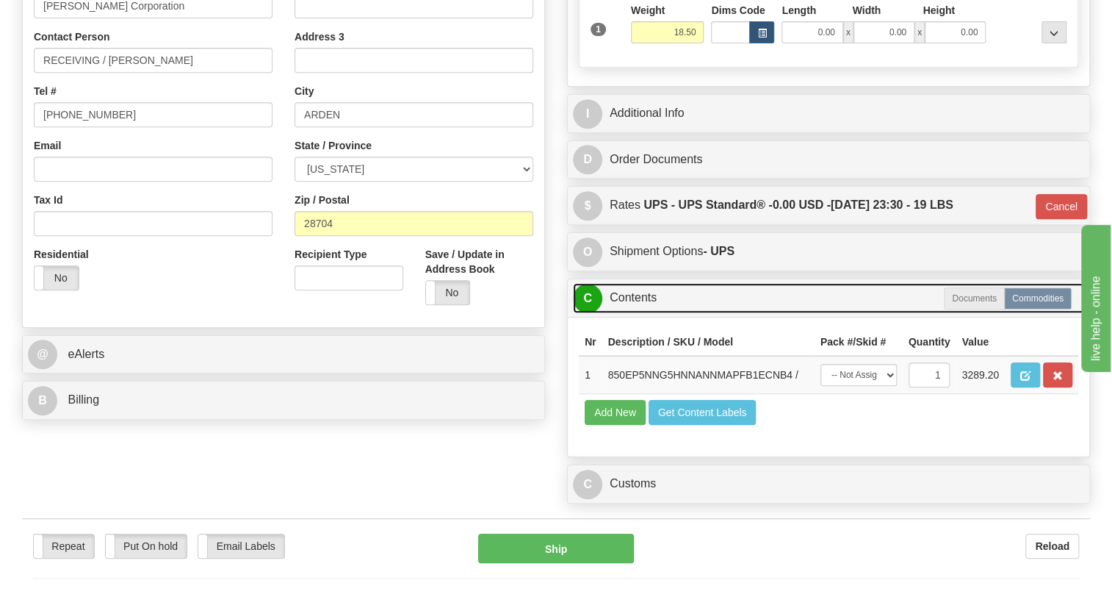
click at [632, 313] on link "C Contents" at bounding box center [828, 298] width 511 height 30
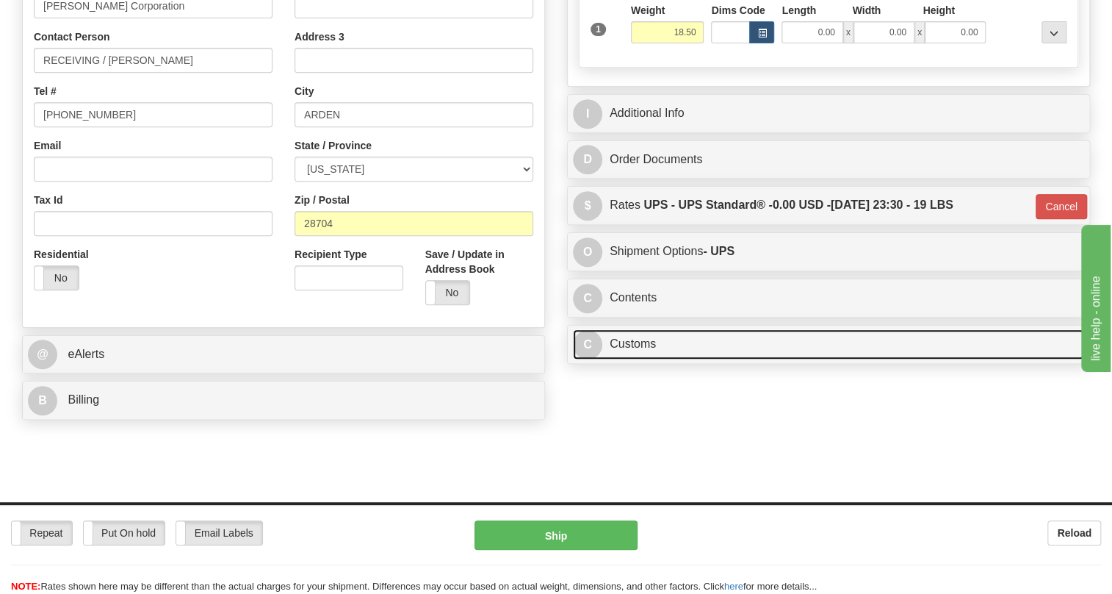
click at [633, 359] on link "C Customs" at bounding box center [828, 344] width 511 height 30
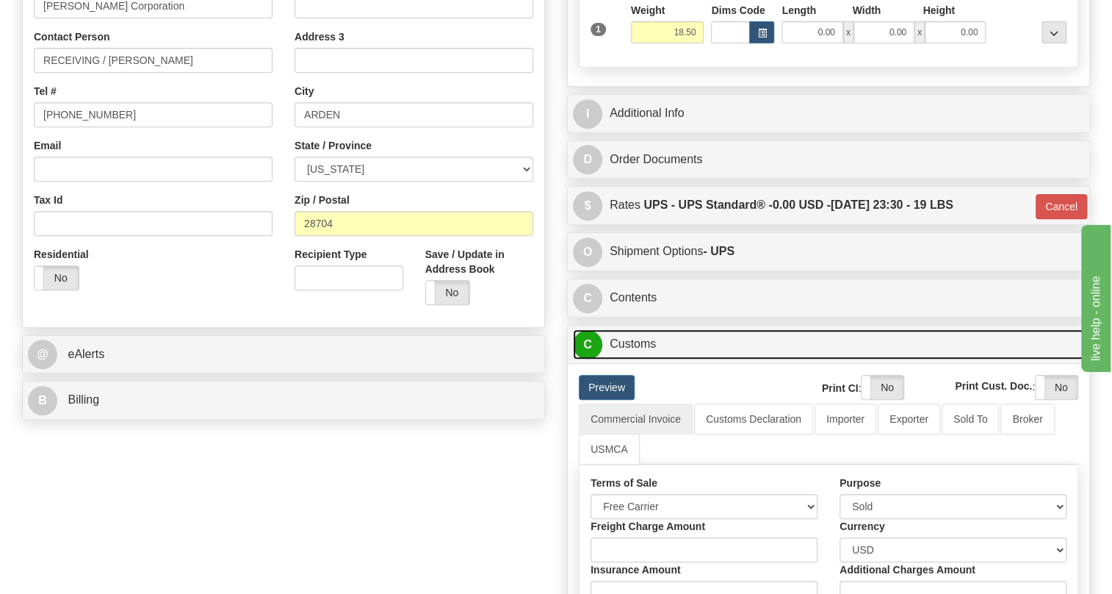
click at [633, 359] on link "C Customs" at bounding box center [828, 344] width 511 height 30
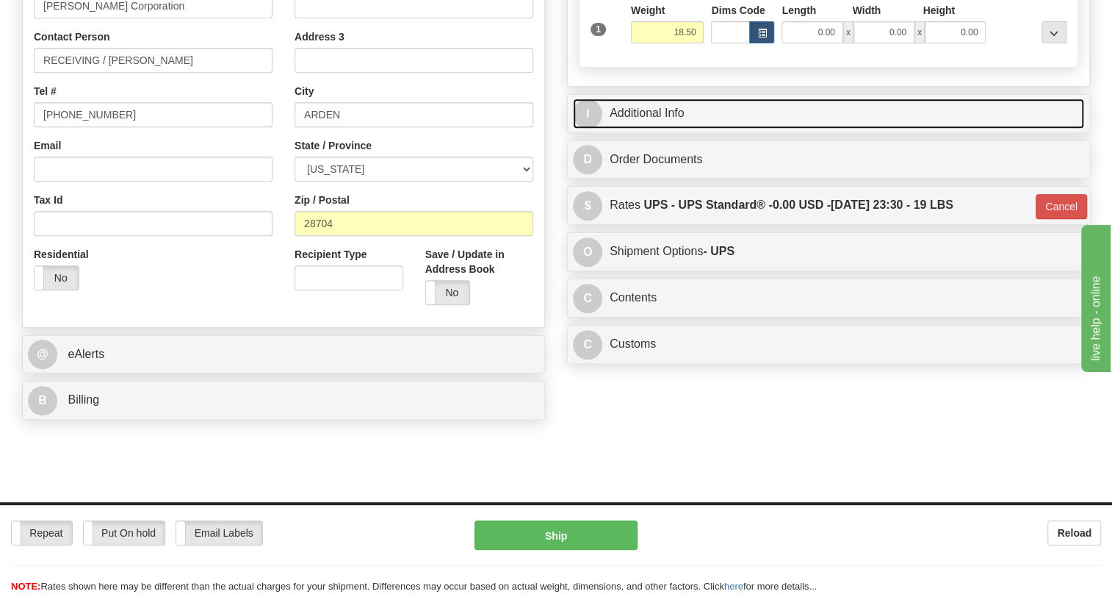
click at [673, 129] on link "I Additional Info" at bounding box center [828, 113] width 511 height 30
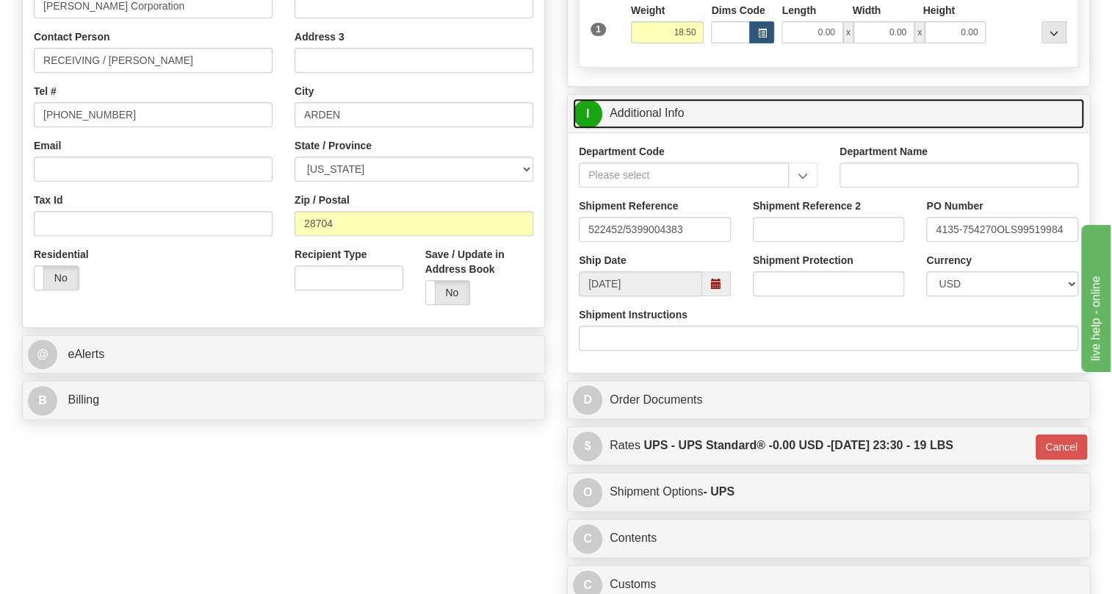
click at [671, 129] on link "I Additional Info" at bounding box center [828, 113] width 511 height 30
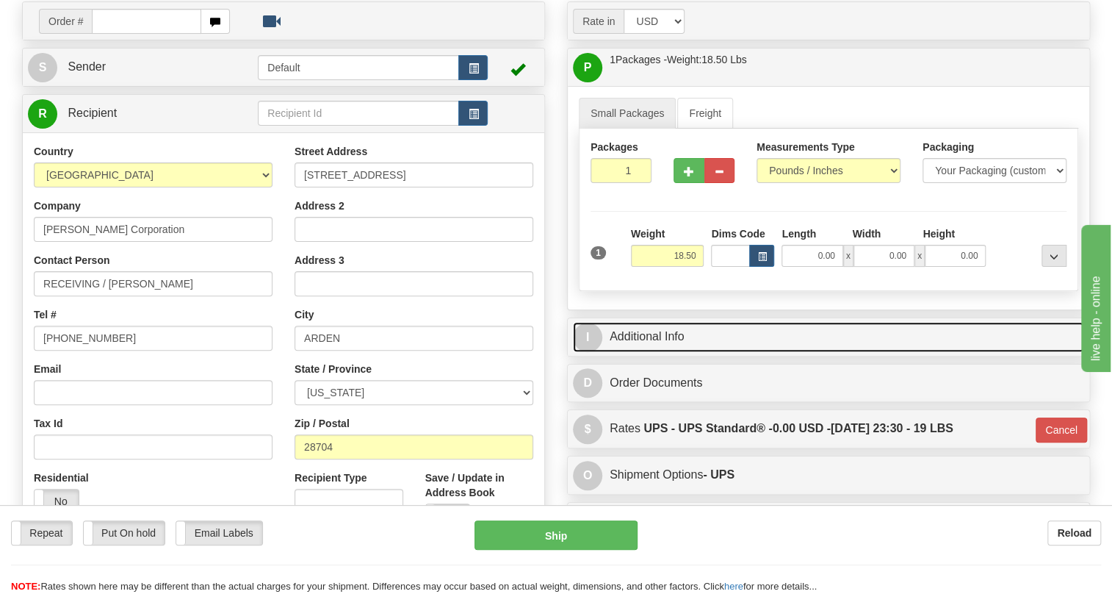
scroll to position [126, 0]
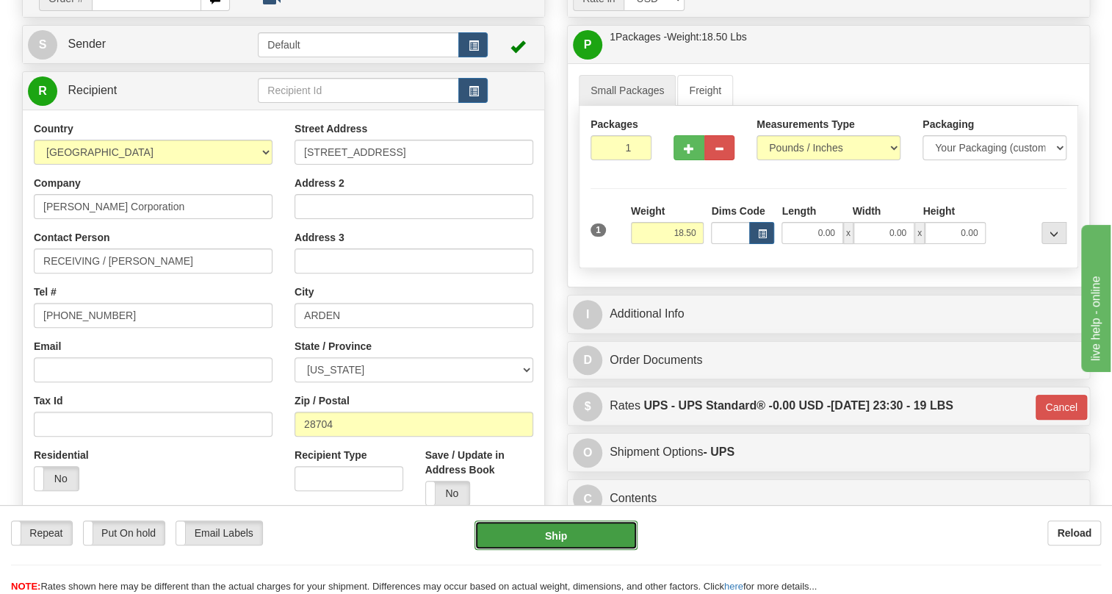
click at [548, 536] on button "Ship" at bounding box center [556, 534] width 163 height 29
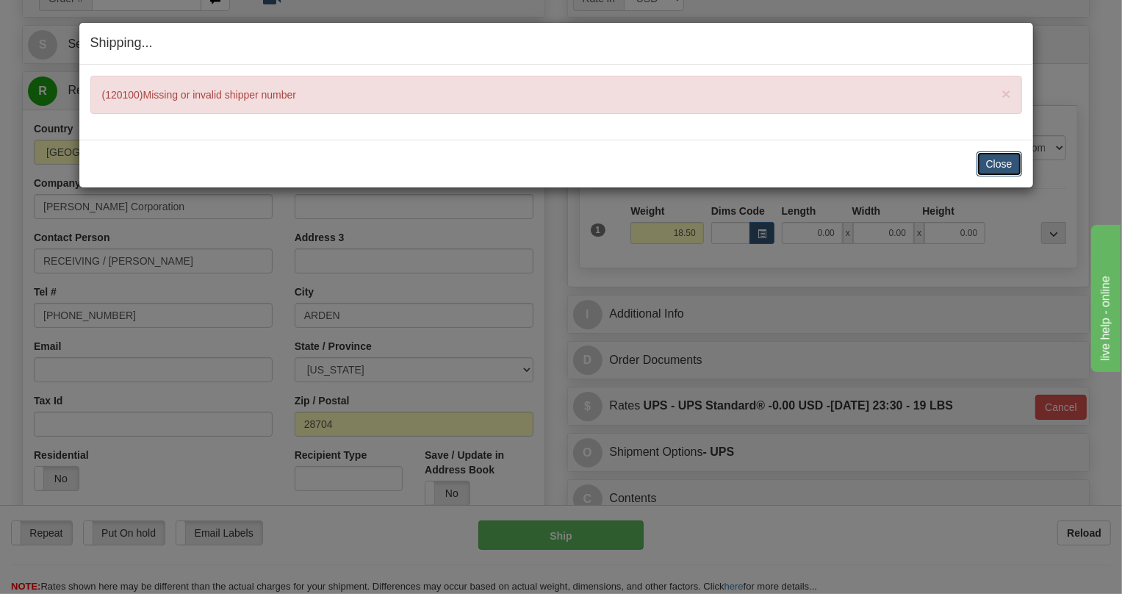
click at [995, 162] on button "Close" at bounding box center [999, 163] width 46 height 25
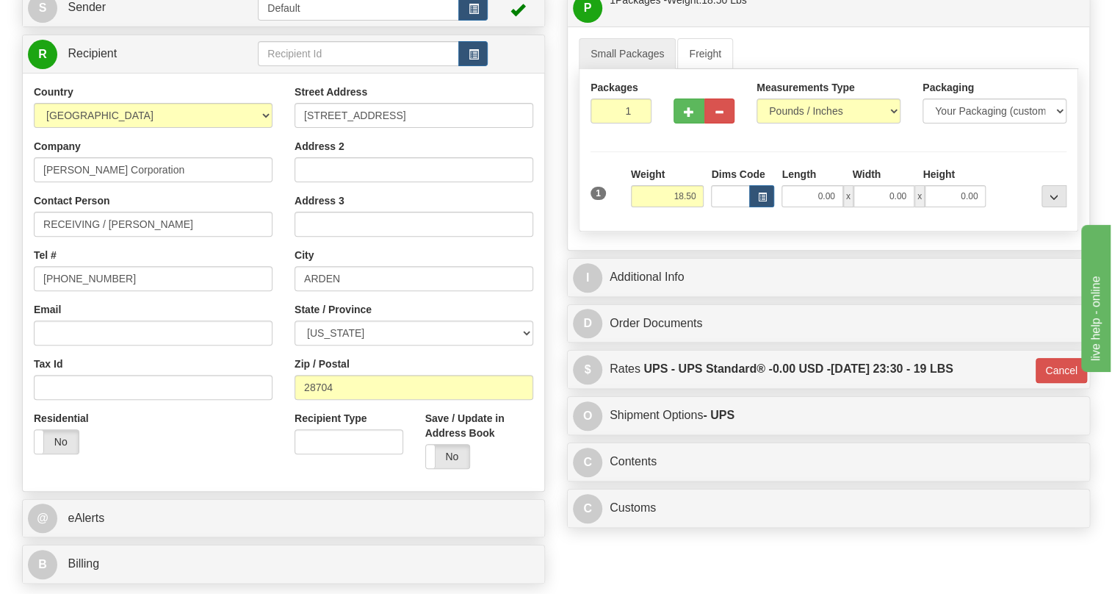
scroll to position [326, 0]
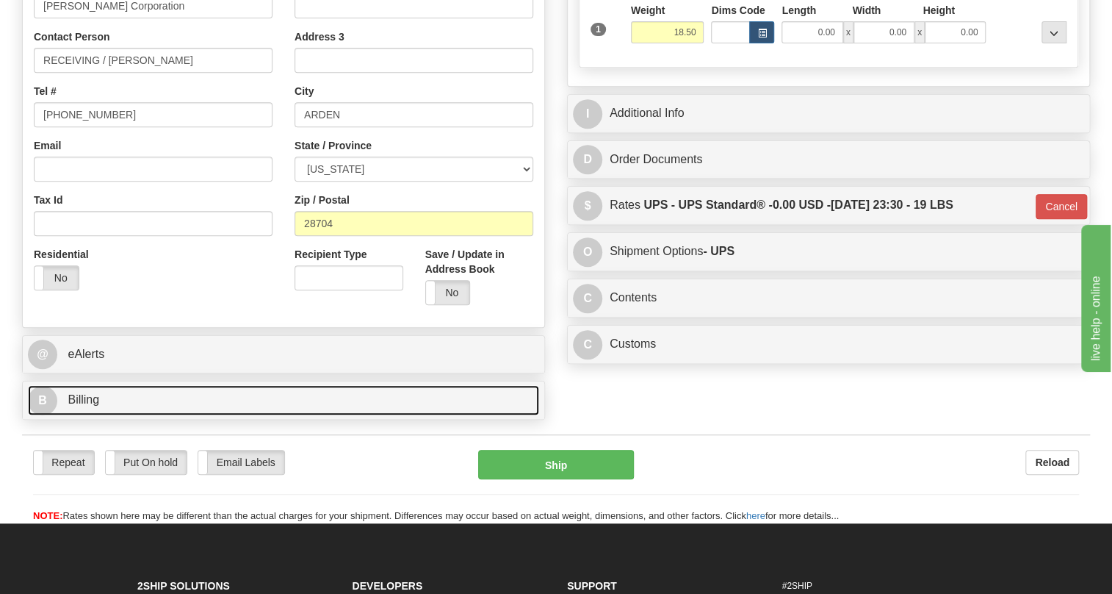
click at [80, 406] on span "Billing" at bounding box center [84, 399] width 32 height 12
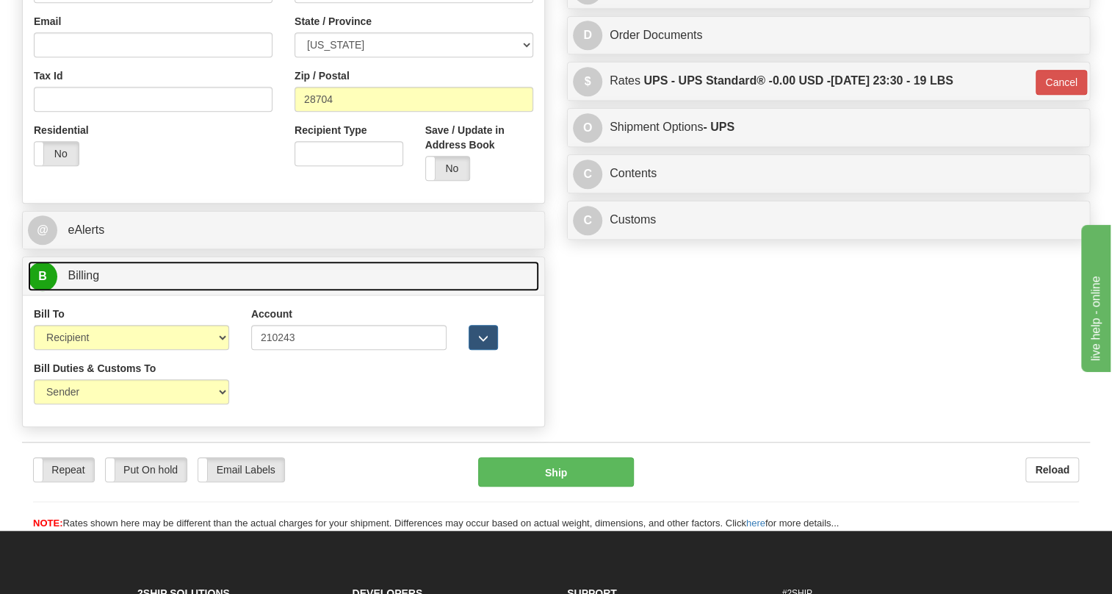
scroll to position [460, 0]
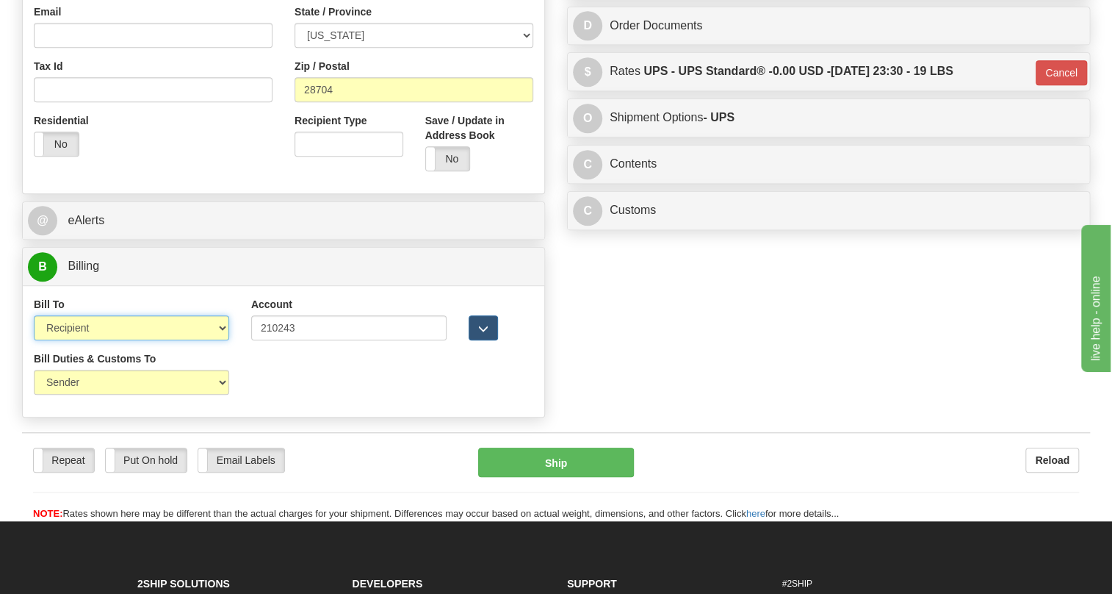
click at [118, 340] on select "Sender Recipient Third Party Collect" at bounding box center [131, 327] width 195 height 25
select select "1"
click at [34, 340] on select "Sender Recipient Third Party Collect" at bounding box center [131, 327] width 195 height 25
type input "11"
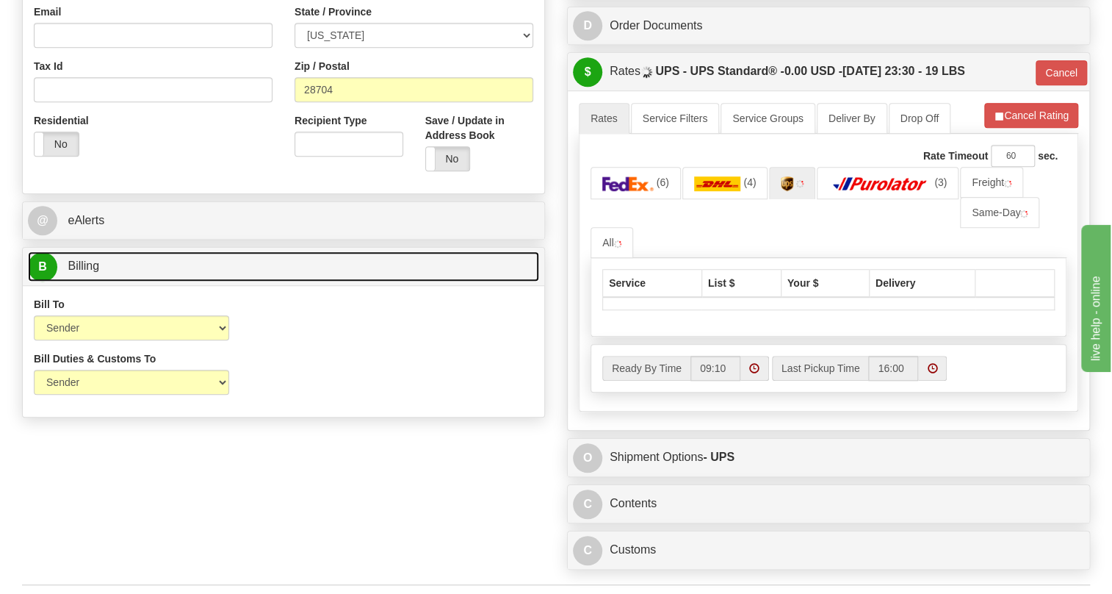
click at [90, 272] on span "Billing" at bounding box center [84, 265] width 32 height 12
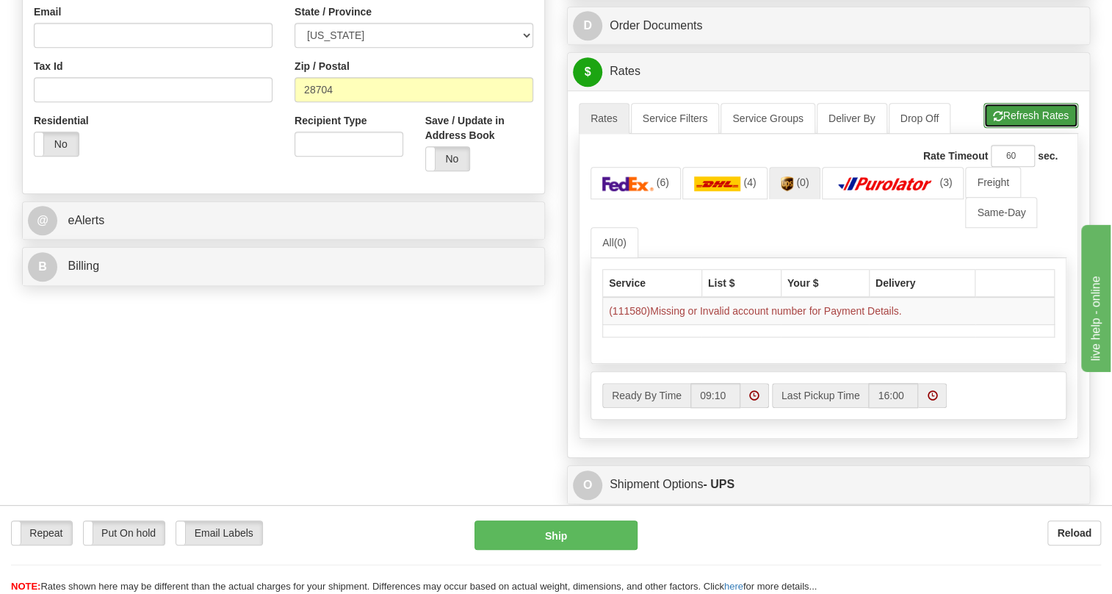
click at [1023, 128] on button "Refresh Rates" at bounding box center [1031, 115] width 95 height 25
click at [732, 191] on img at bounding box center [717, 183] width 47 height 15
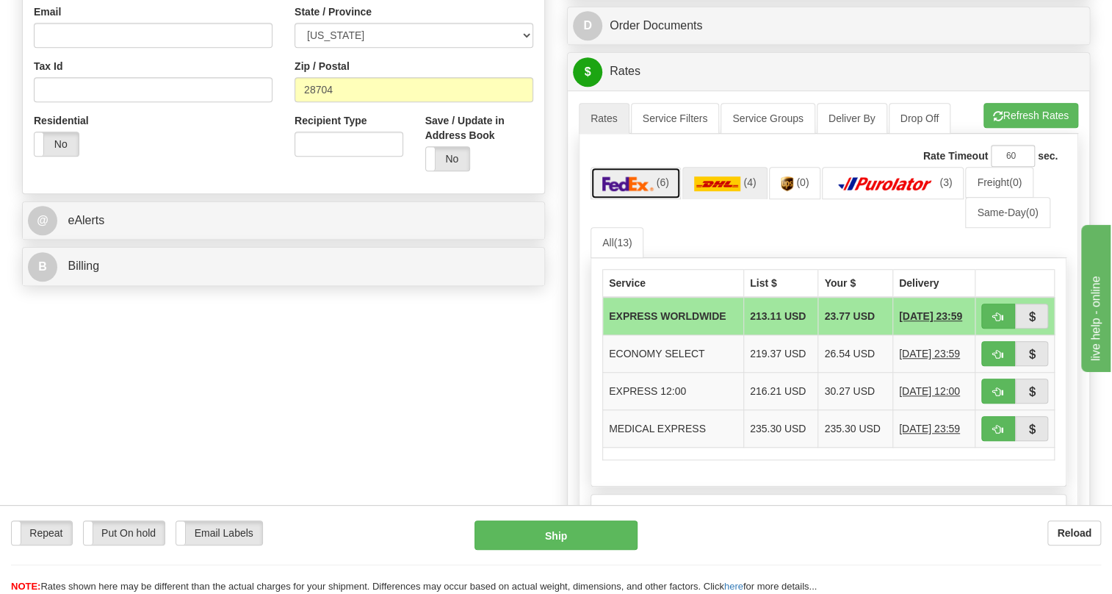
click at [630, 191] on img at bounding box center [627, 183] width 51 height 15
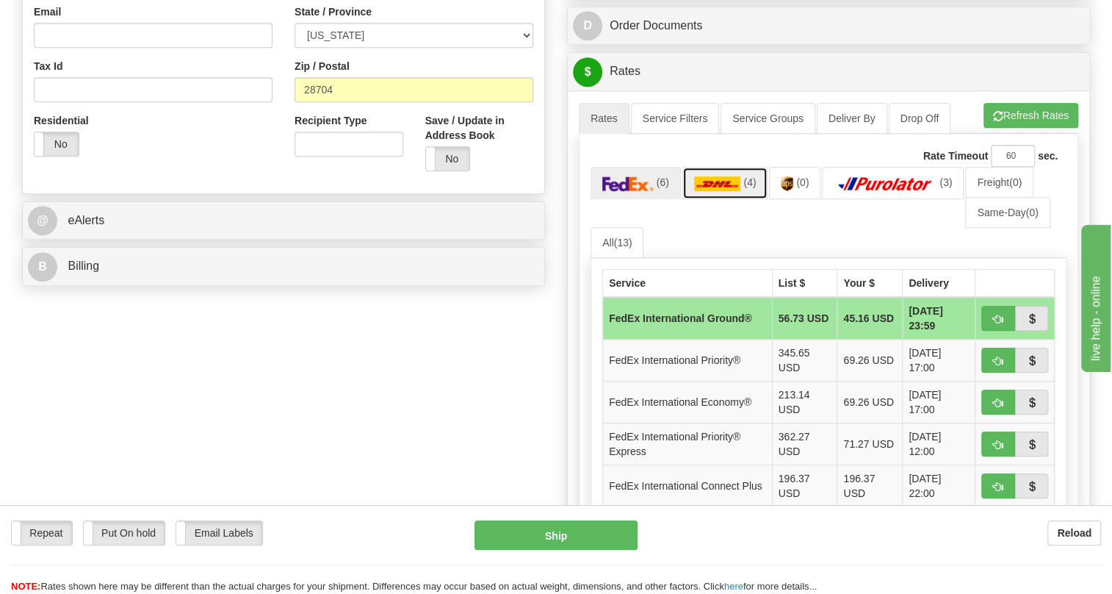
click at [718, 191] on img at bounding box center [717, 183] width 47 height 15
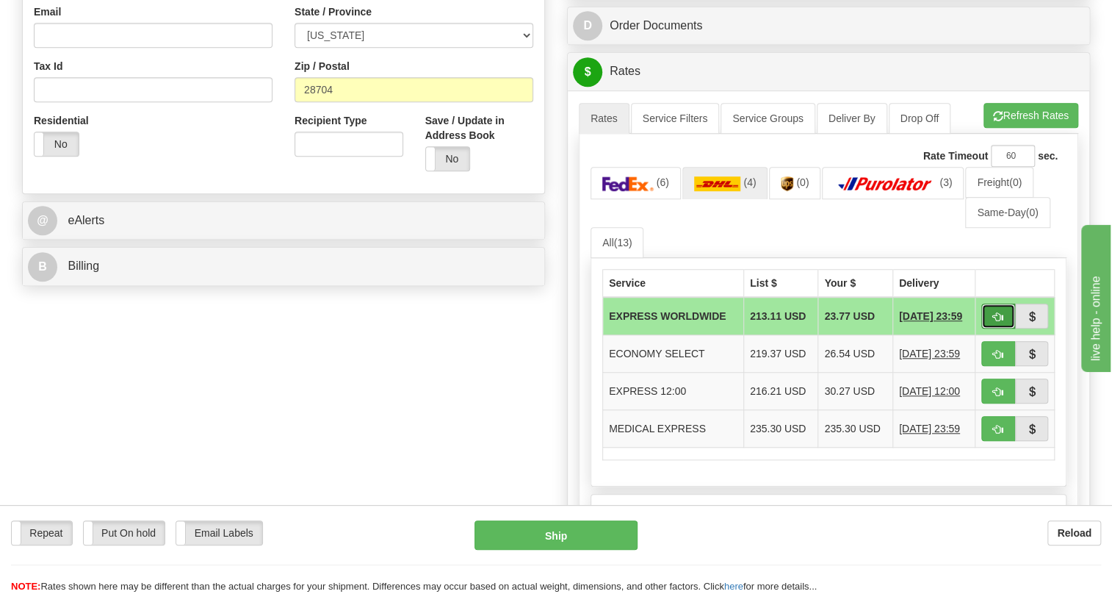
click at [994, 322] on span "button" at bounding box center [998, 317] width 10 height 10
type input "P"
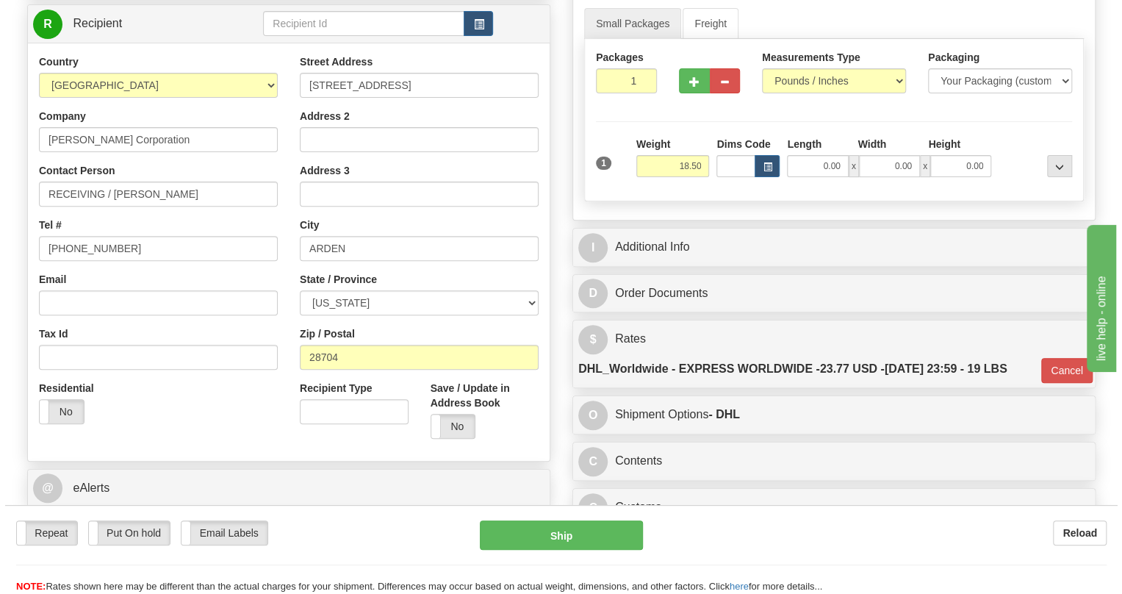
scroll to position [126, 0]
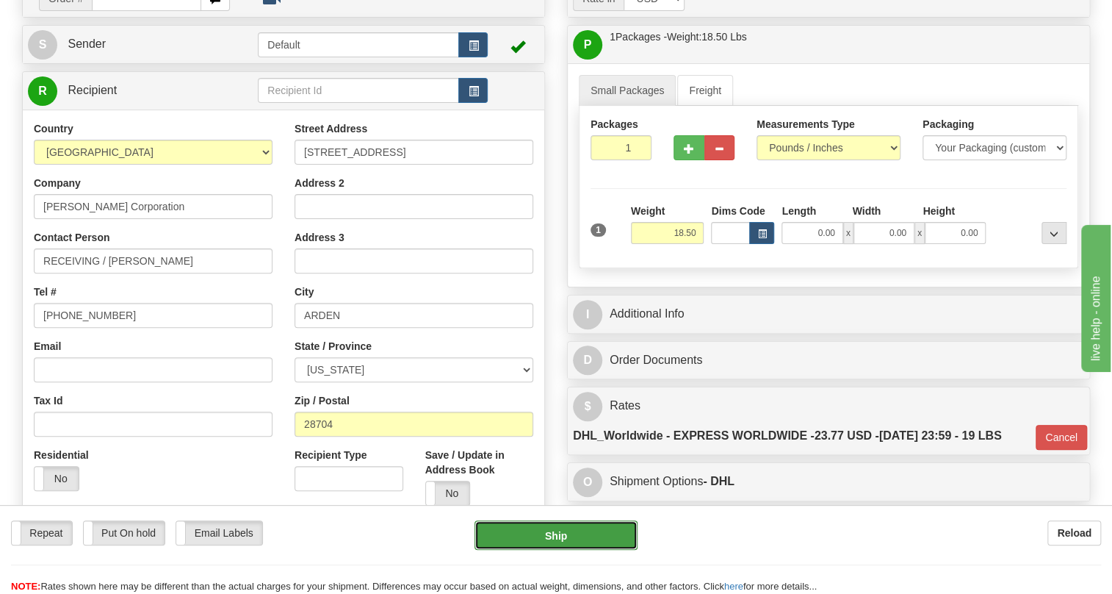
click at [554, 539] on button "Ship" at bounding box center [556, 534] width 163 height 29
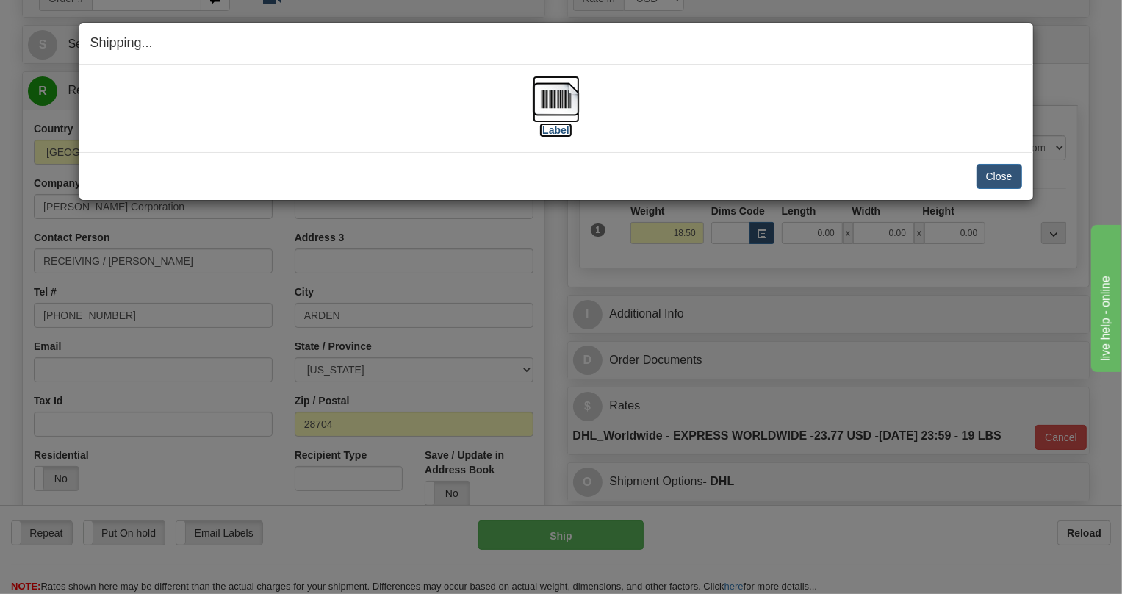
click at [550, 101] on img at bounding box center [556, 99] width 47 height 47
click at [1000, 177] on button "Close" at bounding box center [999, 176] width 46 height 25
